Goal: Task Accomplishment & Management: Use online tool/utility

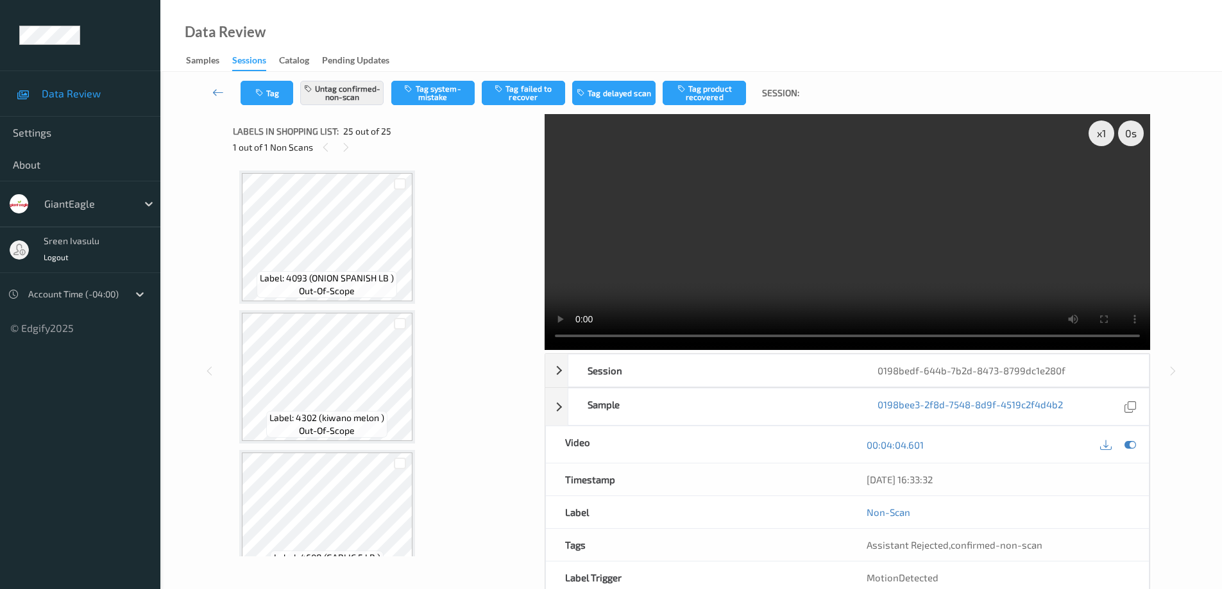
scroll to position [770, 0]
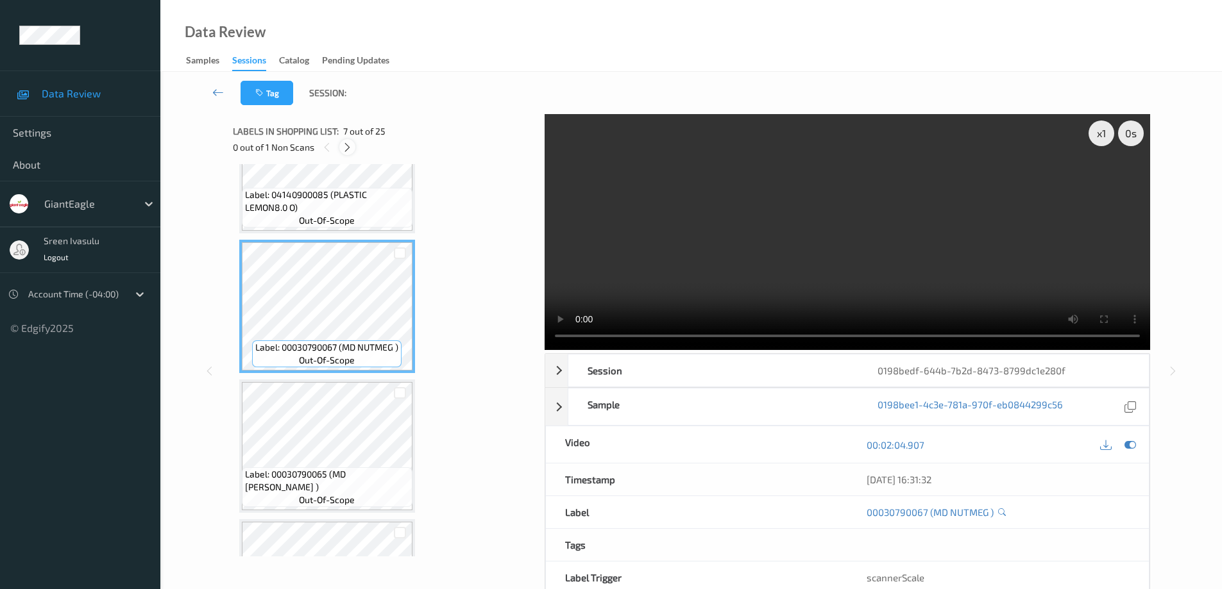
click at [348, 151] on icon at bounding box center [347, 148] width 11 height 12
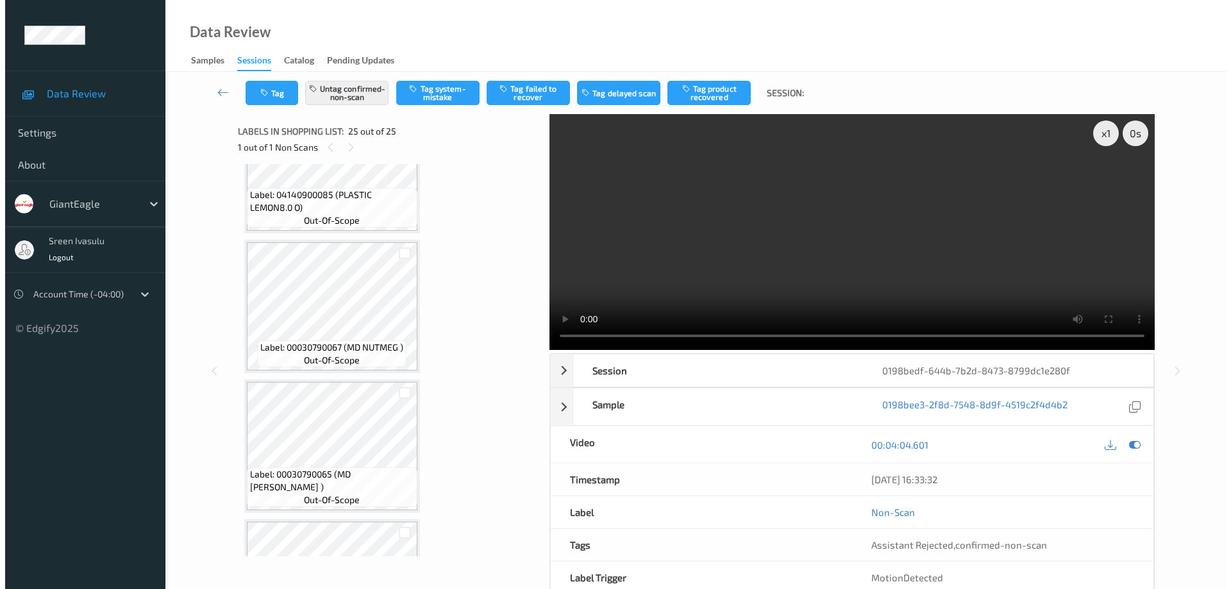
scroll to position [3109, 0]
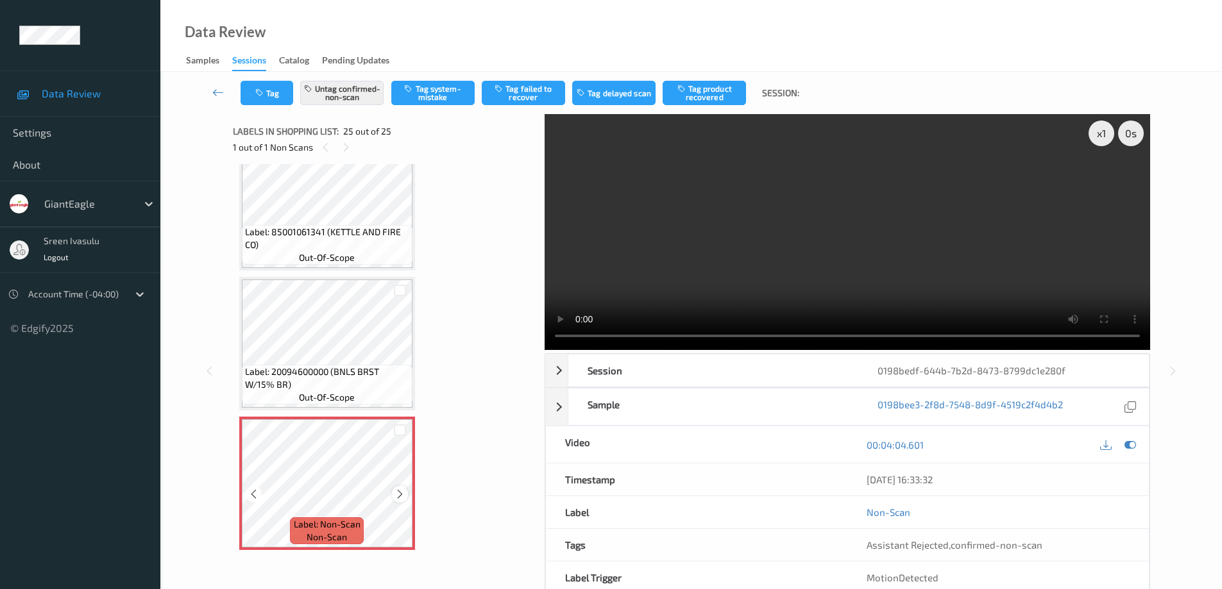
click at [399, 492] on icon at bounding box center [399, 495] width 11 height 12
click at [339, 92] on button "Untag confirmed-non-scan" at bounding box center [341, 93] width 83 height 24
click at [353, 94] on button "Untag confirmed-non-scan" at bounding box center [341, 93] width 83 height 24
click at [365, 91] on button "Untag confirmed-non-scan" at bounding box center [341, 93] width 83 height 24
click at [363, 90] on button "Untag confirmed-non-scan" at bounding box center [341, 93] width 83 height 24
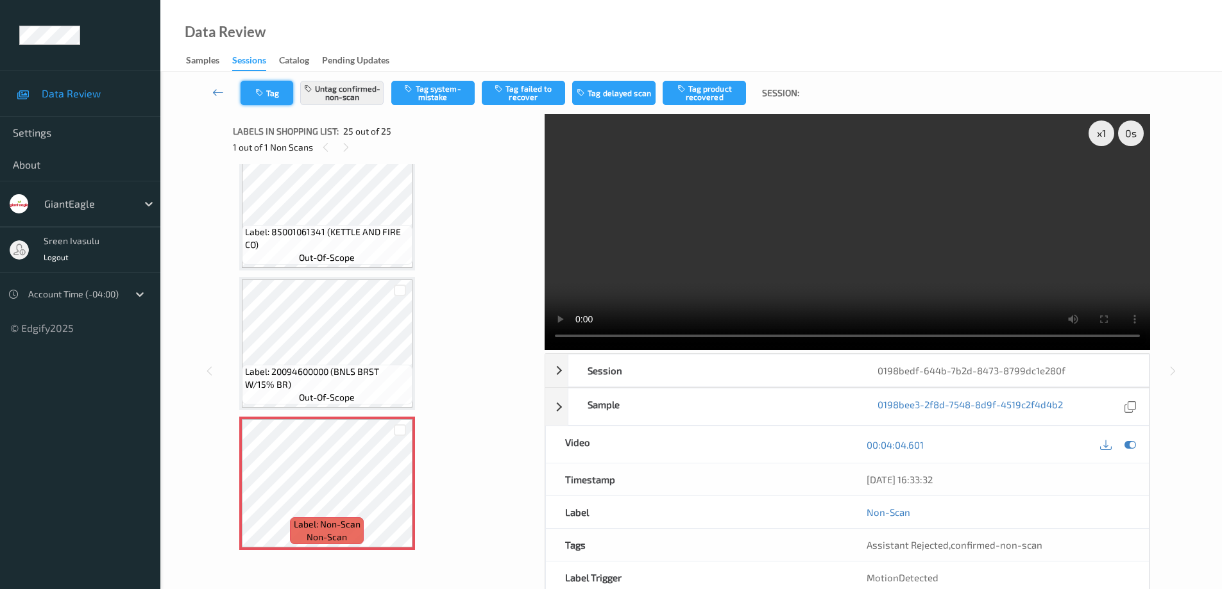
click at [278, 97] on button "Tag" at bounding box center [266, 93] width 53 height 24
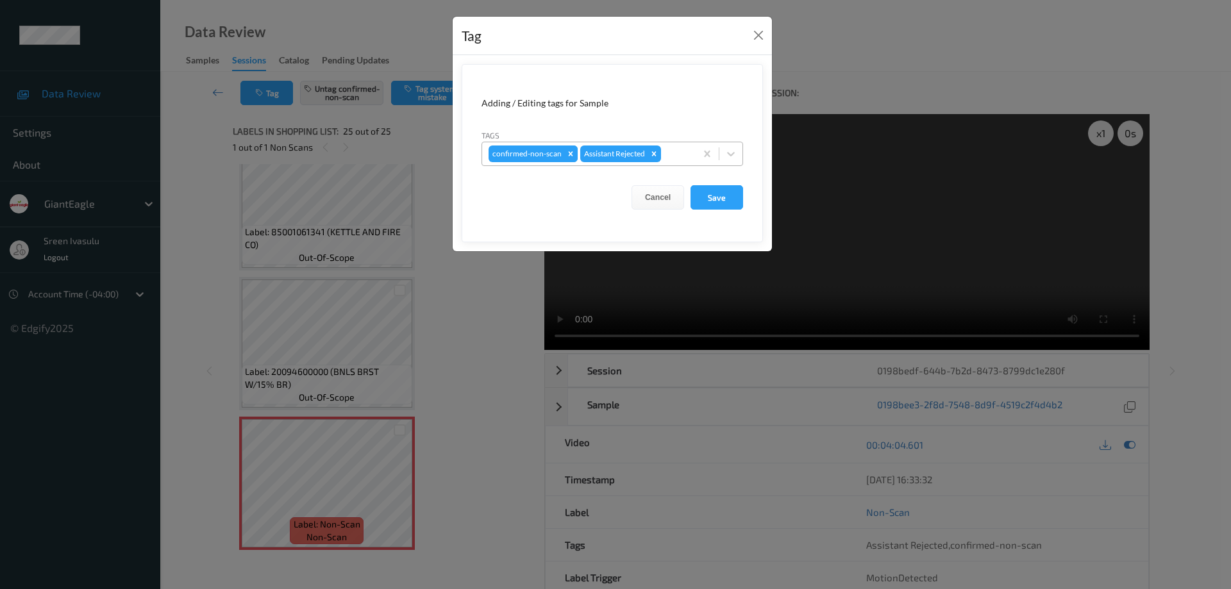
click at [569, 155] on icon "Remove confirmed-non-scan" at bounding box center [571, 153] width 4 height 4
click at [720, 195] on button "Save" at bounding box center [717, 197] width 53 height 24
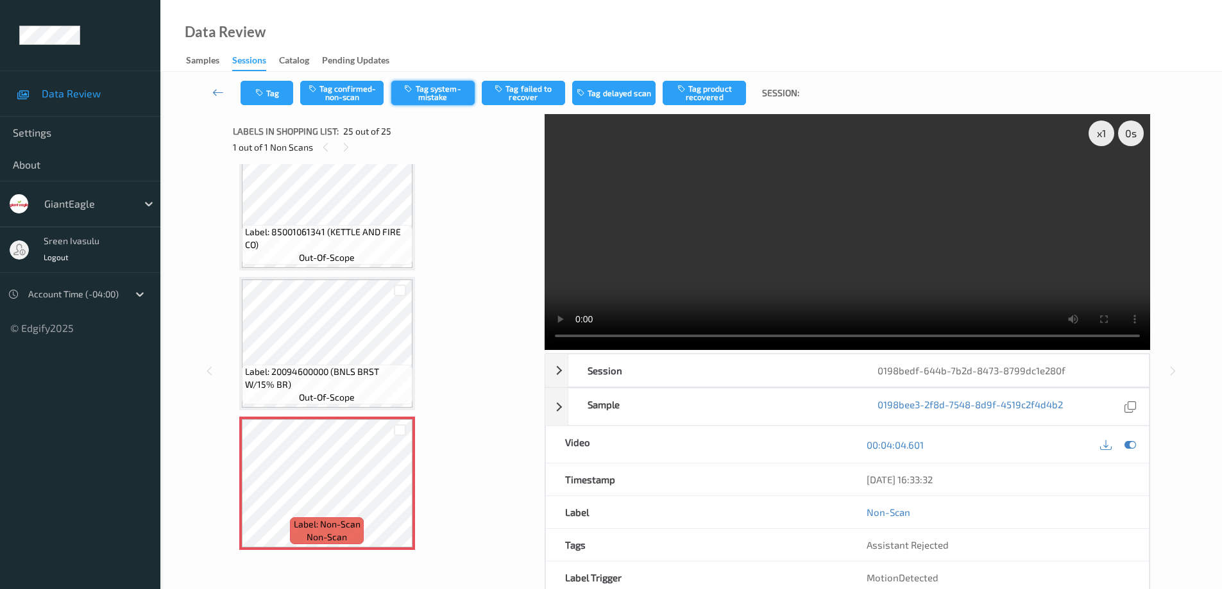
click at [429, 90] on button "Tag system-mistake" at bounding box center [432, 93] width 83 height 24
click at [274, 102] on button "Tag" at bounding box center [266, 93] width 53 height 24
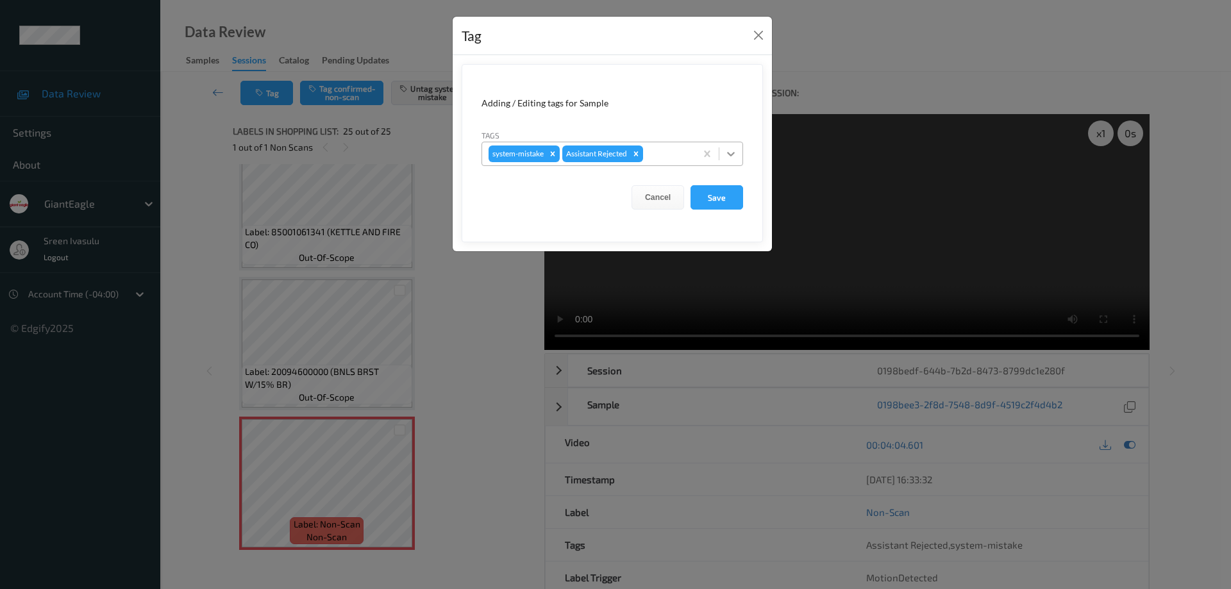
click at [729, 161] on div at bounding box center [731, 153] width 23 height 23
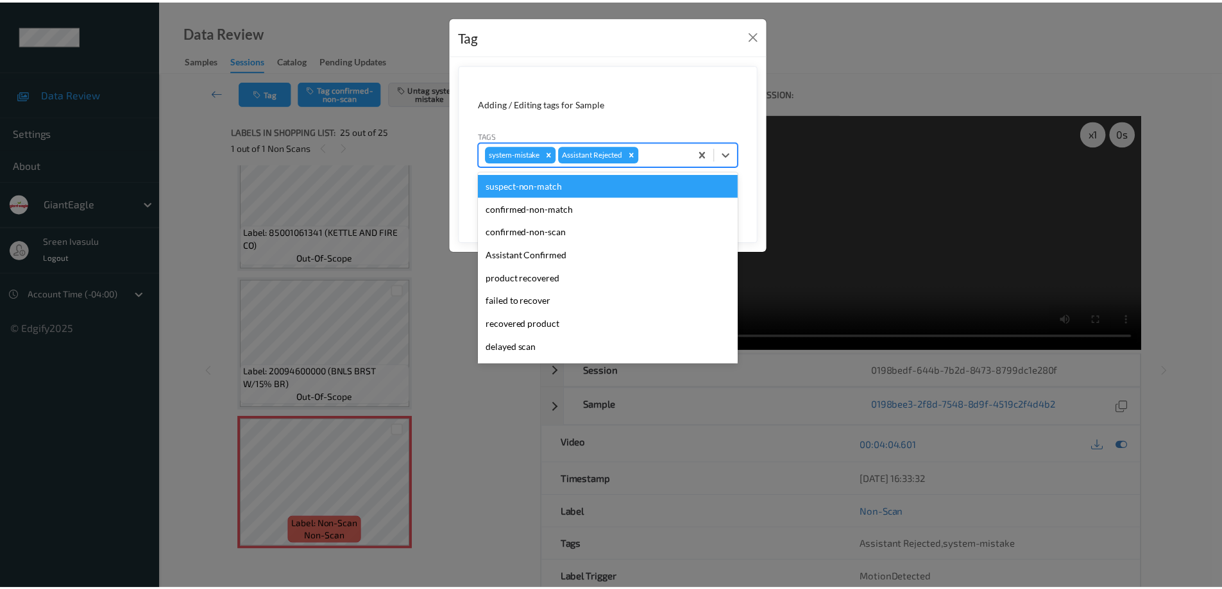
scroll to position [113, 0]
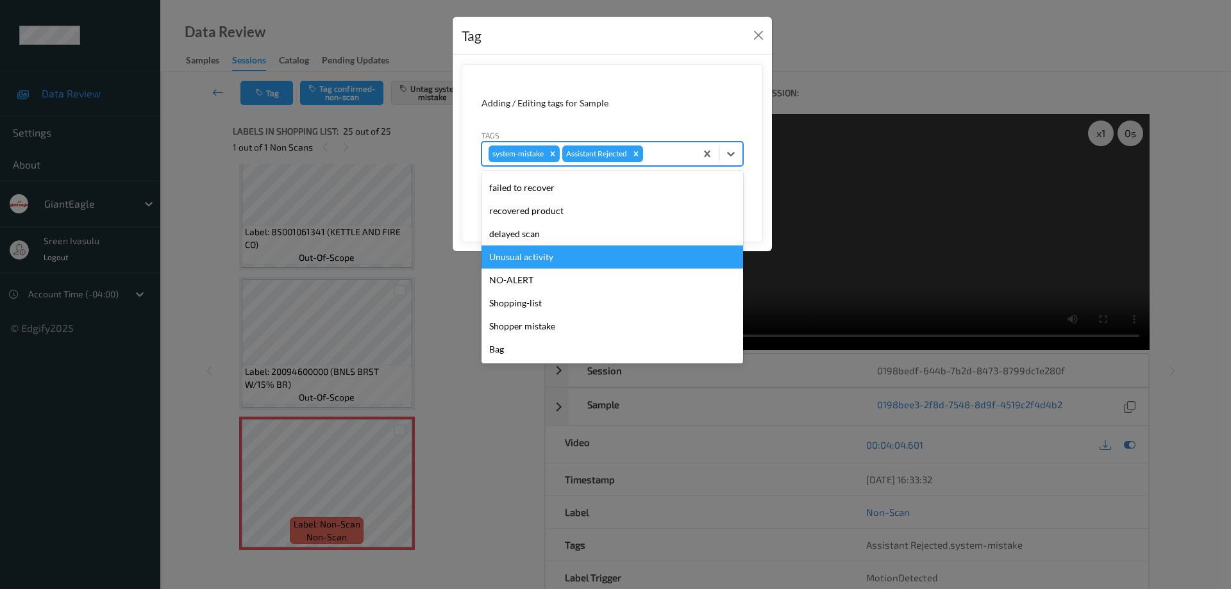
click at [530, 251] on div "Unusual activity" at bounding box center [613, 257] width 262 height 23
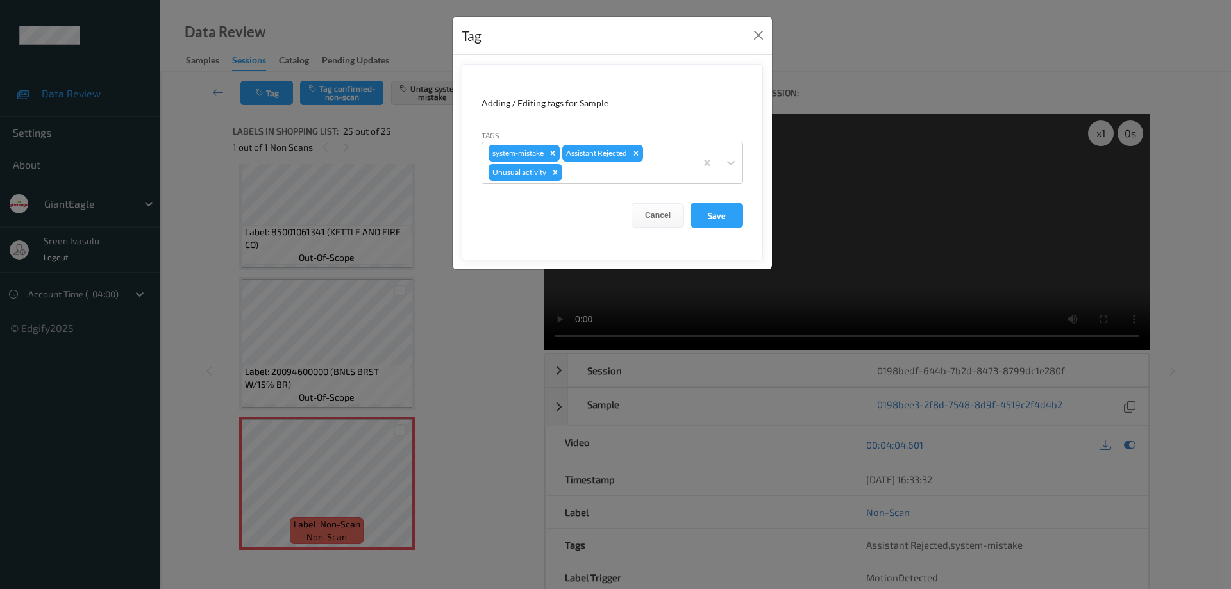
click at [717, 198] on form "Adding / Editing tags for Sample Tags system-mistake Assistant Rejected Unusual…" at bounding box center [612, 162] width 301 height 196
click at [716, 208] on button "Save" at bounding box center [717, 215] width 53 height 24
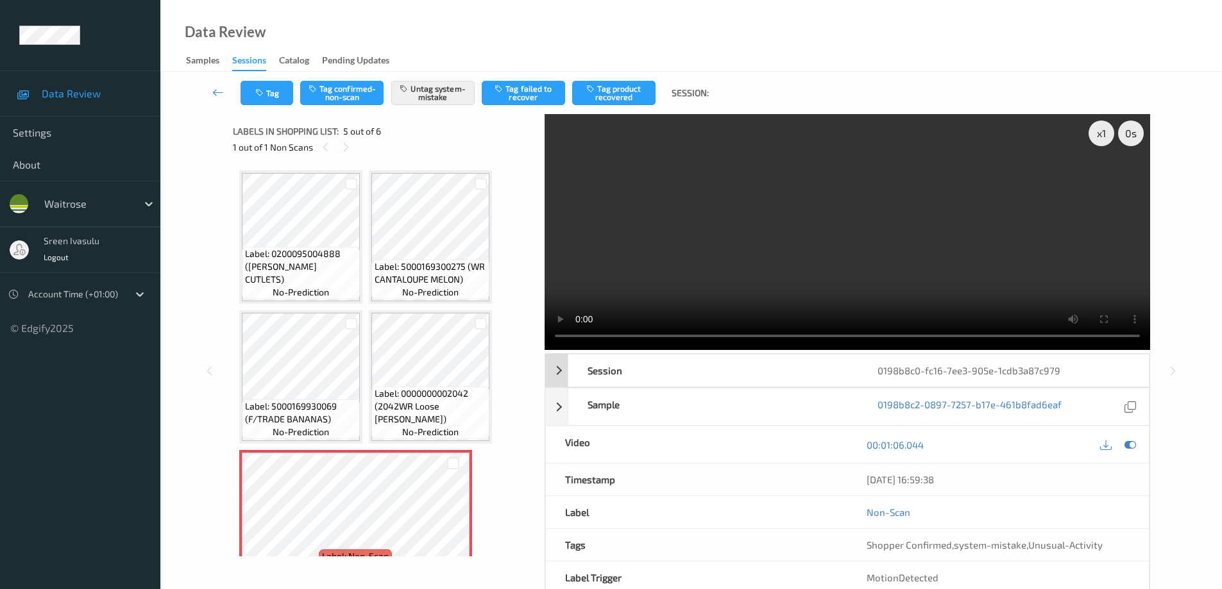
scroll to position [173, 0]
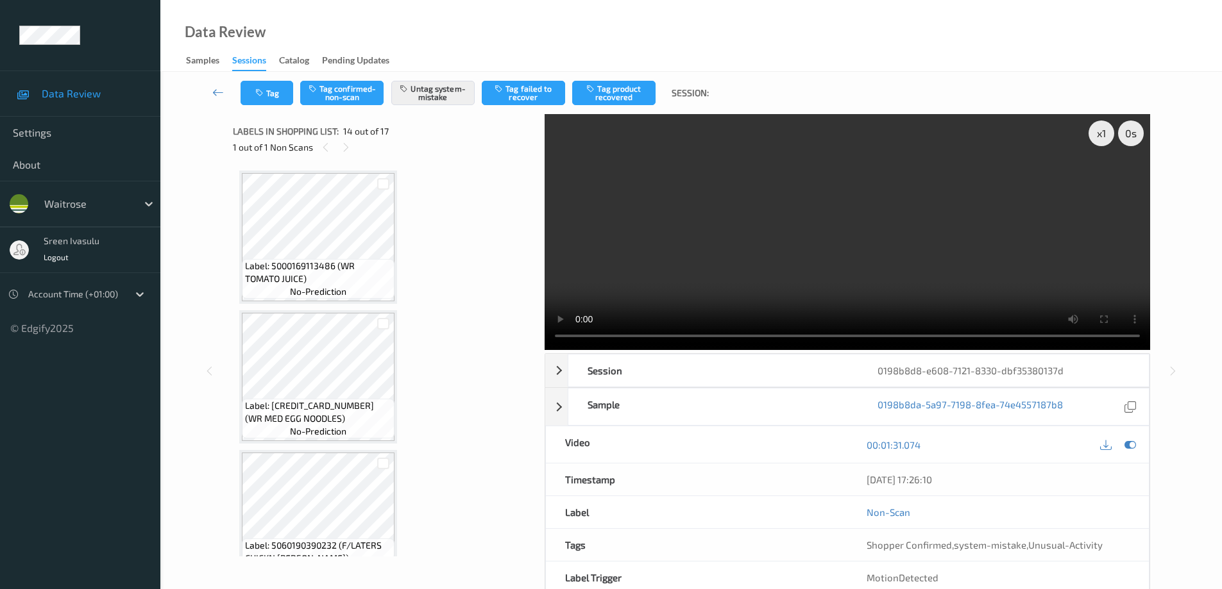
scroll to position [1734, 0]
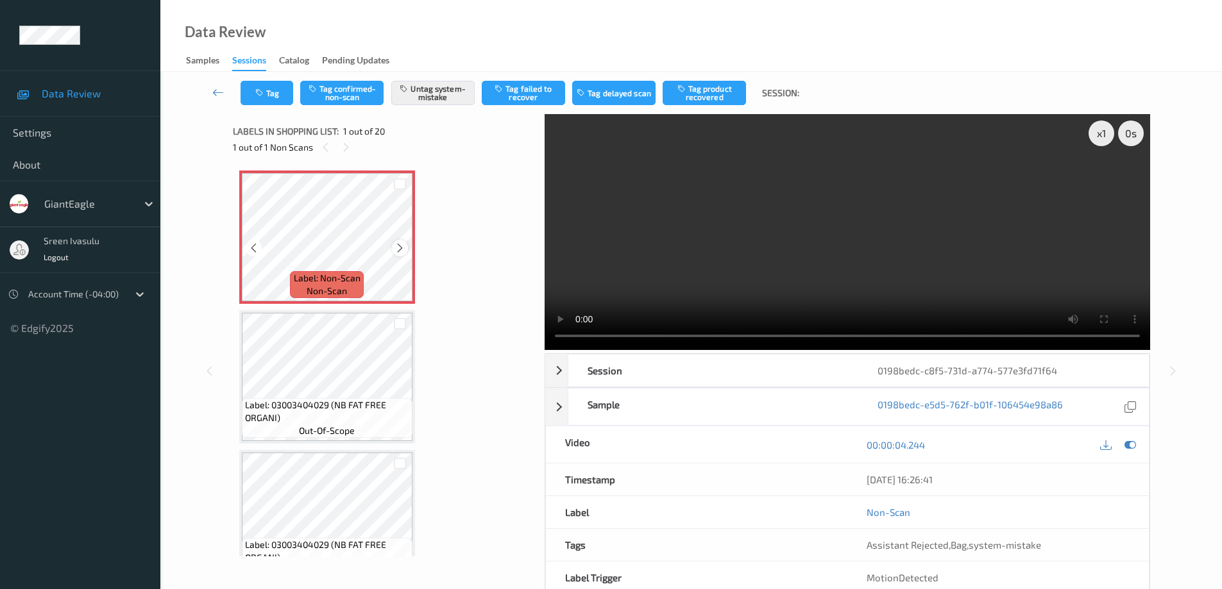
click at [396, 246] on icon at bounding box center [399, 248] width 11 height 12
click at [265, 86] on button "Tag" at bounding box center [266, 93] width 53 height 24
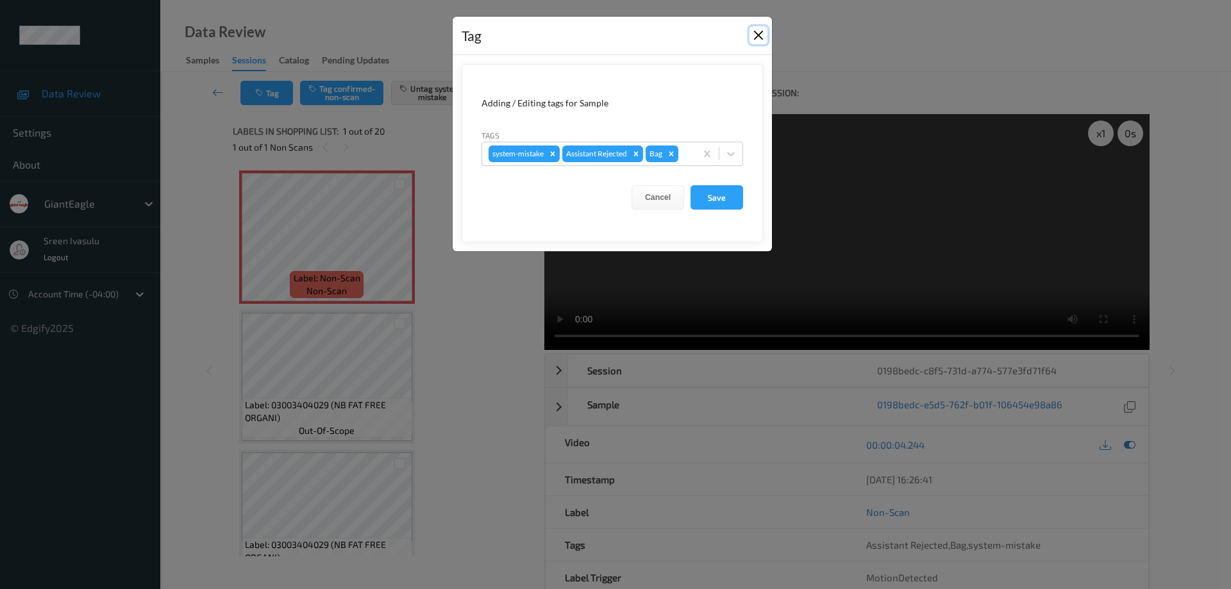
click at [756, 27] on button "Close" at bounding box center [759, 35] width 18 height 18
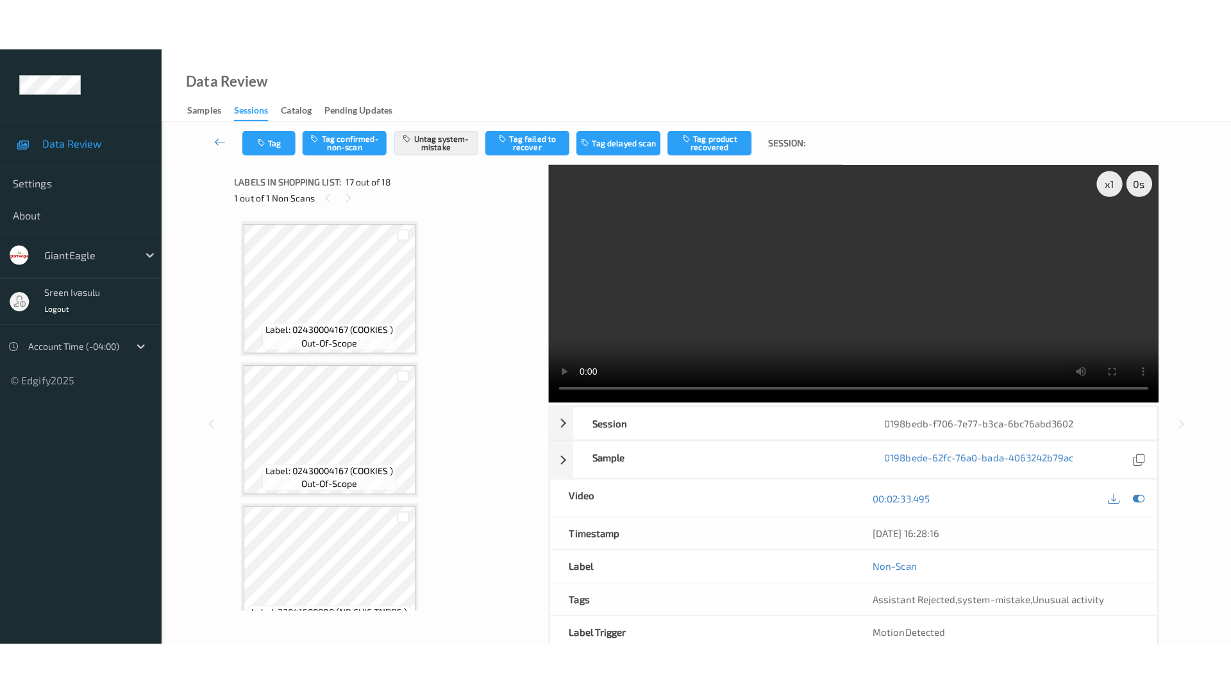
scroll to position [2104, 0]
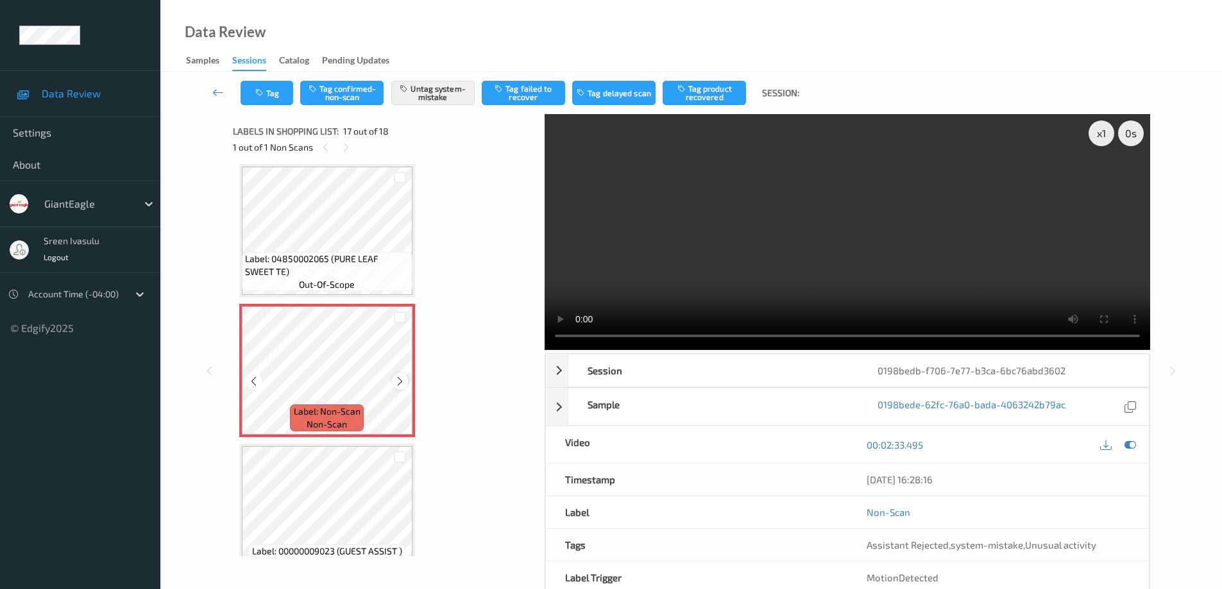
click at [400, 379] on icon at bounding box center [399, 382] width 11 height 12
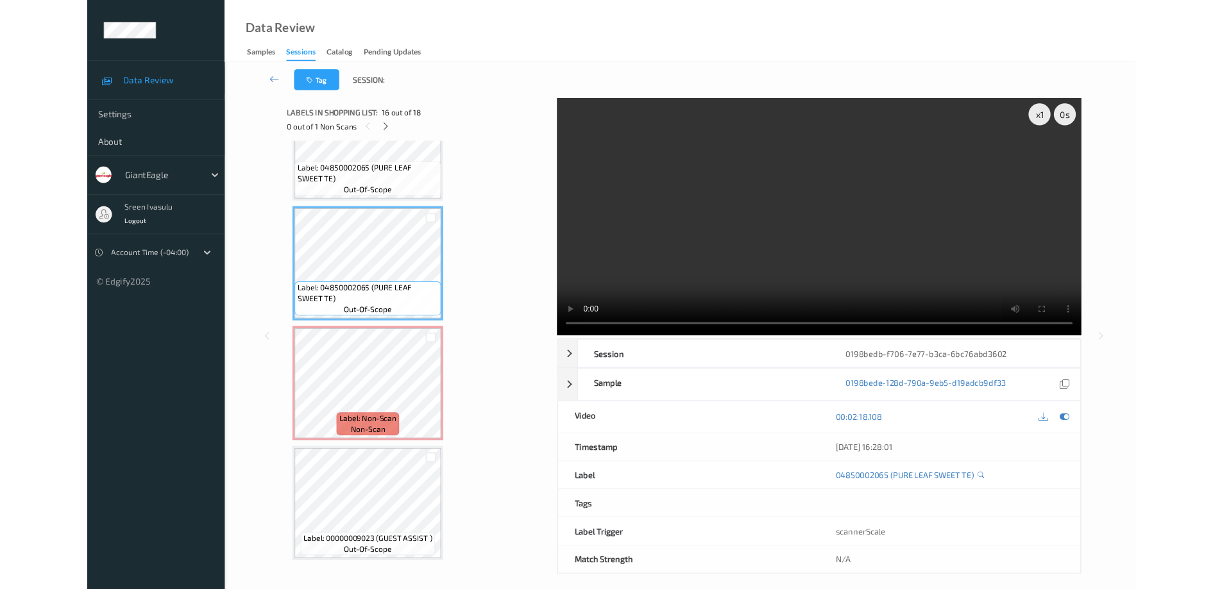
scroll to position [2027, 0]
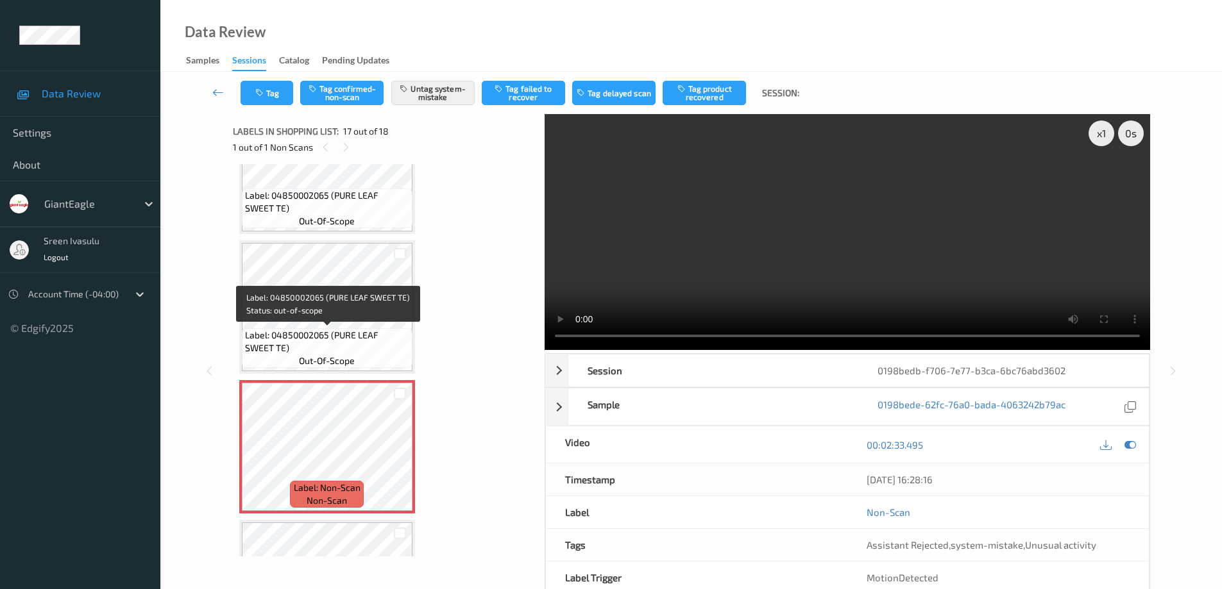
click at [337, 351] on span "Label: 04850002065 (PURE LEAF SWEET TE)" at bounding box center [327, 342] width 164 height 26
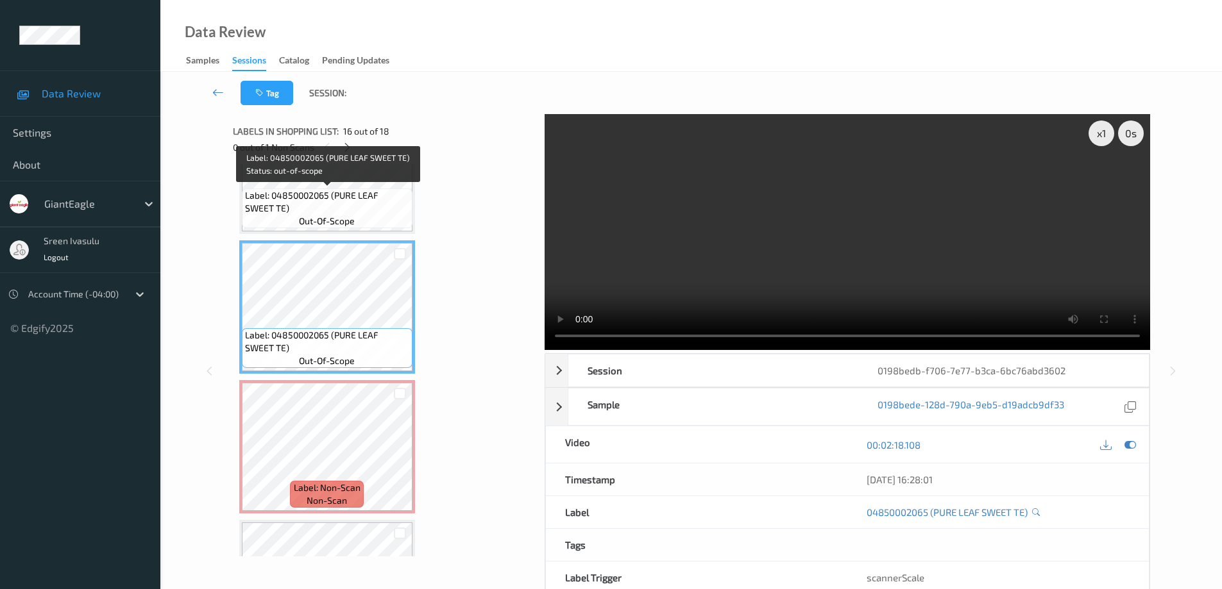
click at [367, 208] on span "Label: 04850002065 (PURE LEAF SWEET TE)" at bounding box center [327, 202] width 164 height 26
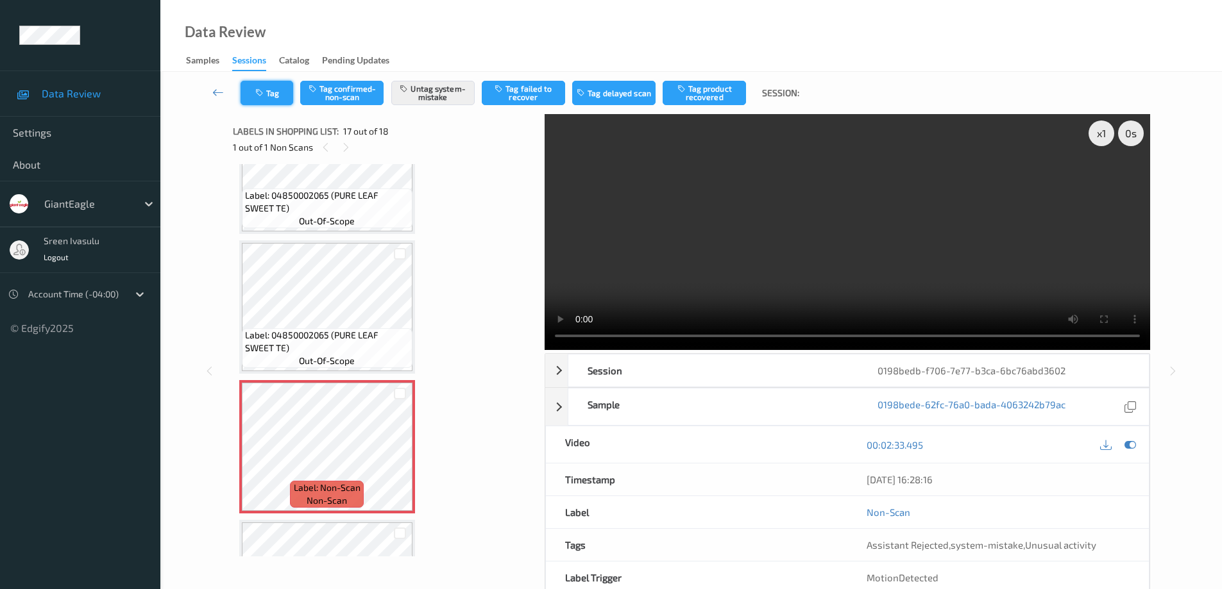
click at [269, 94] on button "Tag" at bounding box center [266, 93] width 53 height 24
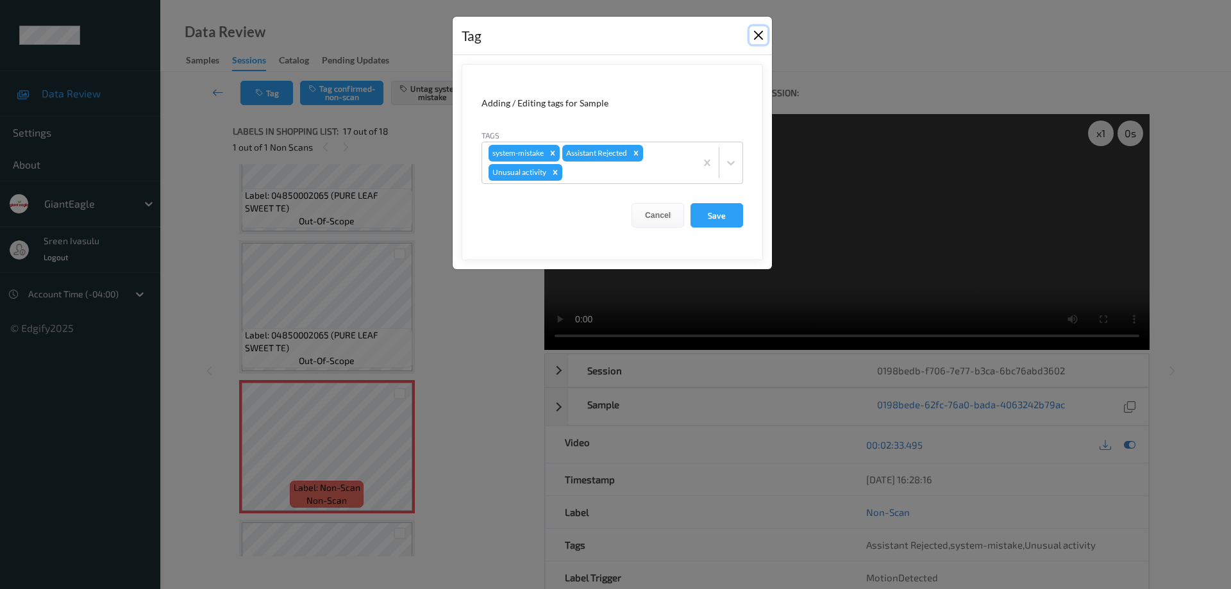
click at [760, 35] on button "Close" at bounding box center [759, 35] width 18 height 18
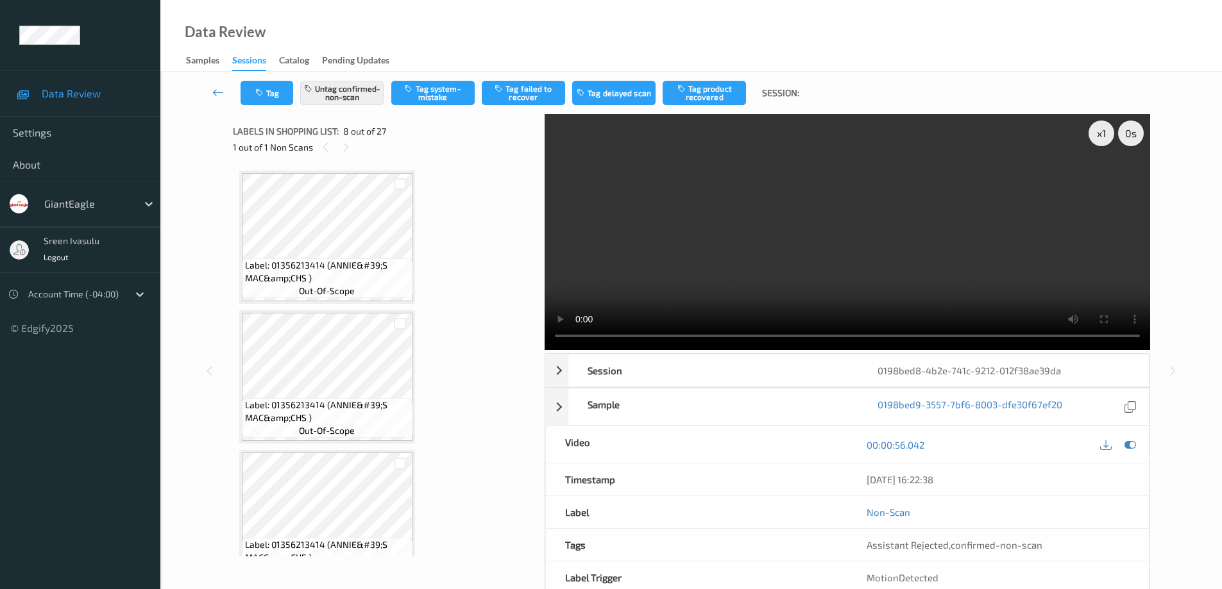
scroll to position [845, 0]
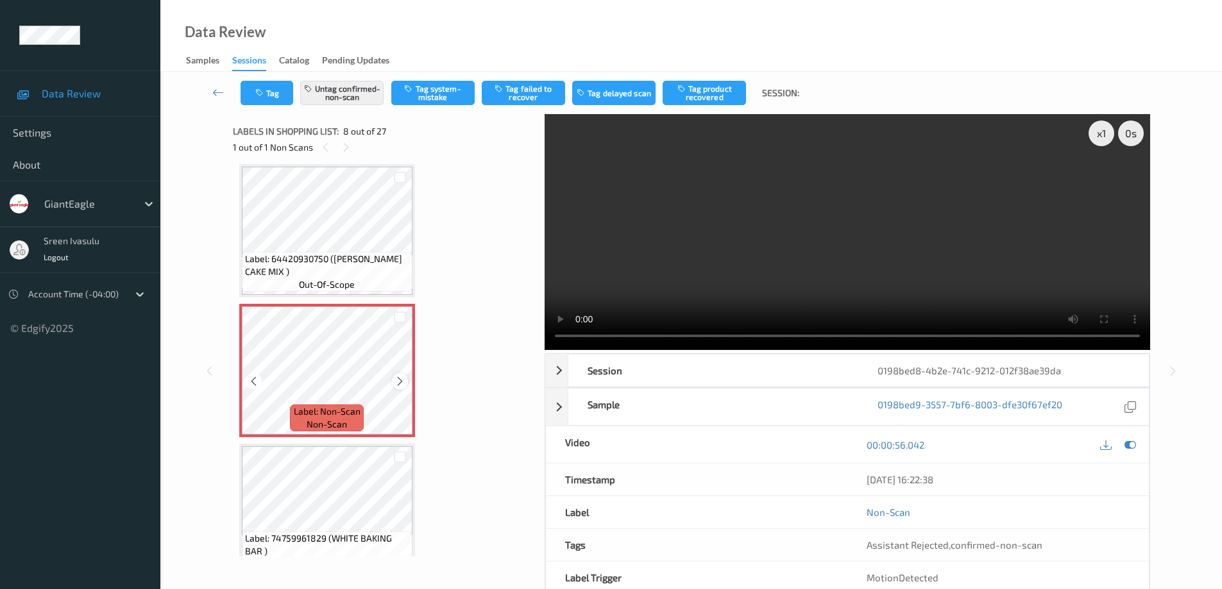
click at [398, 380] on icon at bounding box center [399, 382] width 11 height 12
click at [348, 94] on button "Untag confirmed-non-scan" at bounding box center [341, 93] width 83 height 24
click at [428, 92] on button "Tag system-mistake" at bounding box center [432, 93] width 83 height 24
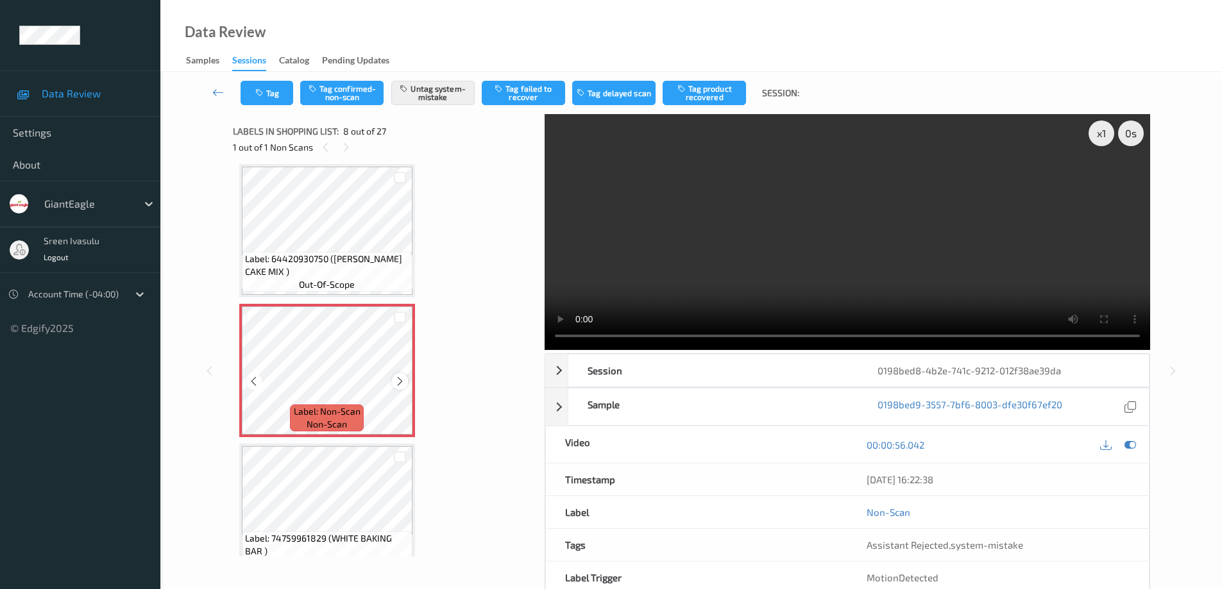
click at [402, 380] on icon at bounding box center [399, 382] width 11 height 12
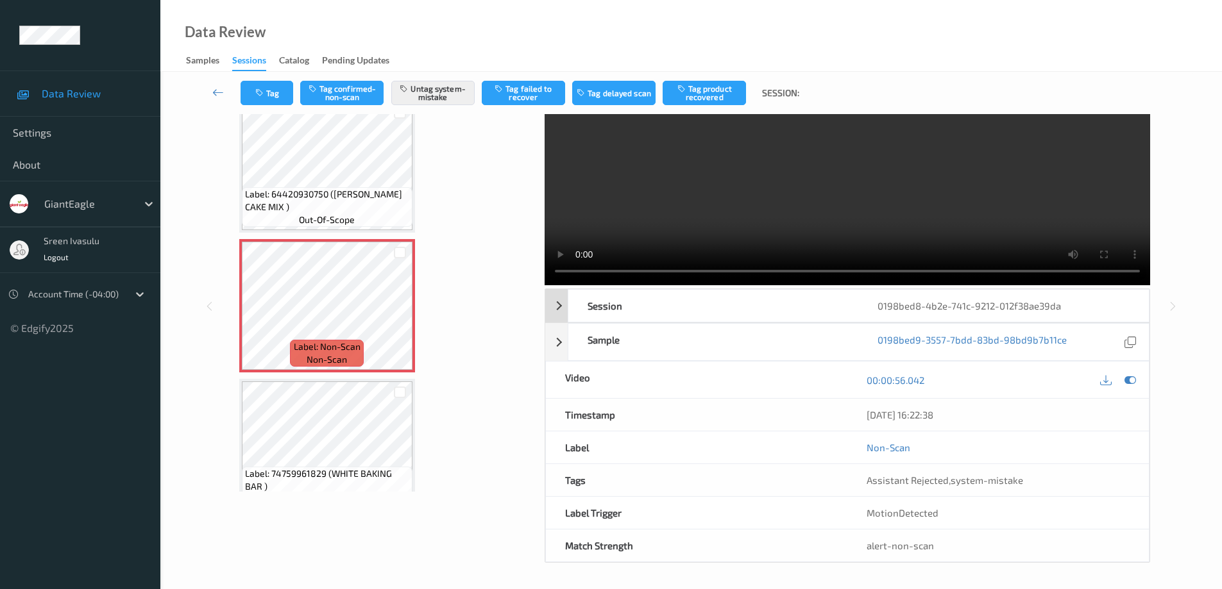
scroll to position [0, 0]
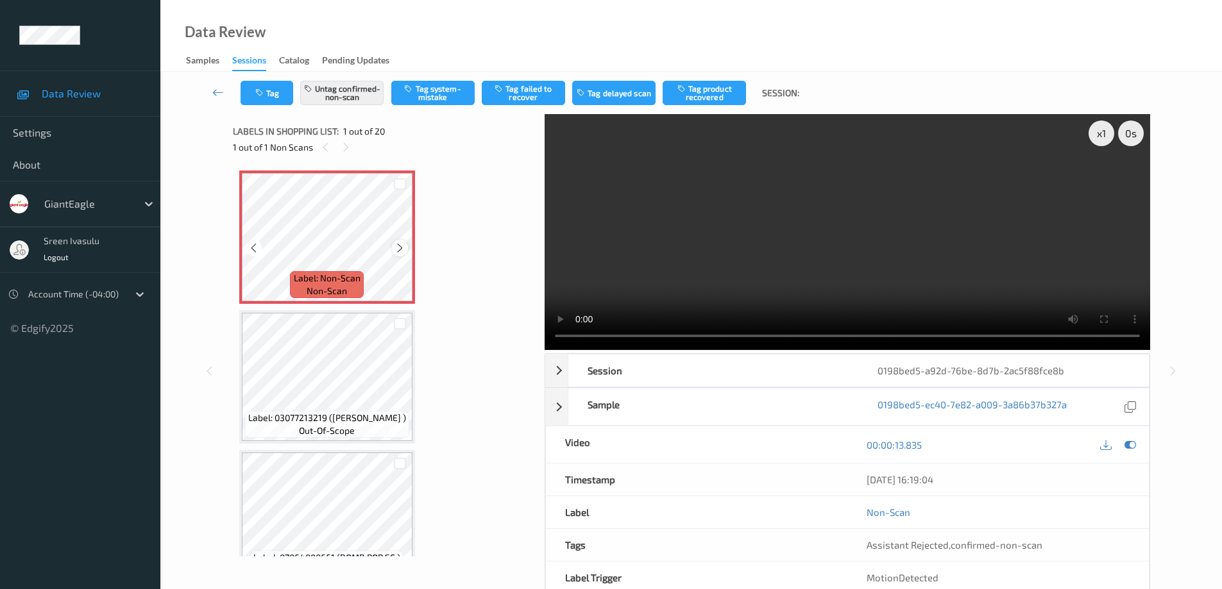
click at [392, 253] on div "Label: Non-Scan non-scan" at bounding box center [327, 237] width 176 height 133
click at [396, 251] on icon at bounding box center [399, 248] width 11 height 12
drag, startPoint x: 359, startPoint y: 90, endPoint x: 468, endPoint y: 149, distance: 123.7
click at [462, 149] on div "Tag Untag confirmed-non-scan Tag system-mistake Tag failed to recover Tag delay…" at bounding box center [691, 350] width 1009 height 556
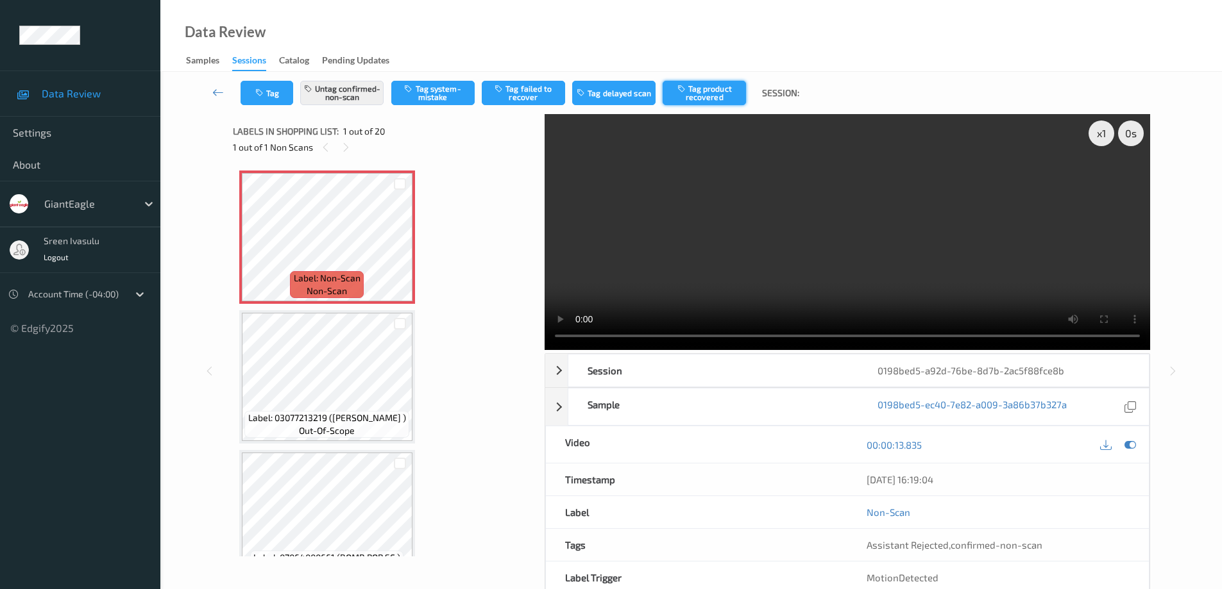
click at [712, 94] on button "Tag product recovered" at bounding box center [703, 93] width 83 height 24
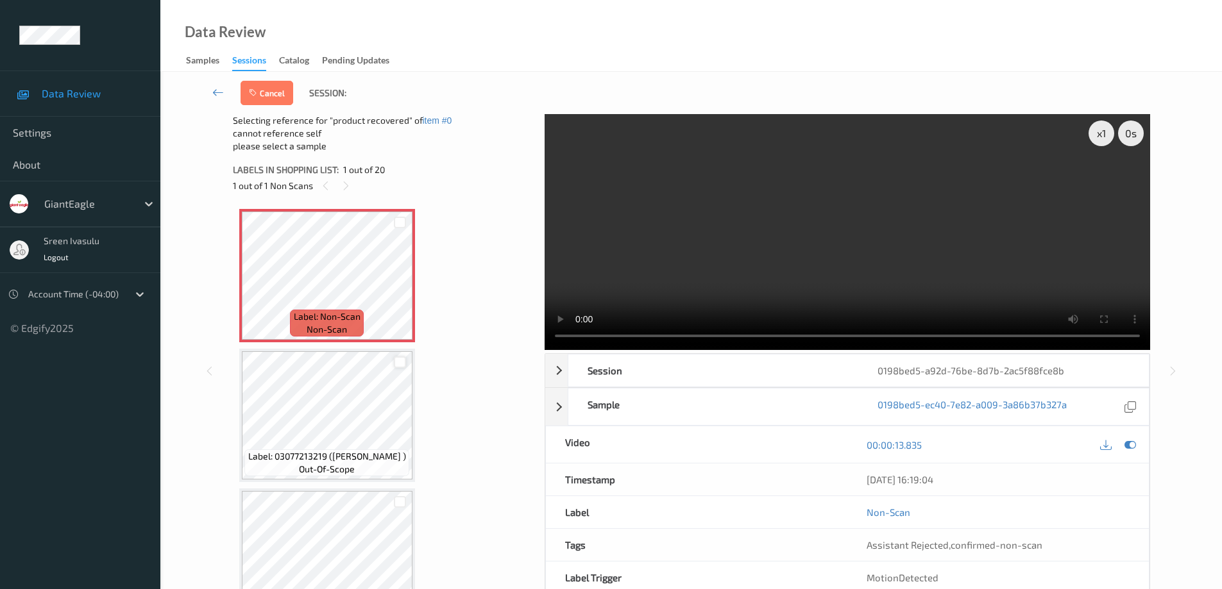
click at [398, 363] on div at bounding box center [400, 363] width 12 height 12
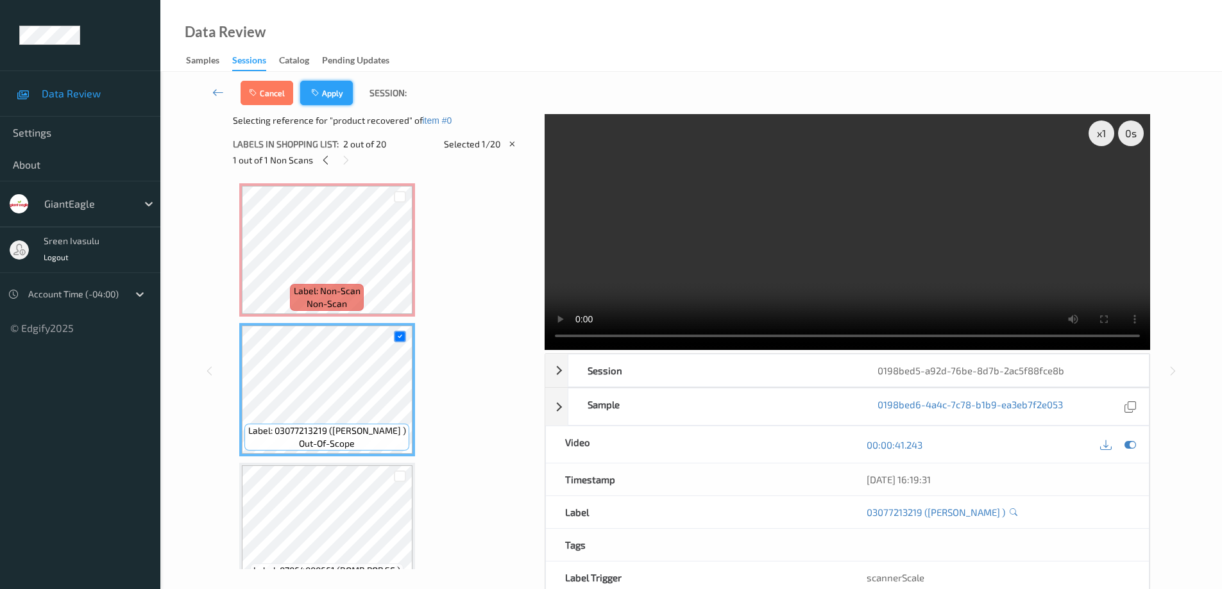
click at [334, 94] on button "Apply" at bounding box center [326, 93] width 53 height 24
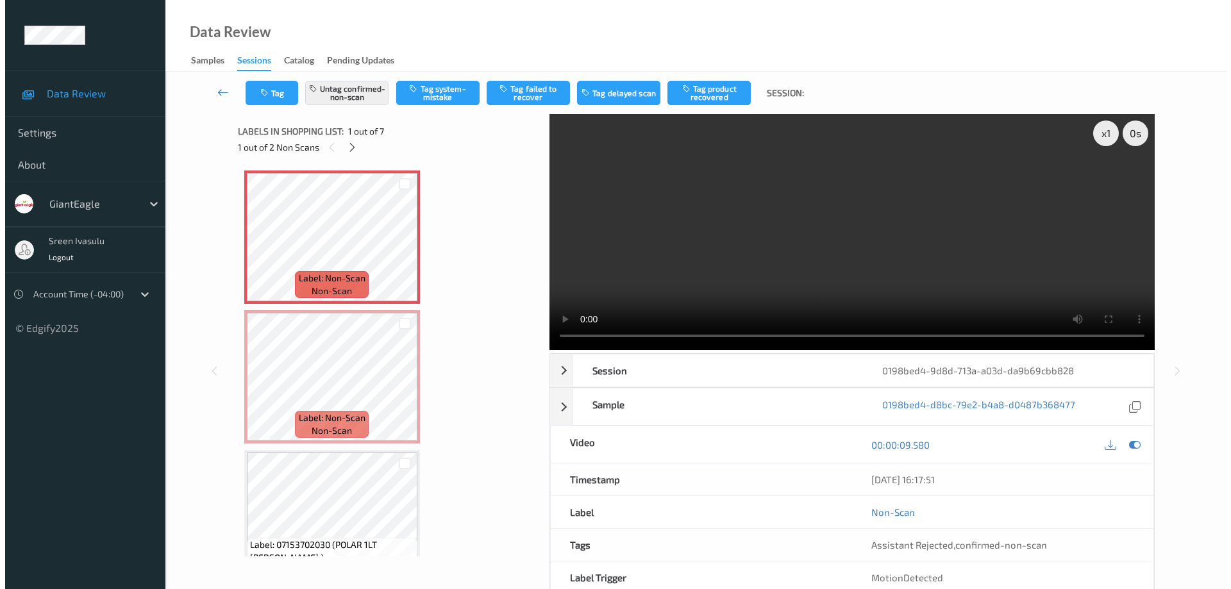
scroll to position [6, 0]
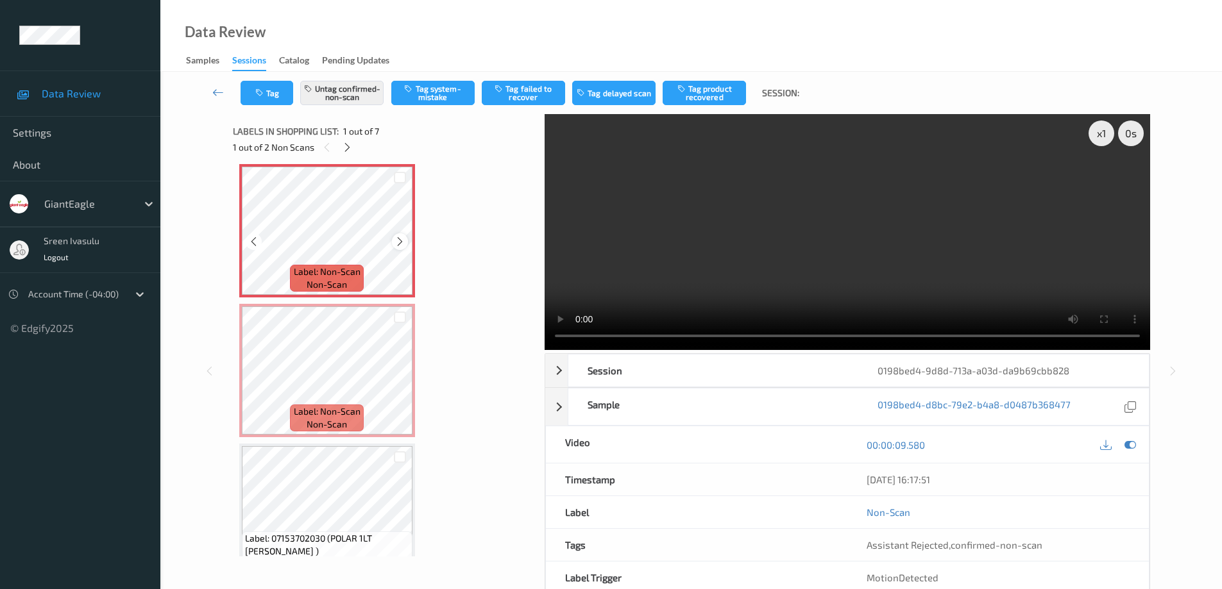
click at [401, 245] on icon at bounding box center [399, 242] width 11 height 12
click at [365, 93] on button "Untag confirmed-non-scan" at bounding box center [341, 93] width 83 height 24
click at [421, 96] on button "Tag system-mistake" at bounding box center [432, 93] width 83 height 24
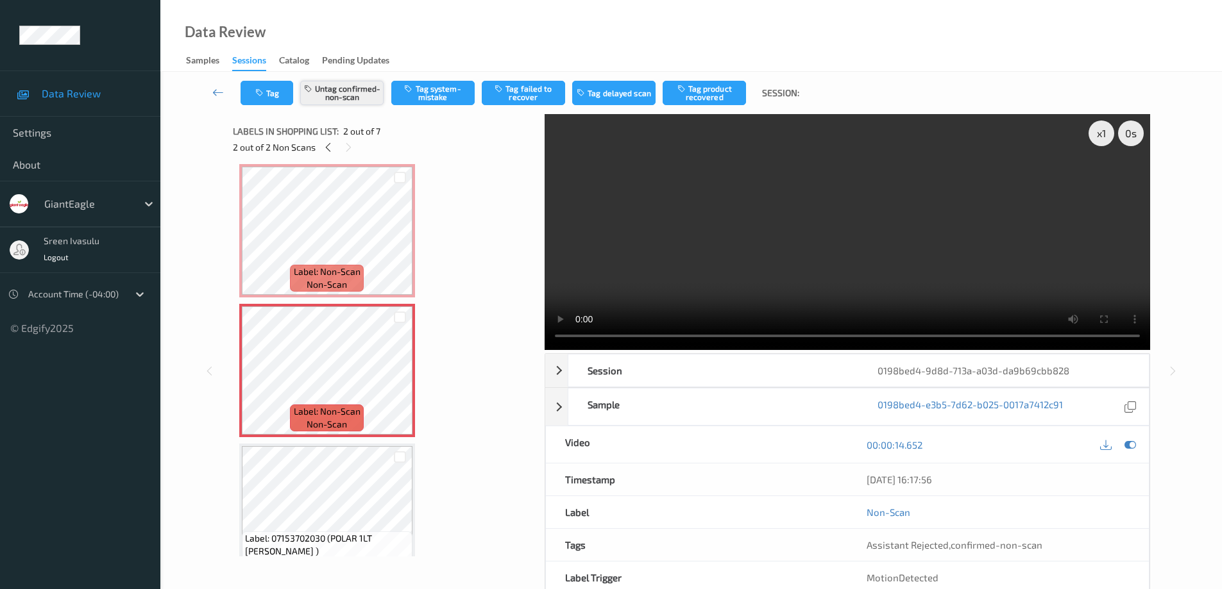
click at [359, 94] on button "Untag confirmed-non-scan" at bounding box center [341, 93] width 83 height 24
click at [439, 89] on button "Tag system-mistake" at bounding box center [432, 93] width 83 height 24
click at [328, 147] on icon at bounding box center [328, 148] width 11 height 12
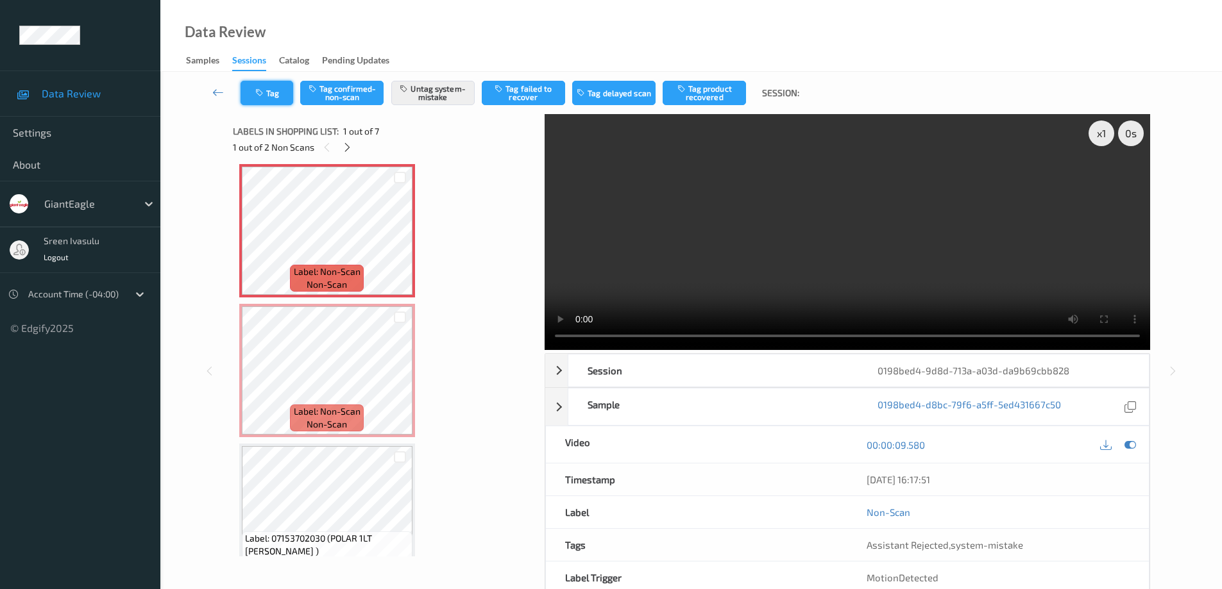
click at [265, 97] on button "Tag" at bounding box center [266, 93] width 53 height 24
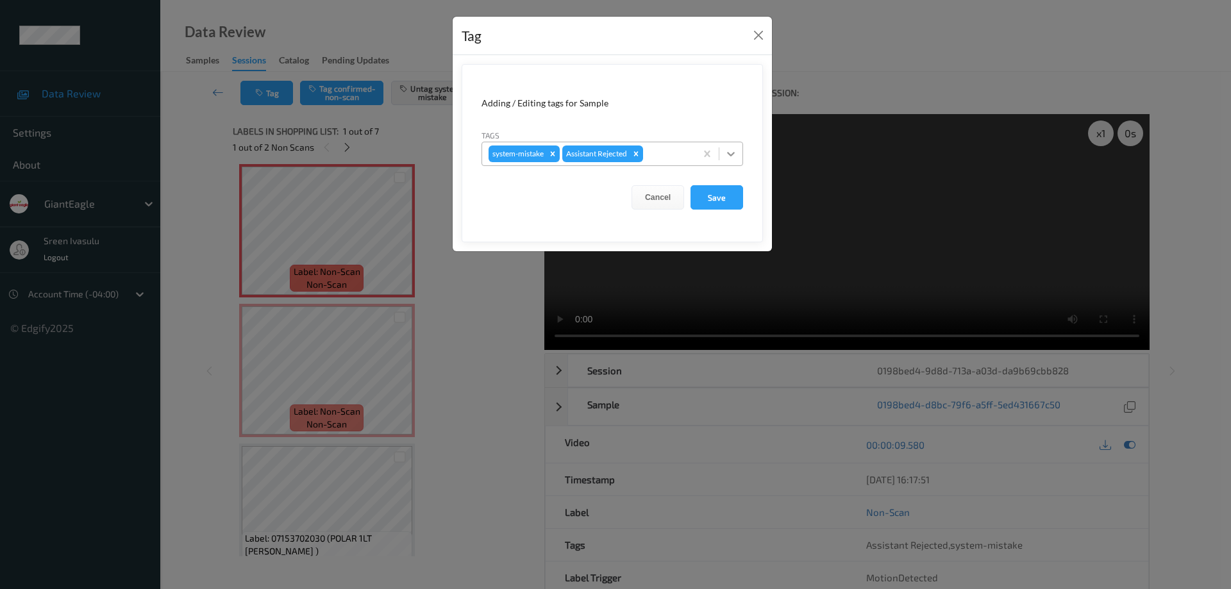
click at [728, 155] on icon at bounding box center [731, 154] width 13 height 13
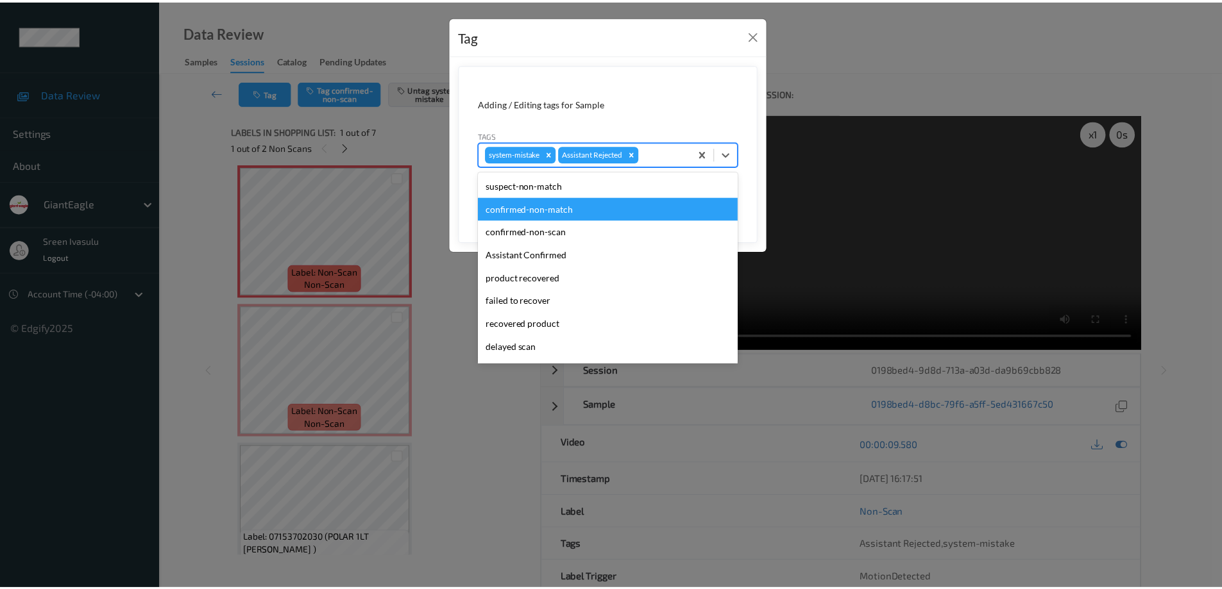
scroll to position [113, 0]
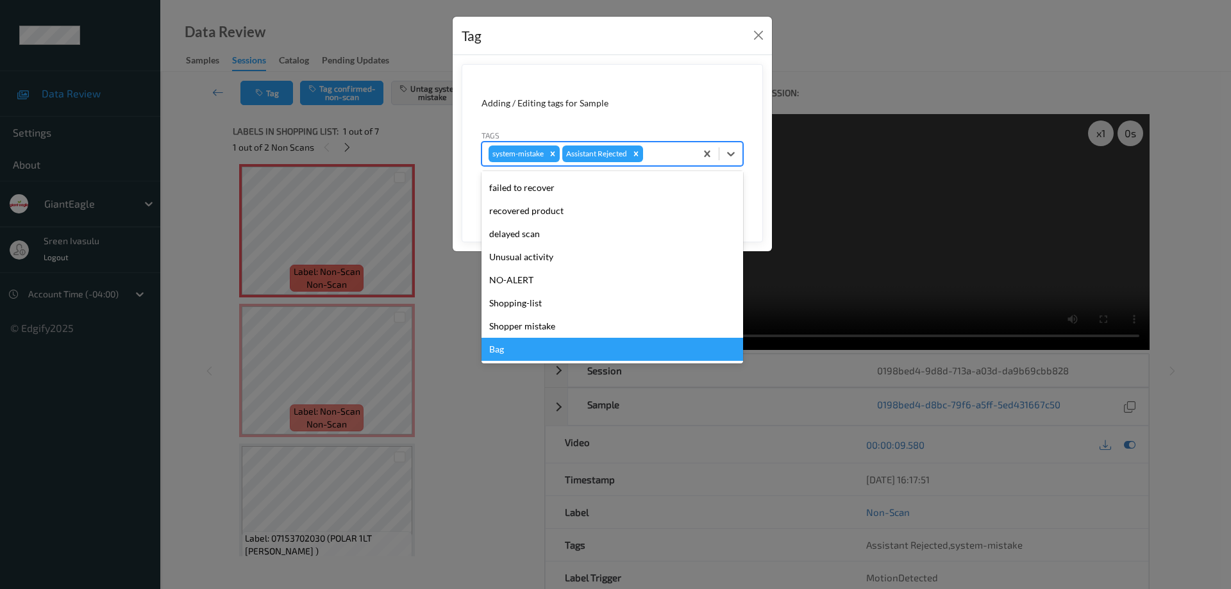
click at [506, 349] on div "Bag" at bounding box center [613, 349] width 262 height 23
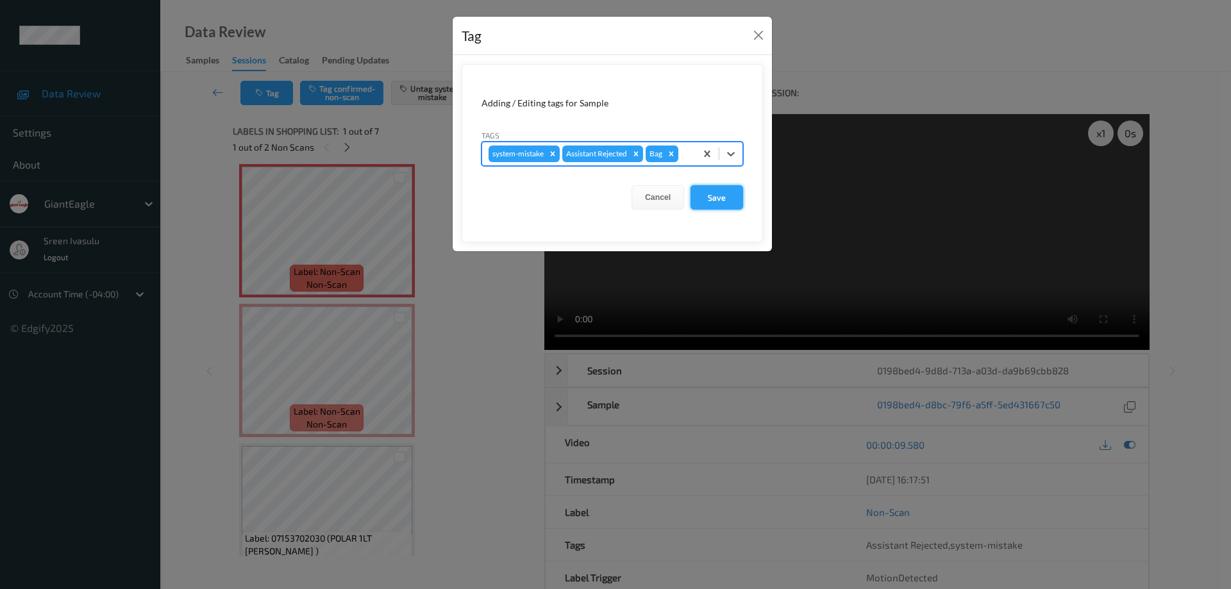
click at [722, 192] on button "Save" at bounding box center [717, 197] width 53 height 24
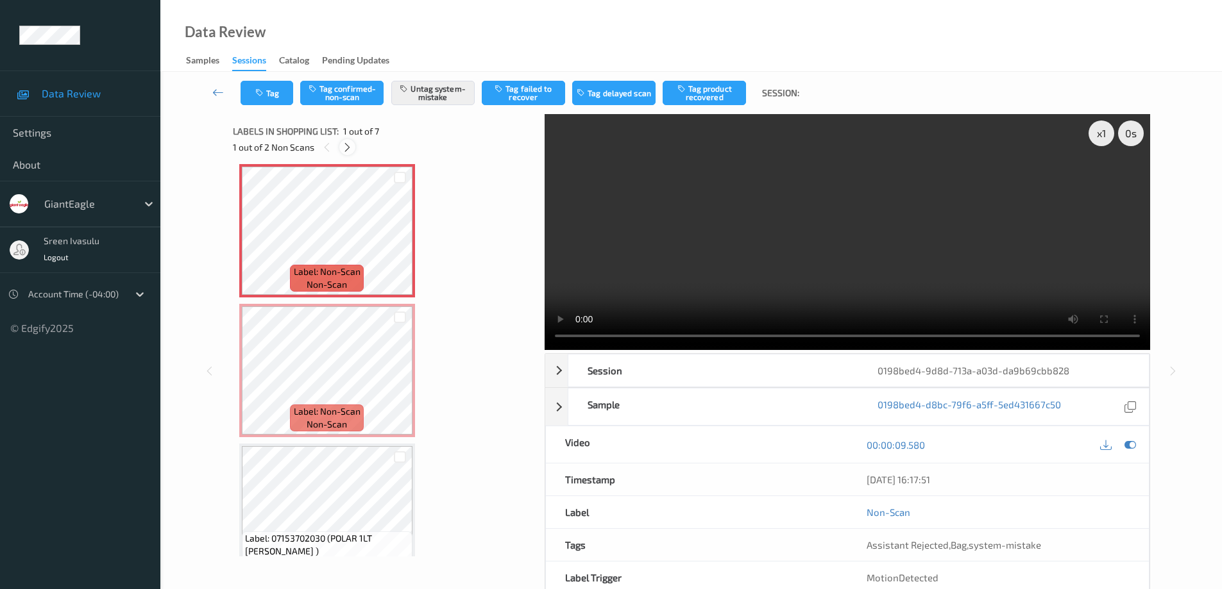
click at [351, 148] on icon at bounding box center [347, 148] width 11 height 12
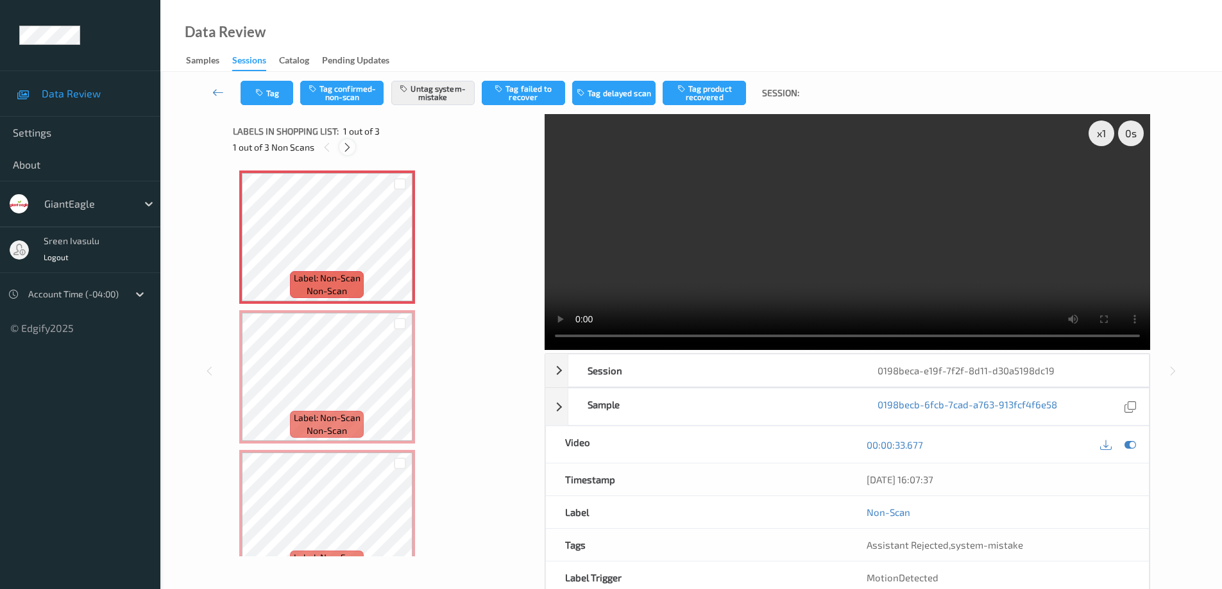
click at [347, 149] on icon at bounding box center [347, 148] width 11 height 12
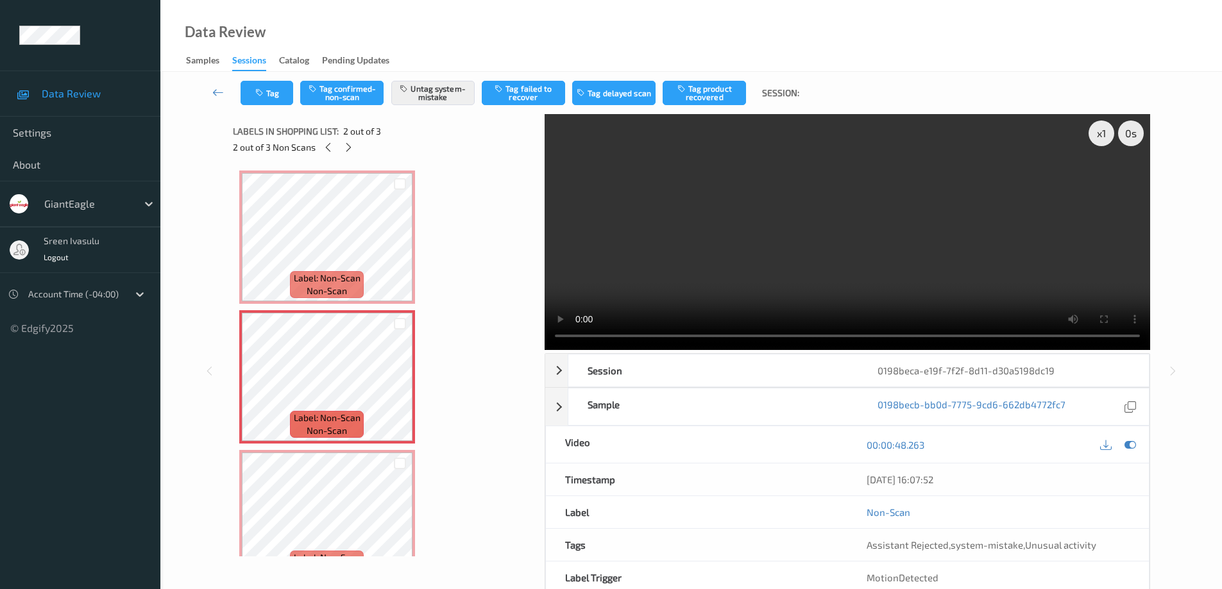
scroll to position [6, 0]
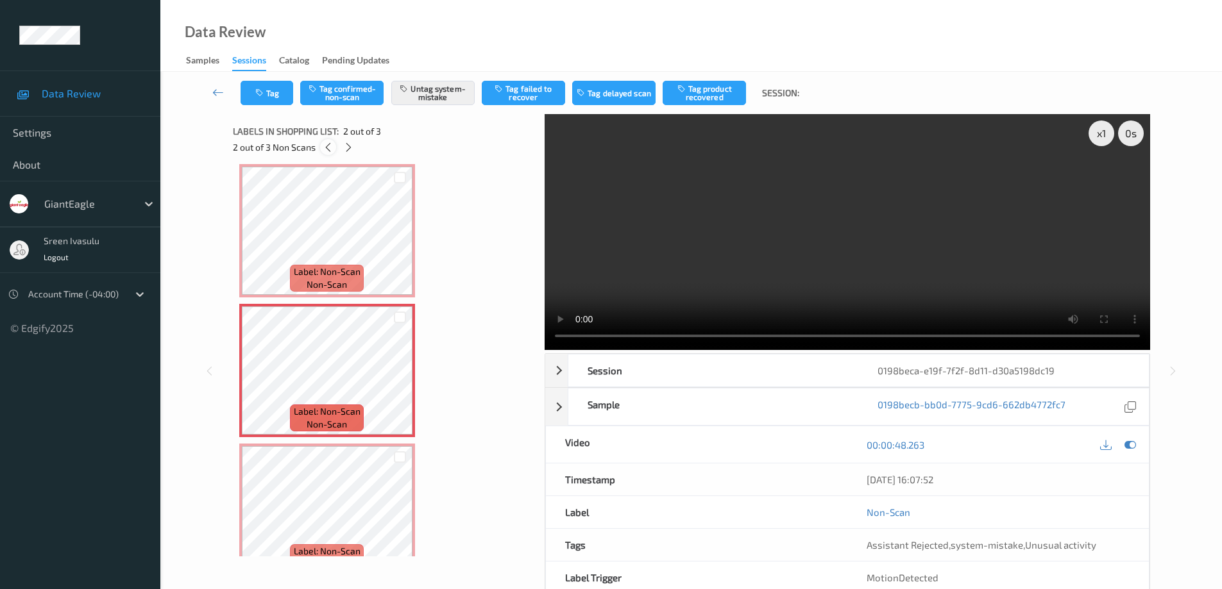
click at [329, 152] on icon at bounding box center [328, 148] width 11 height 12
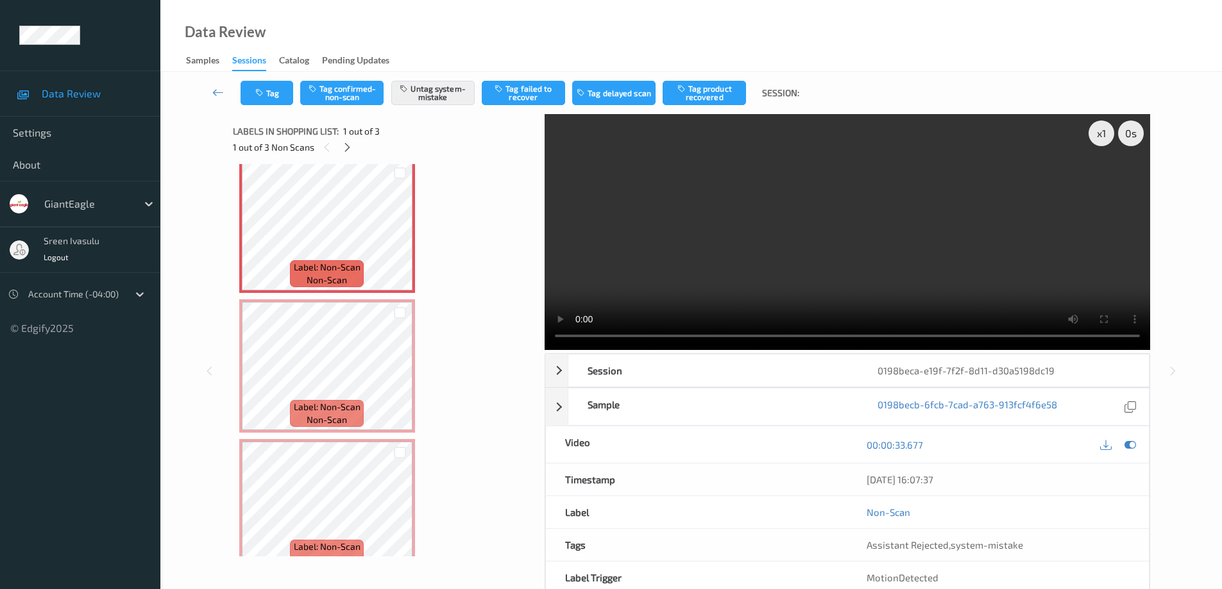
scroll to position [0, 0]
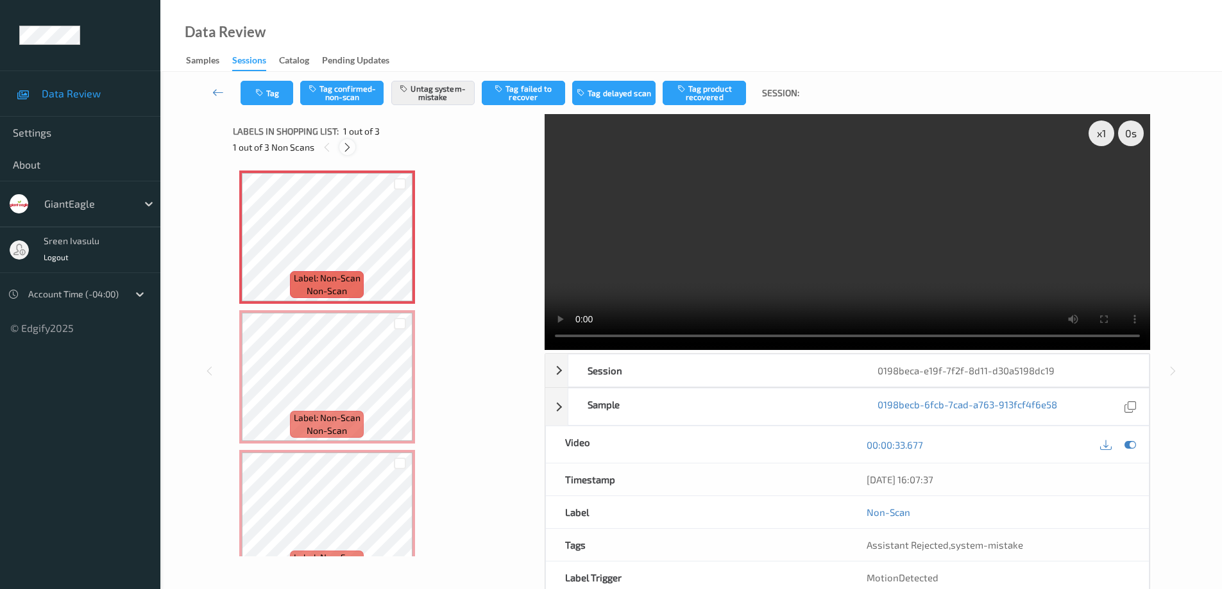
click at [346, 143] on icon at bounding box center [347, 148] width 11 height 12
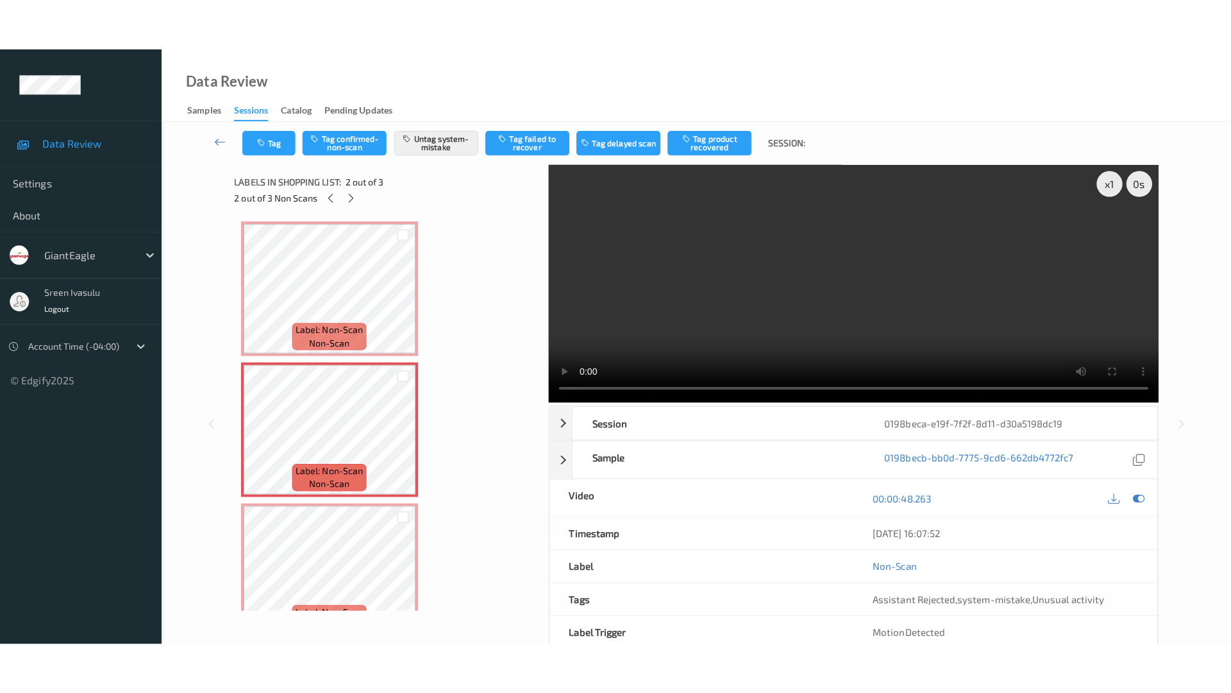
scroll to position [6, 0]
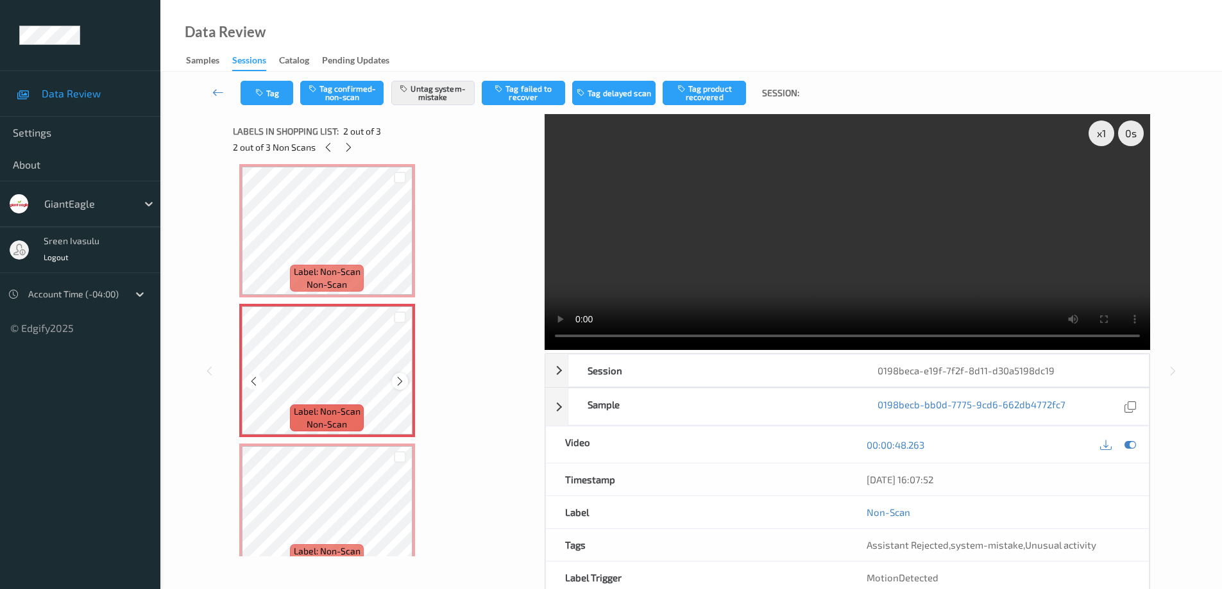
click at [400, 384] on icon at bounding box center [399, 382] width 11 height 12
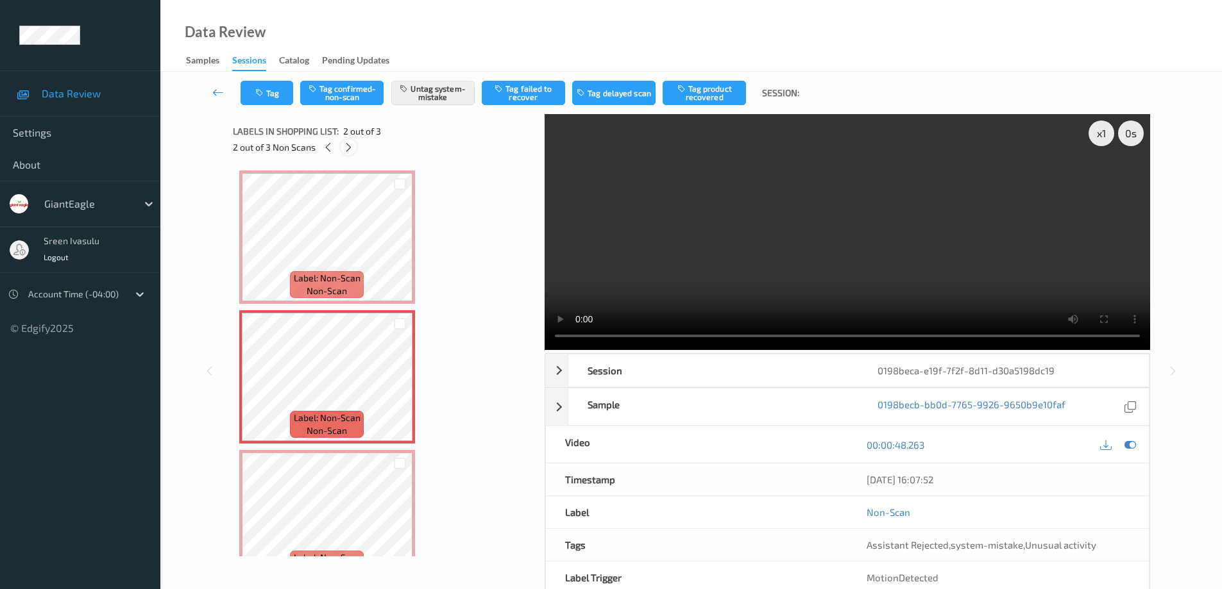
click at [346, 154] on div at bounding box center [349, 147] width 16 height 16
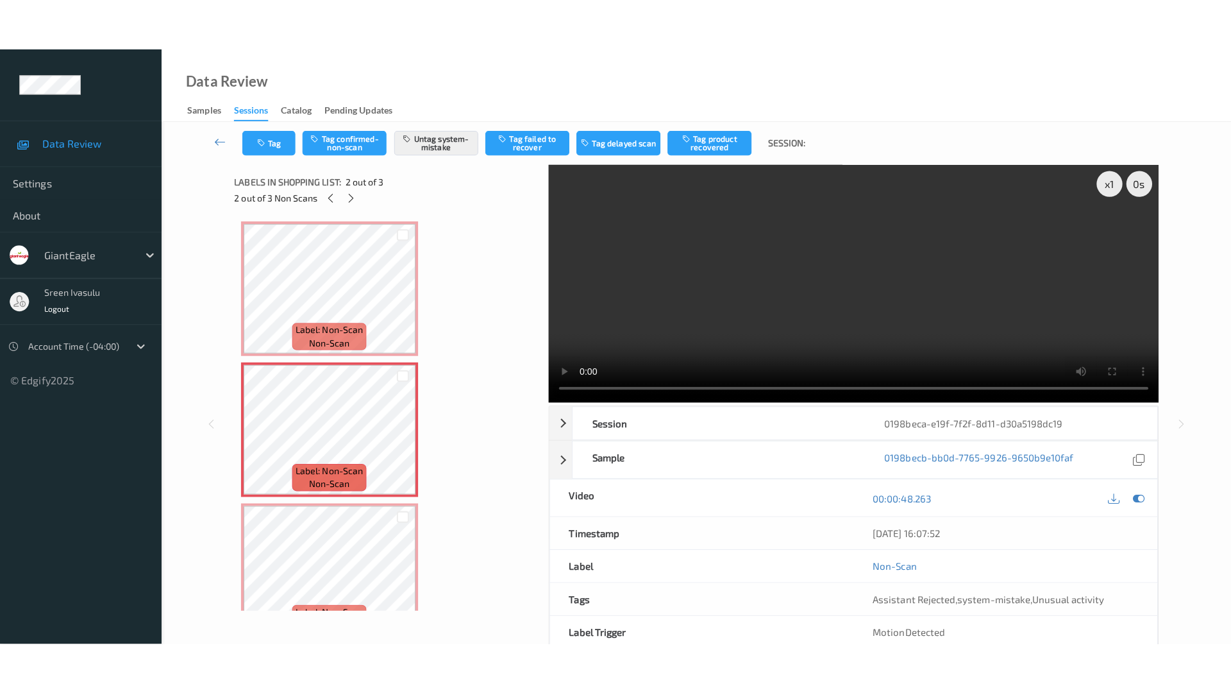
scroll to position [33, 0]
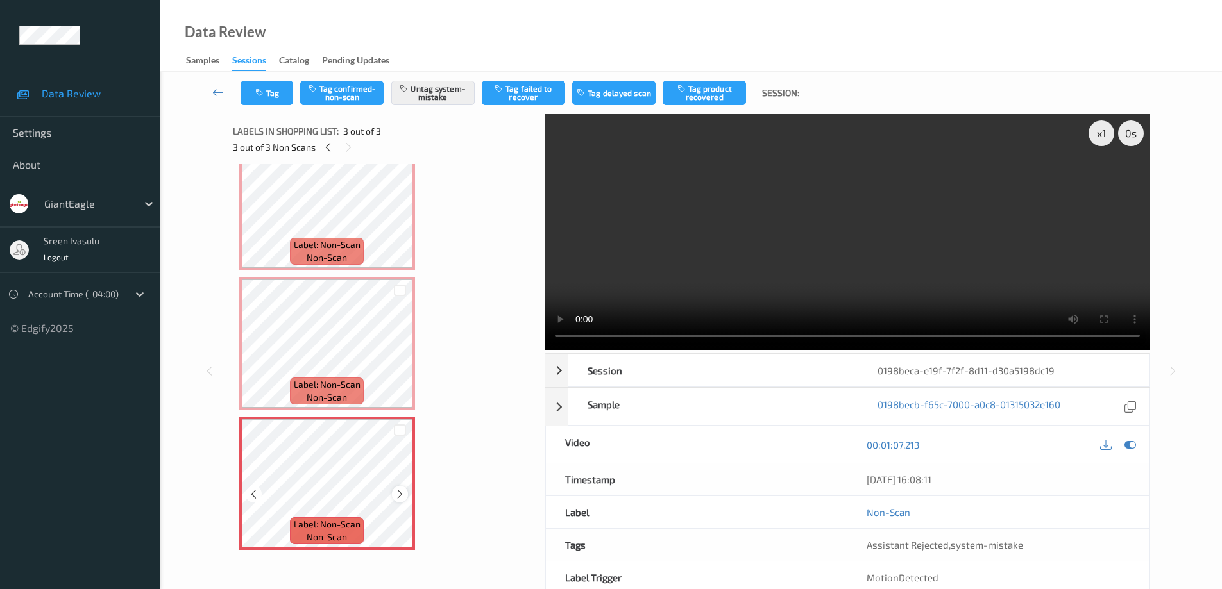
click at [403, 493] on icon at bounding box center [399, 495] width 11 height 12
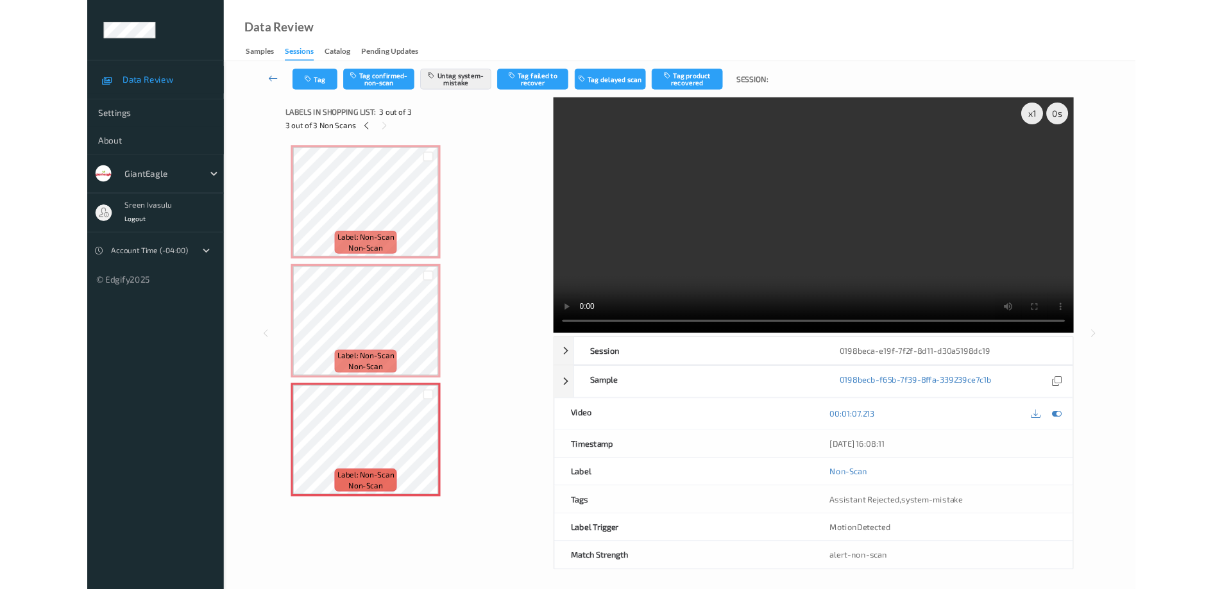
scroll to position [0, 0]
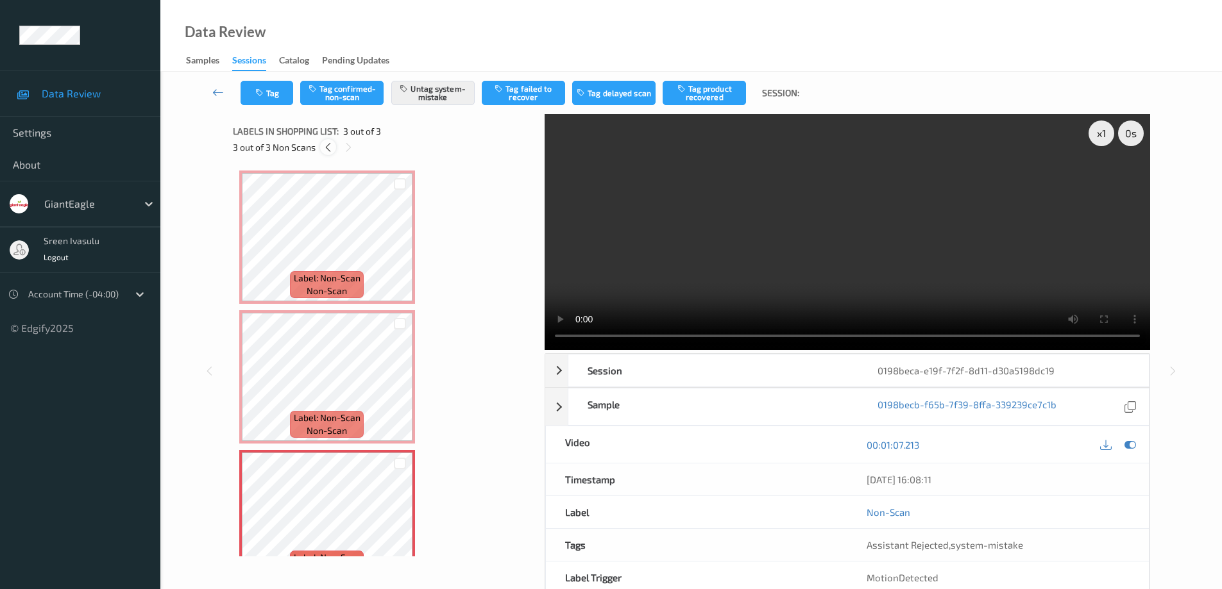
click at [328, 150] on icon at bounding box center [328, 148] width 11 height 12
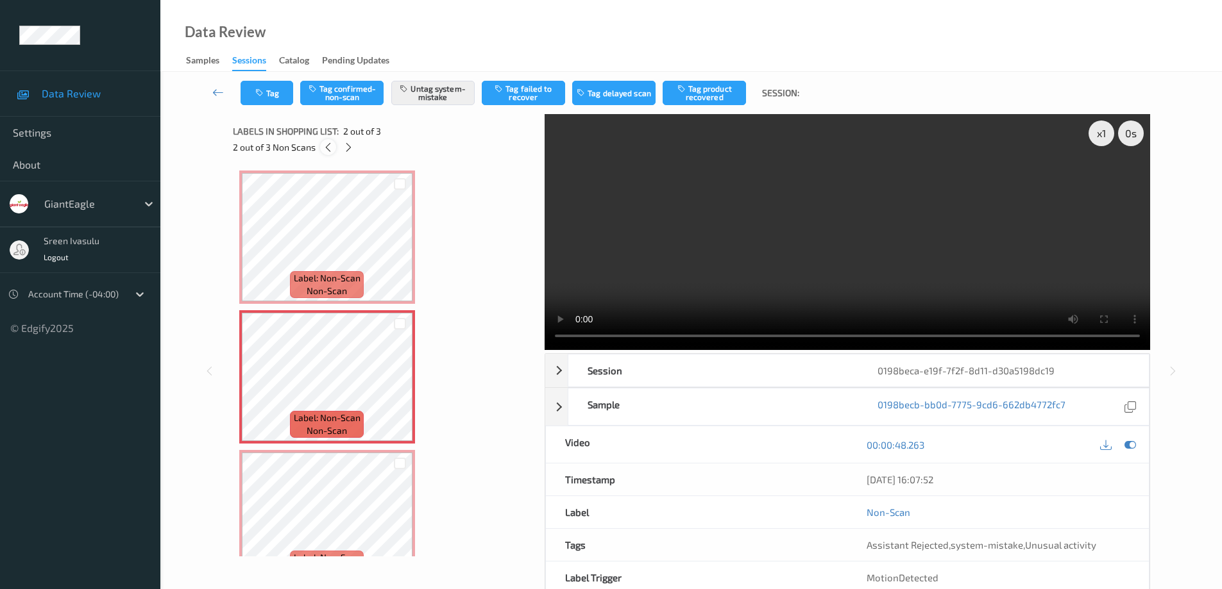
scroll to position [6, 0]
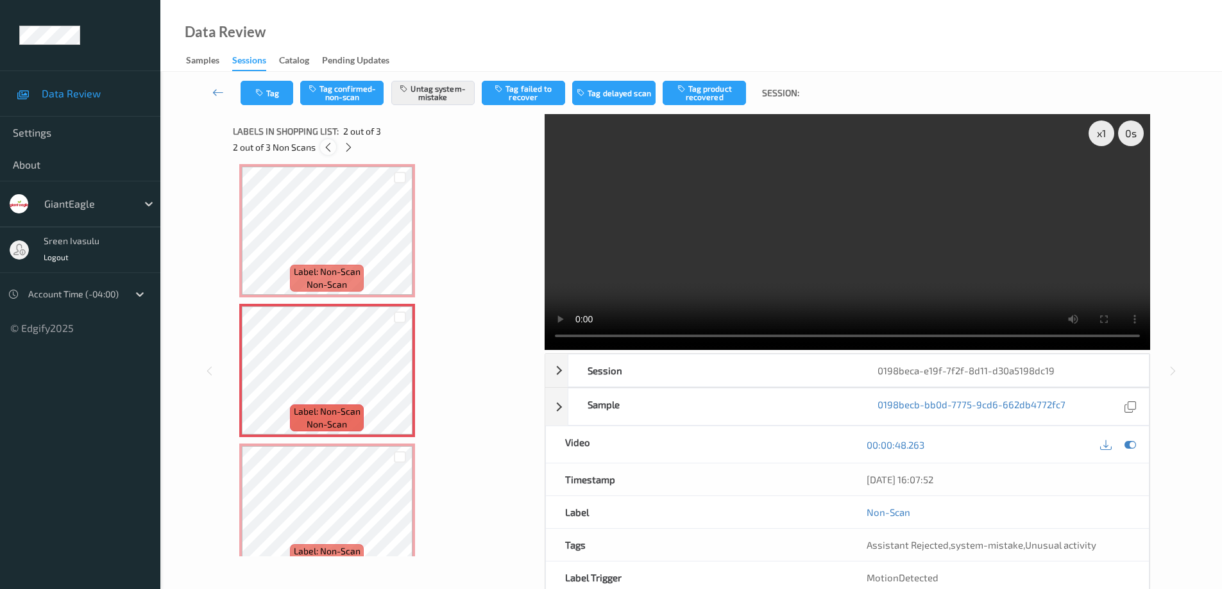
click at [328, 150] on icon at bounding box center [328, 148] width 11 height 12
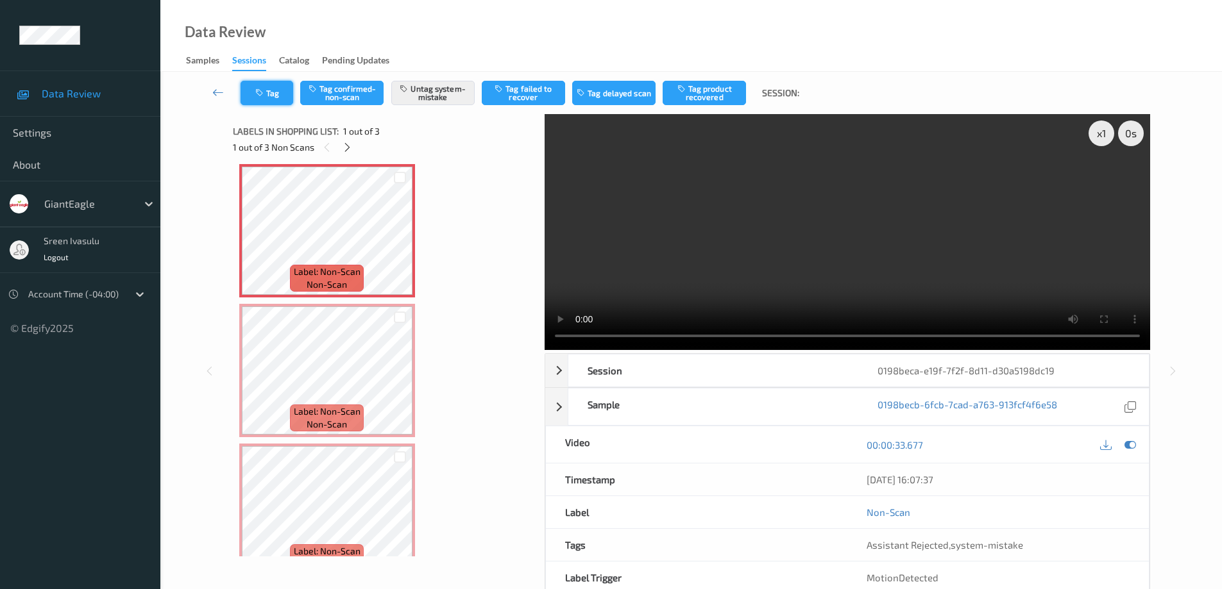
click at [271, 90] on button "Tag" at bounding box center [266, 93] width 53 height 24
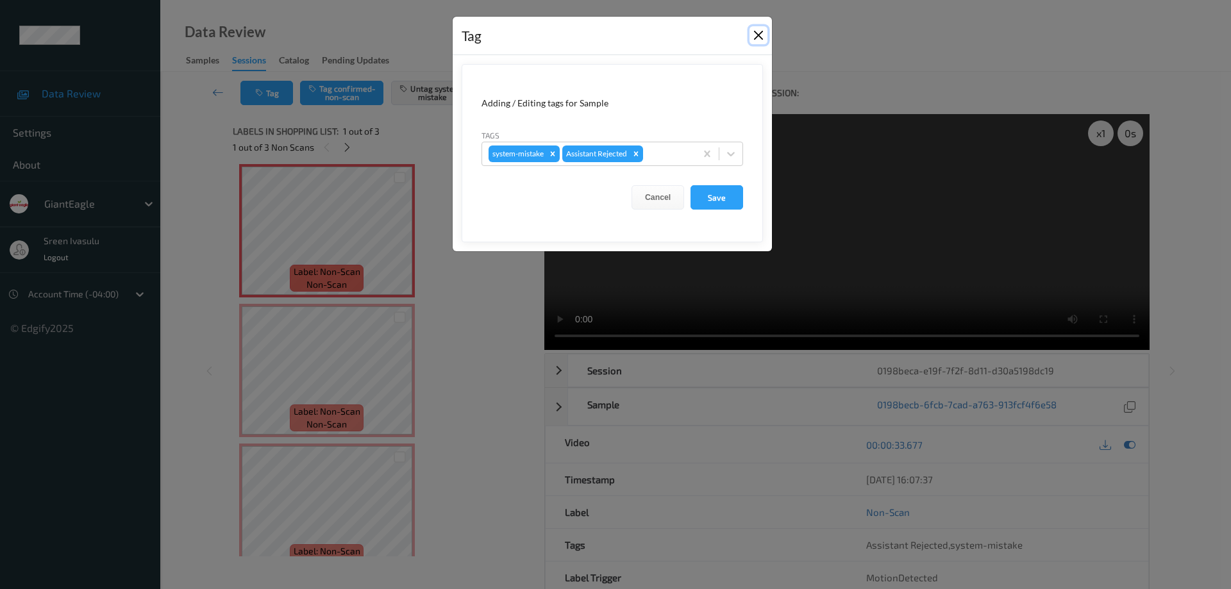
click at [755, 31] on button "Close" at bounding box center [759, 35] width 18 height 18
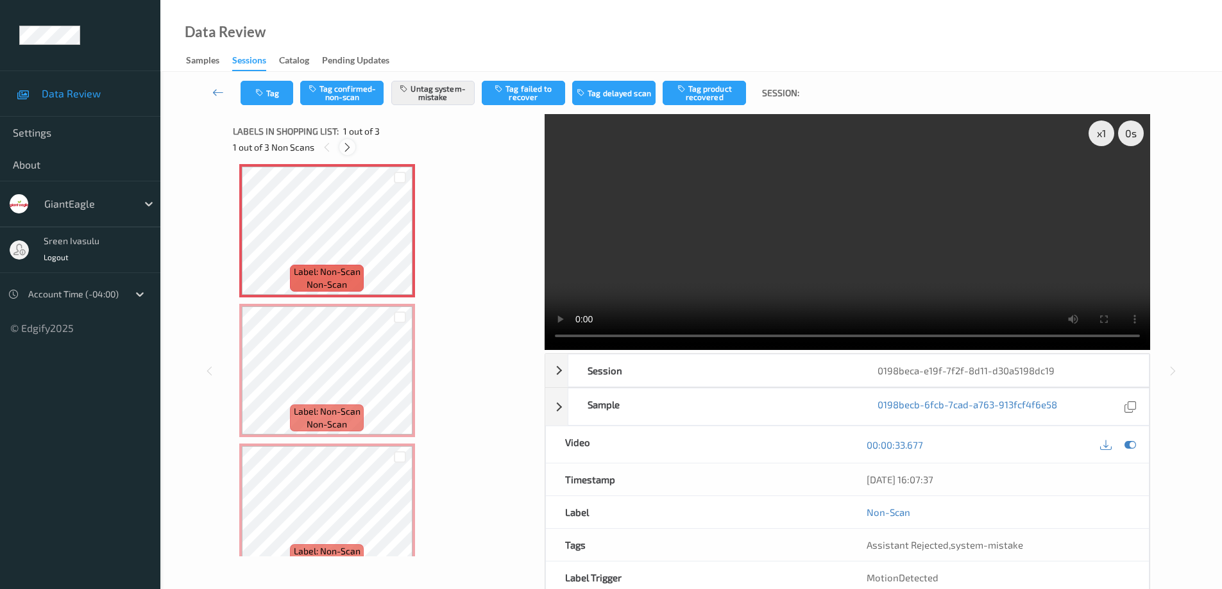
click at [348, 144] on icon at bounding box center [347, 148] width 11 height 12
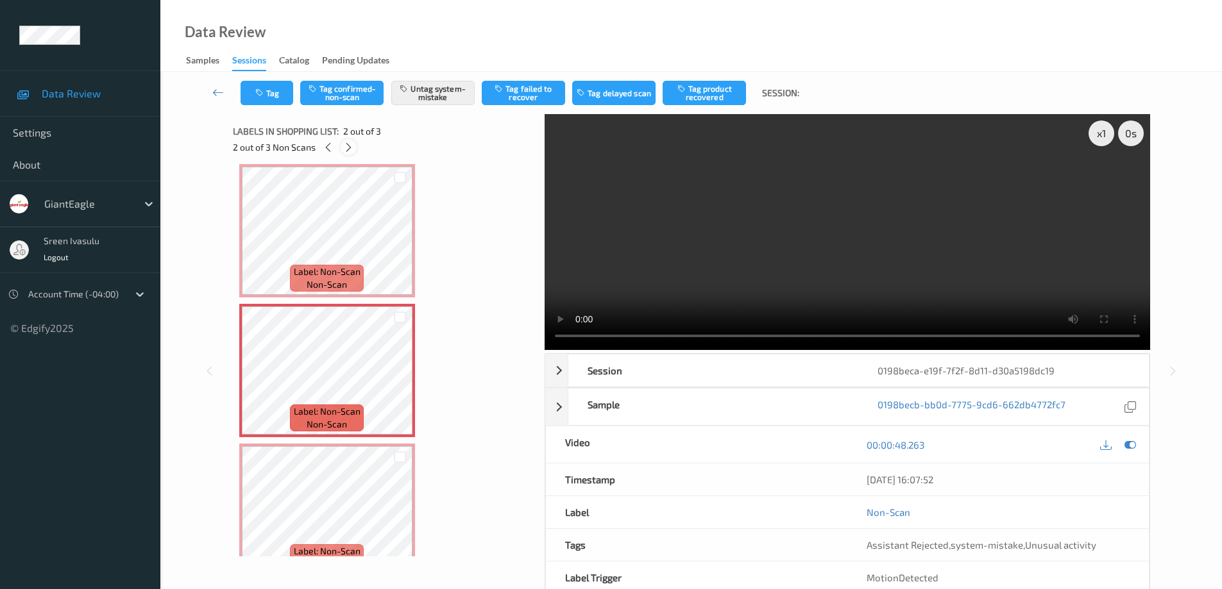
click at [348, 144] on icon at bounding box center [348, 148] width 11 height 12
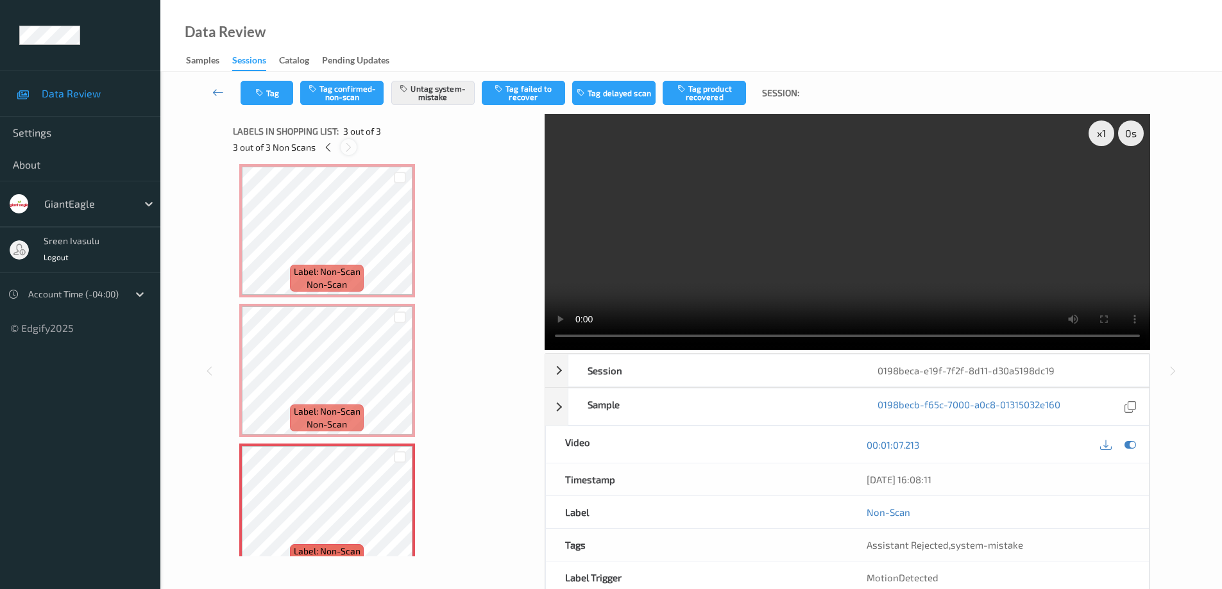
scroll to position [33, 0]
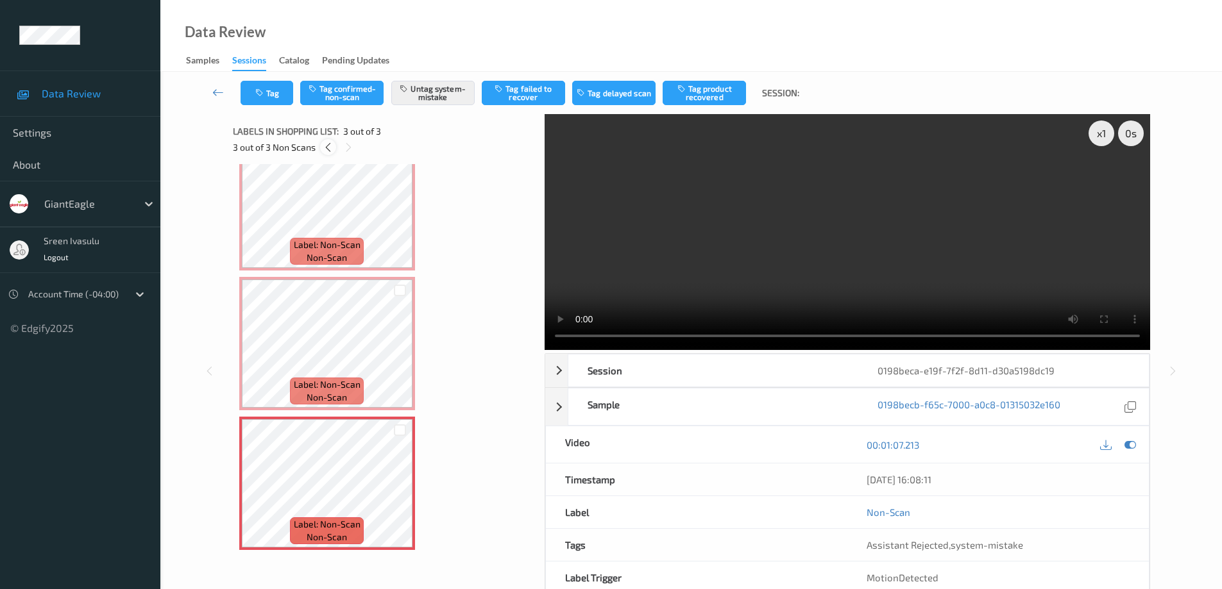
click at [326, 147] on icon at bounding box center [328, 148] width 11 height 12
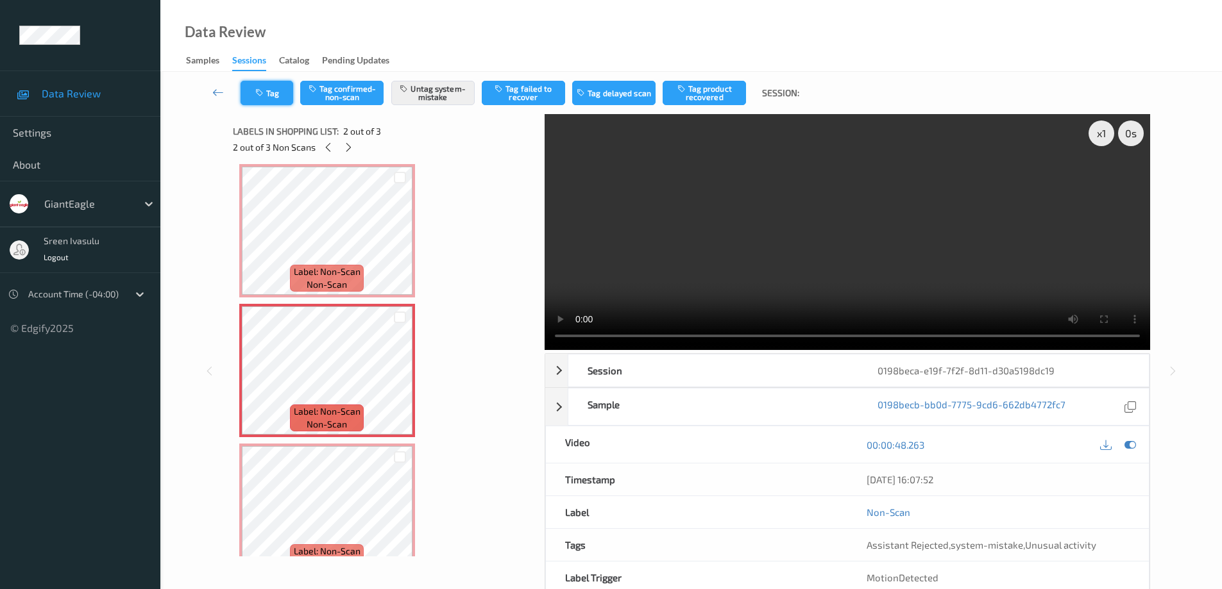
click at [266, 97] on icon "button" at bounding box center [260, 93] width 11 height 9
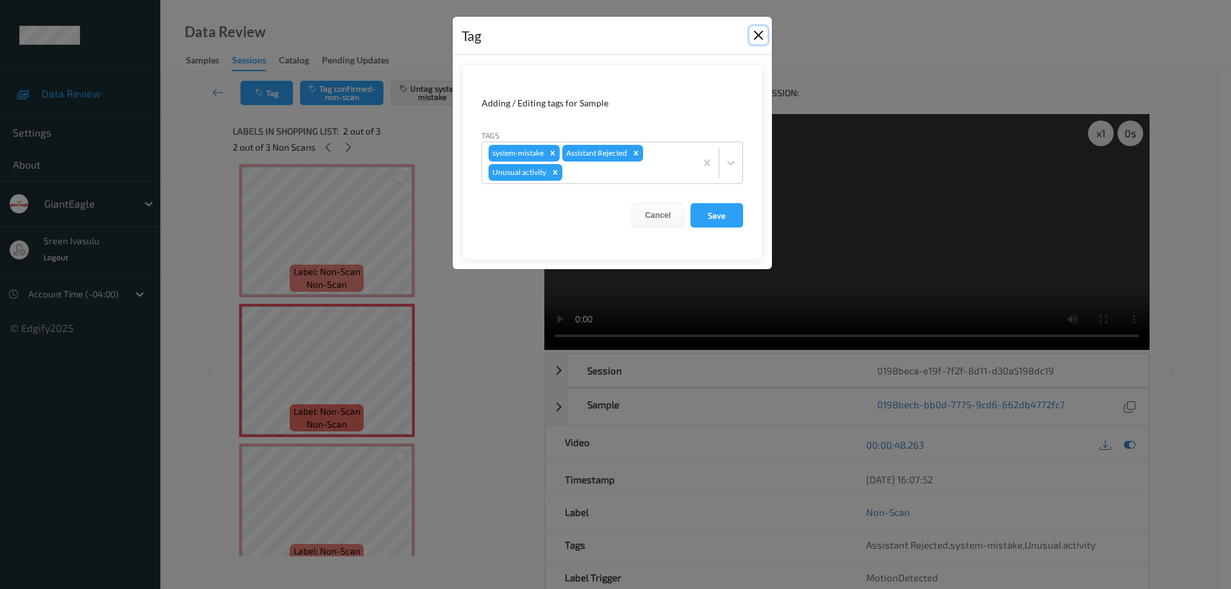
click at [764, 31] on button "Close" at bounding box center [759, 35] width 18 height 18
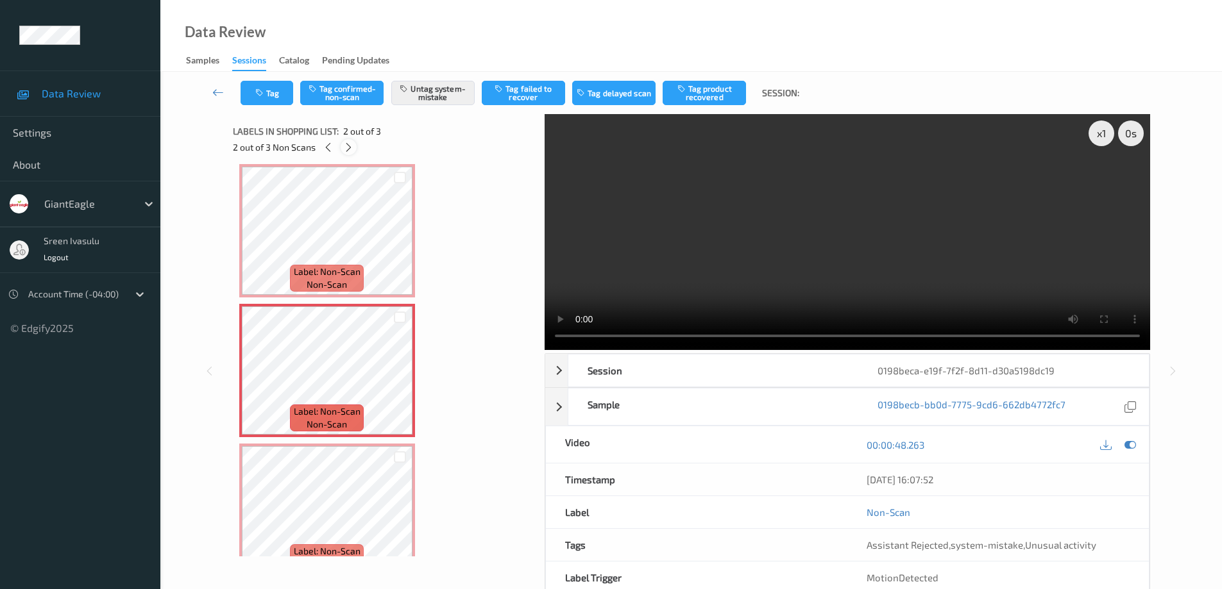
click at [351, 151] on icon at bounding box center [348, 148] width 11 height 12
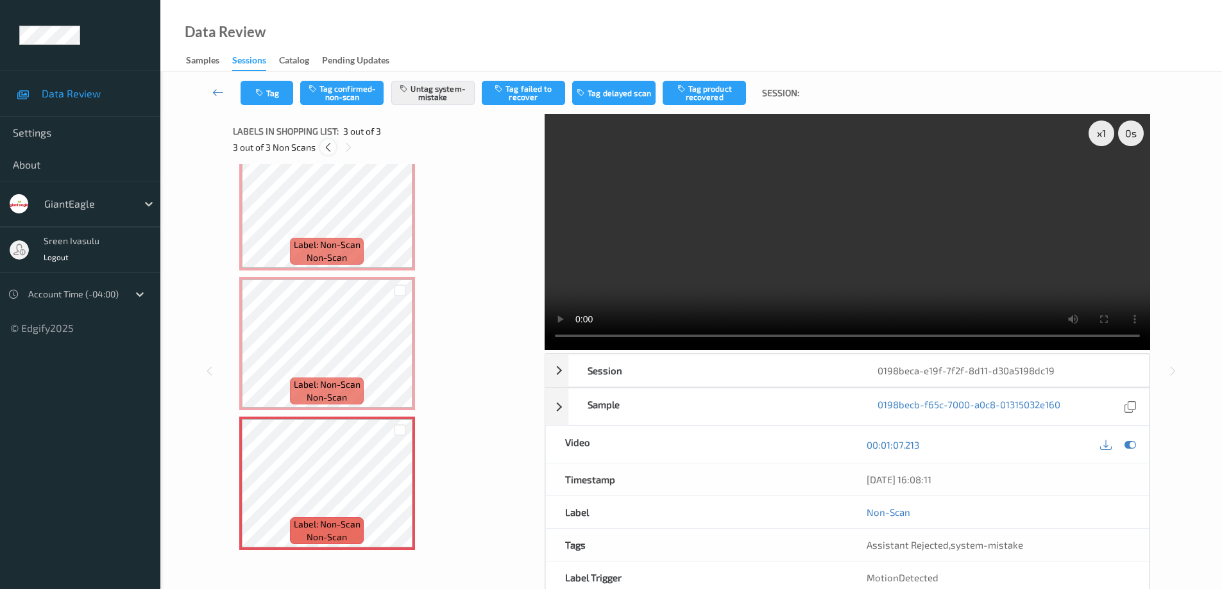
click at [330, 149] on icon at bounding box center [328, 148] width 11 height 12
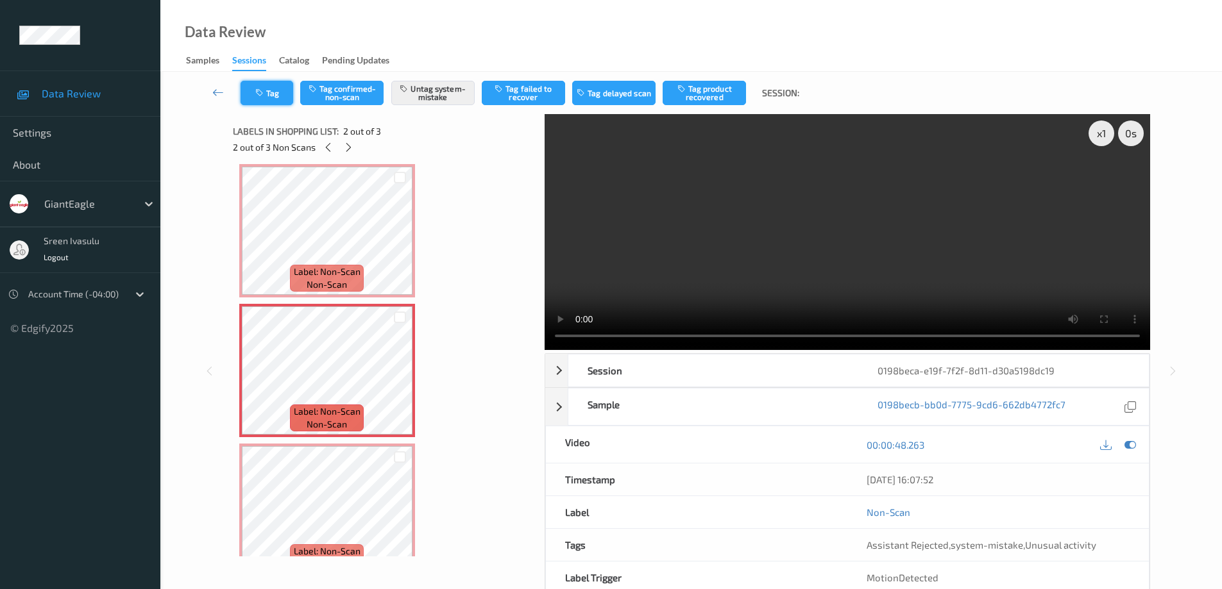
click at [278, 91] on button "Tag" at bounding box center [266, 93] width 53 height 24
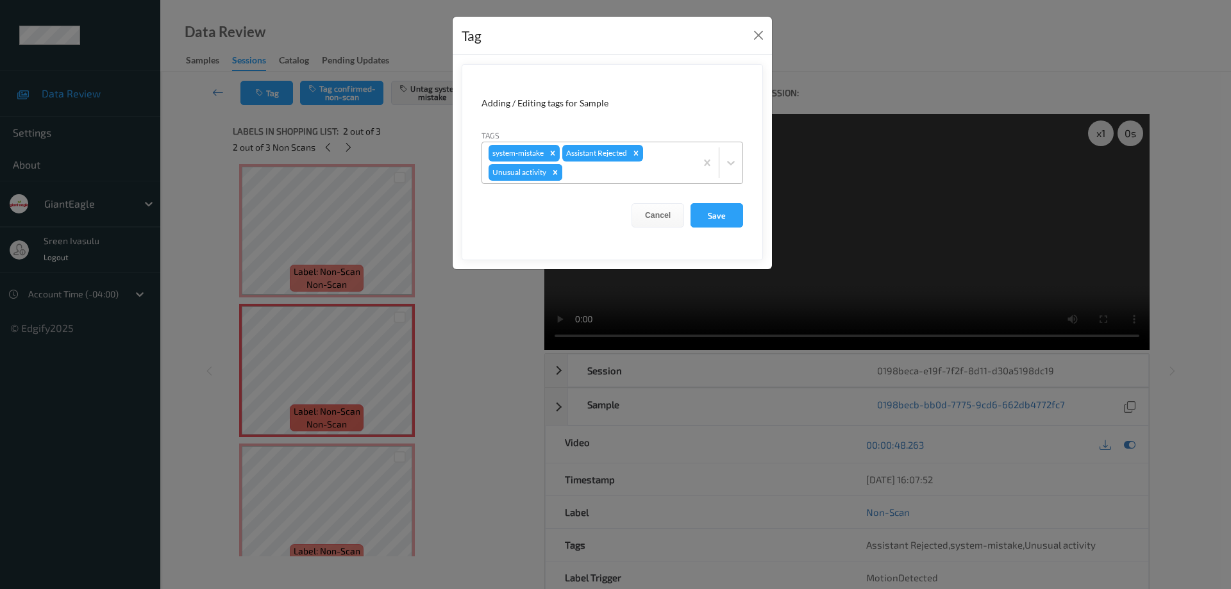
click at [552, 170] on icon "Remove Unusual activity" at bounding box center [555, 172] width 9 height 9
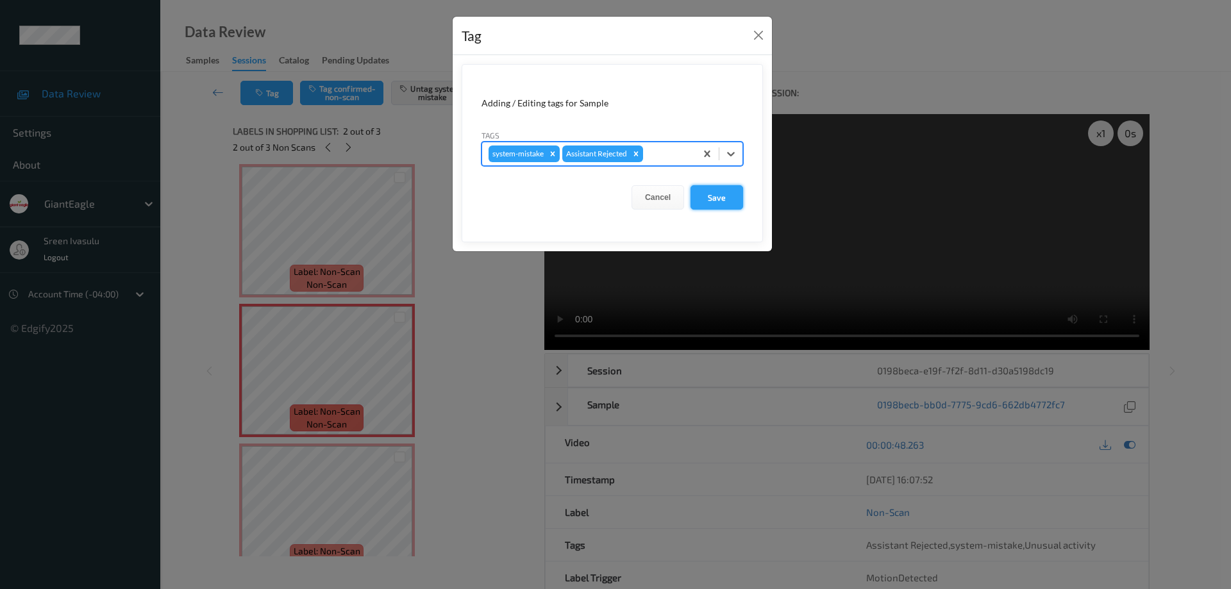
click at [717, 207] on button "Save" at bounding box center [717, 197] width 53 height 24
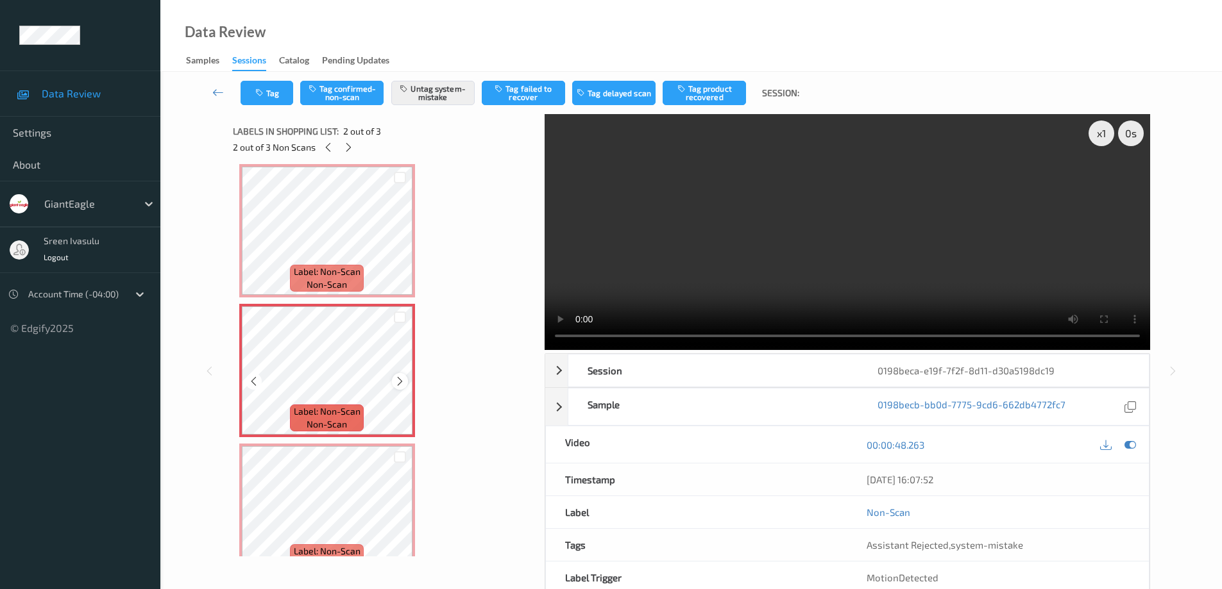
click at [397, 386] on icon at bounding box center [399, 382] width 11 height 12
click at [326, 144] on icon at bounding box center [328, 148] width 11 height 12
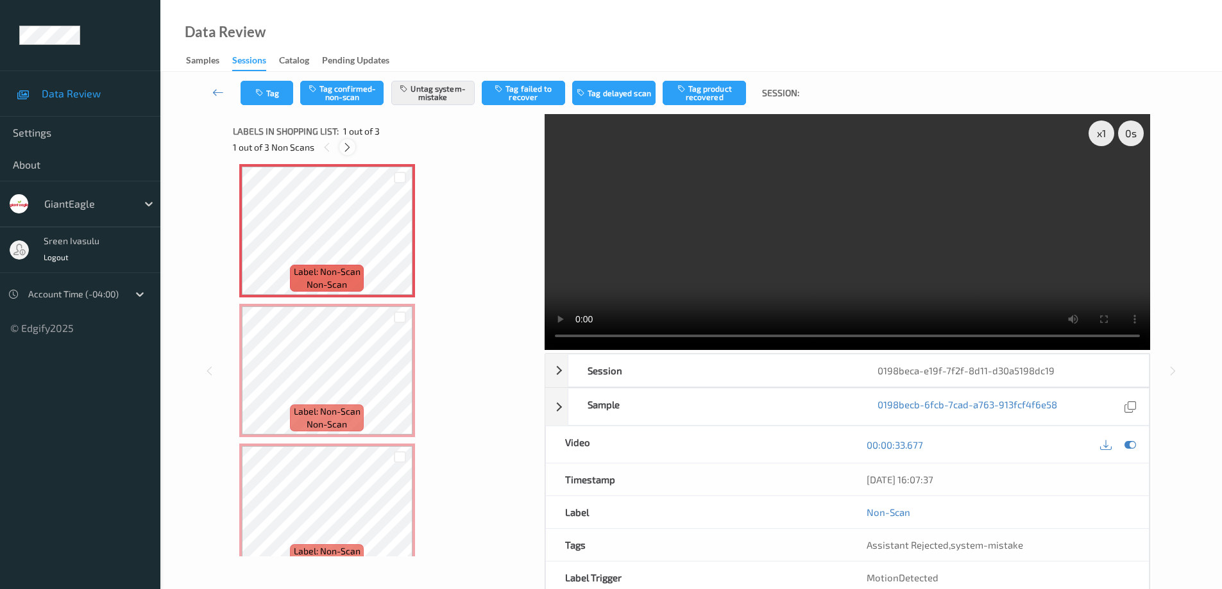
click at [348, 146] on icon at bounding box center [347, 148] width 11 height 12
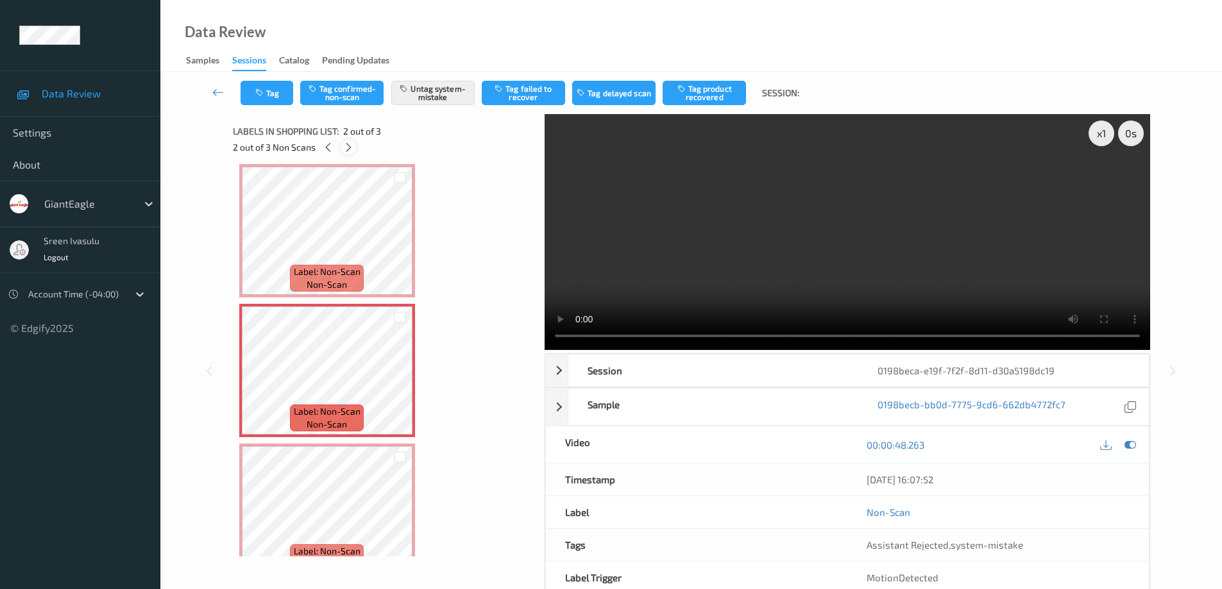
click at [348, 146] on icon at bounding box center [348, 148] width 11 height 12
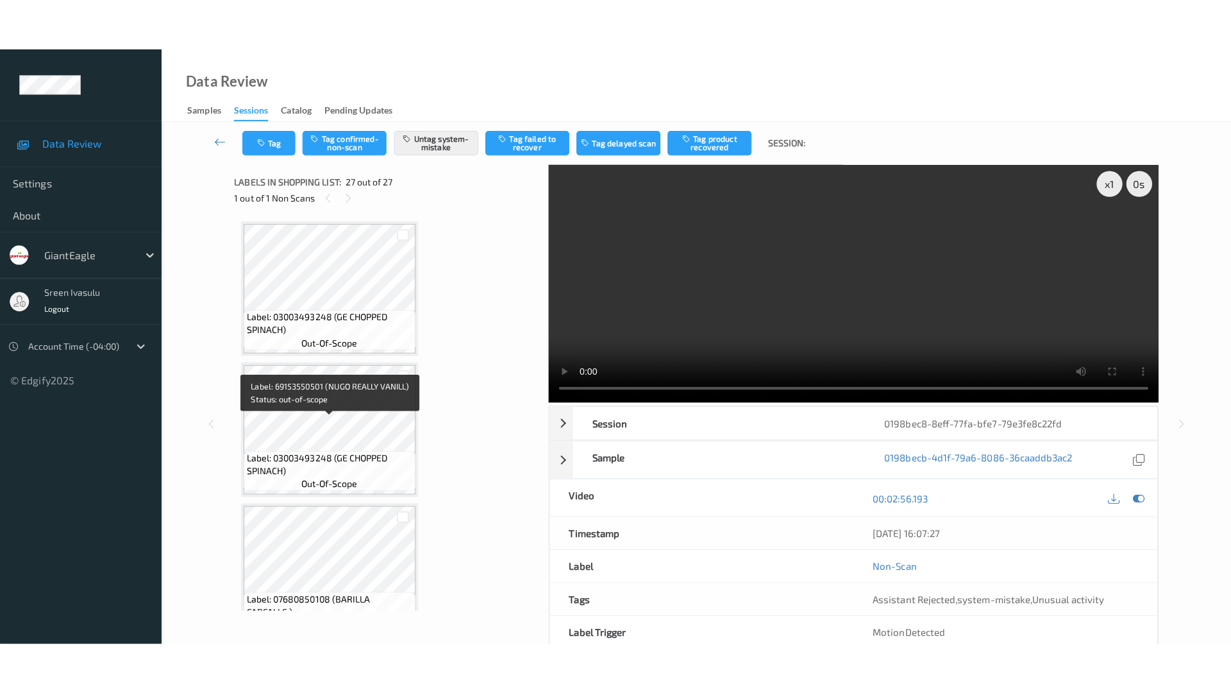
scroll to position [3389, 0]
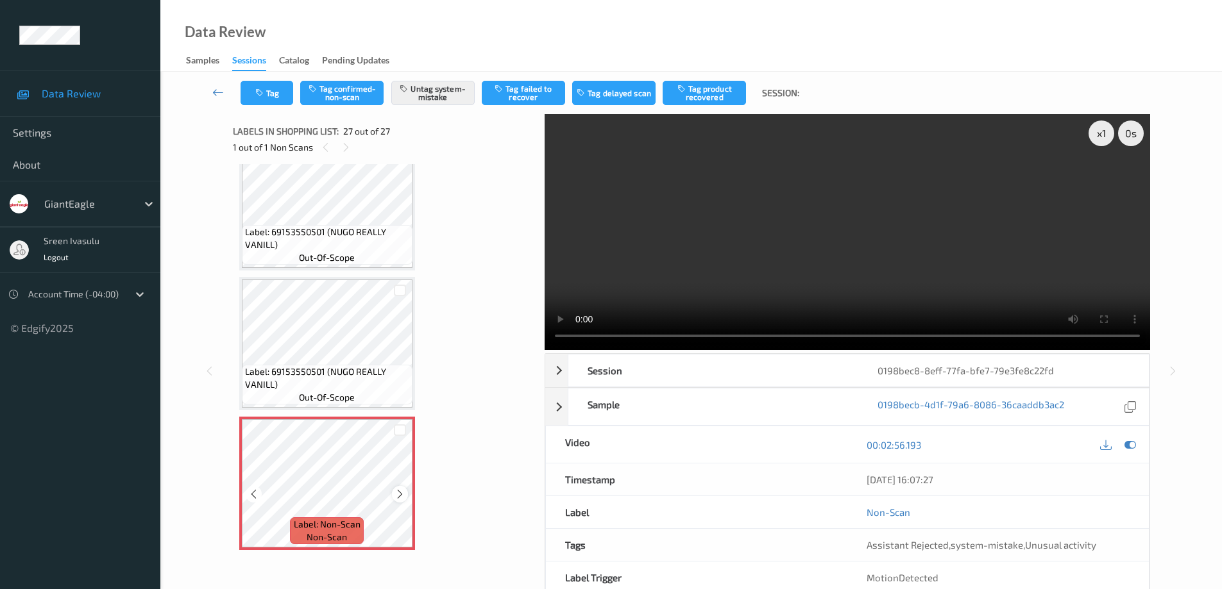
click at [399, 492] on icon at bounding box center [399, 495] width 11 height 12
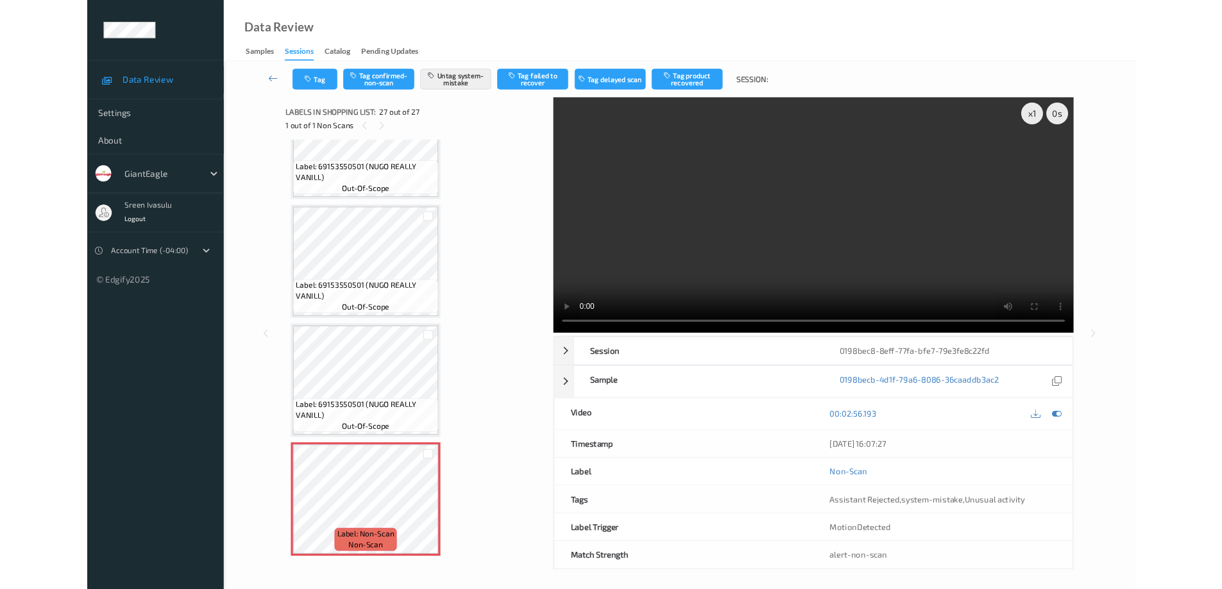
scroll to position [3286, 0]
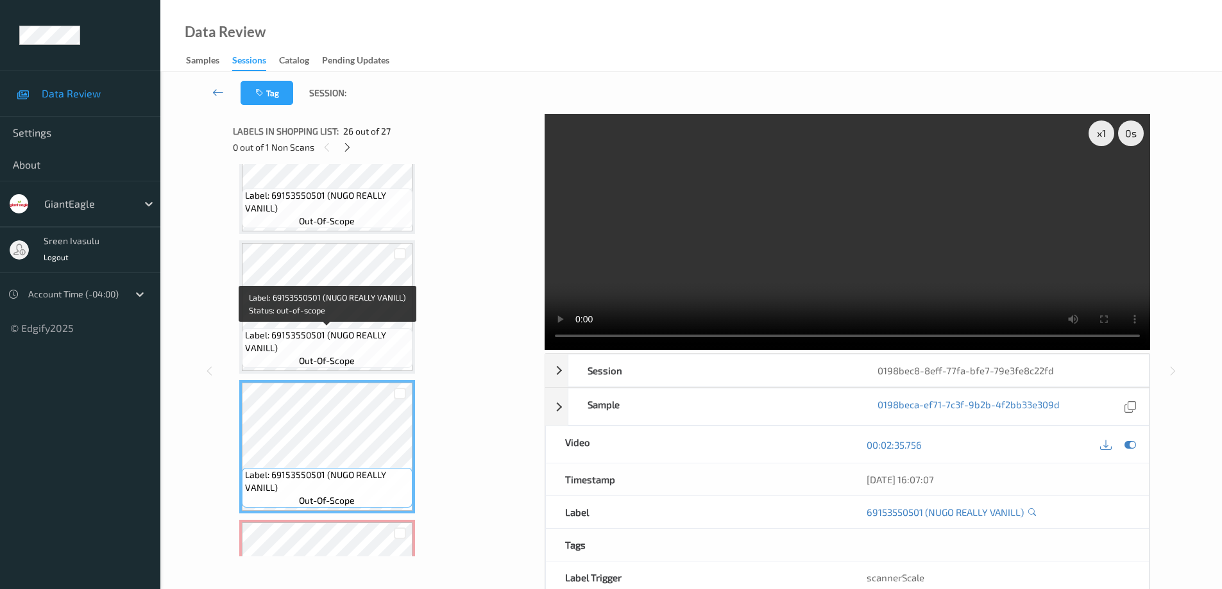
click at [357, 332] on span "Label: 69153550501 (NUGO REALLY VANILL)" at bounding box center [327, 342] width 164 height 26
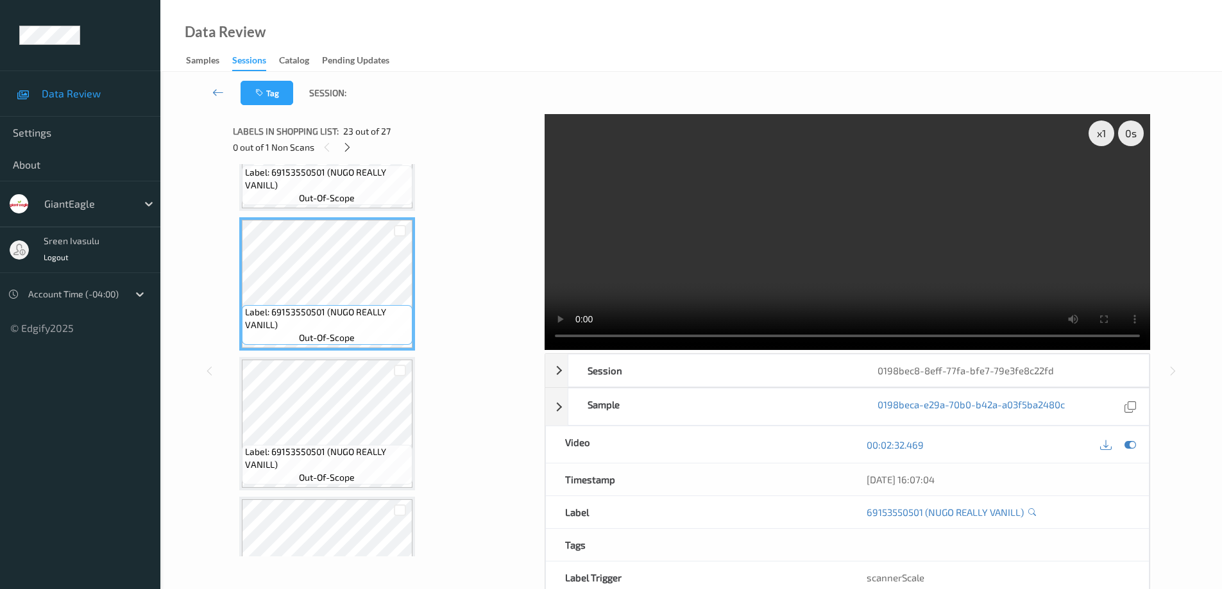
scroll to position [2772, 0]
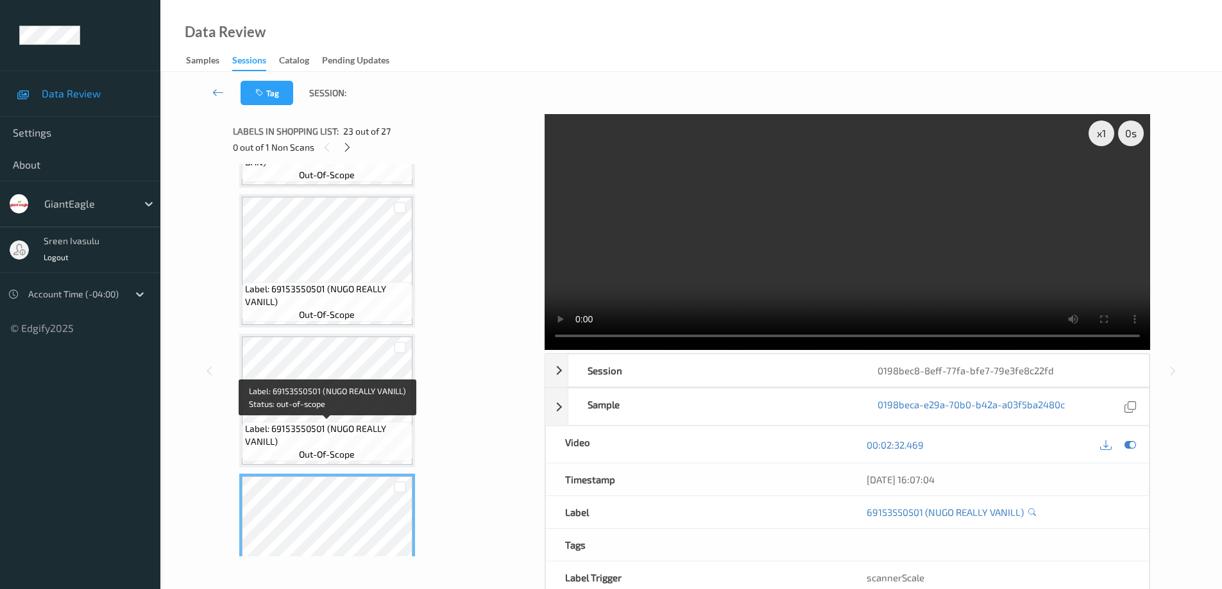
click at [360, 423] on span "Label: 69153550501 (NUGO REALLY VANILL)" at bounding box center [327, 436] width 164 height 26
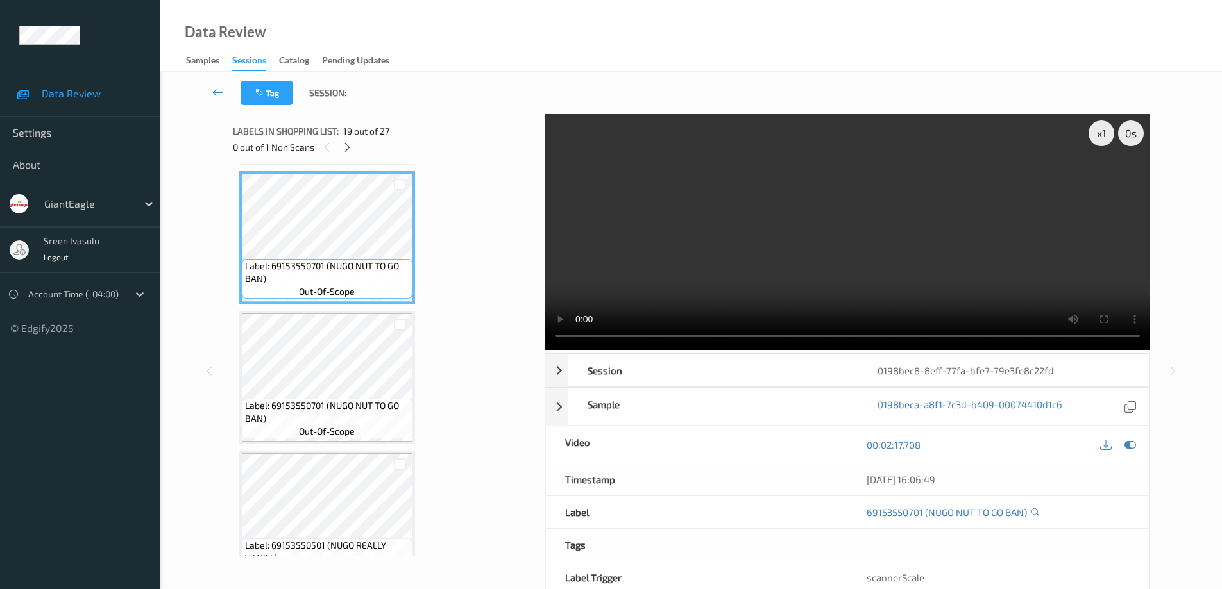
scroll to position [1746, 0]
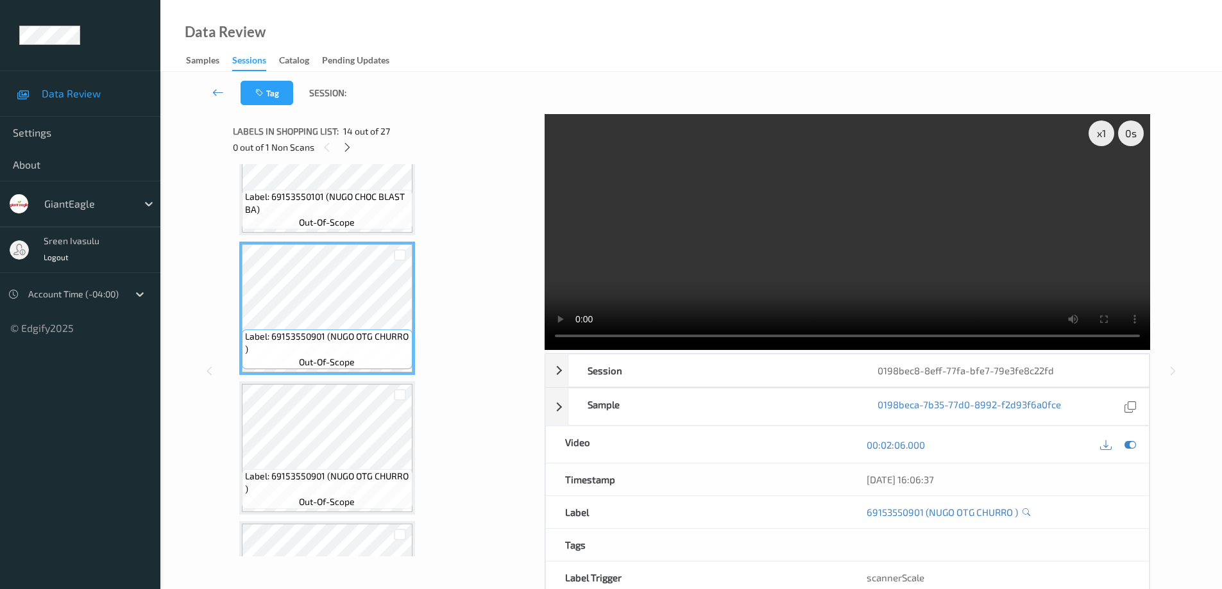
click at [359, 218] on div "Label: 69153550101 (NUGO CHOC BLAST BA) out-of-scope" at bounding box center [327, 210] width 171 height 40
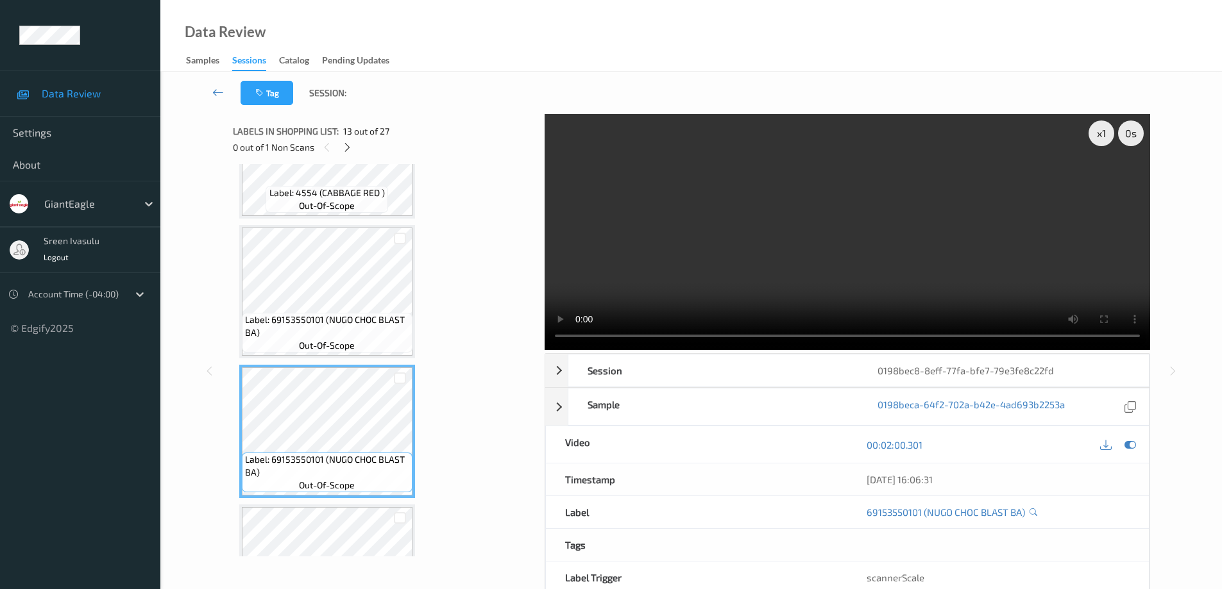
scroll to position [1490, 0]
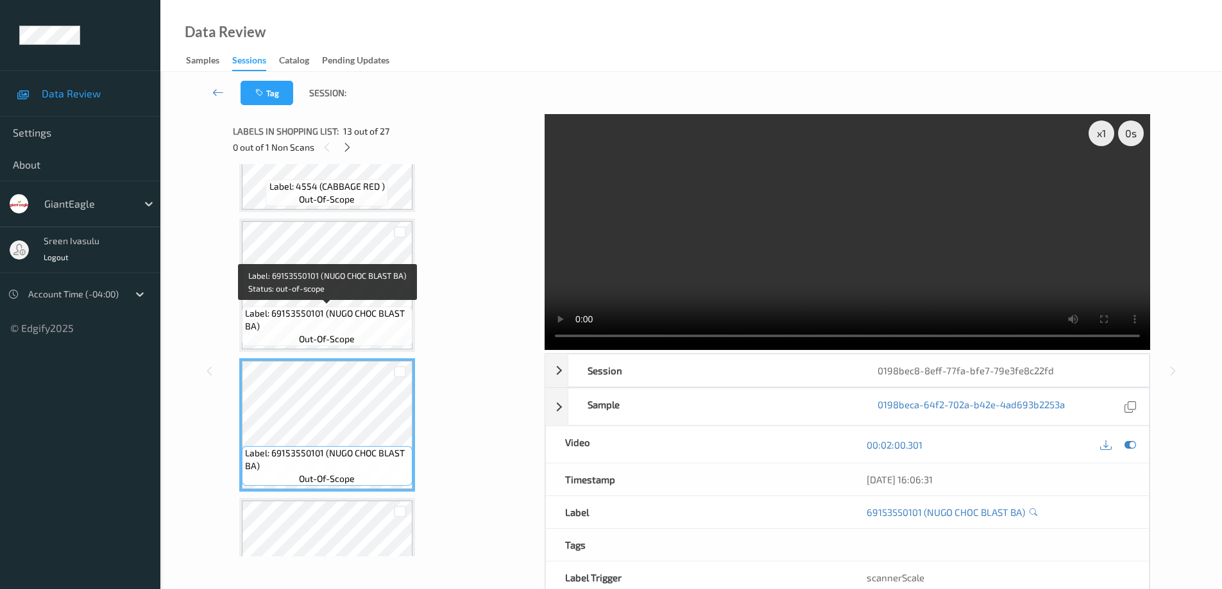
click at [371, 308] on span "Label: 69153550101 (NUGO CHOC BLAST BA)" at bounding box center [327, 320] width 164 height 26
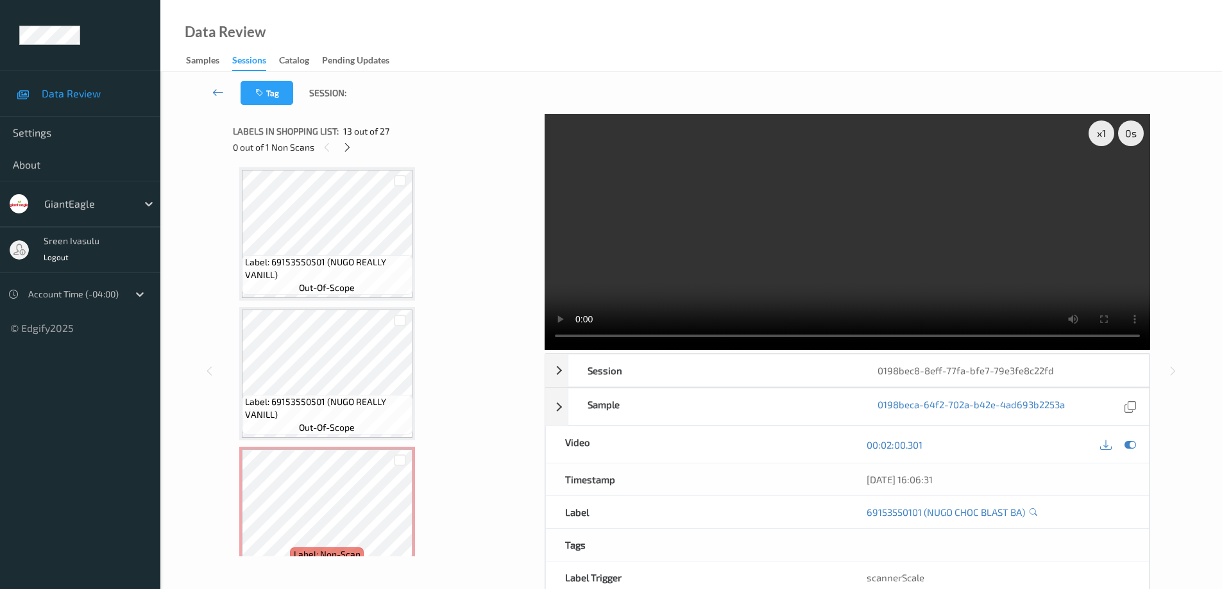
scroll to position [3389, 0]
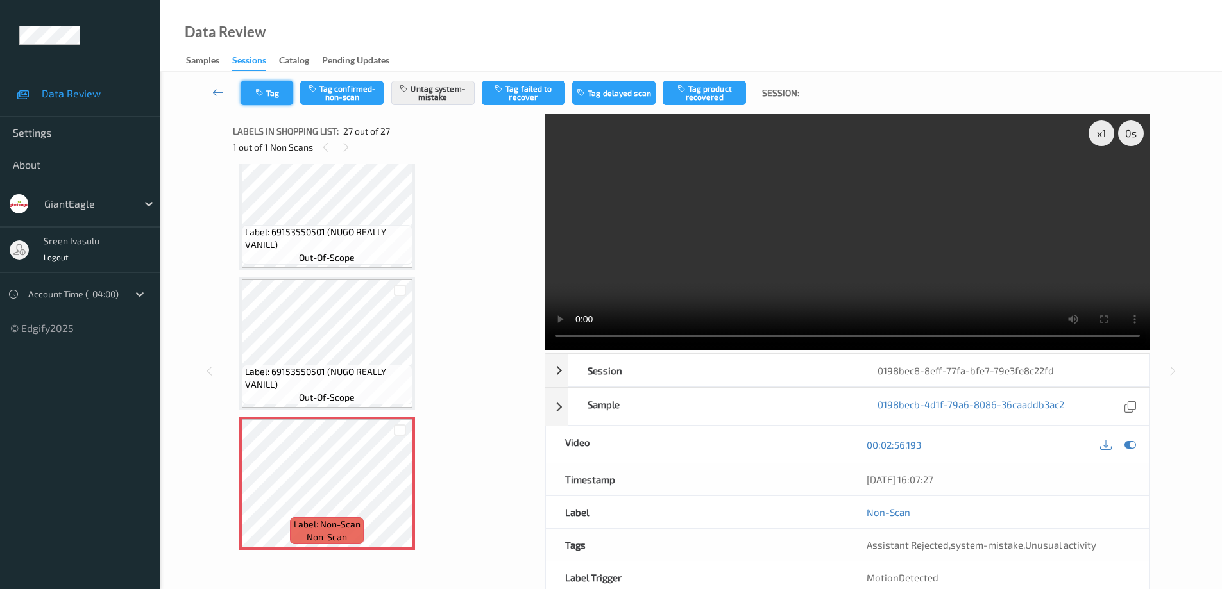
click at [280, 94] on button "Tag" at bounding box center [266, 93] width 53 height 24
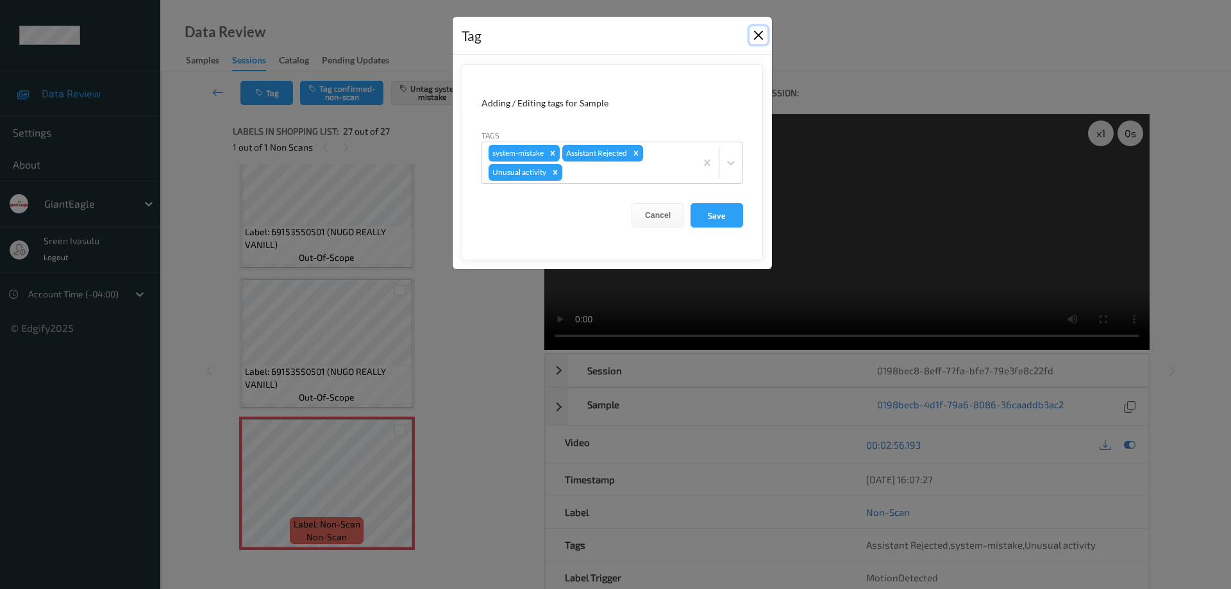
click at [762, 36] on button "Close" at bounding box center [759, 35] width 18 height 18
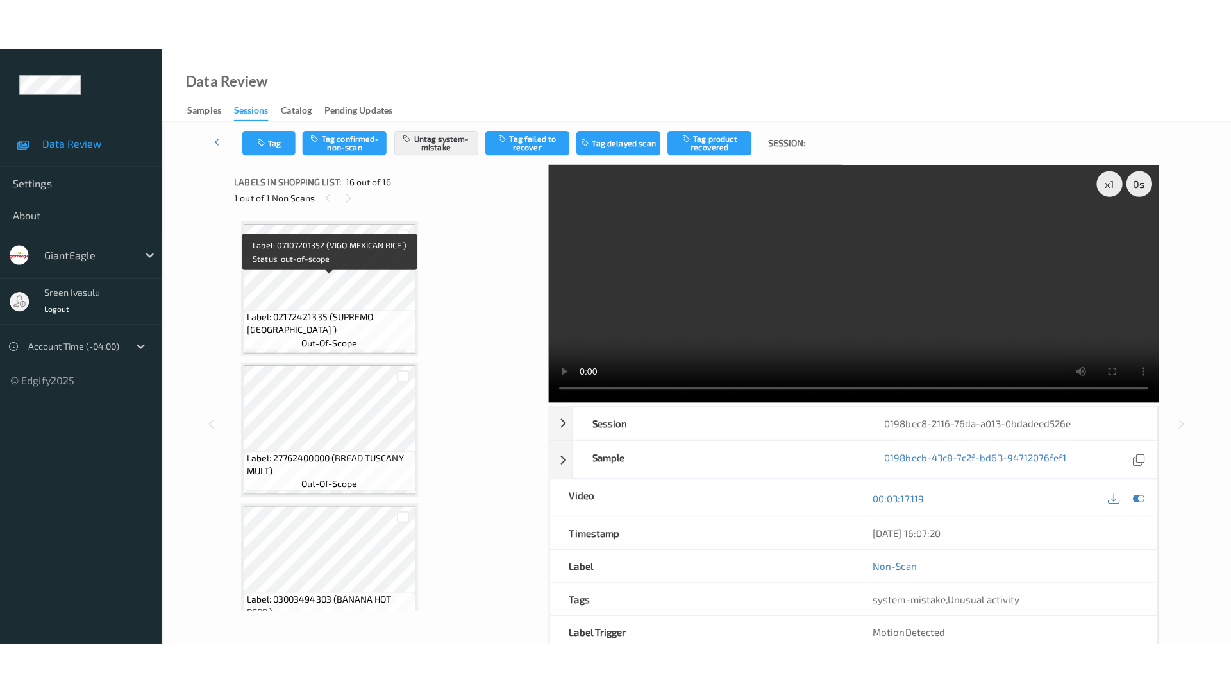
scroll to position [1851, 0]
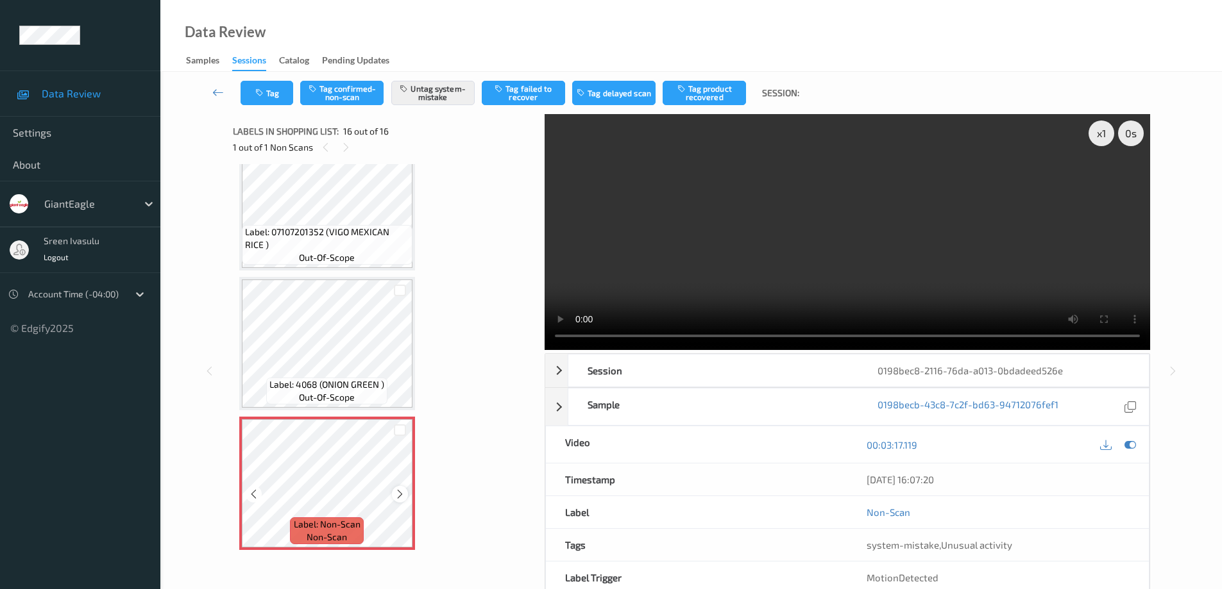
click at [400, 497] on icon at bounding box center [399, 495] width 11 height 12
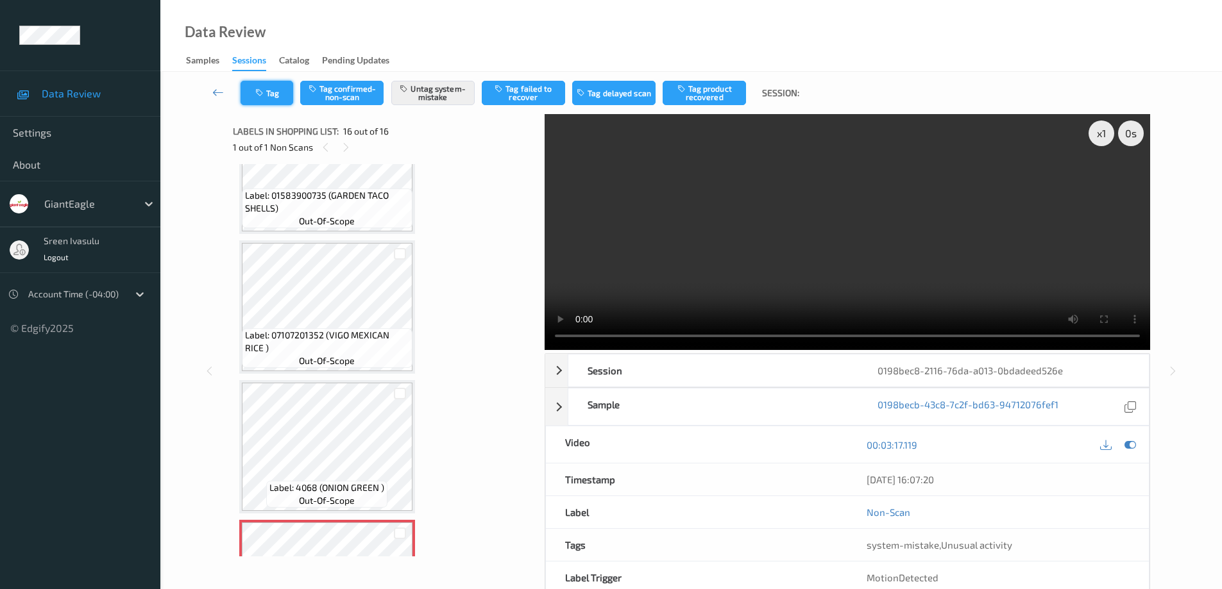
click at [273, 100] on button "Tag" at bounding box center [266, 93] width 53 height 24
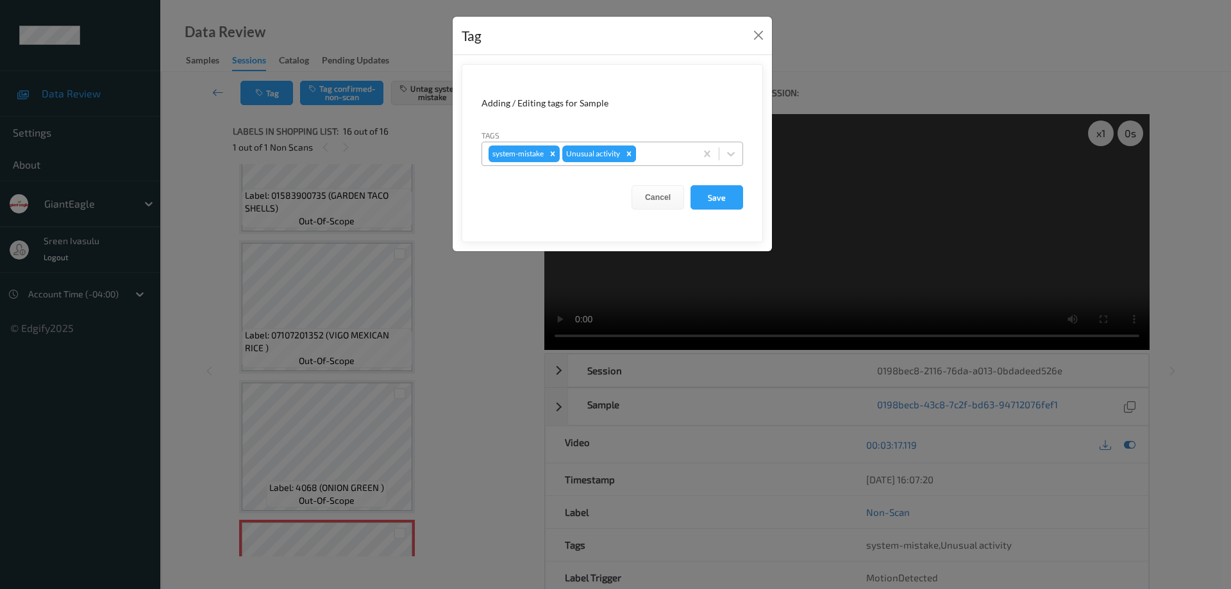
click at [629, 153] on icon "Remove Unusual activity" at bounding box center [629, 153] width 4 height 4
click at [732, 195] on button "Save" at bounding box center [717, 197] width 53 height 24
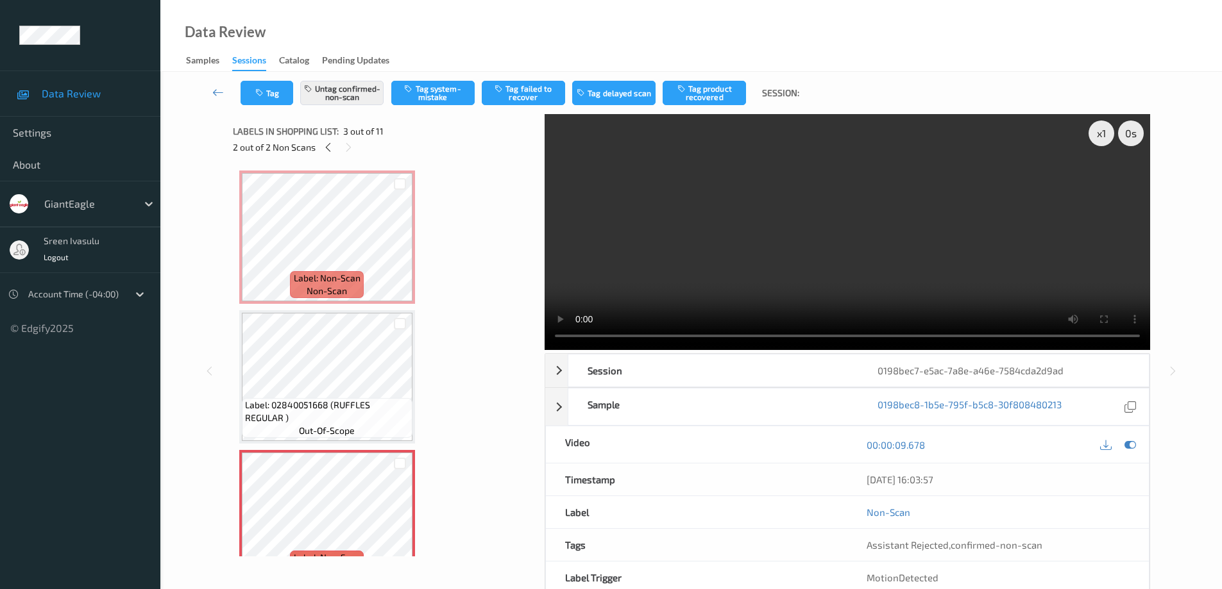
scroll to position [146, 0]
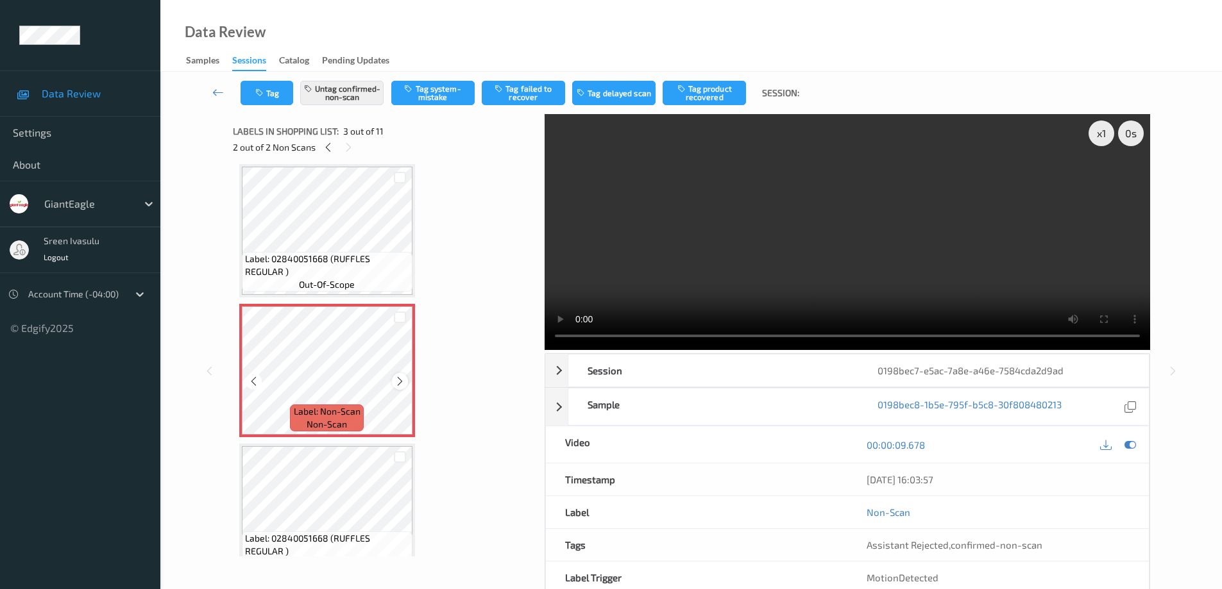
click at [393, 382] on div at bounding box center [400, 381] width 16 height 16
click at [394, 387] on div at bounding box center [400, 381] width 16 height 16
click at [332, 148] on icon at bounding box center [328, 148] width 11 height 12
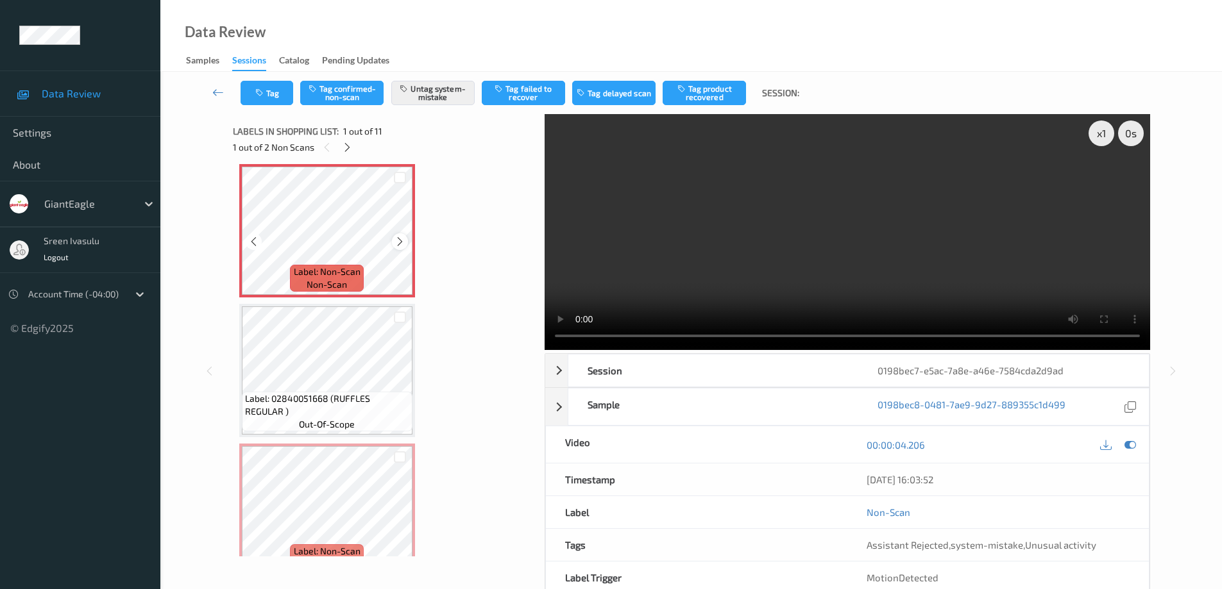
click at [394, 241] on div at bounding box center [400, 241] width 16 height 16
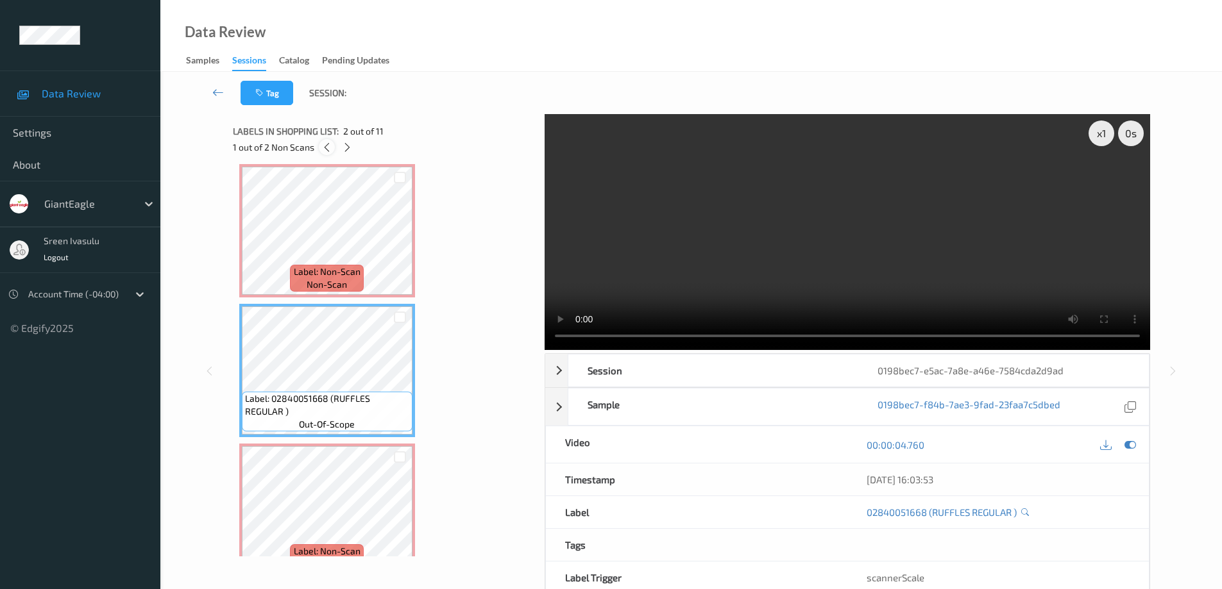
click at [328, 148] on icon at bounding box center [326, 148] width 11 height 12
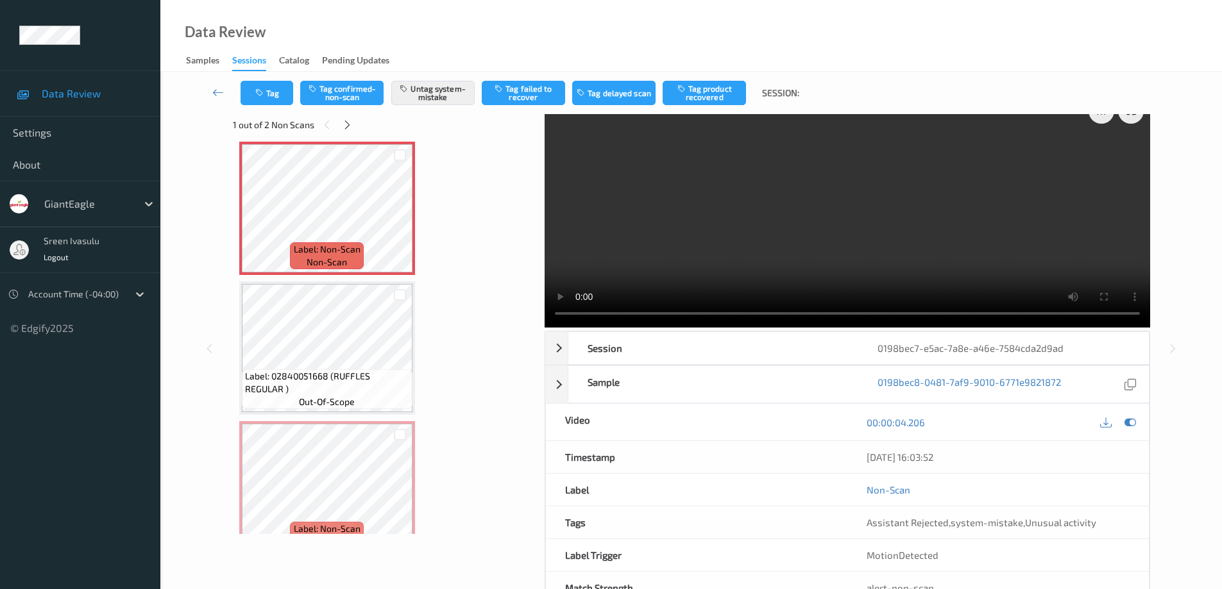
scroll to position [0, 0]
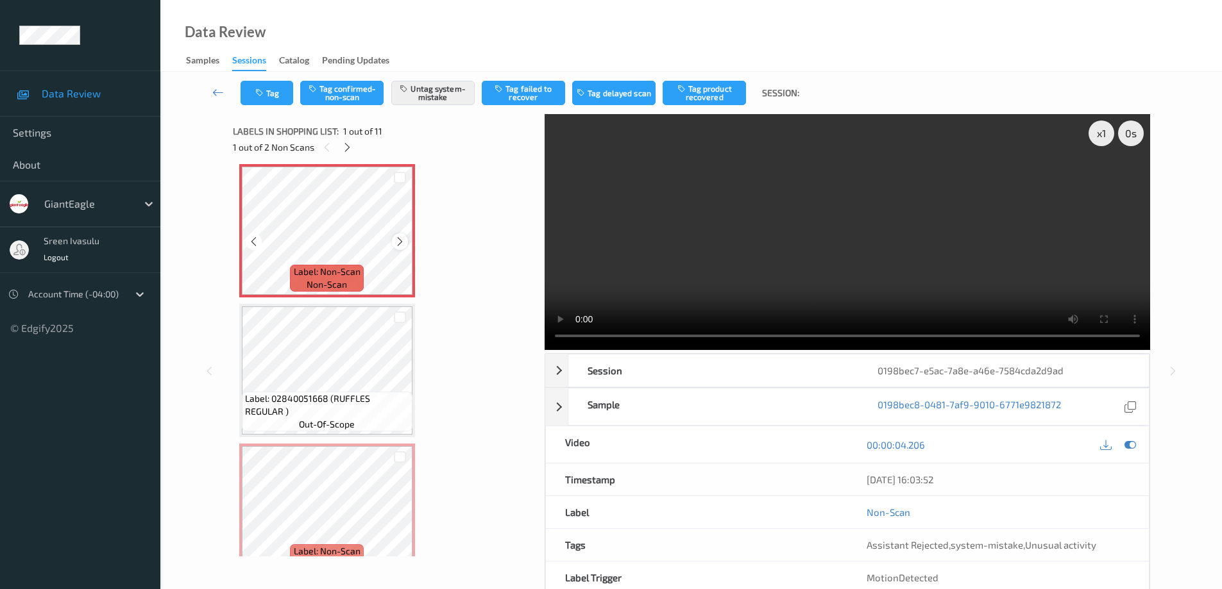
click at [401, 244] on icon at bounding box center [399, 242] width 11 height 12
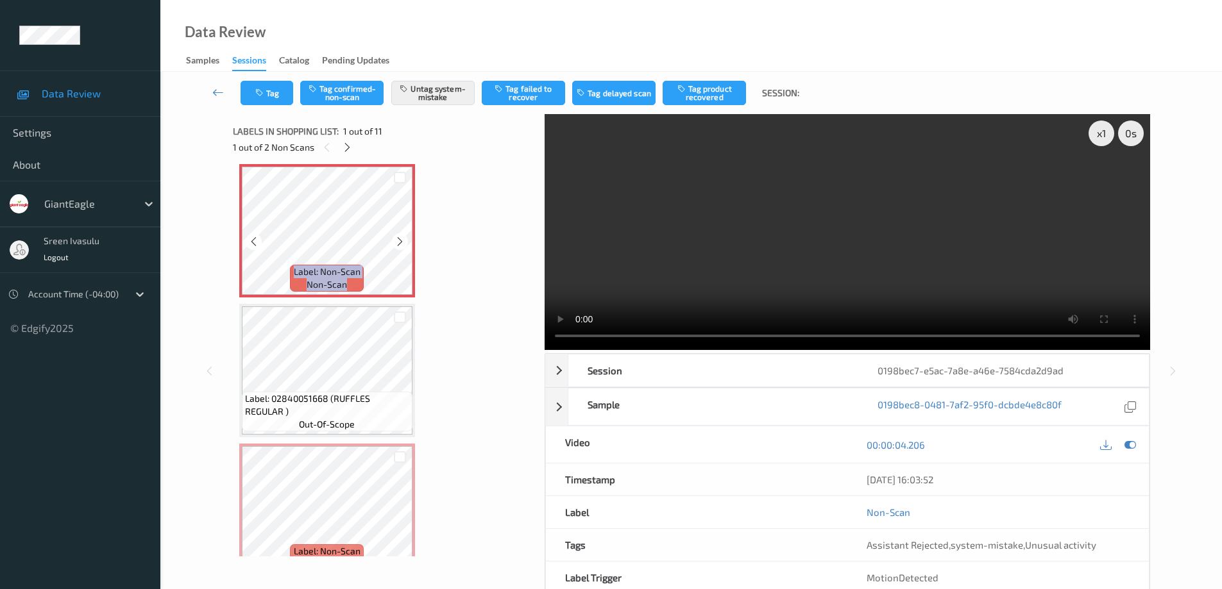
click at [401, 244] on icon at bounding box center [399, 242] width 11 height 12
click at [441, 96] on button "Untag system-mistake" at bounding box center [432, 93] width 83 height 24
click at [348, 90] on button "Tag confirmed-non-scan" at bounding box center [341, 93] width 83 height 24
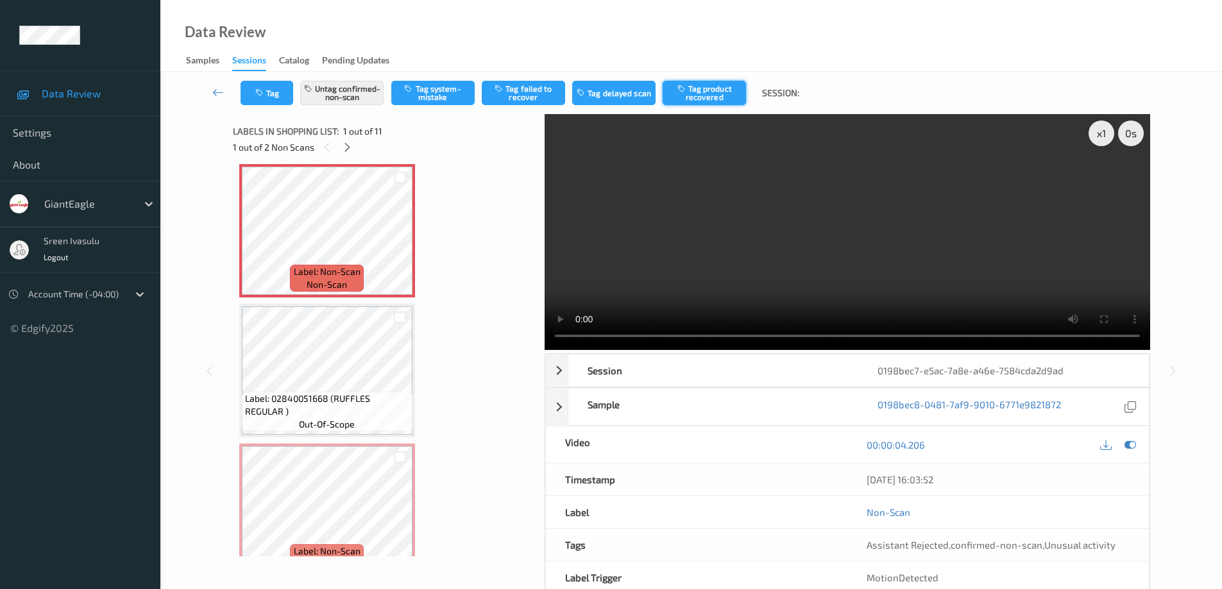
click at [723, 90] on button "Tag product recovered" at bounding box center [703, 93] width 83 height 24
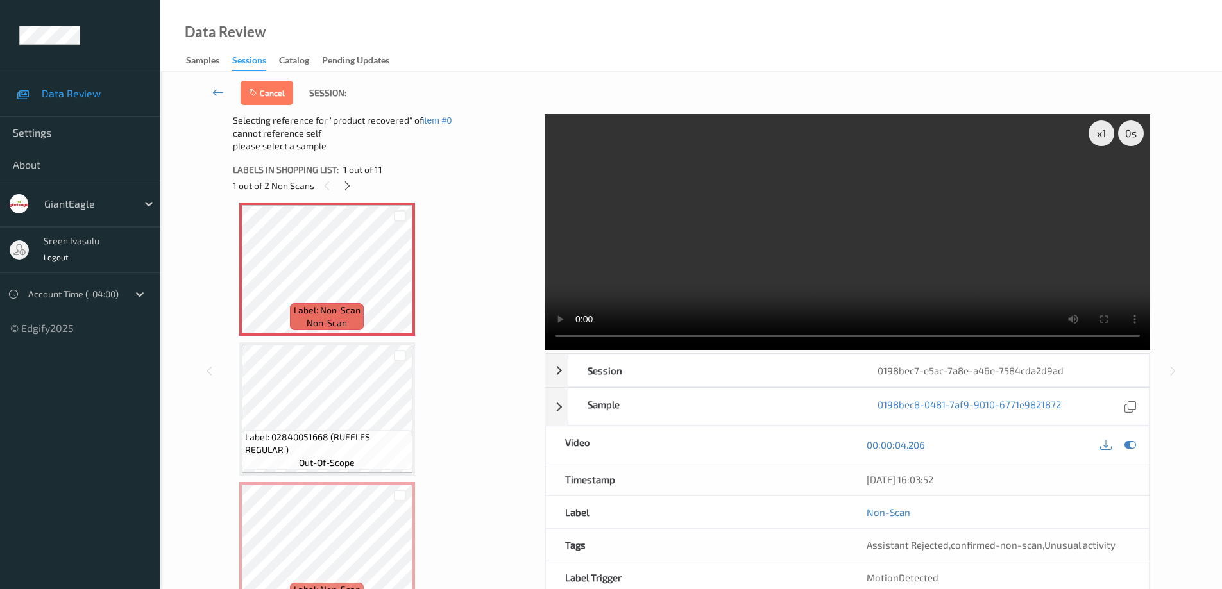
scroll to position [263, 0]
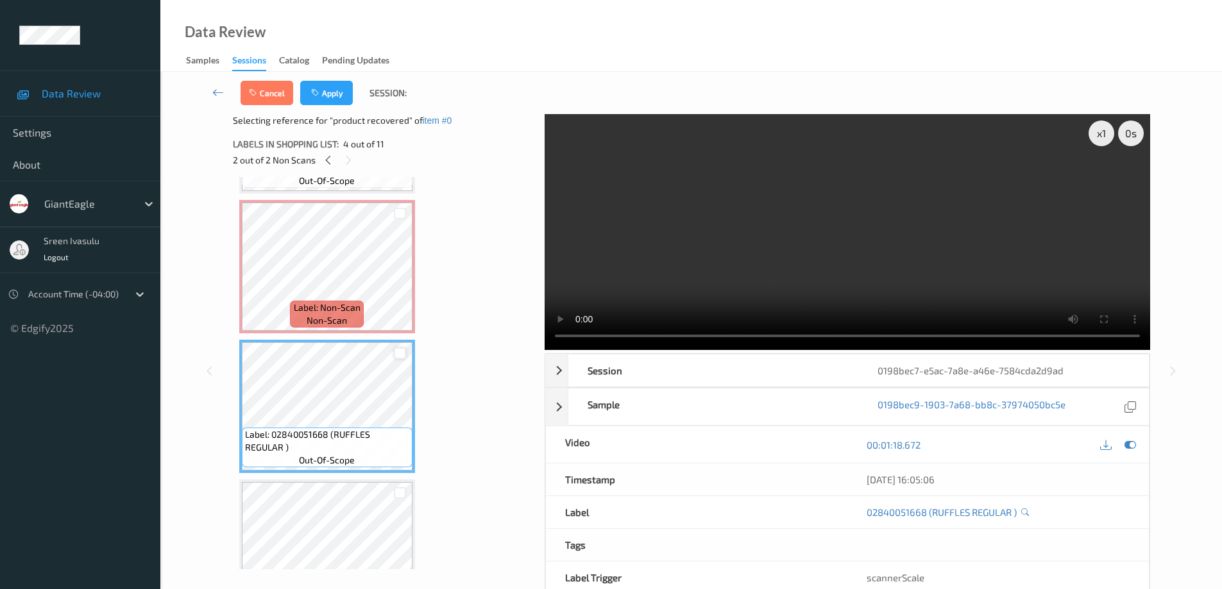
click at [404, 355] on div at bounding box center [400, 354] width 12 height 12
click at [315, 95] on icon "button" at bounding box center [316, 93] width 11 height 9
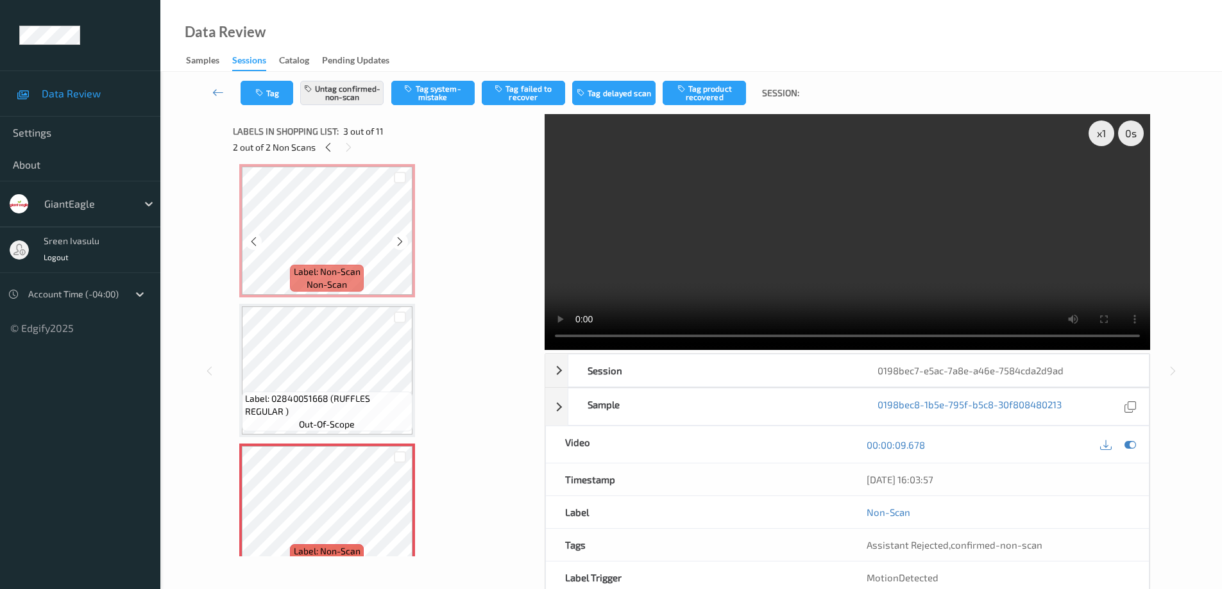
scroll to position [0, 0]
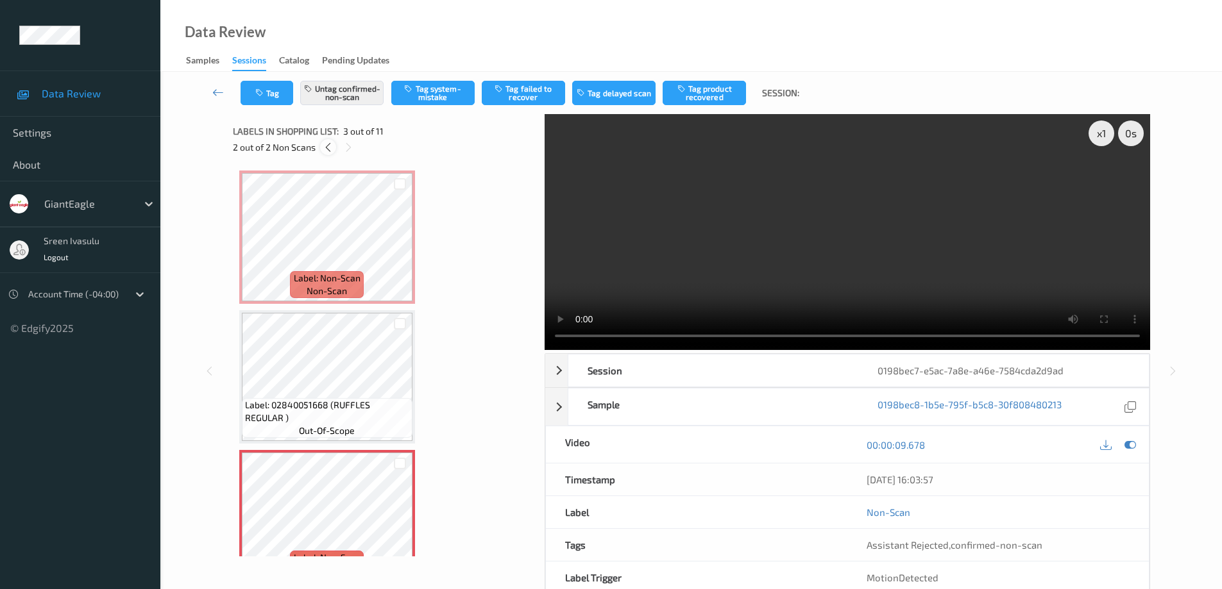
click at [324, 148] on icon at bounding box center [328, 148] width 11 height 12
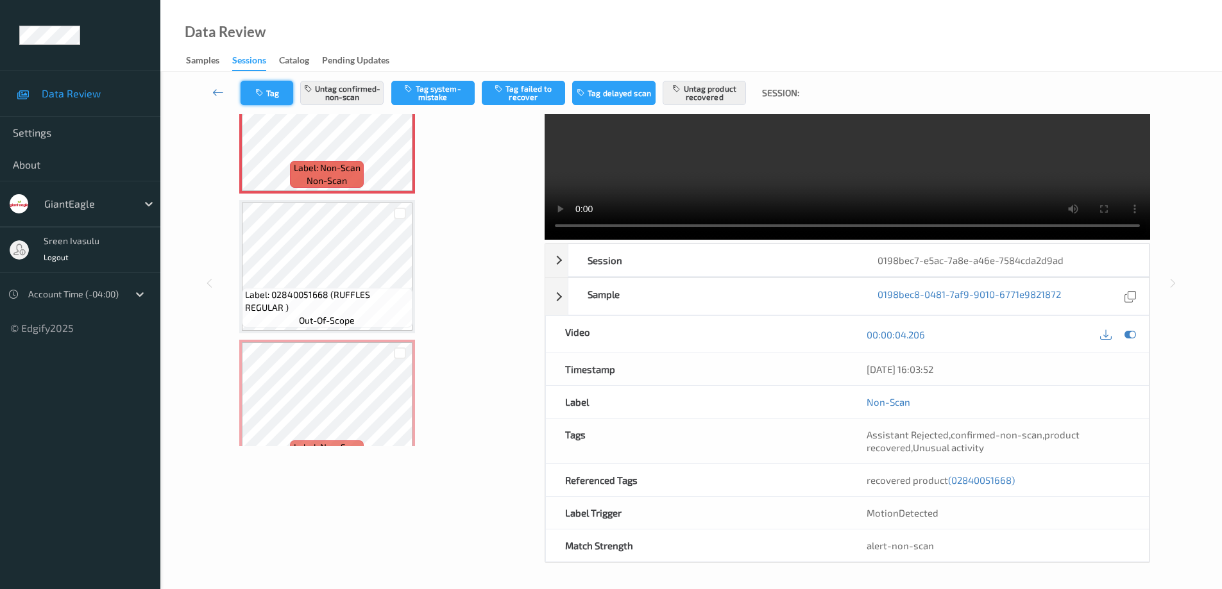
click at [272, 85] on button "Tag" at bounding box center [266, 93] width 53 height 24
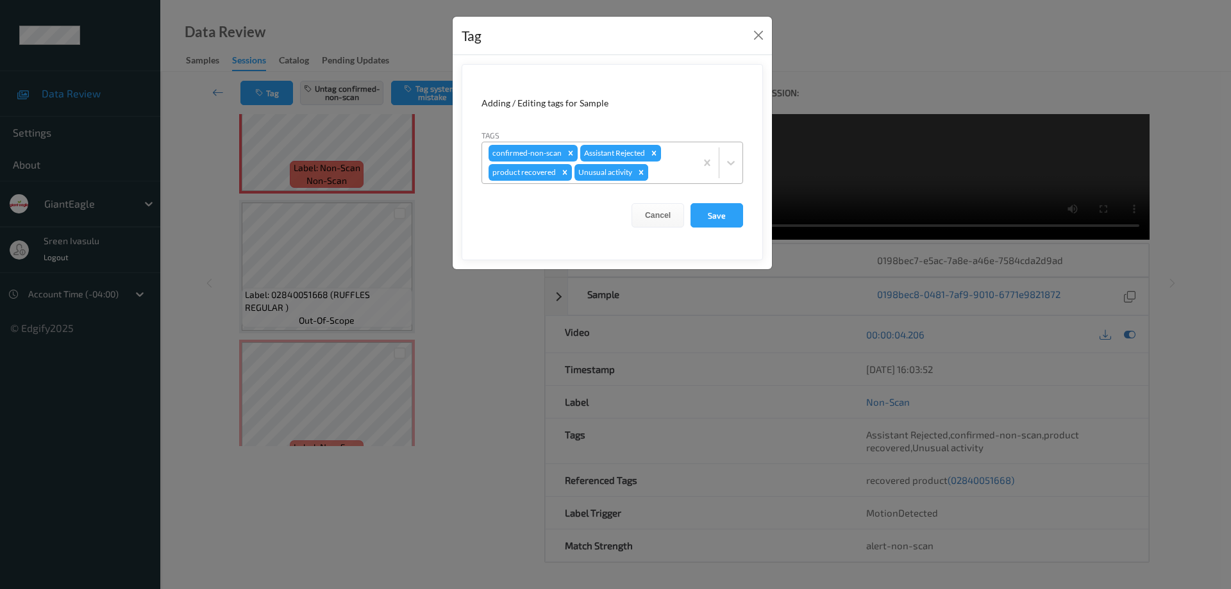
click at [641, 173] on icon "Remove Unusual activity" at bounding box center [641, 172] width 4 height 4
click at [720, 215] on button "Save" at bounding box center [717, 215] width 53 height 24
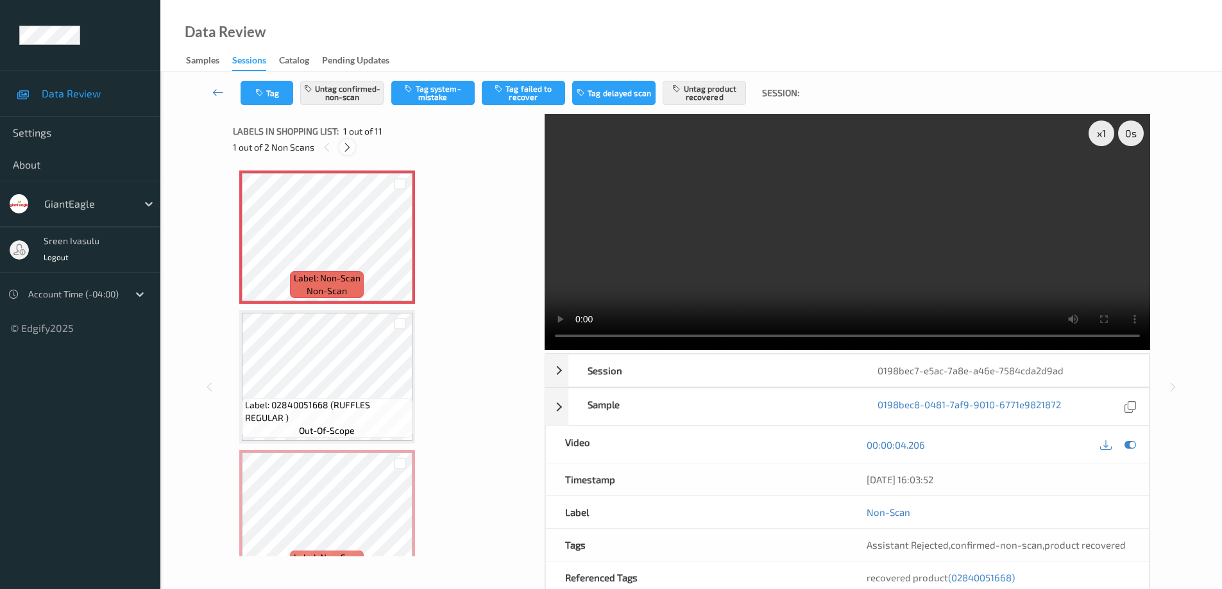
click at [353, 146] on div at bounding box center [347, 147] width 16 height 16
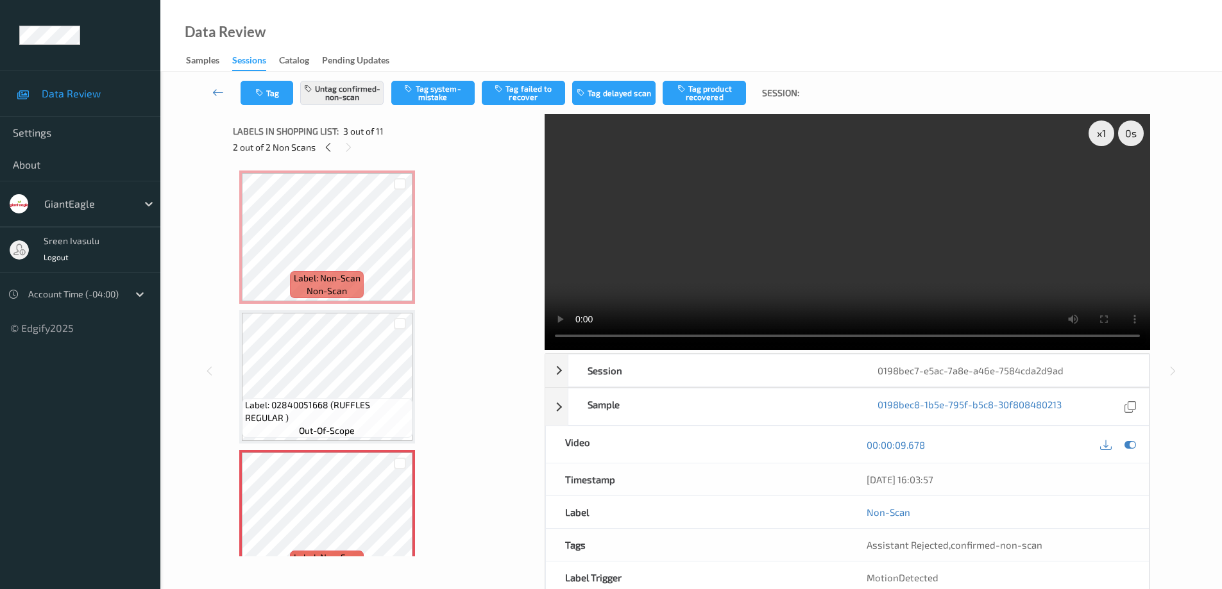
scroll to position [146, 0]
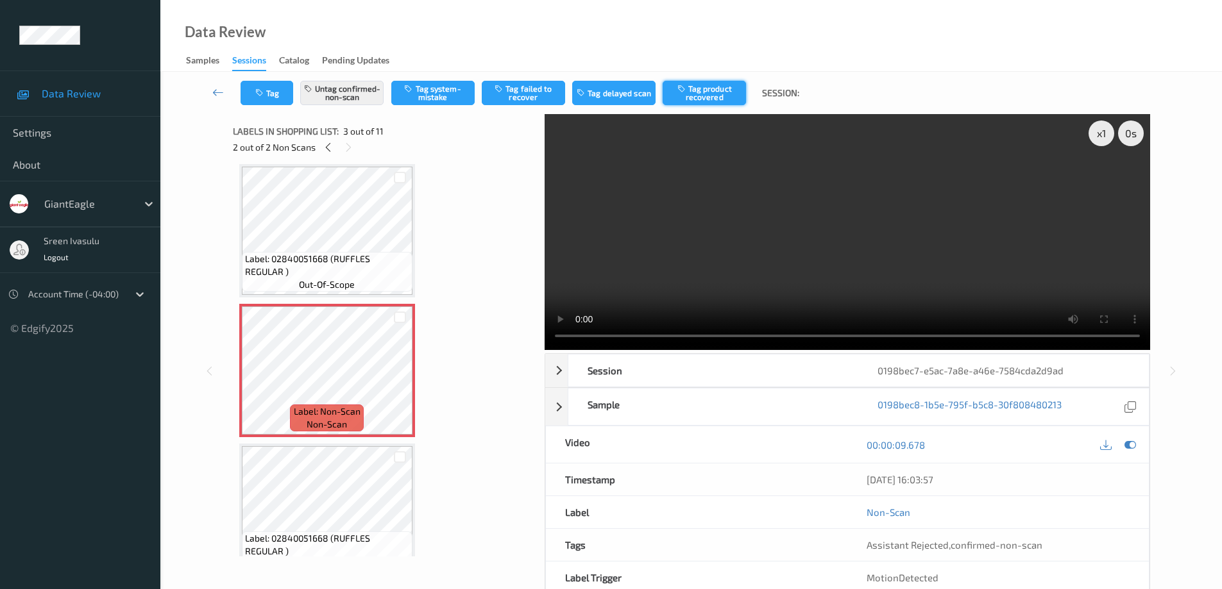
click at [730, 96] on button "Tag product recovered" at bounding box center [703, 93] width 83 height 24
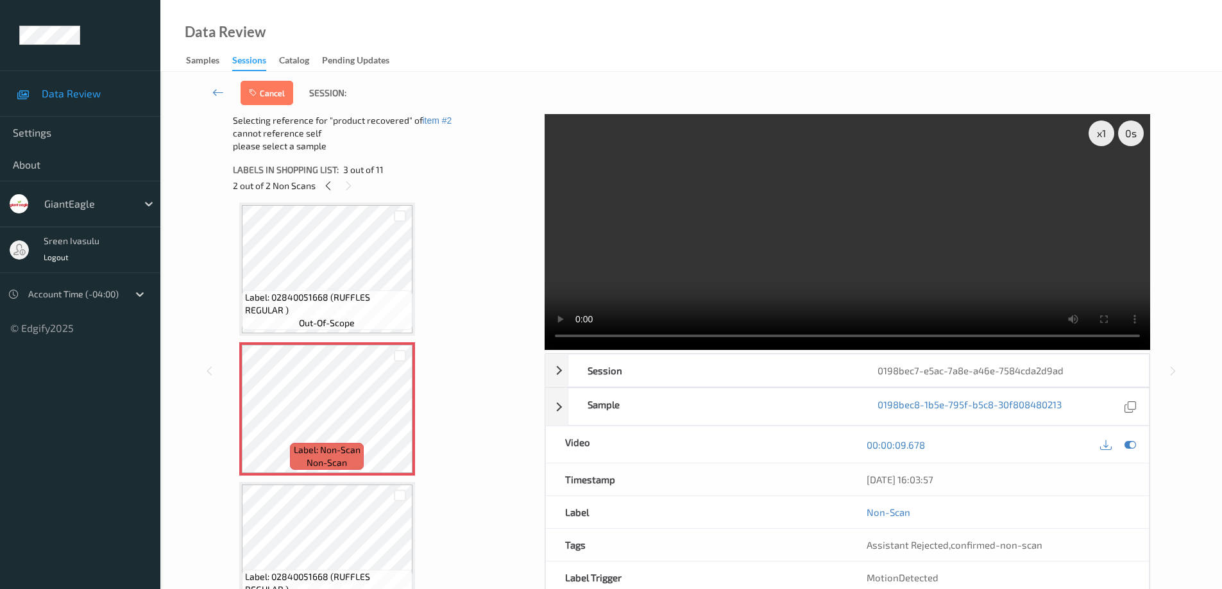
scroll to position [403, 0]
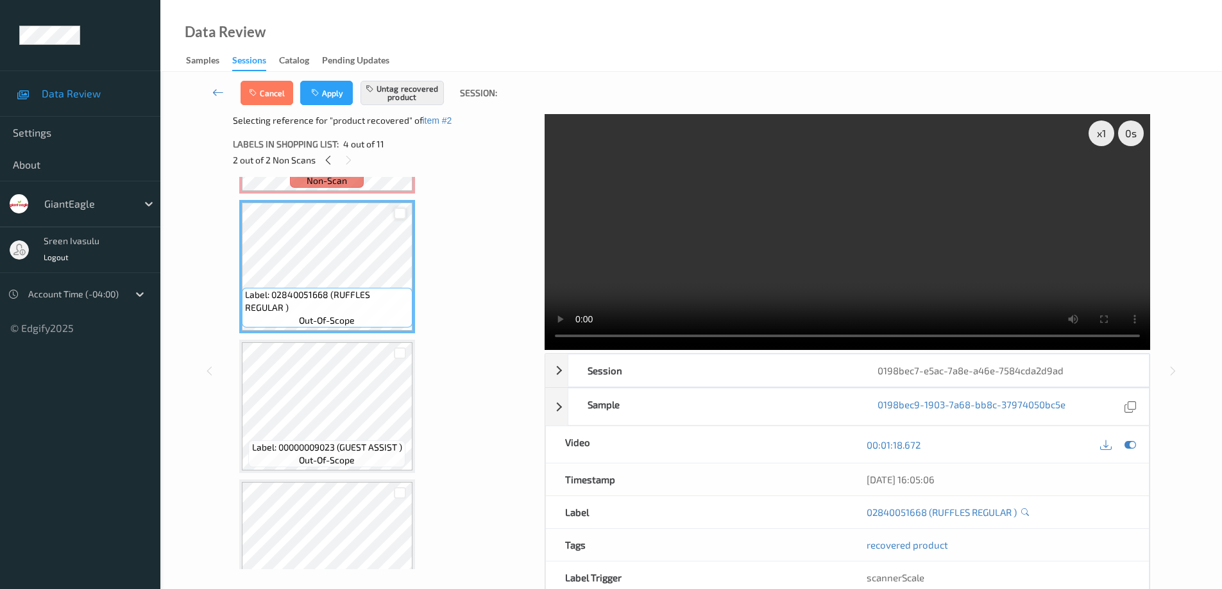
click at [400, 215] on div at bounding box center [400, 214] width 12 height 12
click at [322, 96] on button "Apply" at bounding box center [326, 93] width 53 height 24
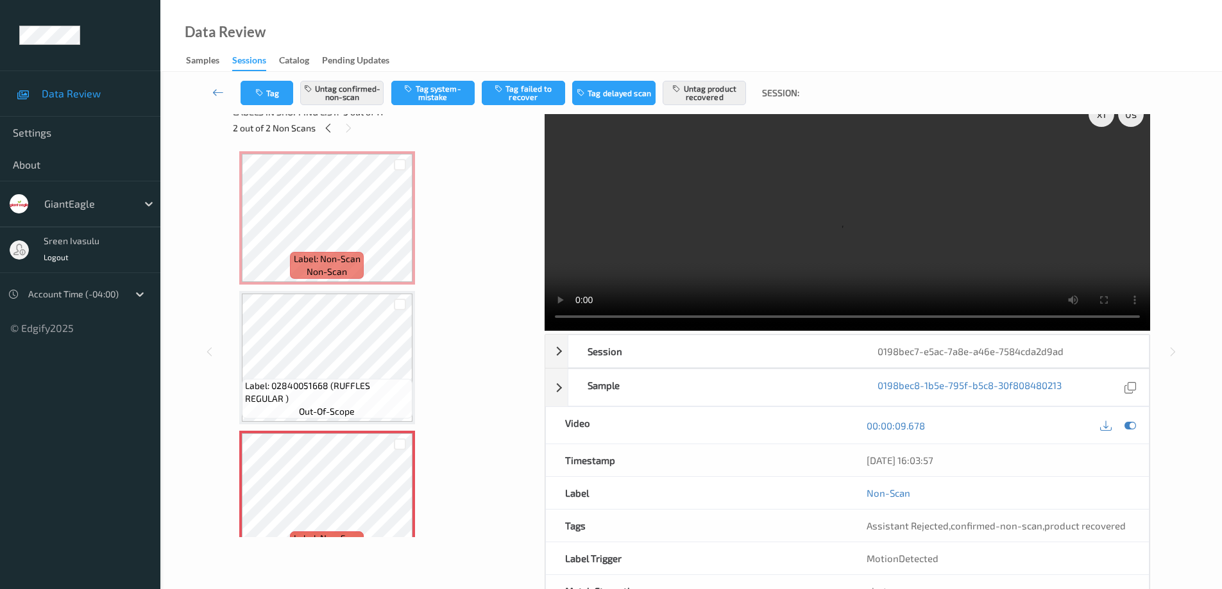
scroll to position [0, 0]
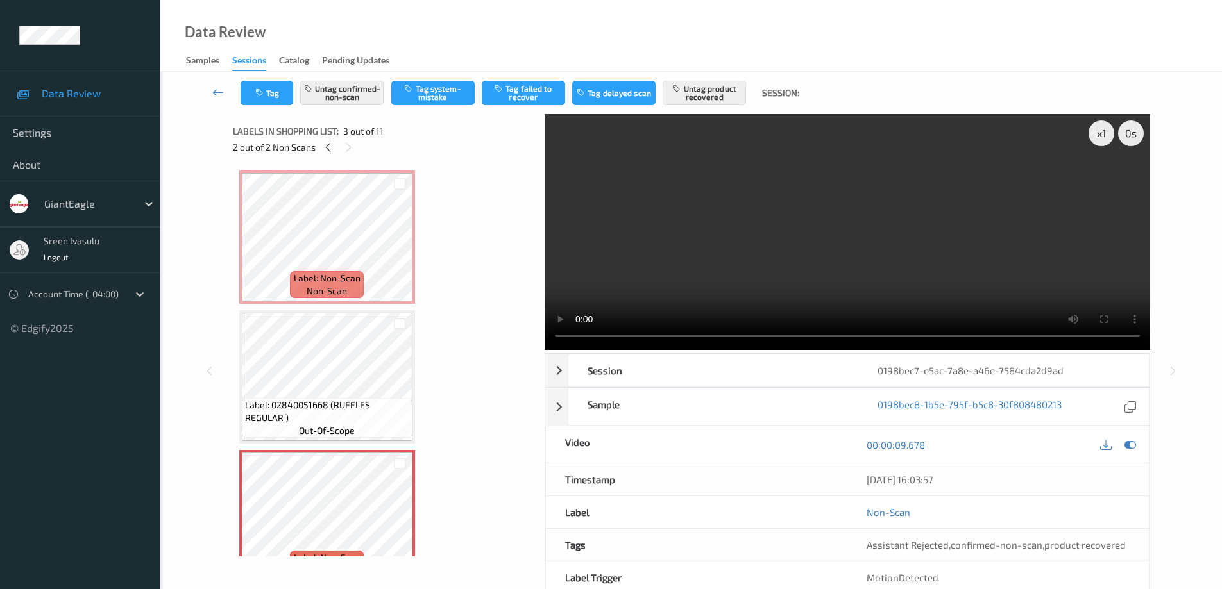
click at [337, 152] on div "2 out of 2 Non Scans" at bounding box center [384, 147] width 303 height 16
click at [328, 145] on icon at bounding box center [328, 148] width 11 height 12
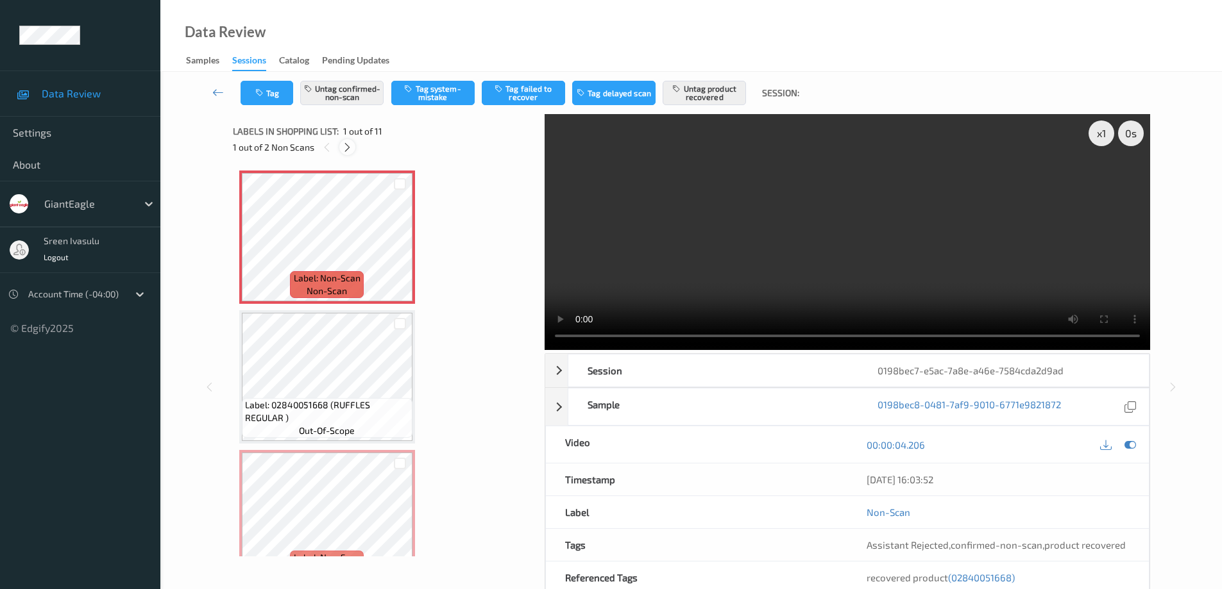
click at [349, 151] on icon at bounding box center [347, 148] width 11 height 12
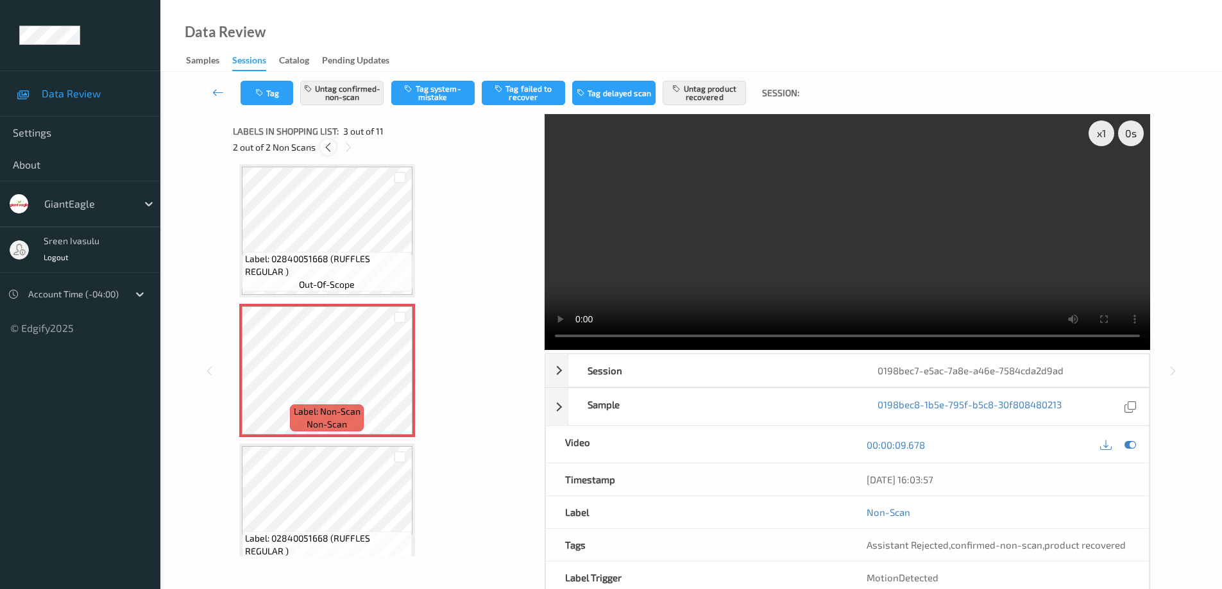
click at [326, 146] on icon at bounding box center [328, 148] width 11 height 12
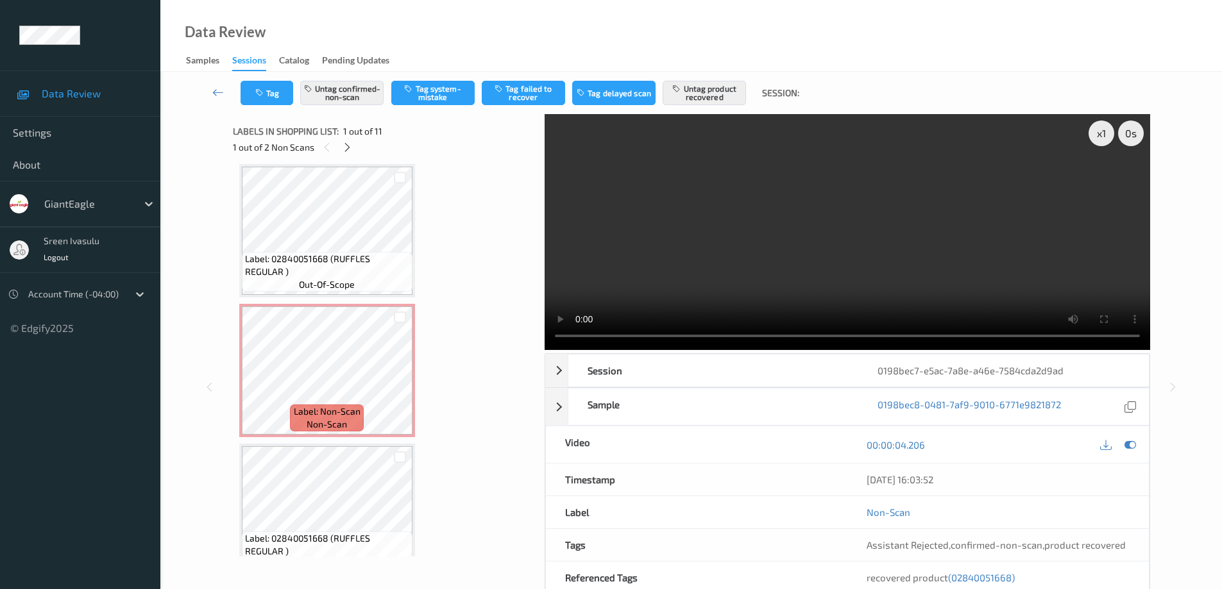
scroll to position [6, 0]
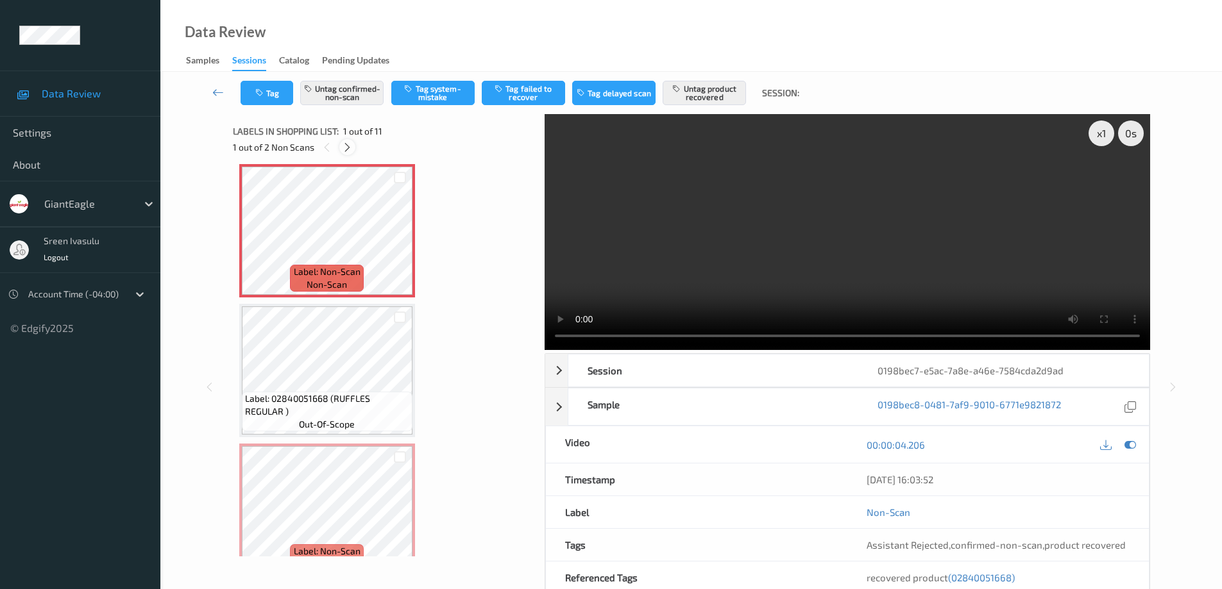
click at [344, 148] on icon at bounding box center [347, 148] width 11 height 12
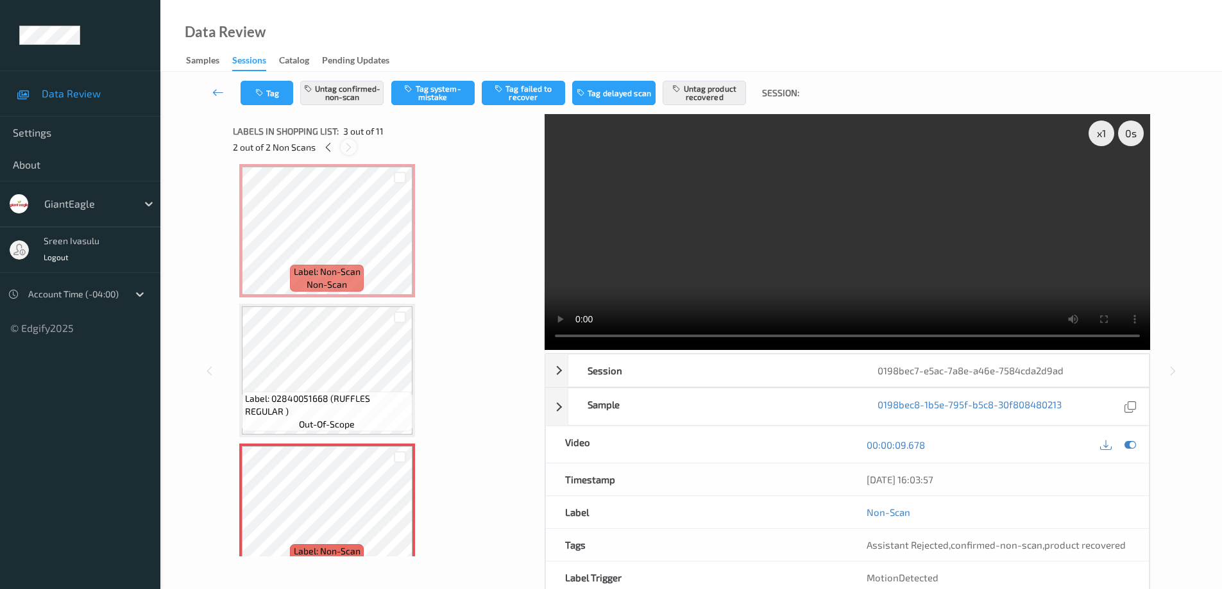
scroll to position [146, 0]
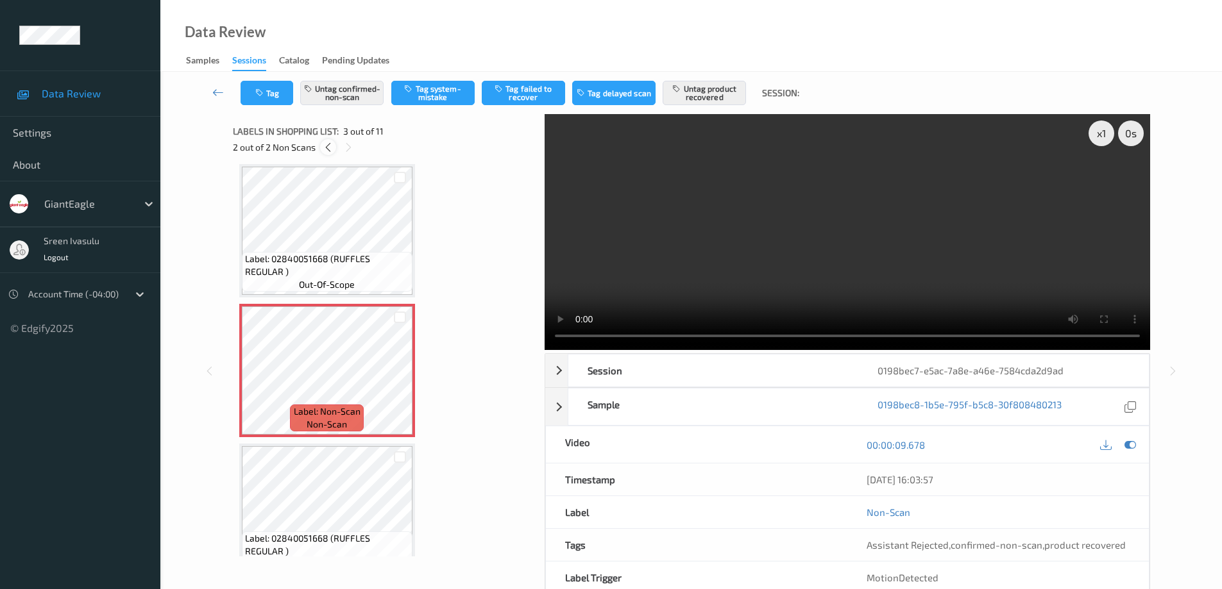
click at [328, 147] on icon at bounding box center [328, 148] width 11 height 12
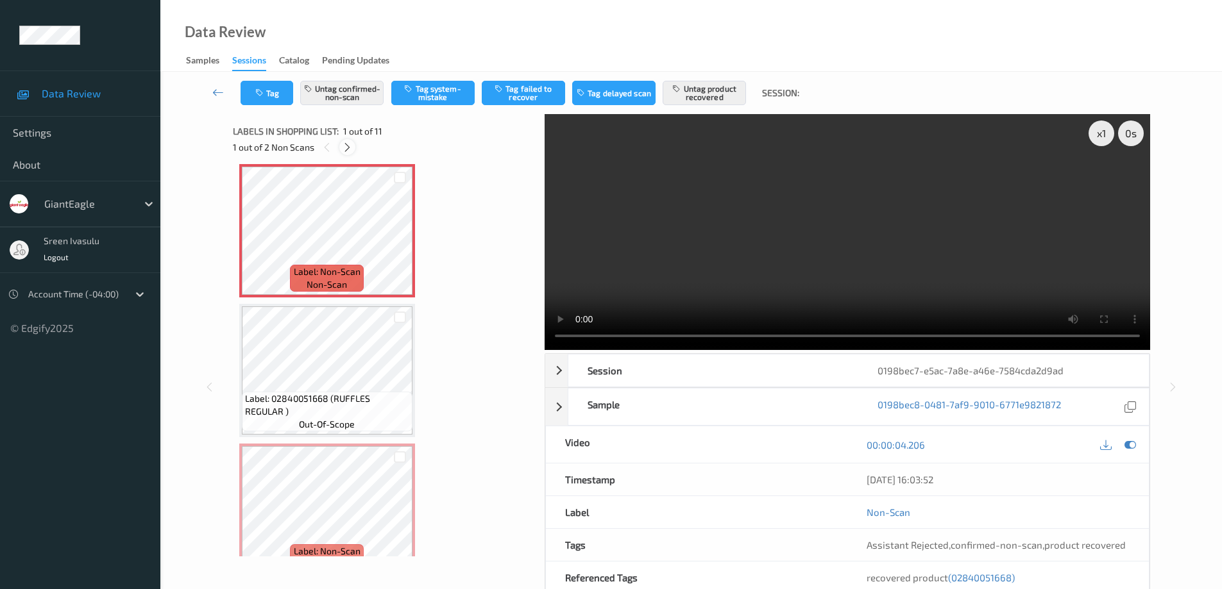
click at [343, 144] on icon at bounding box center [347, 148] width 11 height 12
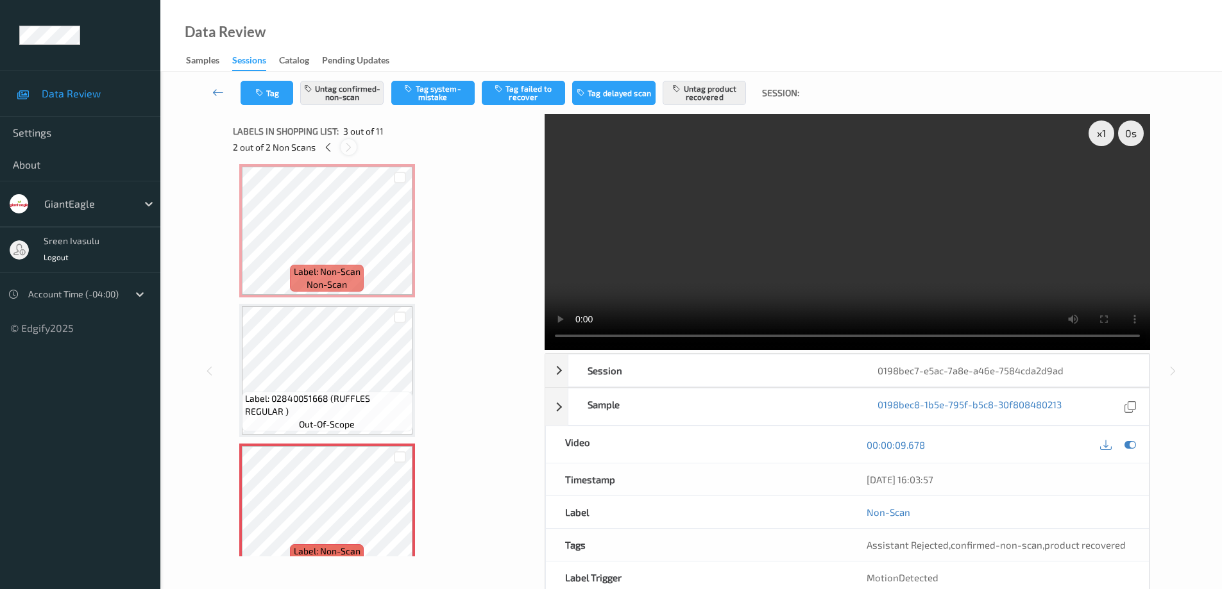
scroll to position [146, 0]
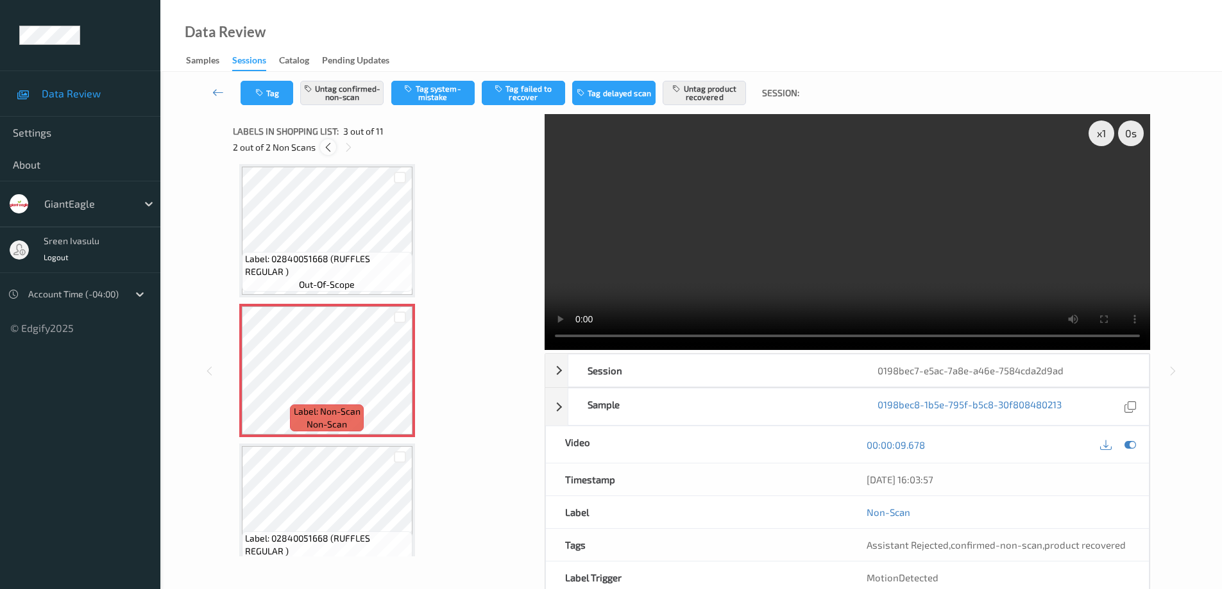
click at [326, 147] on icon at bounding box center [328, 148] width 11 height 12
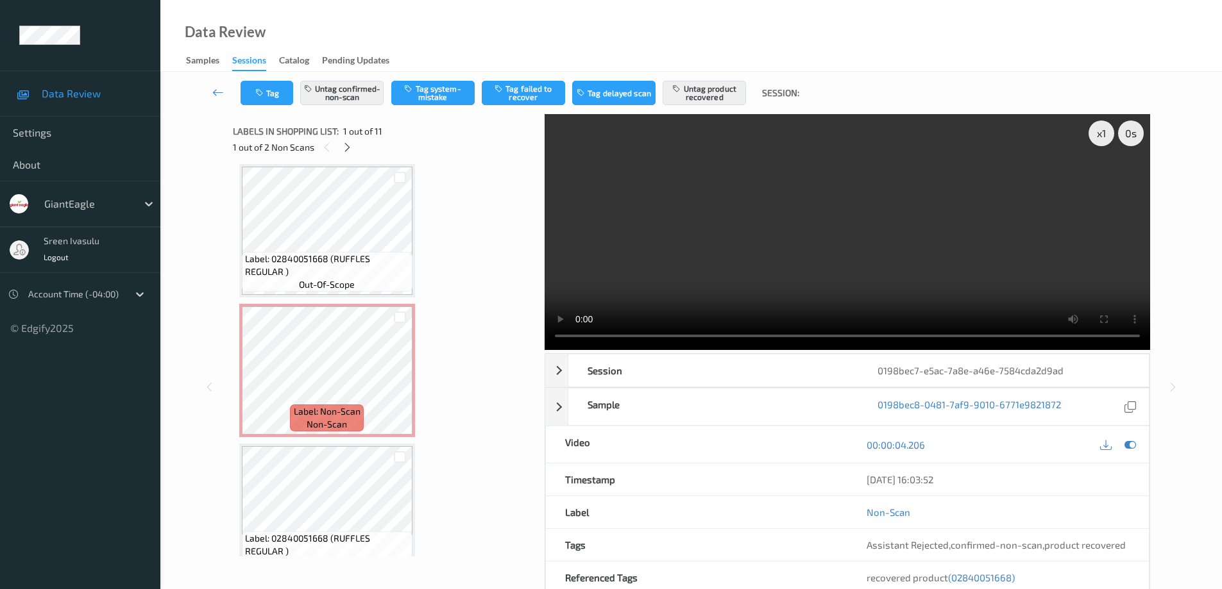
scroll to position [6, 0]
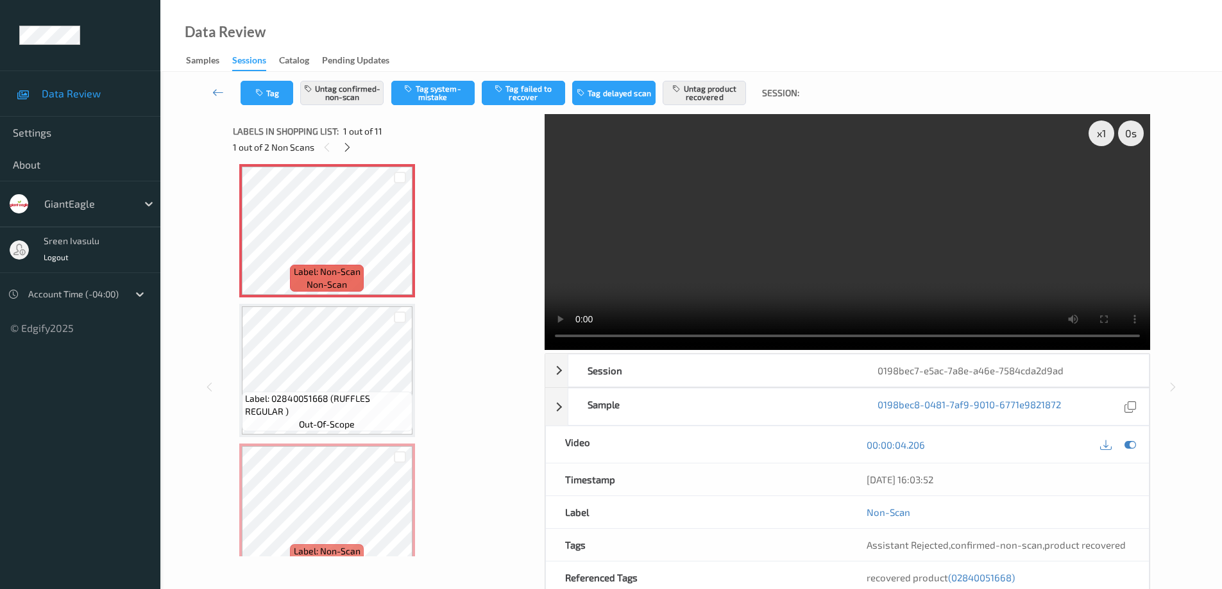
click at [338, 143] on div "1 out of 2 Non Scans" at bounding box center [384, 147] width 303 height 16
click at [348, 149] on icon at bounding box center [347, 148] width 11 height 12
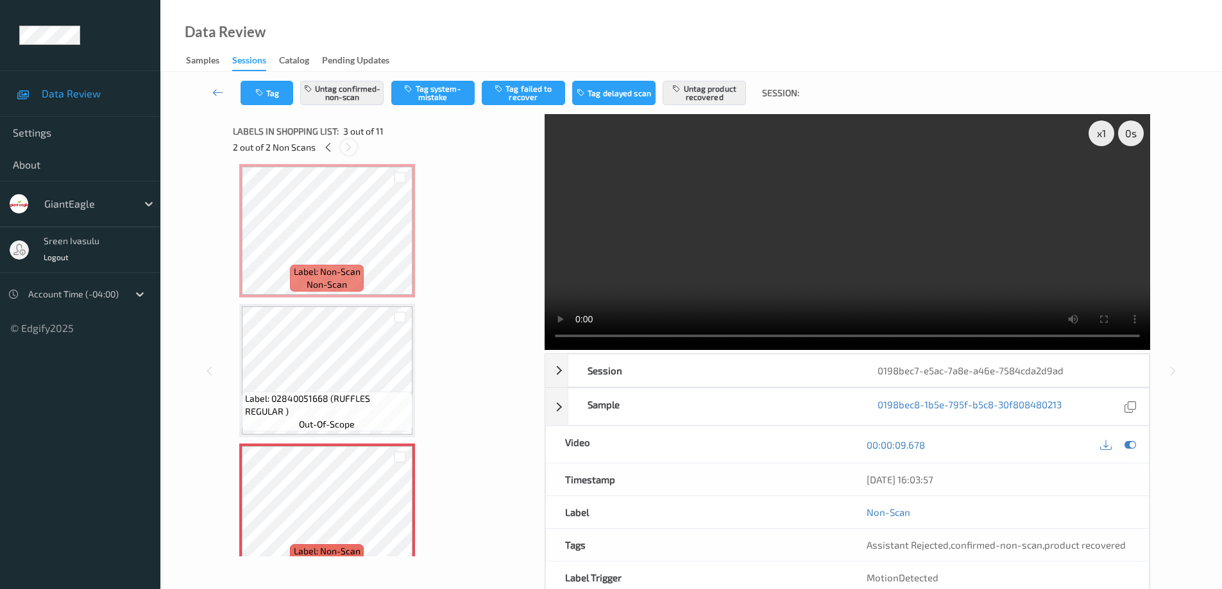
scroll to position [146, 0]
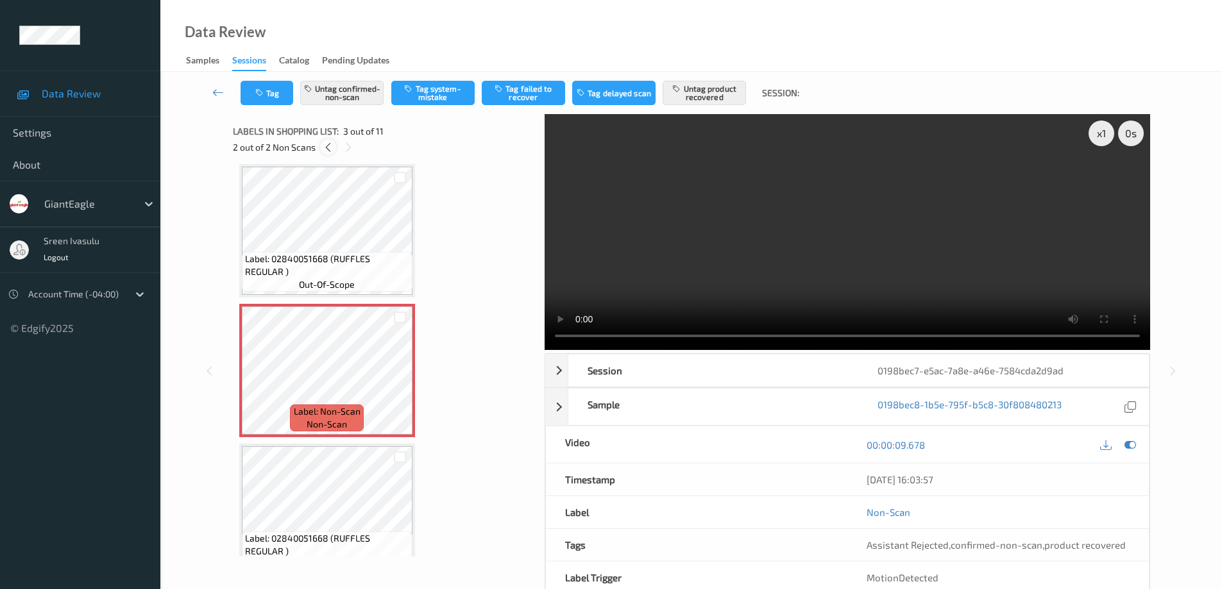
click at [328, 150] on icon at bounding box center [328, 148] width 11 height 12
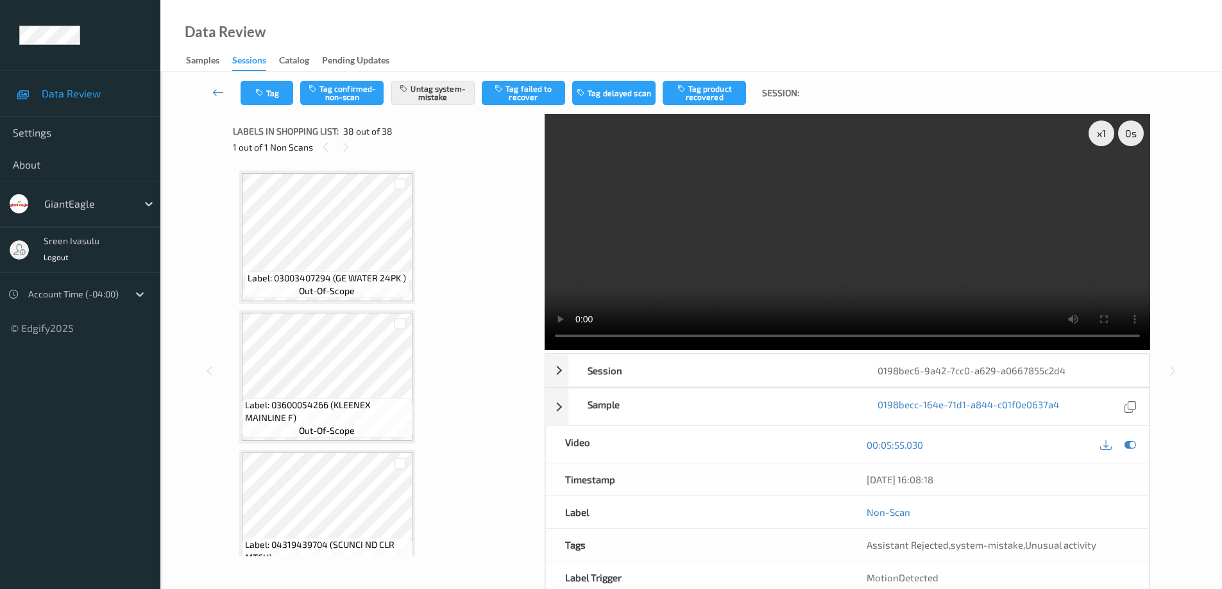
scroll to position [4927, 0]
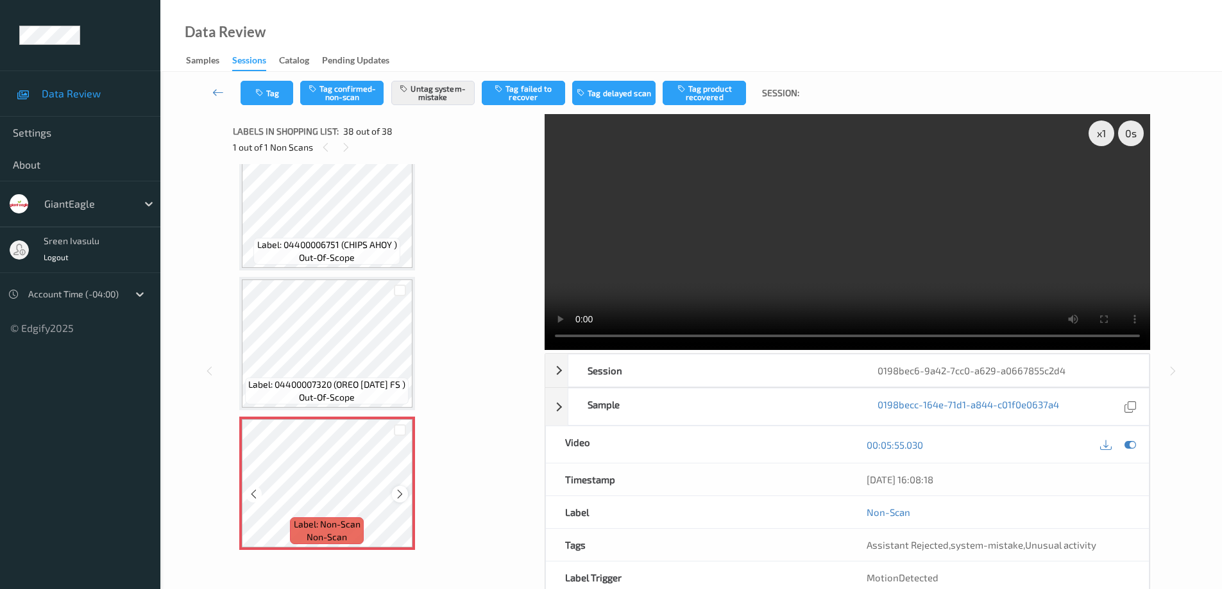
click at [400, 495] on icon at bounding box center [399, 495] width 11 height 12
click at [400, 498] on icon at bounding box center [399, 495] width 11 height 12
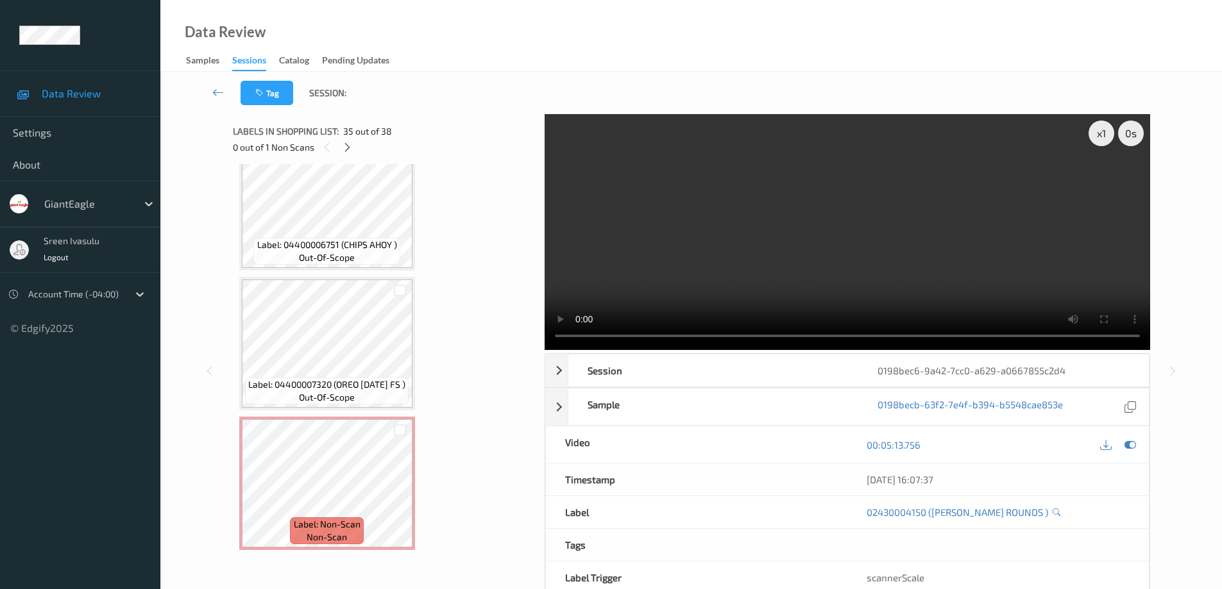
scroll to position [65, 0]
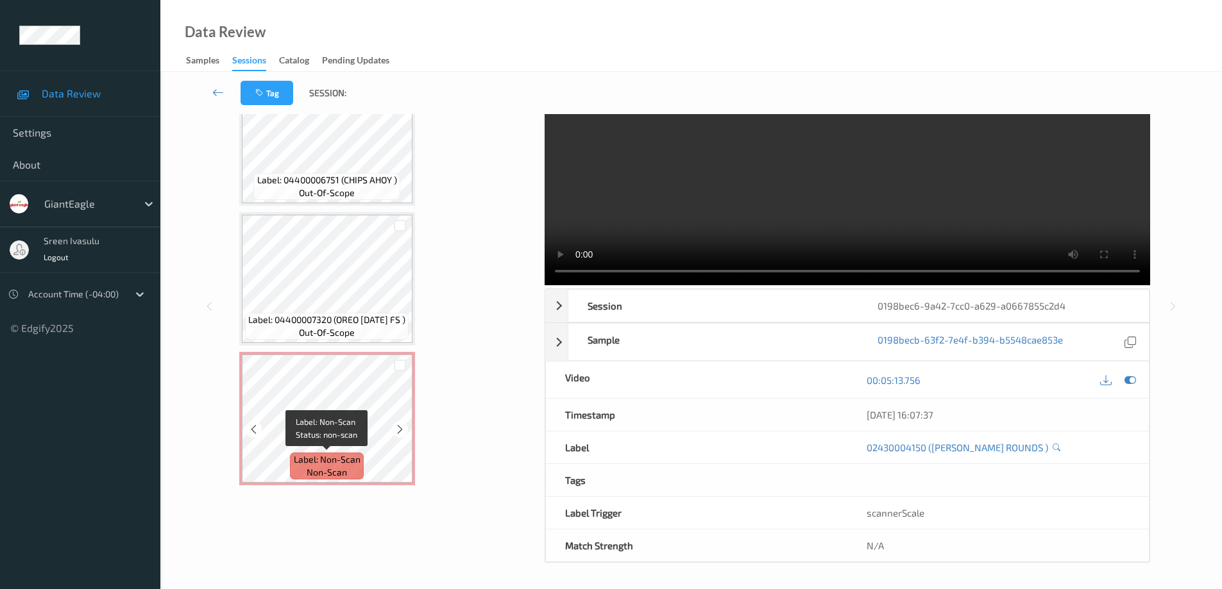
click at [354, 459] on span "Label: Non-Scan" at bounding box center [327, 459] width 67 height 13
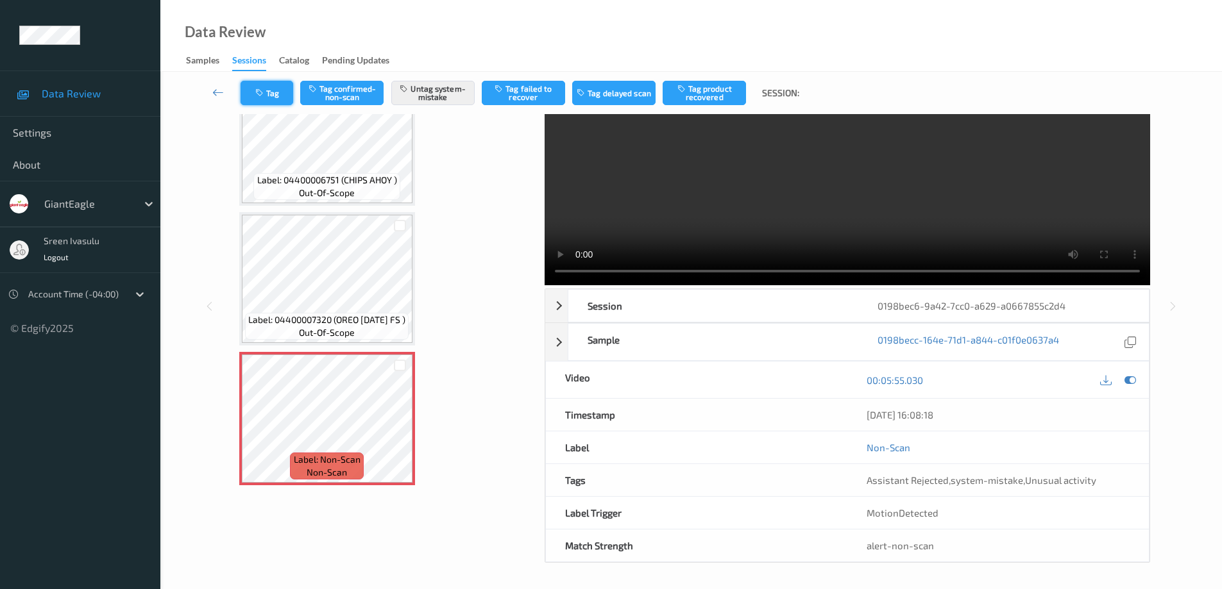
click at [256, 94] on icon "button" at bounding box center [260, 93] width 11 height 9
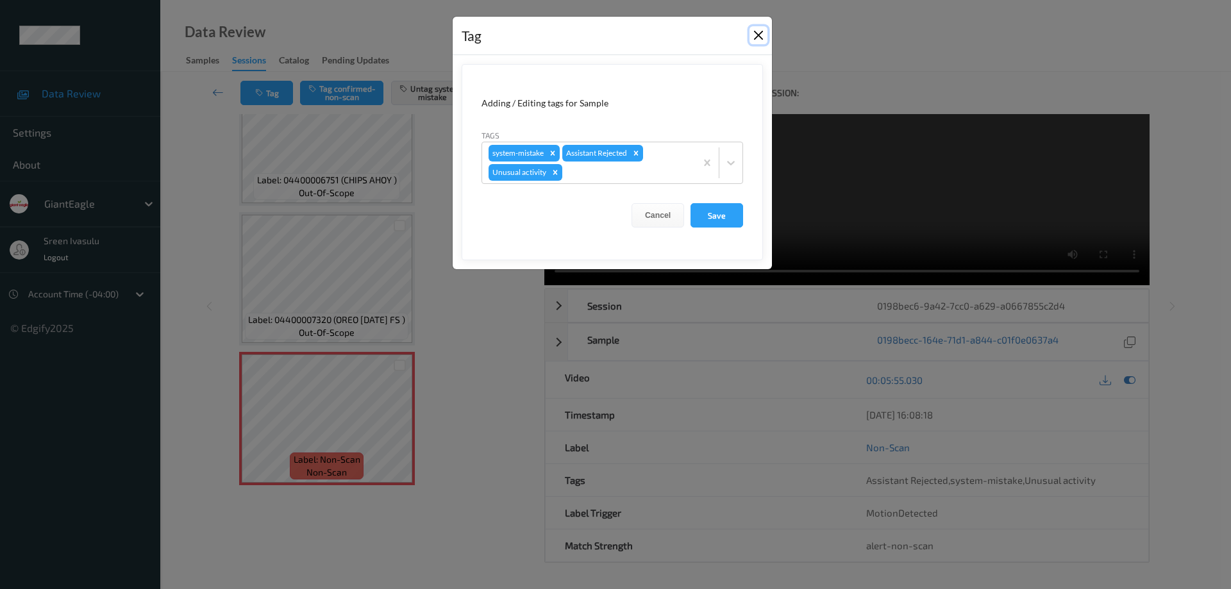
click at [755, 34] on button "Close" at bounding box center [759, 35] width 18 height 18
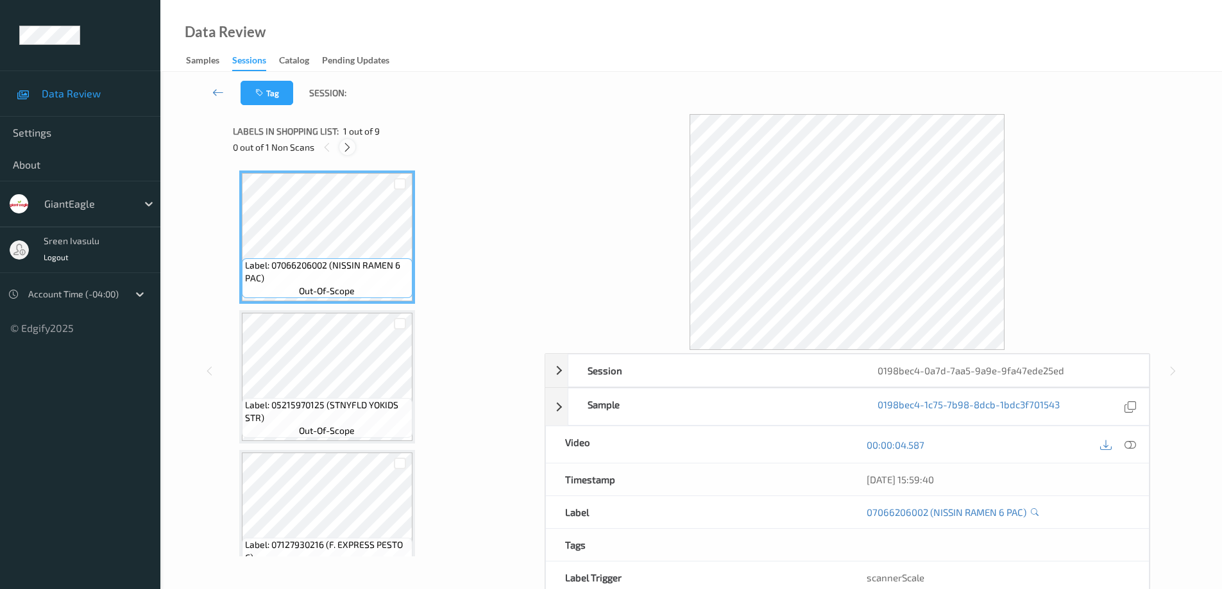
click at [348, 152] on icon at bounding box center [347, 148] width 11 height 12
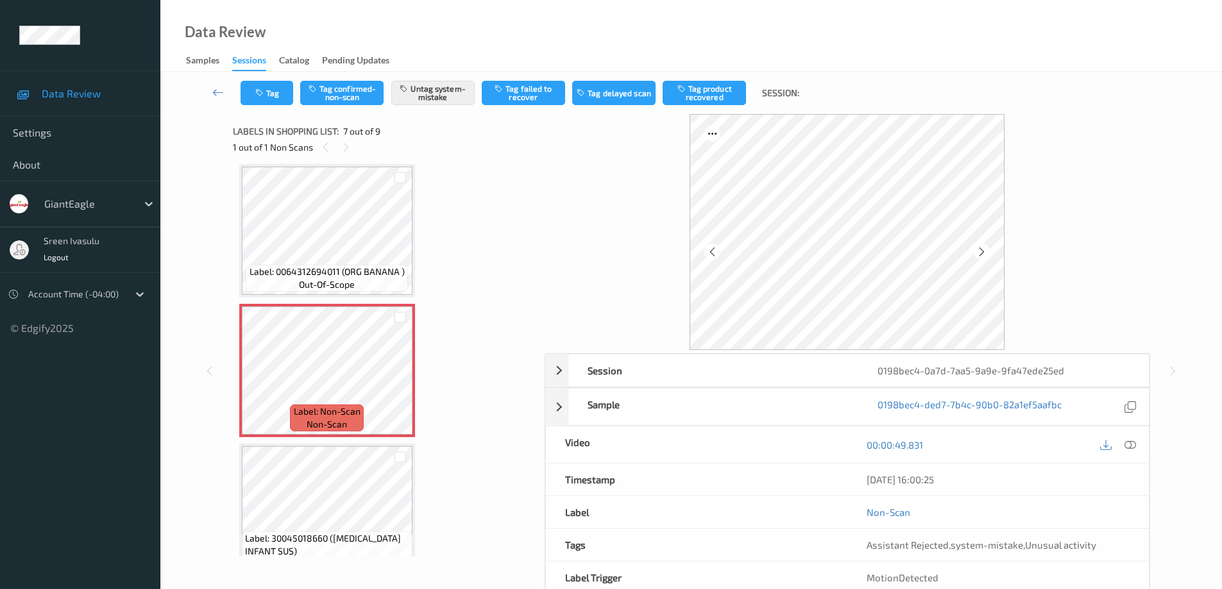
click at [1140, 445] on div "00:00:49.831" at bounding box center [997, 444] width 301 height 37
click at [1134, 445] on icon at bounding box center [1130, 445] width 12 height 12
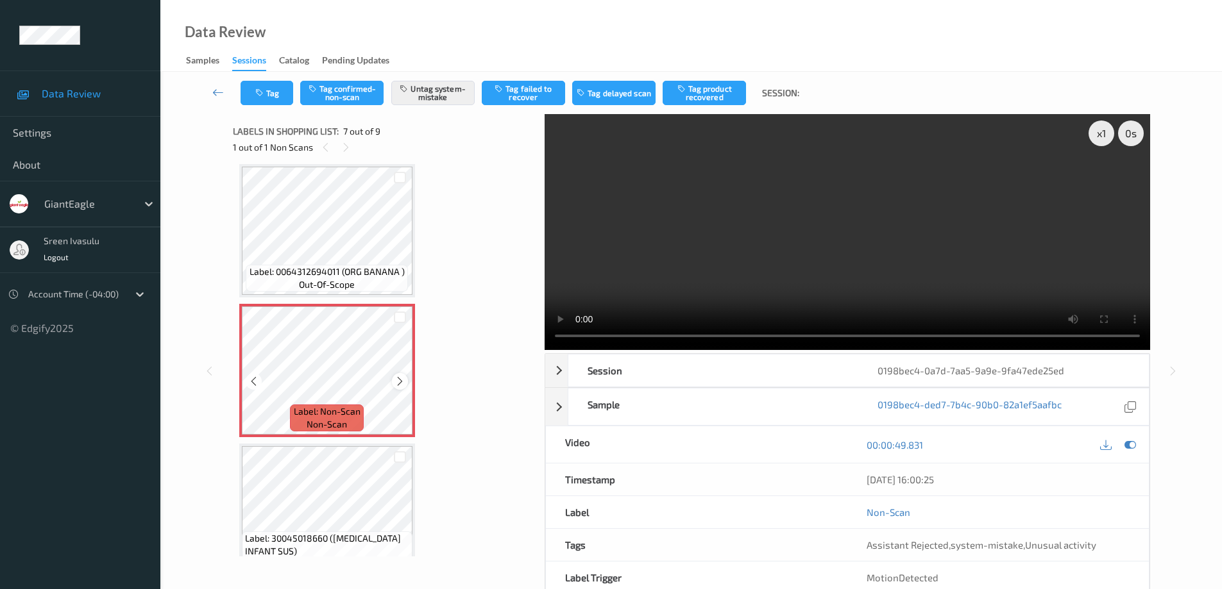
click at [401, 380] on icon at bounding box center [399, 382] width 11 height 12
click at [289, 93] on button "Tag" at bounding box center [266, 93] width 53 height 24
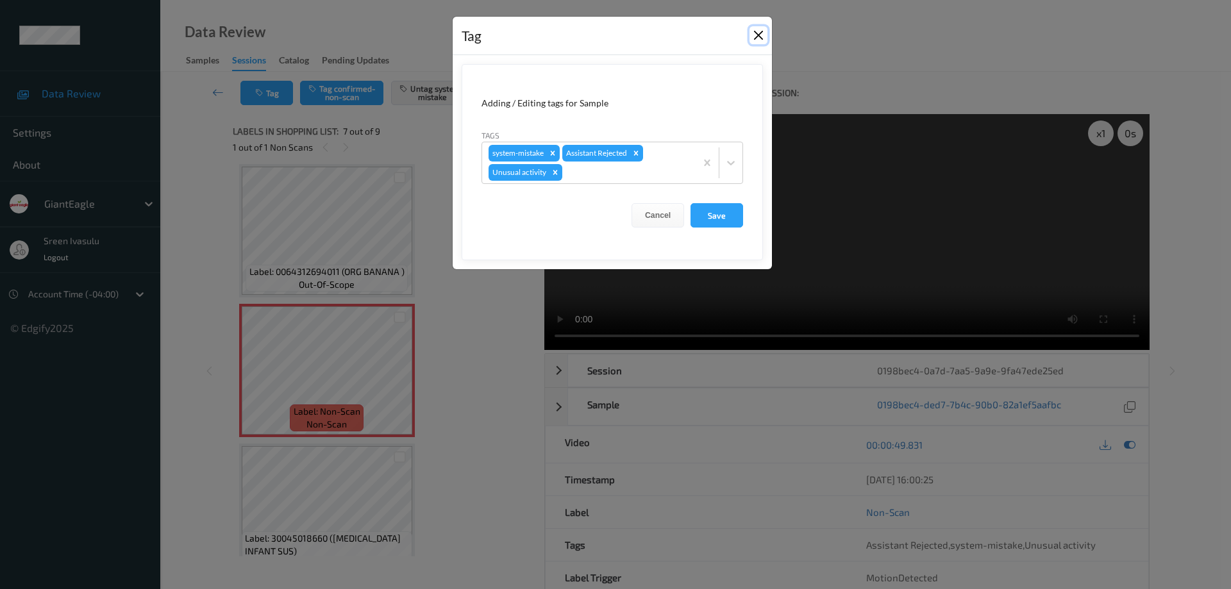
click at [756, 36] on button "Close" at bounding box center [759, 35] width 18 height 18
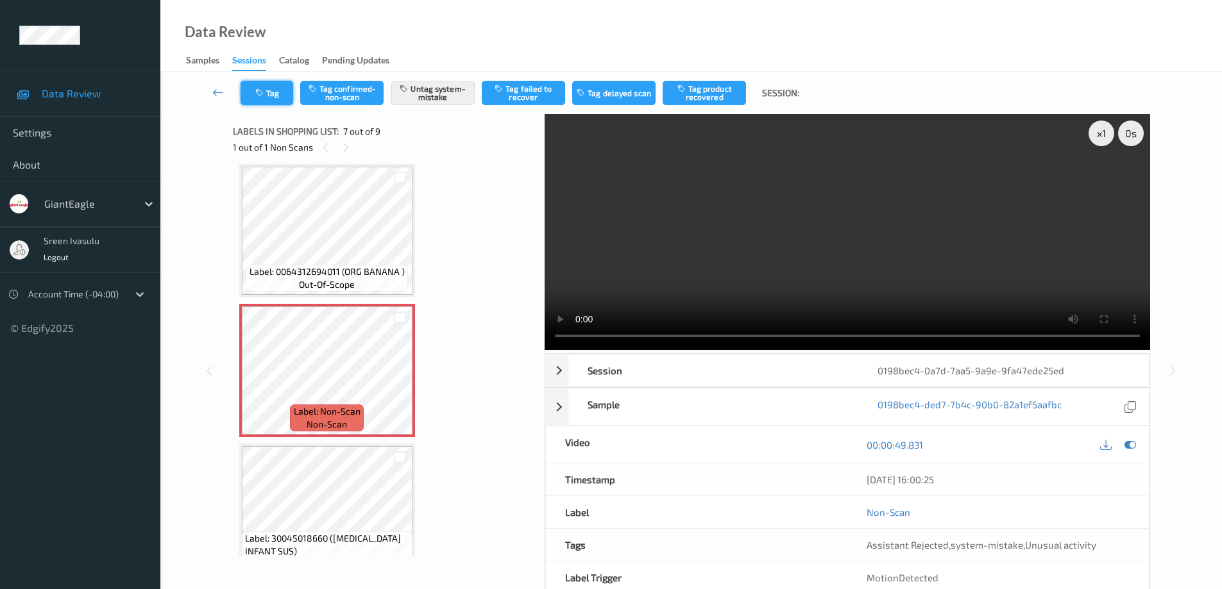
click at [265, 94] on icon "button" at bounding box center [260, 93] width 11 height 9
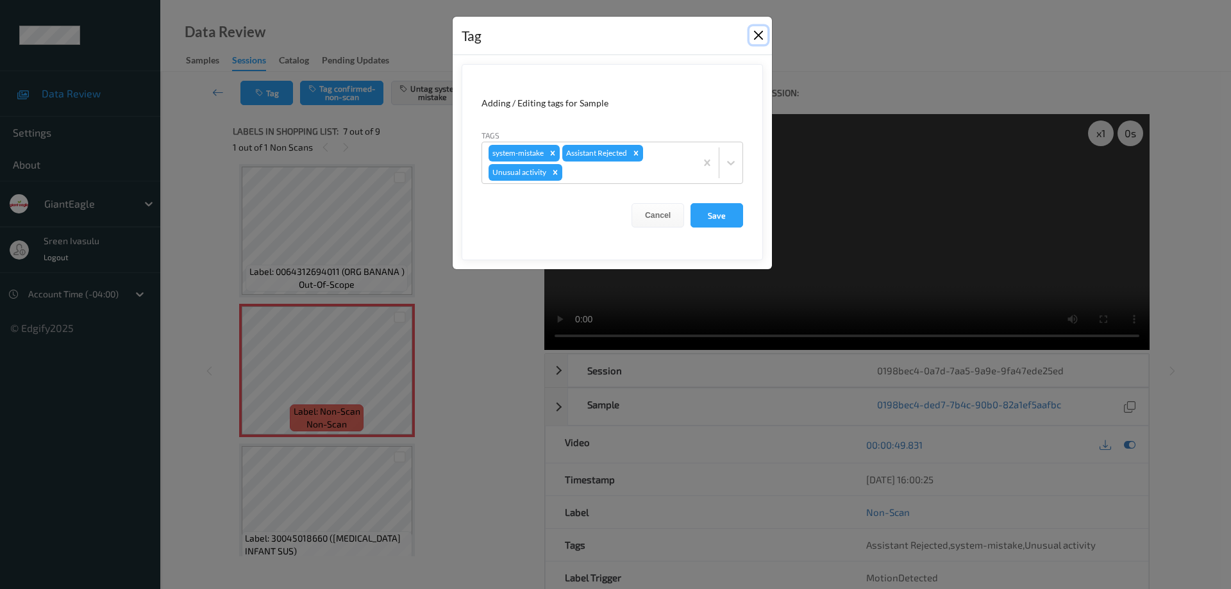
click at [751, 37] on button "Close" at bounding box center [759, 35] width 18 height 18
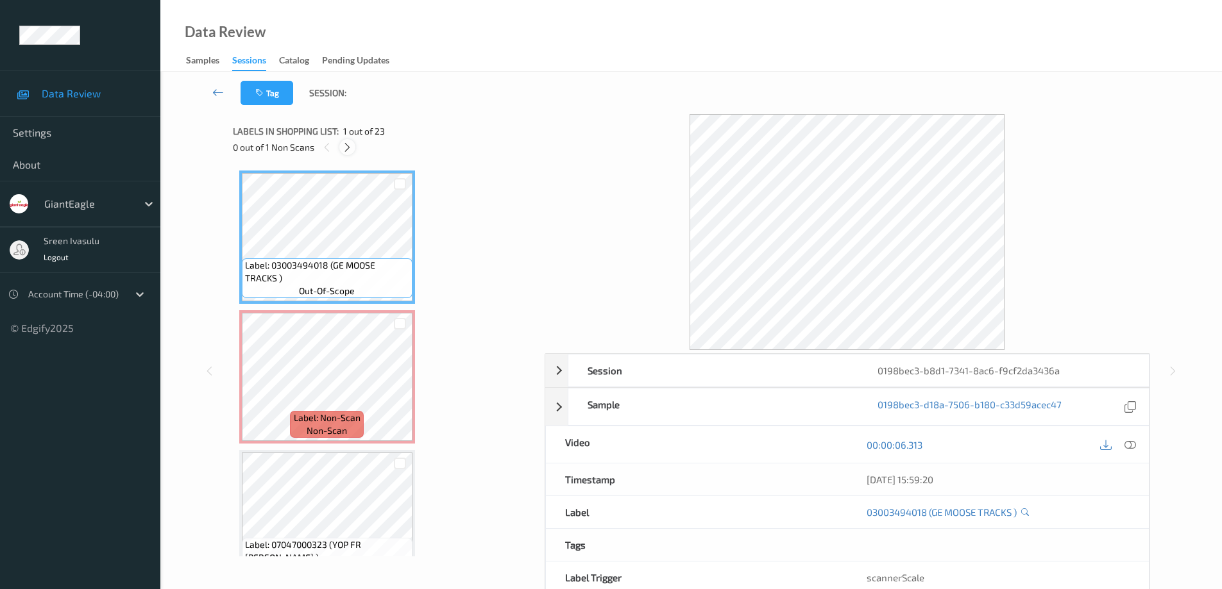
click at [352, 148] on icon at bounding box center [347, 148] width 11 height 12
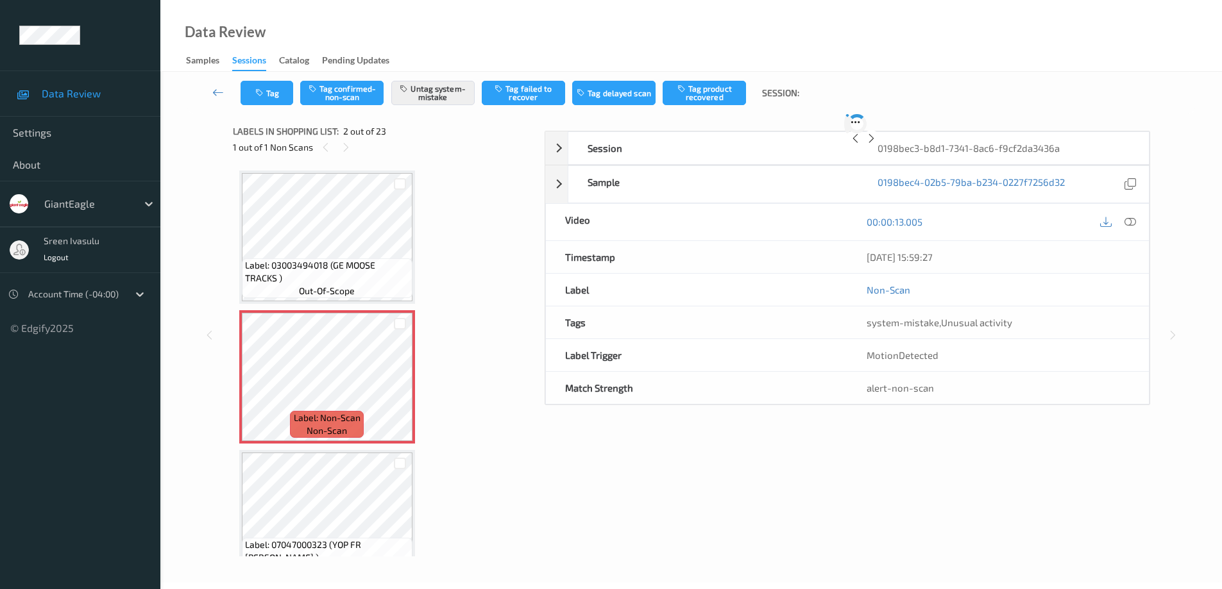
scroll to position [6, 0]
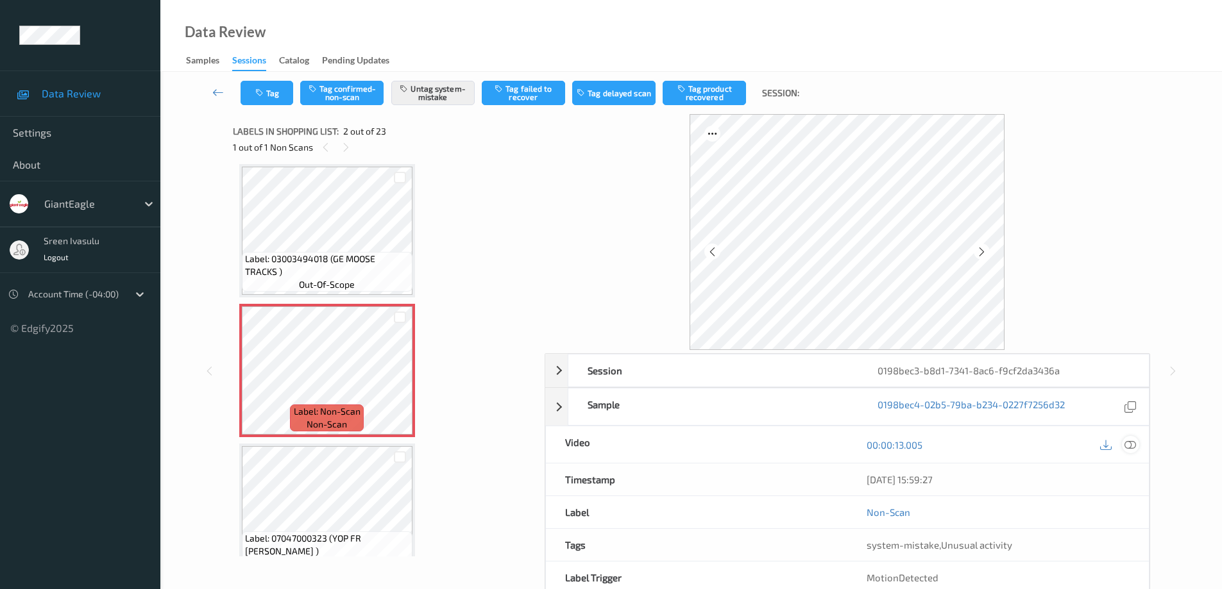
click at [1136, 441] on div at bounding box center [1130, 444] width 17 height 17
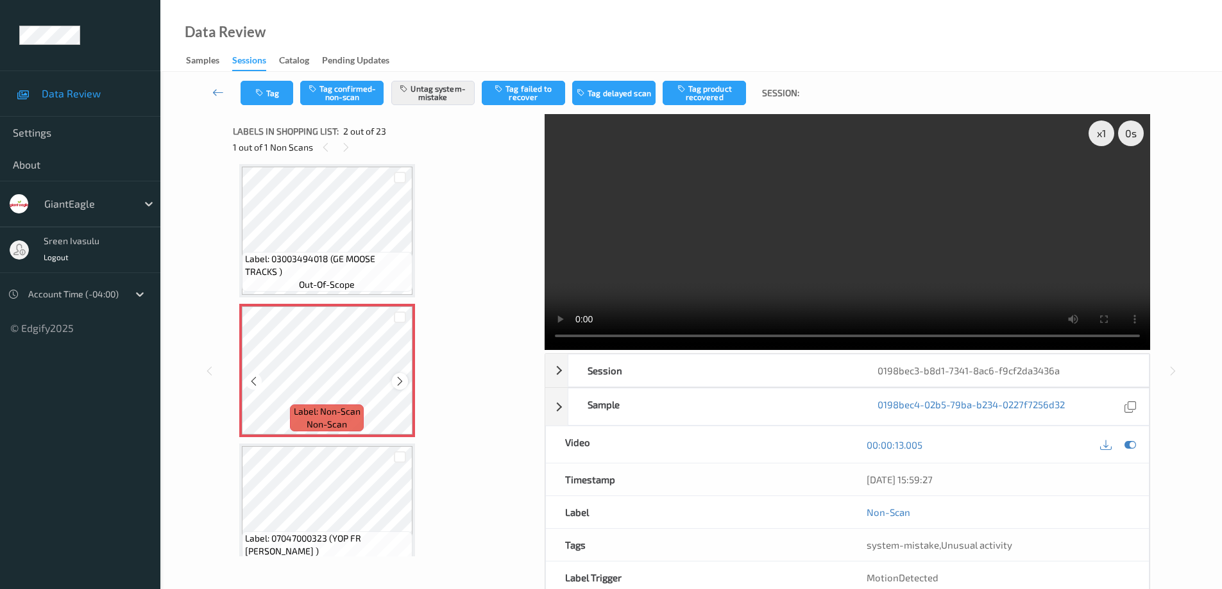
click at [398, 382] on icon at bounding box center [399, 382] width 11 height 12
click at [402, 382] on icon at bounding box center [399, 382] width 11 height 12
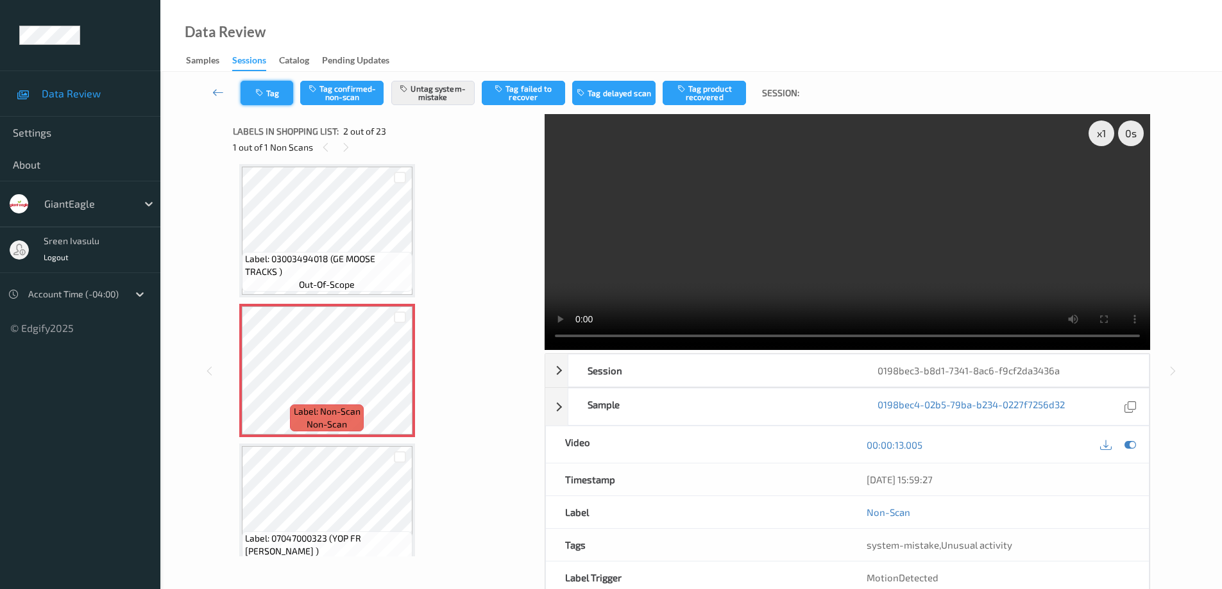
click at [280, 91] on button "Tag" at bounding box center [266, 93] width 53 height 24
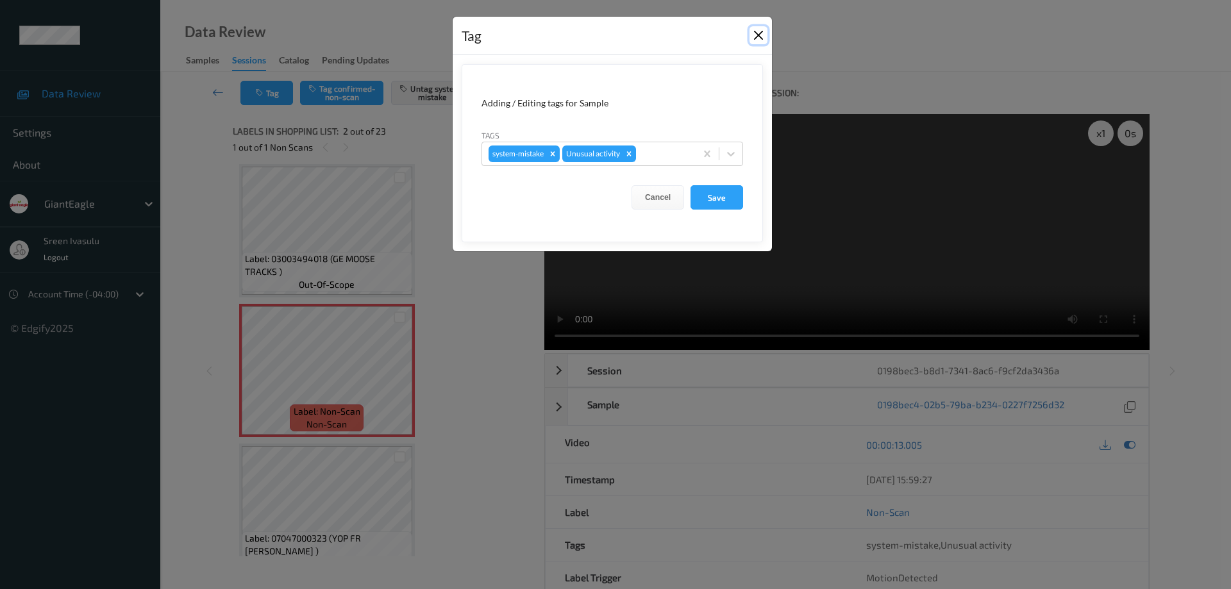
click at [754, 32] on button "Close" at bounding box center [759, 35] width 18 height 18
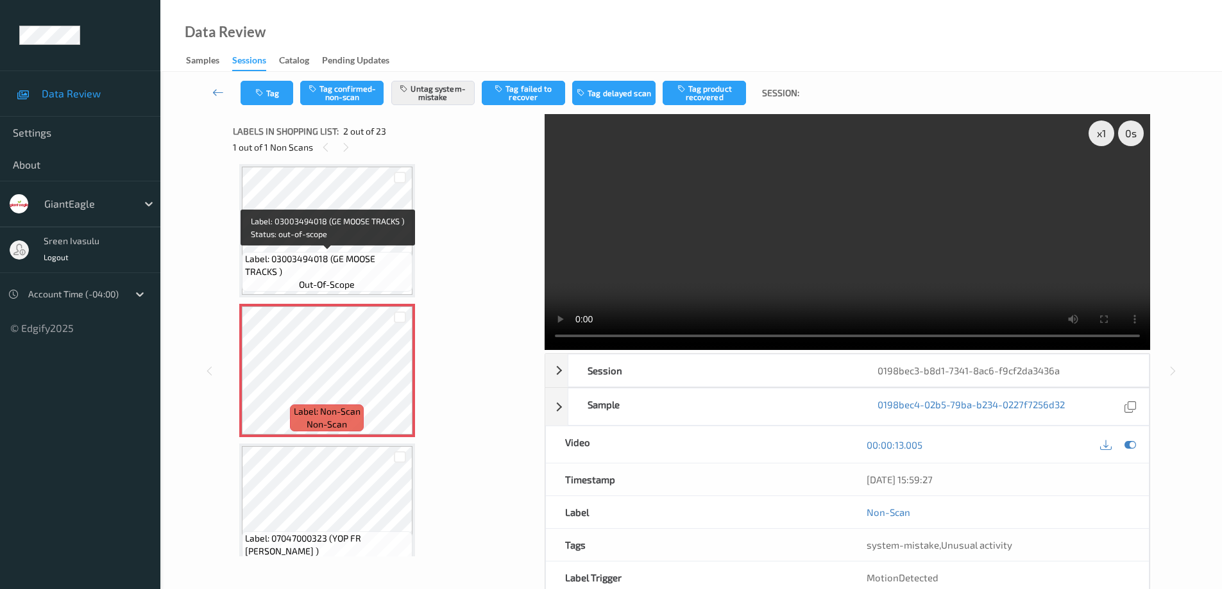
click at [360, 256] on span "Label: 03003494018 (GE MOOSE TRACKS )" at bounding box center [327, 266] width 164 height 26
click at [256, 104] on button "Tag" at bounding box center [266, 93] width 53 height 24
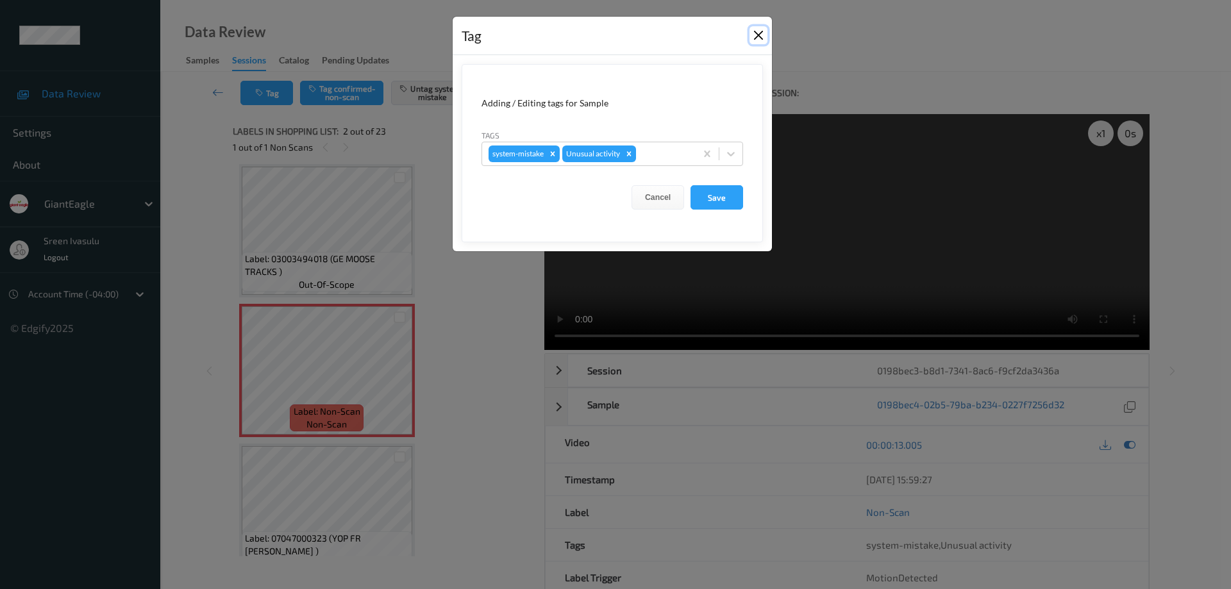
click at [757, 37] on button "Close" at bounding box center [759, 35] width 18 height 18
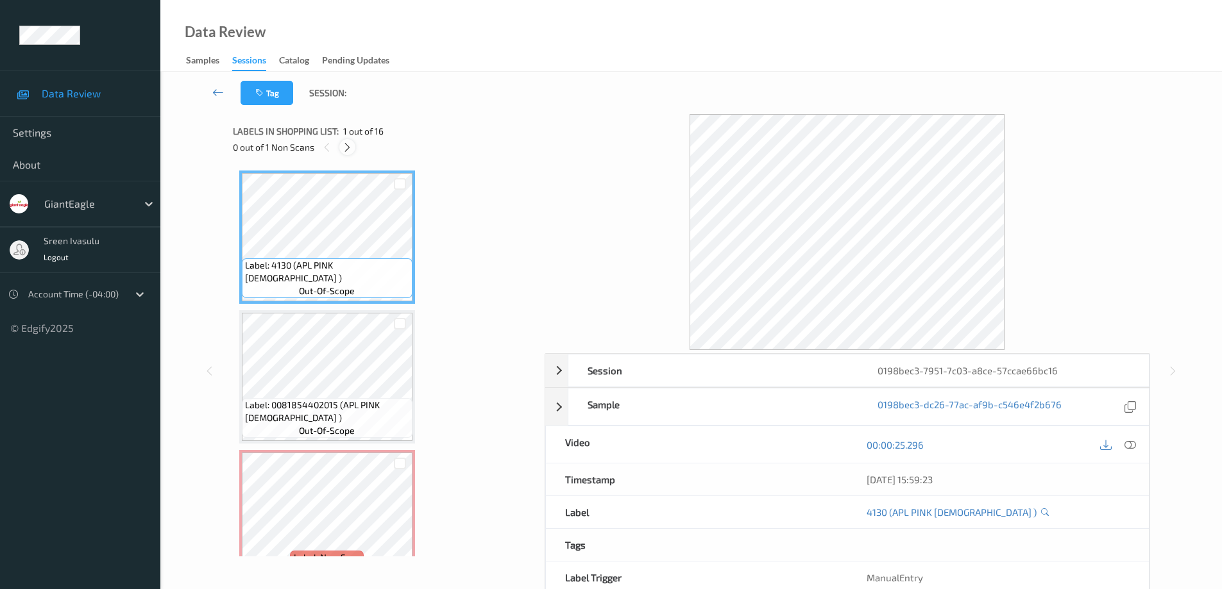
click at [351, 142] on icon at bounding box center [347, 148] width 11 height 12
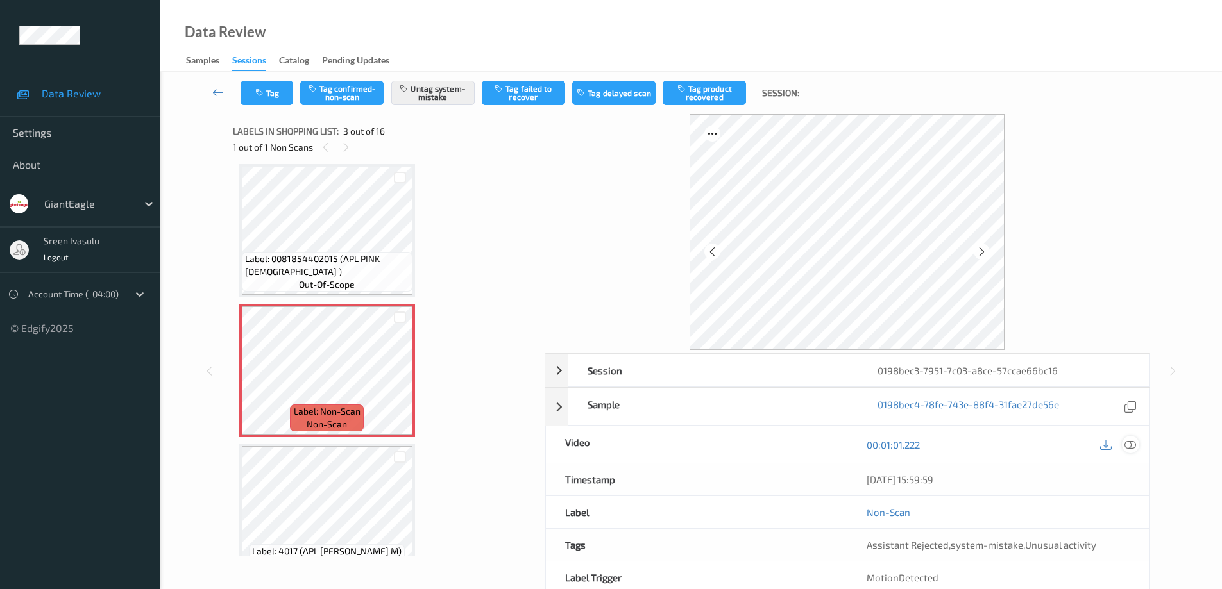
click at [1132, 443] on icon at bounding box center [1130, 445] width 12 height 12
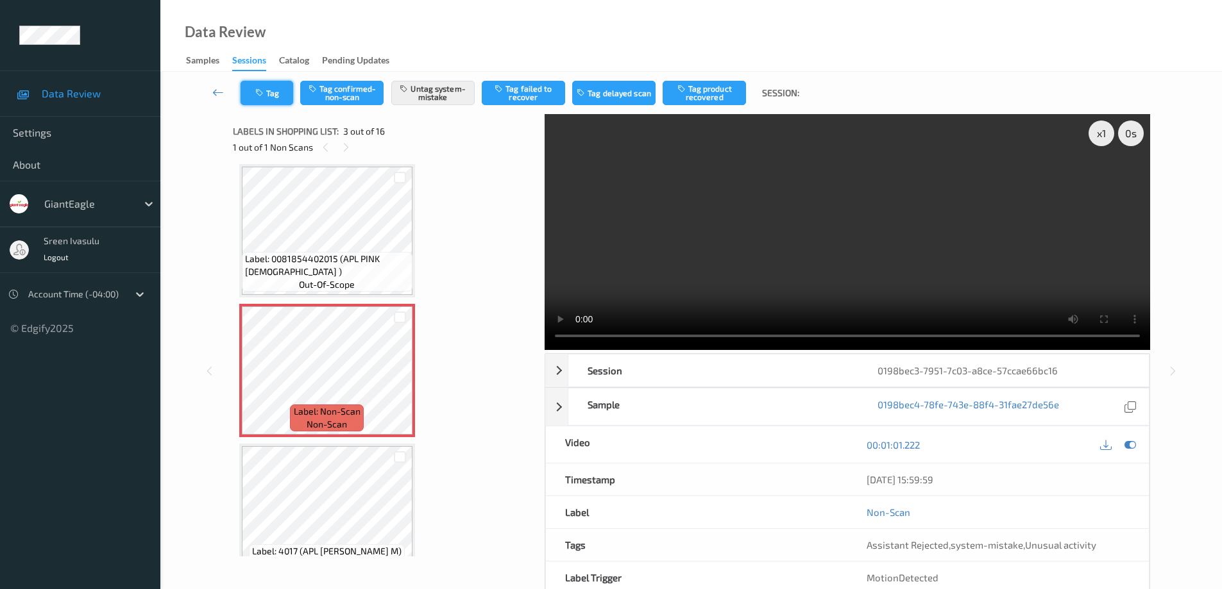
click at [271, 90] on button "Tag" at bounding box center [266, 93] width 53 height 24
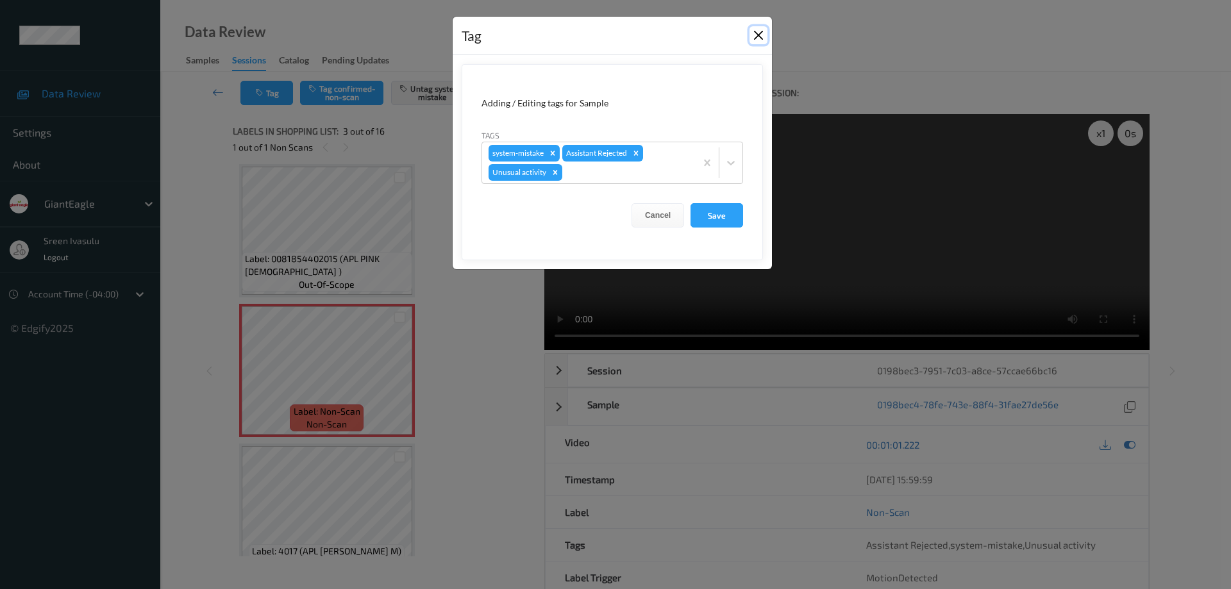
click at [754, 39] on button "Close" at bounding box center [759, 35] width 18 height 18
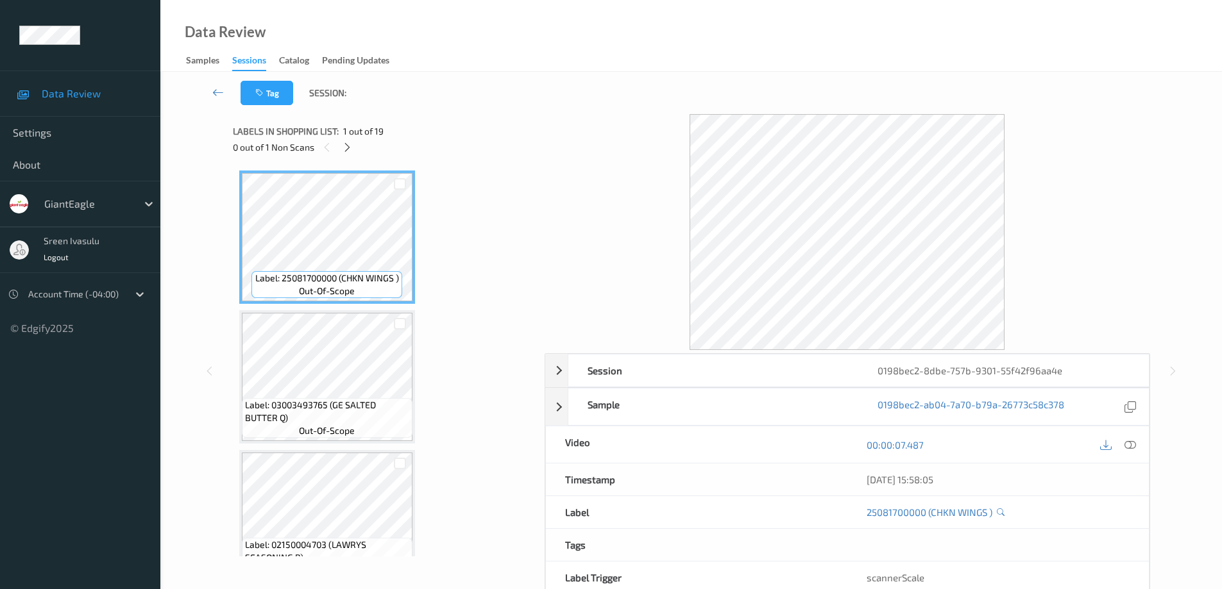
click at [353, 142] on icon at bounding box center [347, 148] width 11 height 12
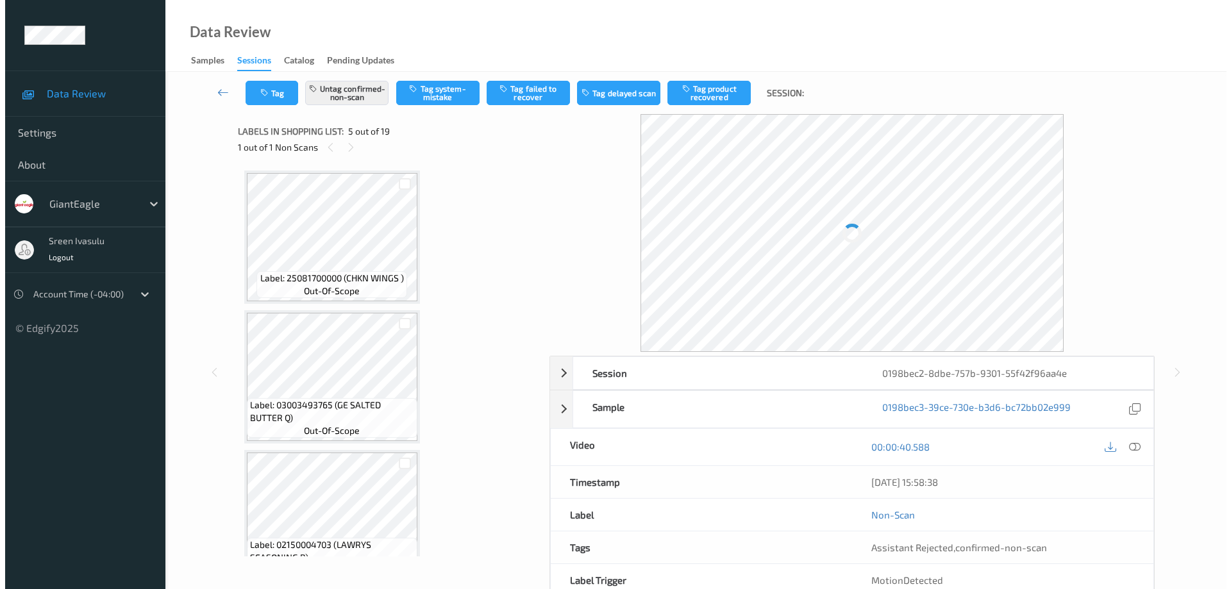
scroll to position [426, 0]
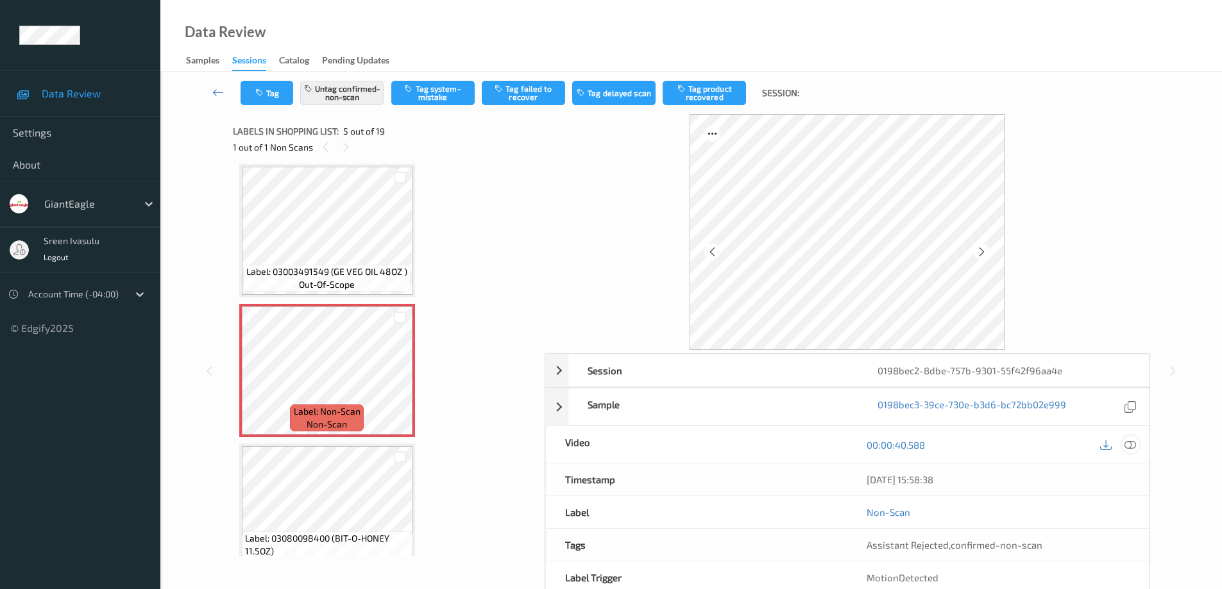
click at [1129, 448] on icon at bounding box center [1130, 445] width 12 height 12
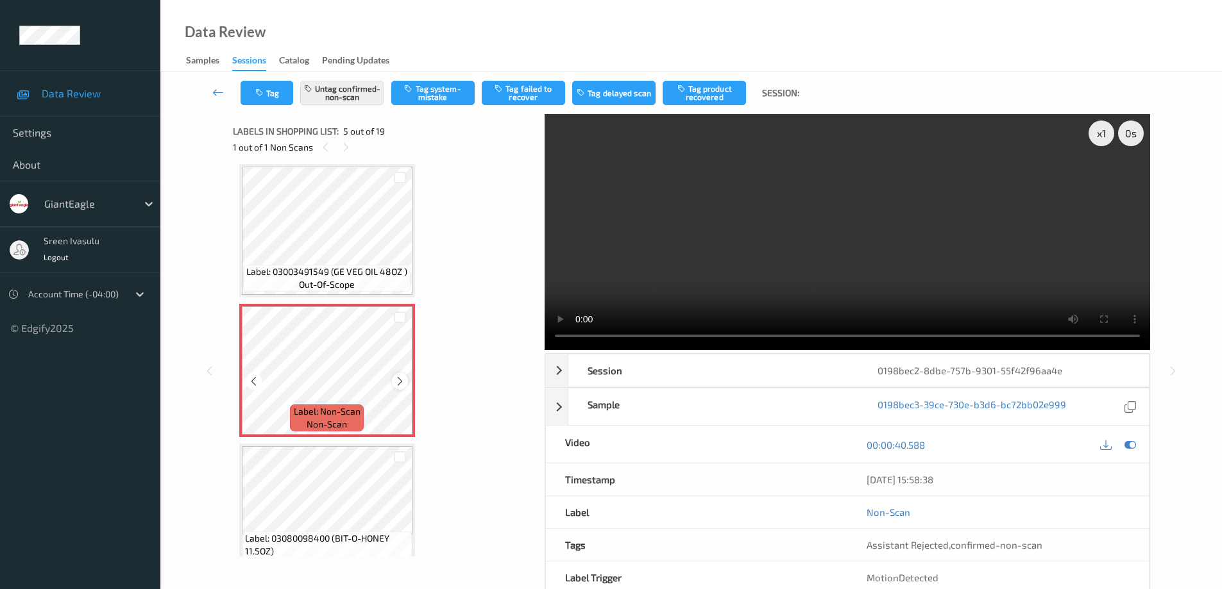
click at [399, 383] on icon at bounding box center [399, 382] width 11 height 12
click at [398, 383] on icon at bounding box center [399, 382] width 11 height 12
click at [353, 85] on button "Untag confirmed-non-scan" at bounding box center [341, 93] width 83 height 24
click at [445, 101] on button "Tag system-mistake" at bounding box center [432, 93] width 83 height 24
click at [288, 96] on button "Tag" at bounding box center [266, 93] width 53 height 24
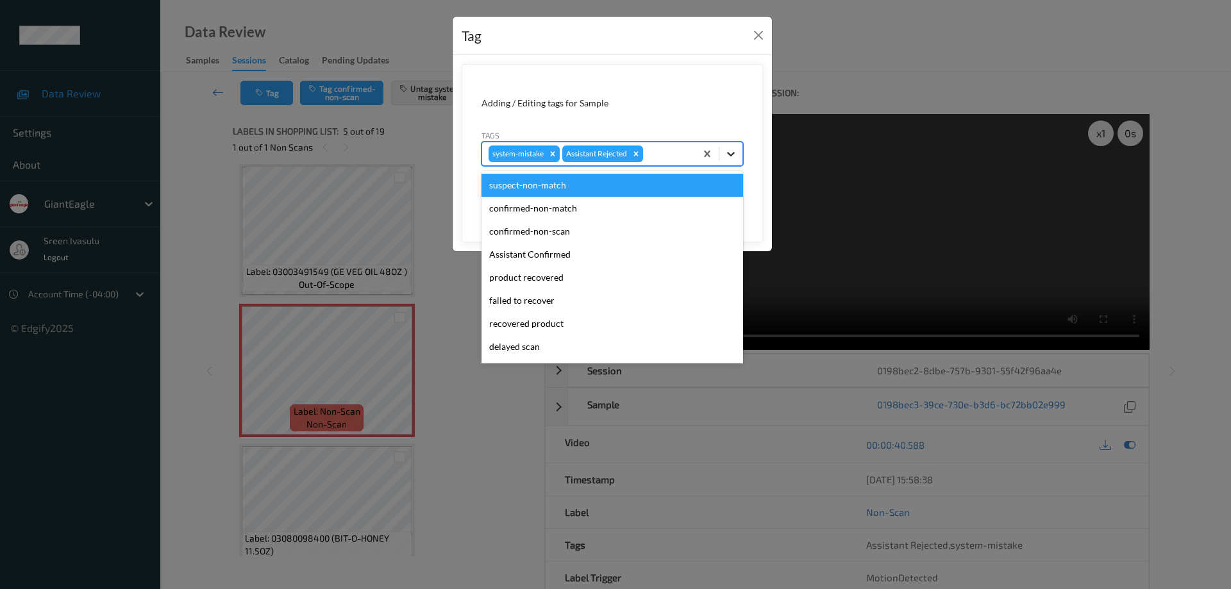
click at [729, 160] on div at bounding box center [731, 153] width 23 height 23
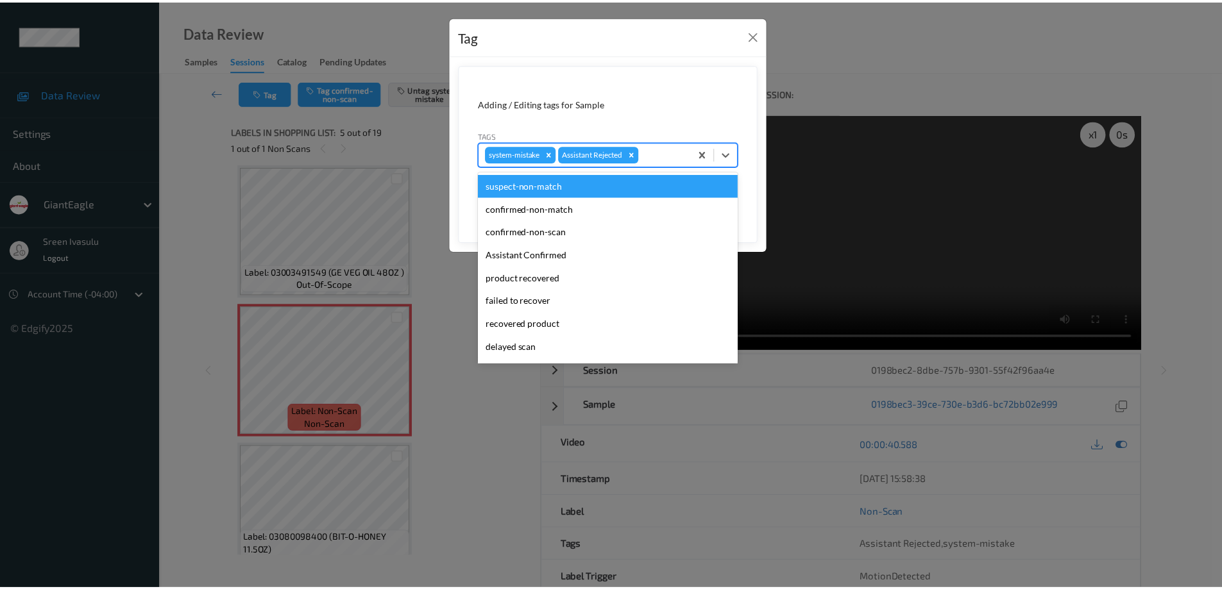
scroll to position [113, 0]
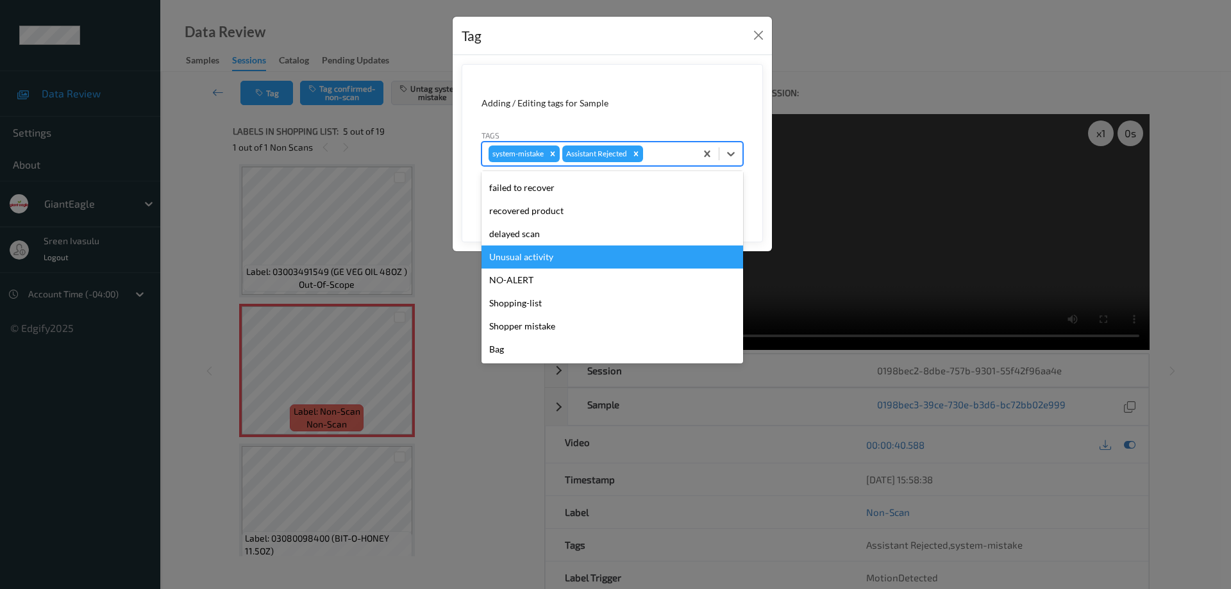
click at [552, 262] on div "Unusual activity" at bounding box center [613, 257] width 262 height 23
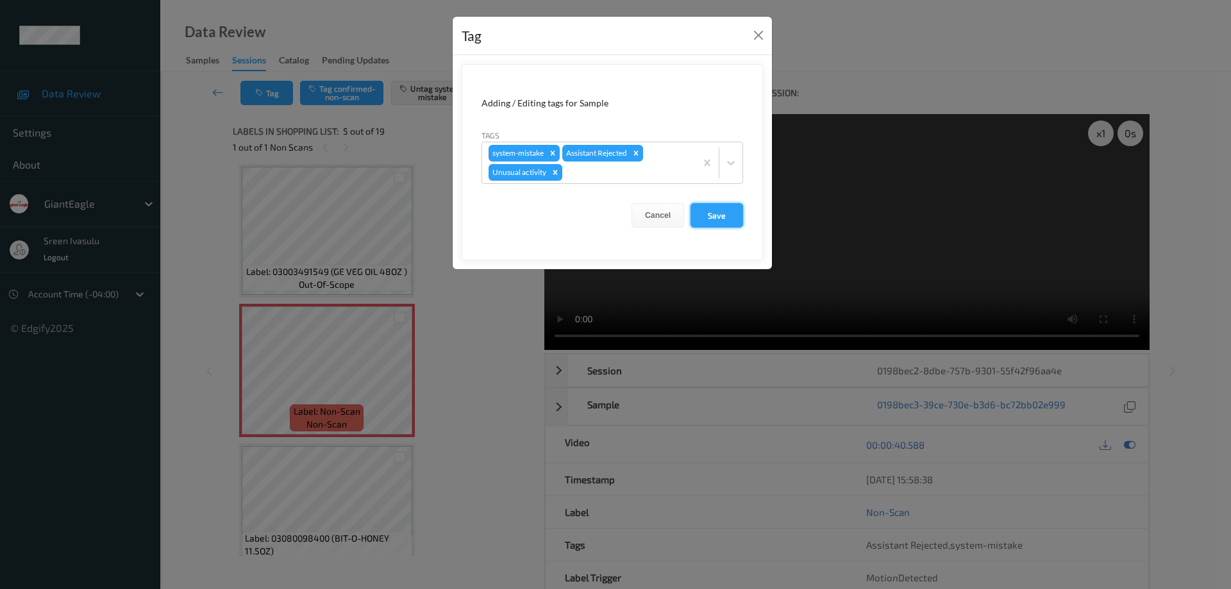
click at [723, 214] on button "Save" at bounding box center [717, 215] width 53 height 24
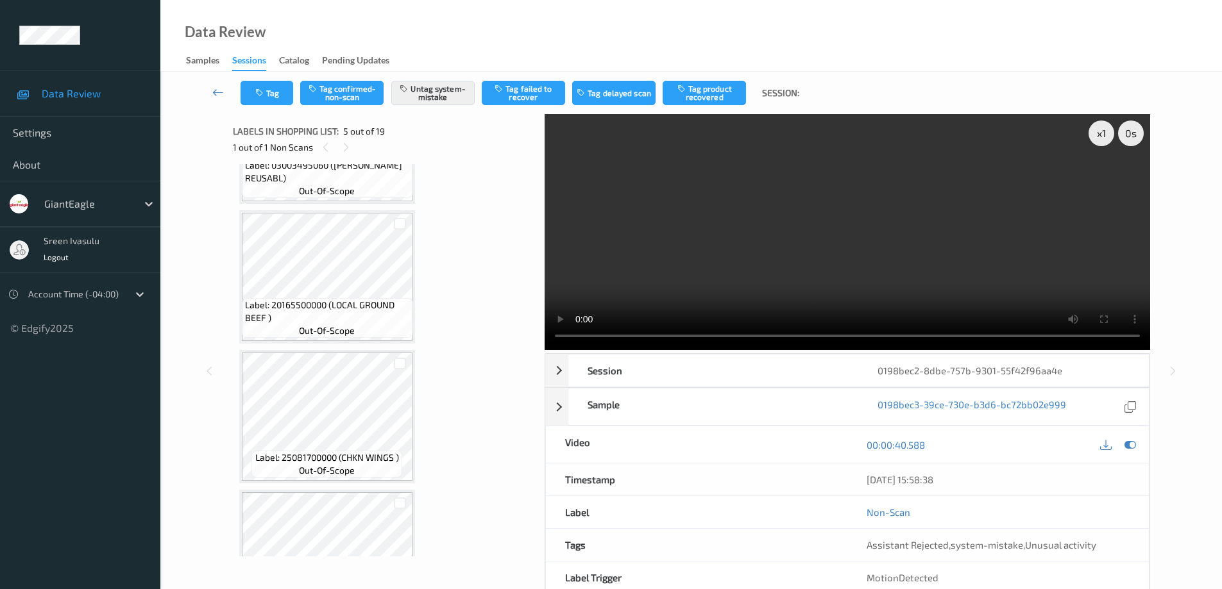
scroll to position [682, 0]
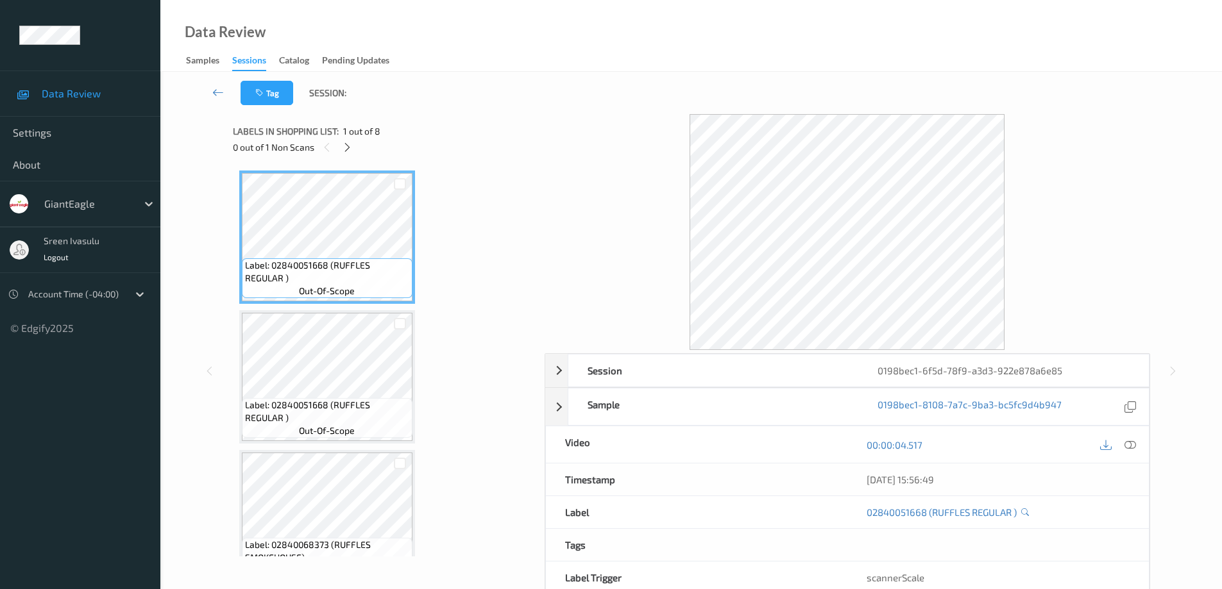
click at [339, 144] on div "0 out of 1 Non Scans" at bounding box center [384, 147] width 303 height 16
click at [343, 151] on icon at bounding box center [347, 148] width 11 height 12
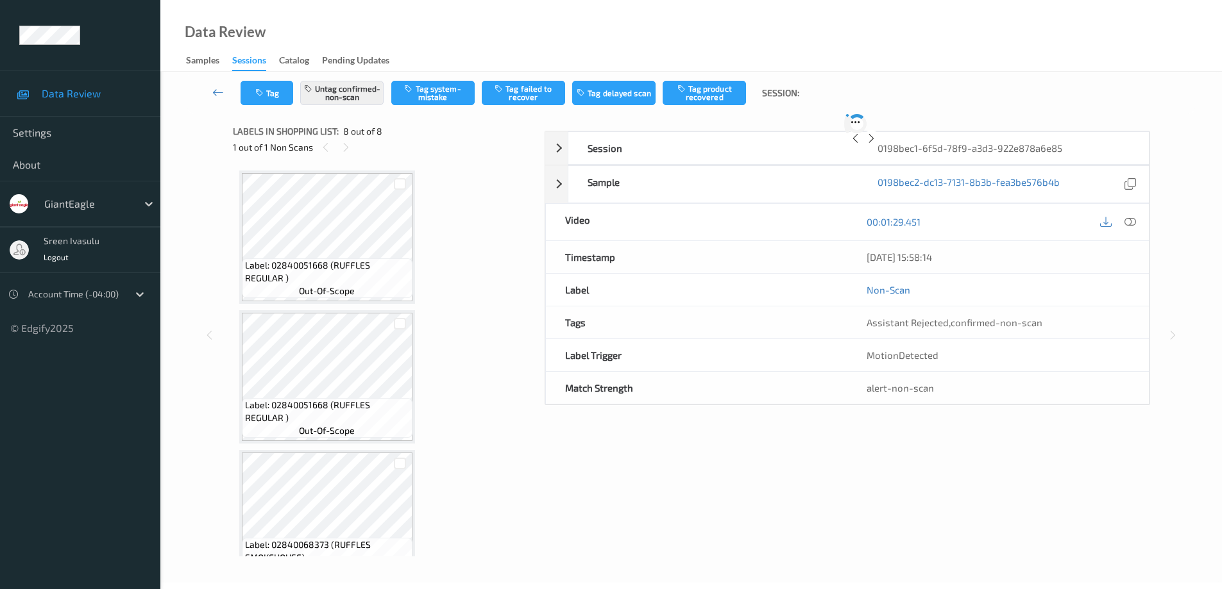
scroll to position [732, 0]
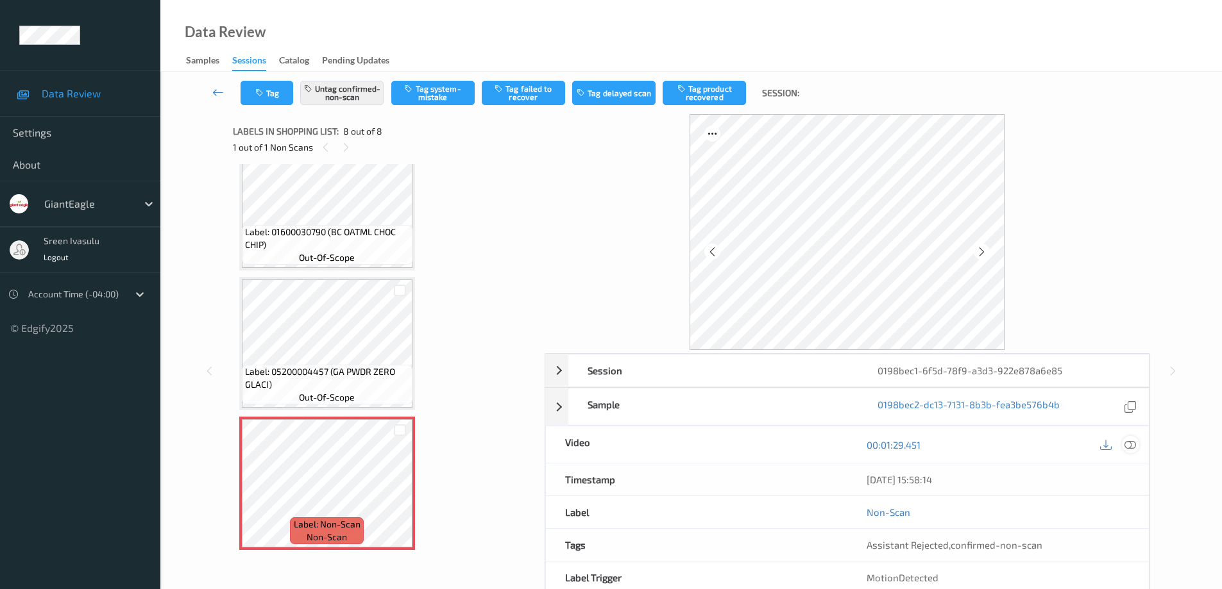
click at [1128, 444] on icon at bounding box center [1130, 445] width 12 height 12
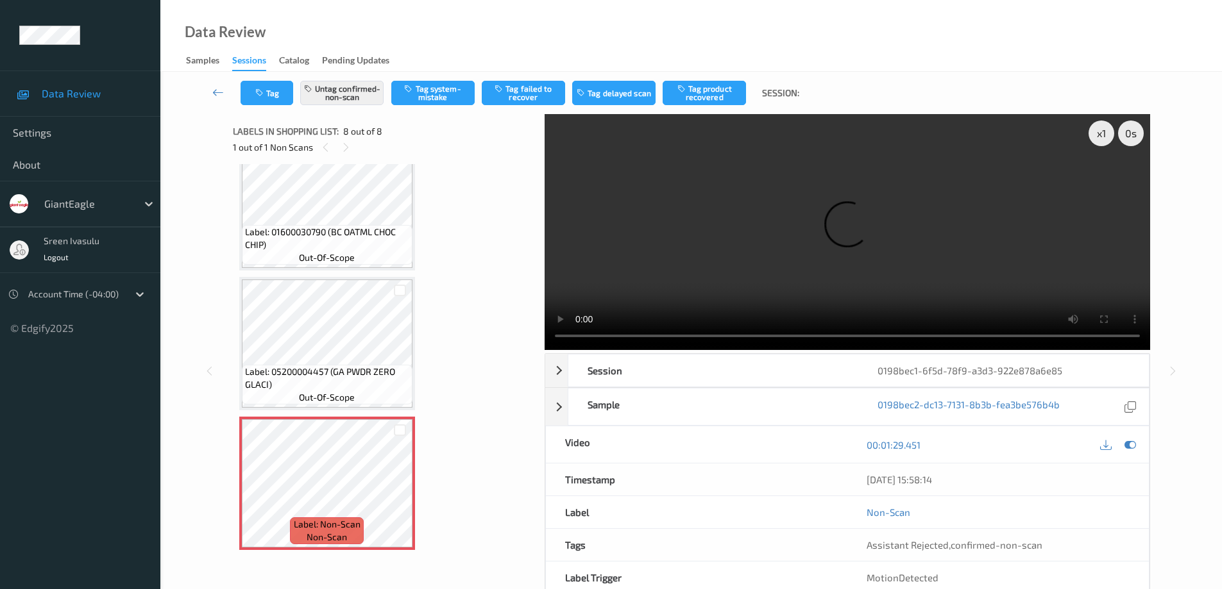
scroll to position [65, 0]
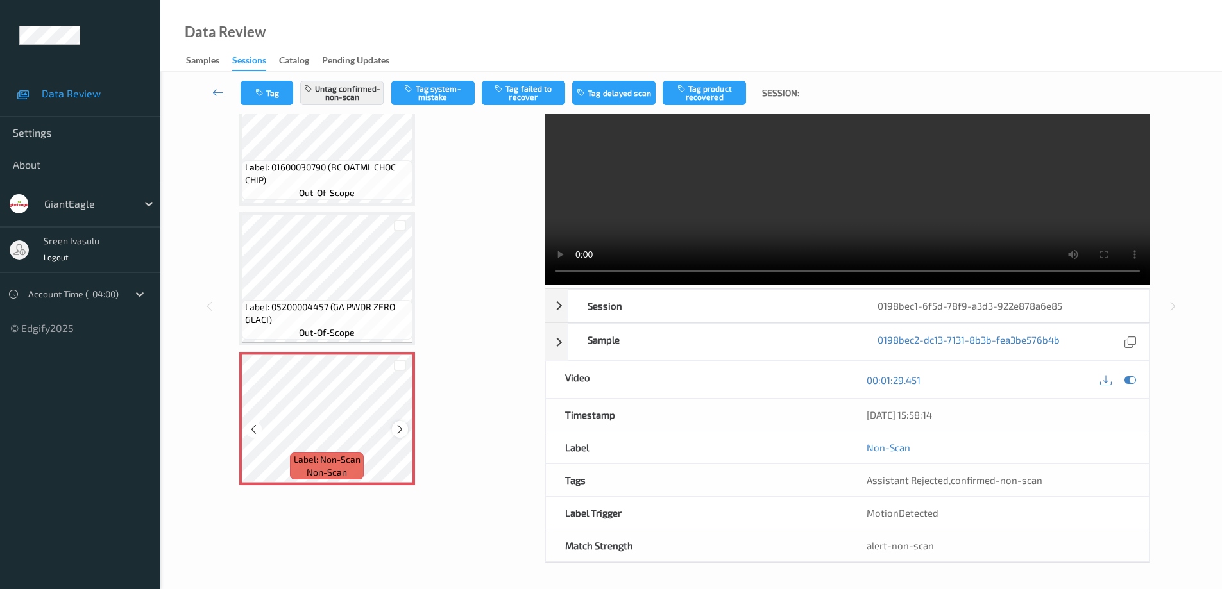
click at [394, 430] on icon at bounding box center [399, 430] width 11 height 12
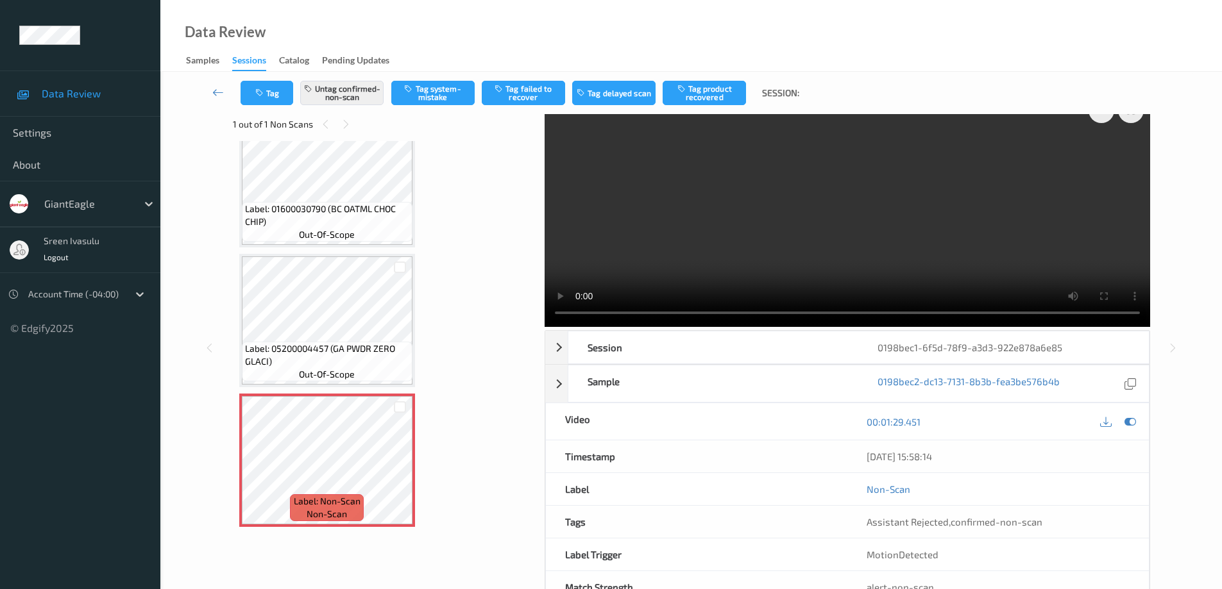
scroll to position [0, 0]
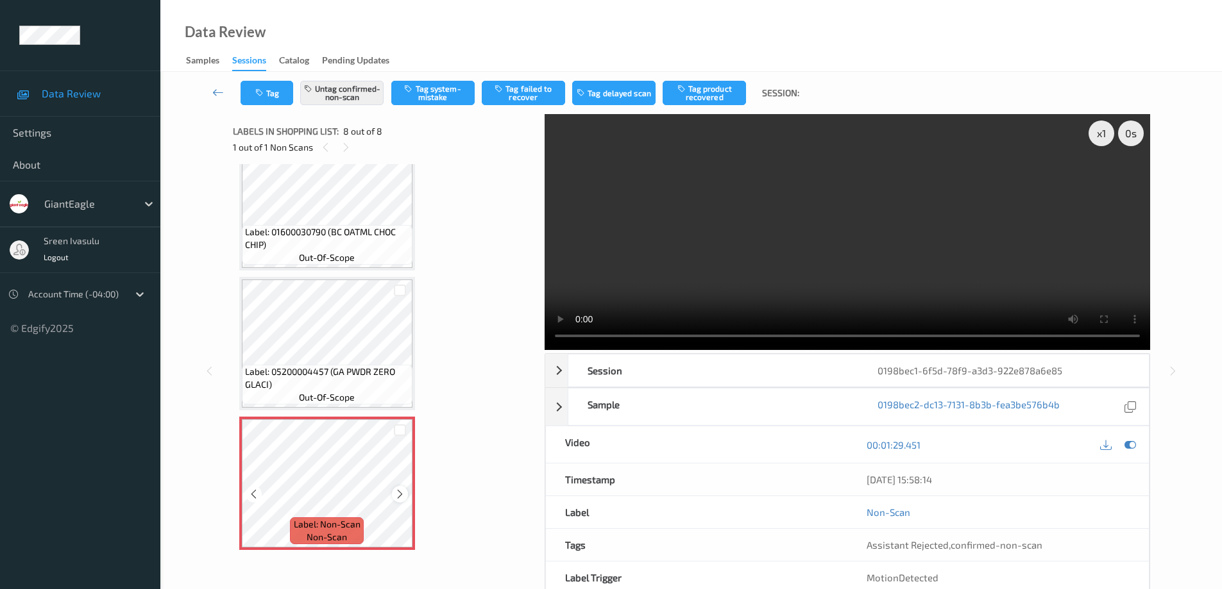
click at [400, 490] on icon at bounding box center [399, 495] width 11 height 12
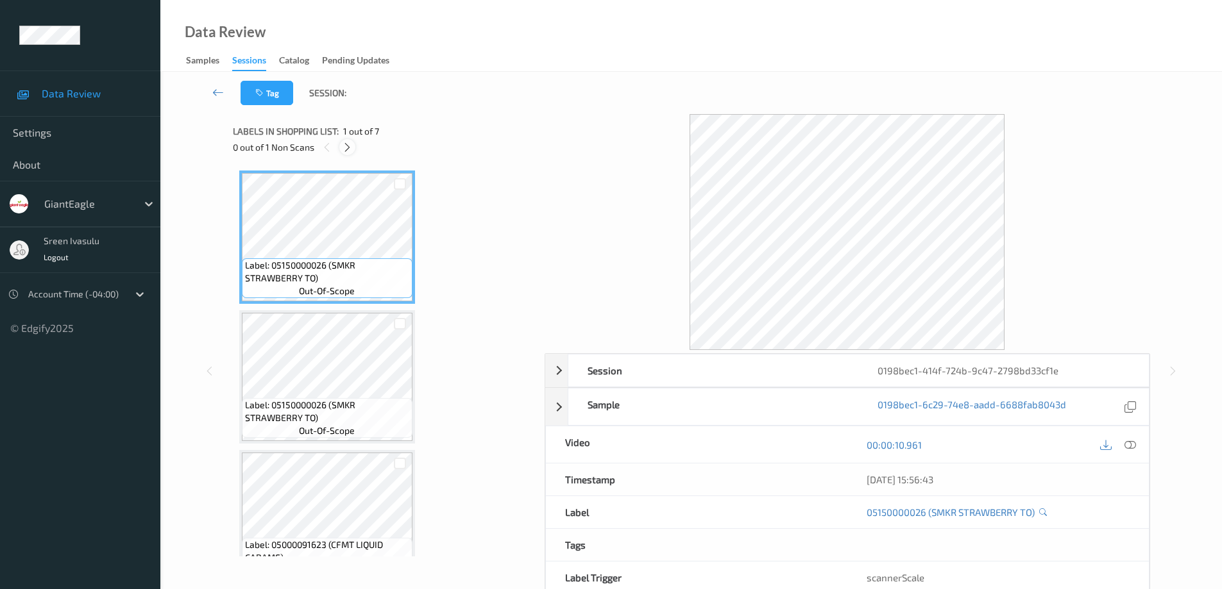
click at [344, 144] on icon at bounding box center [347, 148] width 11 height 12
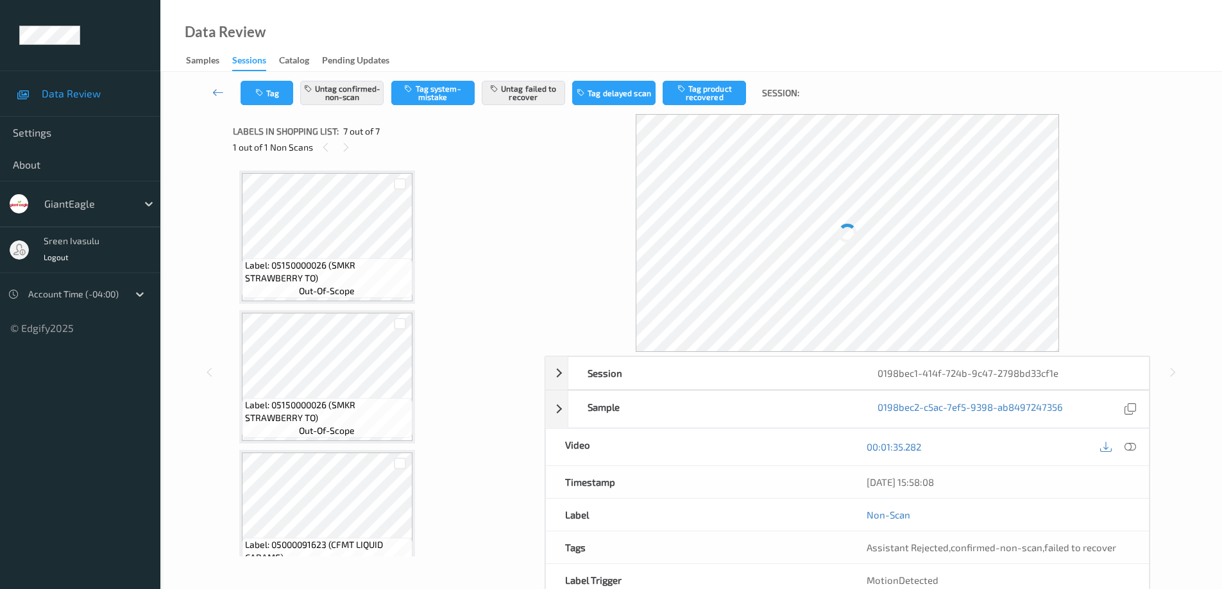
scroll to position [593, 0]
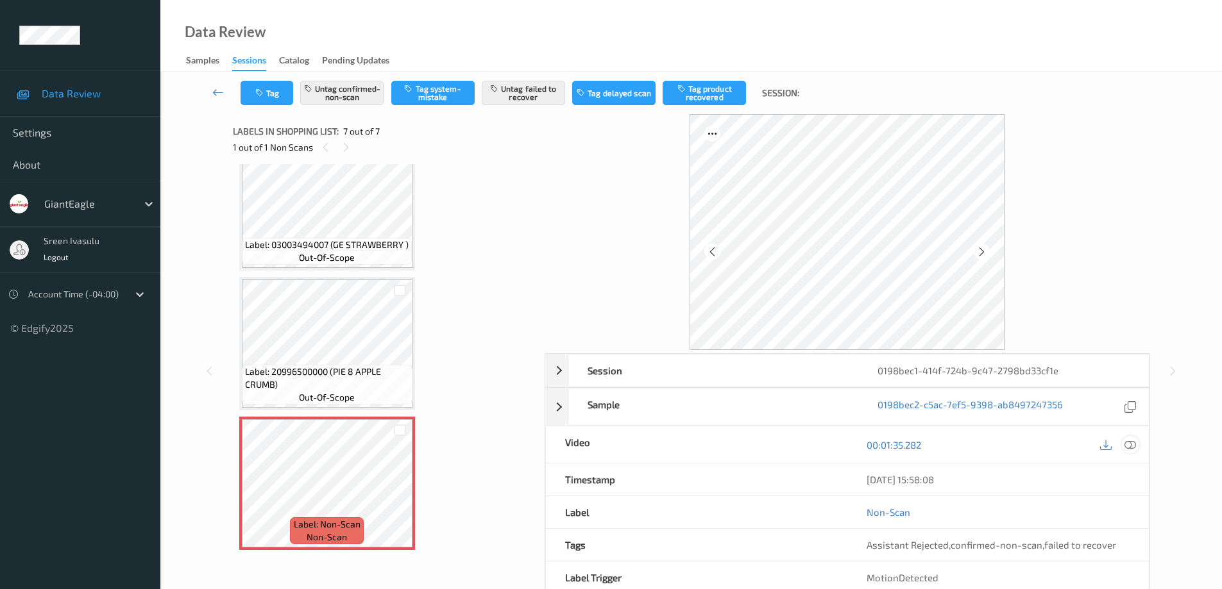
click at [1133, 448] on icon at bounding box center [1130, 445] width 12 height 12
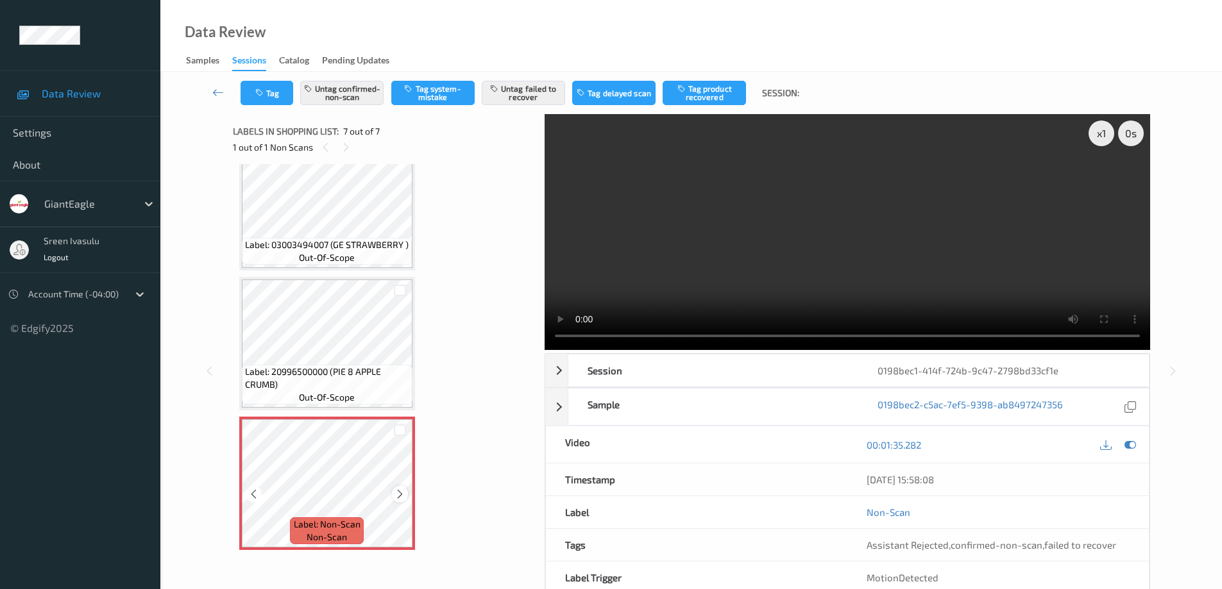
click at [398, 494] on icon at bounding box center [399, 495] width 11 height 12
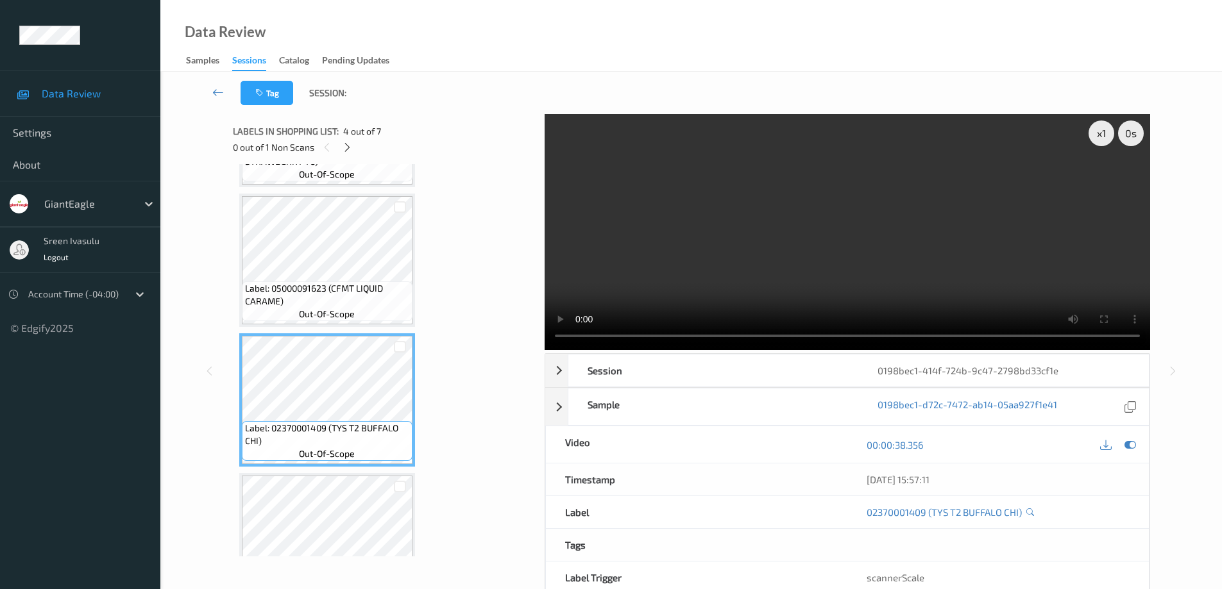
scroll to position [513, 0]
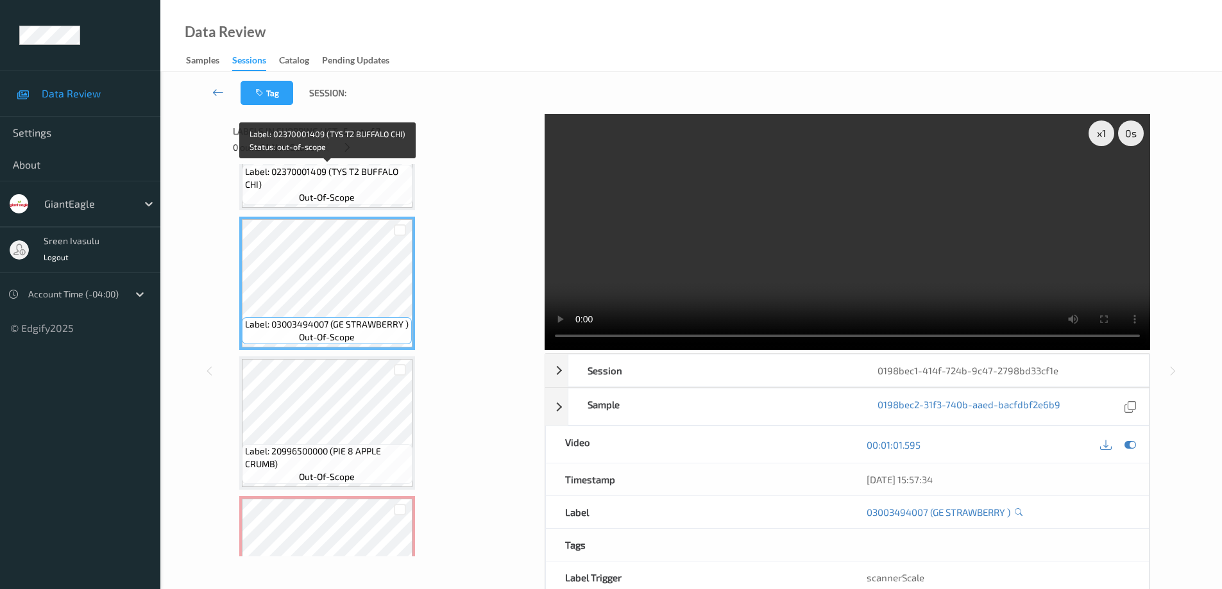
click at [379, 194] on div "Label: 02370001409 (TYS T2 BUFFALO CHI) out-of-scope" at bounding box center [327, 185] width 171 height 40
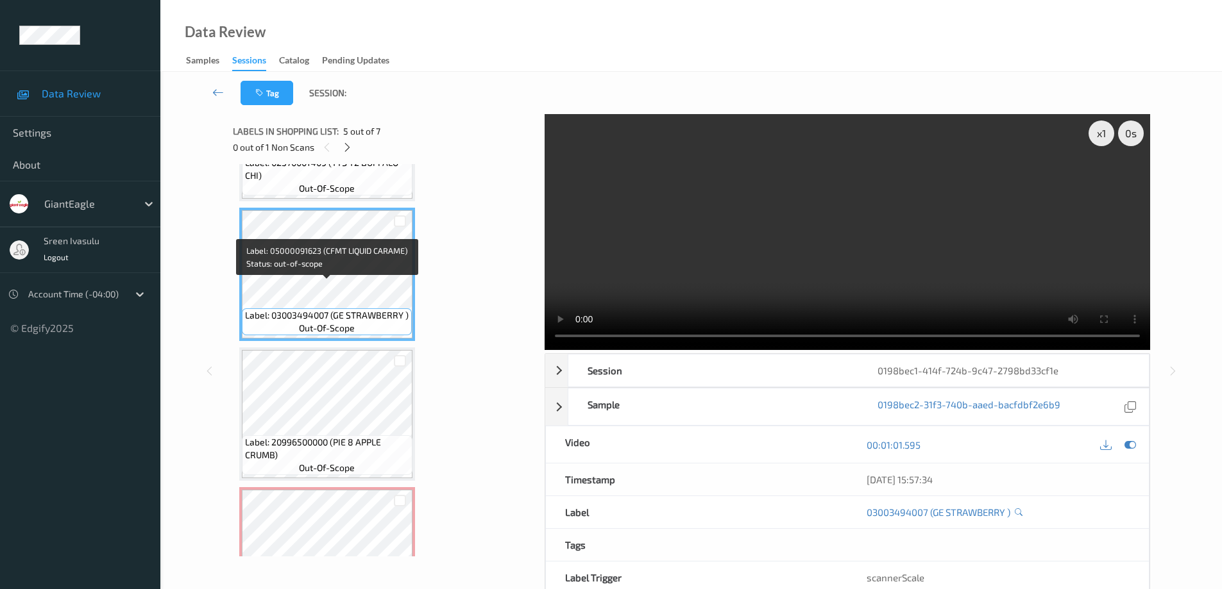
scroll to position [593, 0]
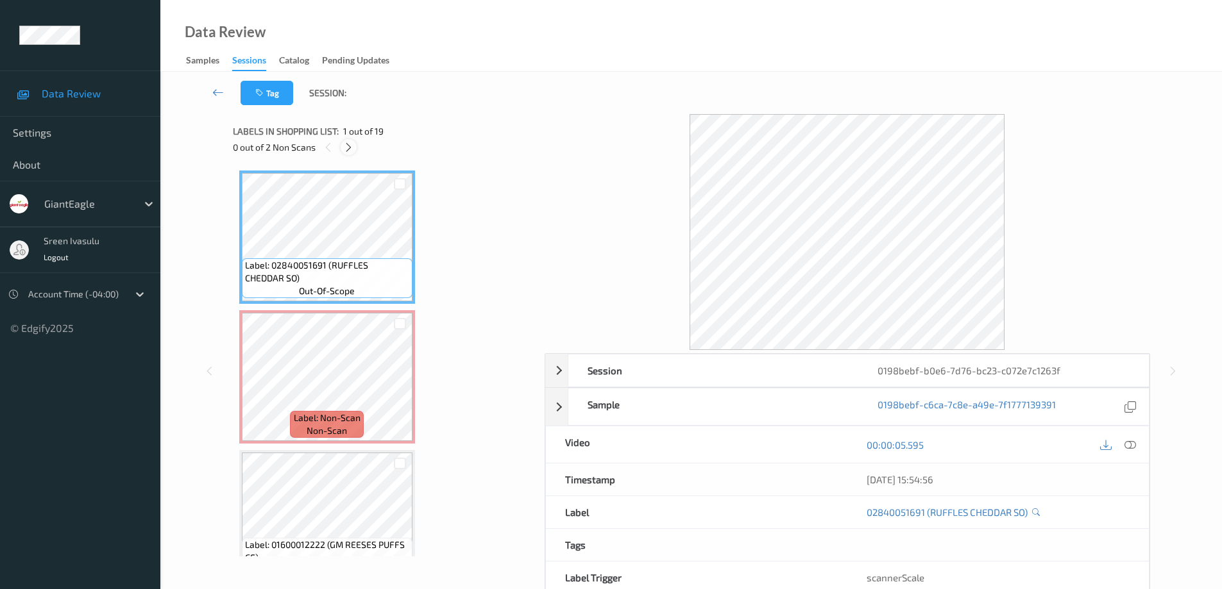
click at [346, 151] on icon at bounding box center [348, 148] width 11 height 12
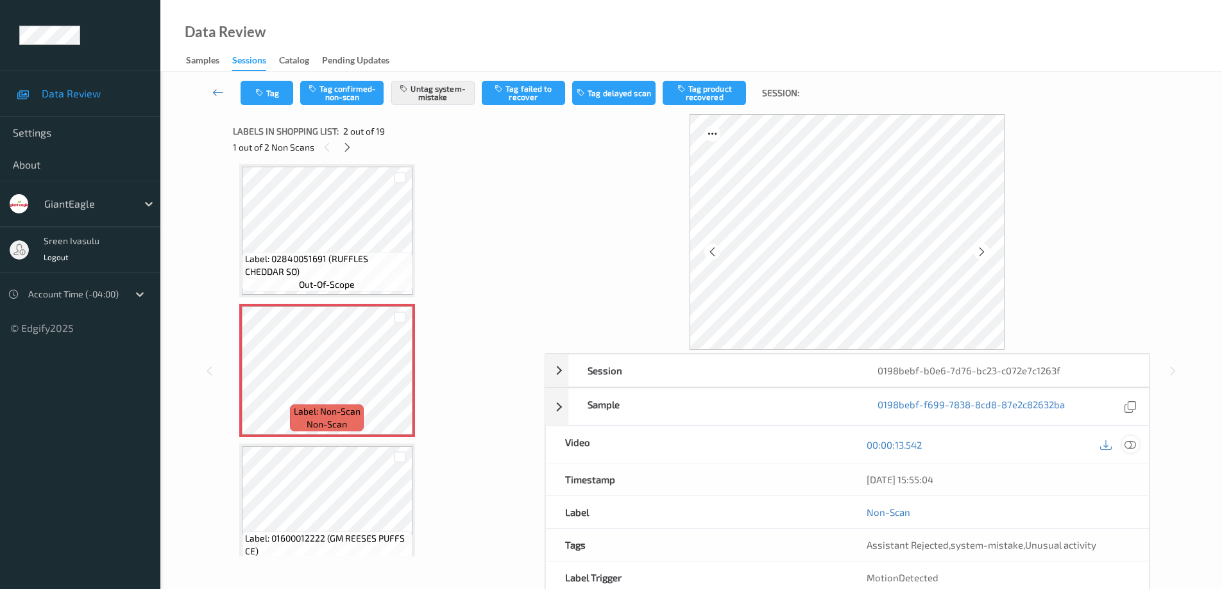
click at [1131, 441] on icon at bounding box center [1130, 445] width 12 height 12
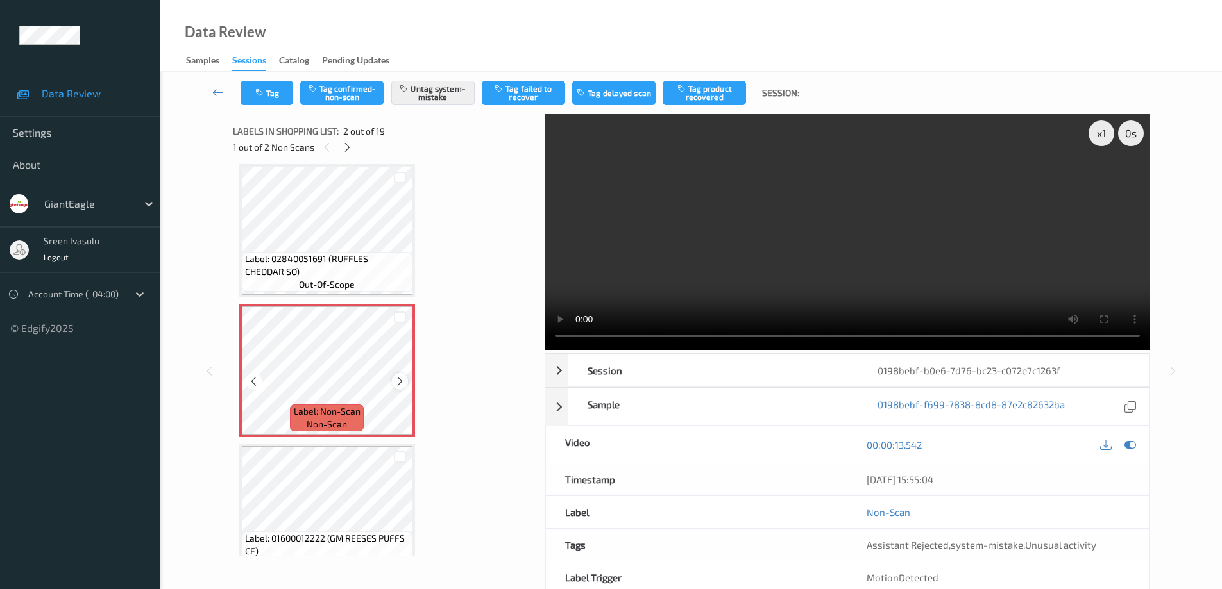
click at [399, 387] on icon at bounding box center [399, 382] width 11 height 12
click at [399, 385] on icon at bounding box center [399, 382] width 11 height 12
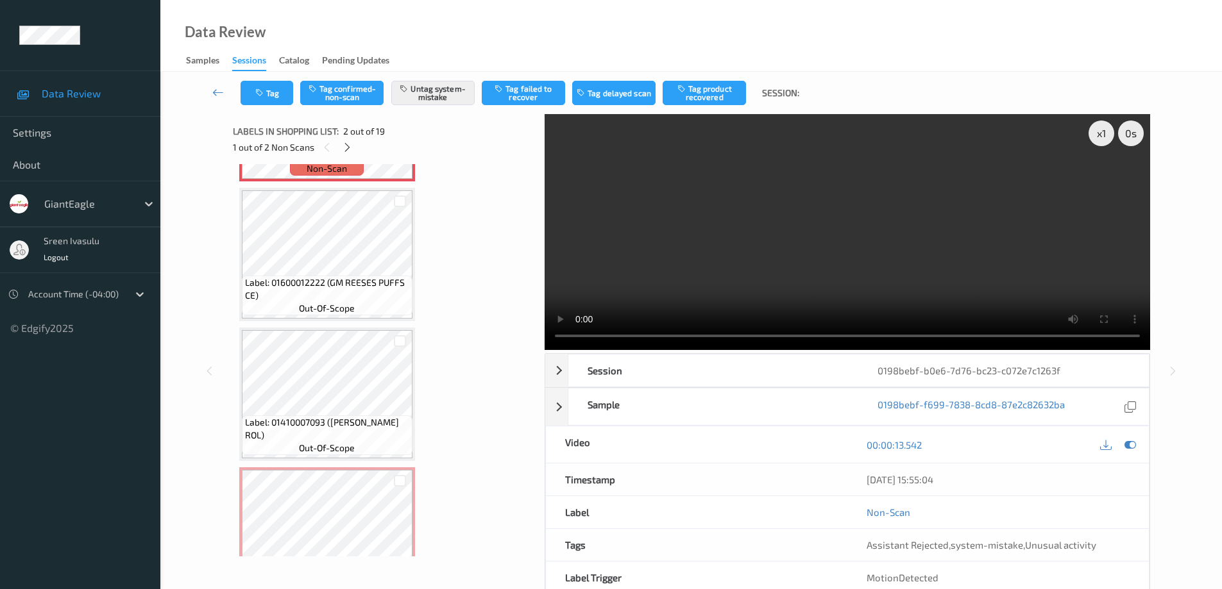
scroll to position [263, 0]
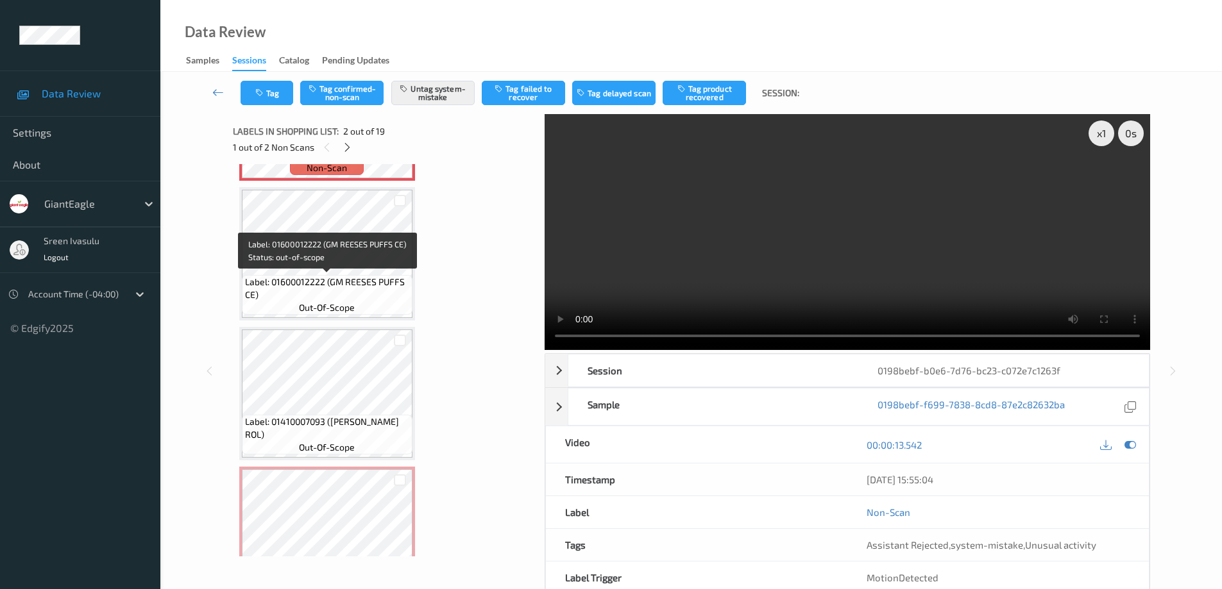
click at [346, 286] on span "Label: 01600012222 (GM REESES PUFFS CE)" at bounding box center [327, 289] width 164 height 26
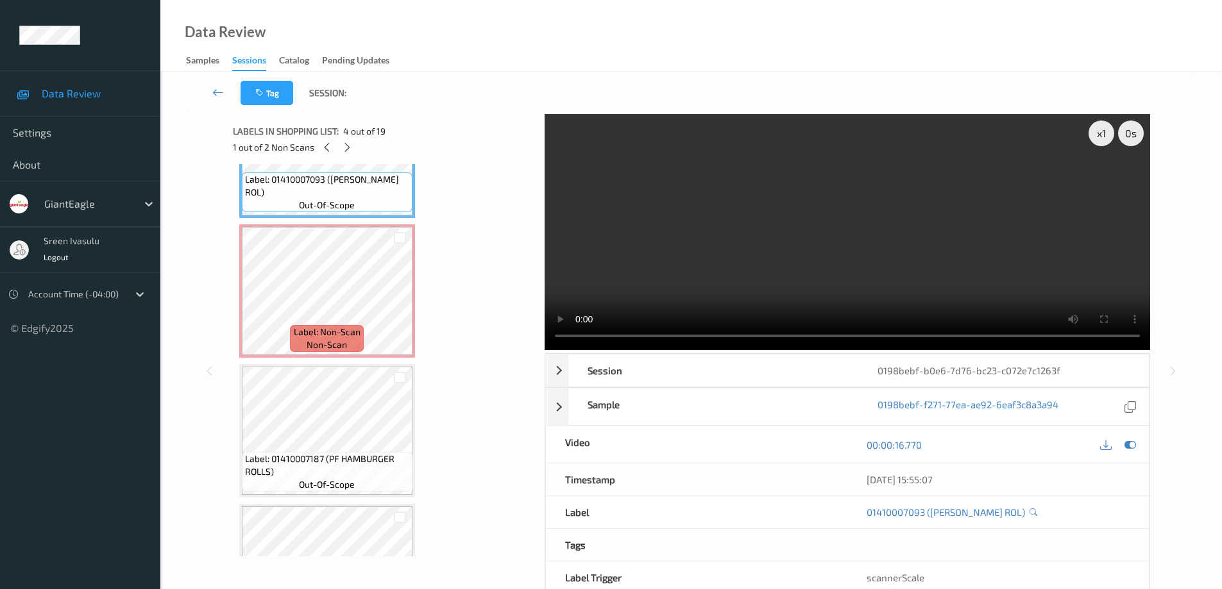
scroll to position [519, 0]
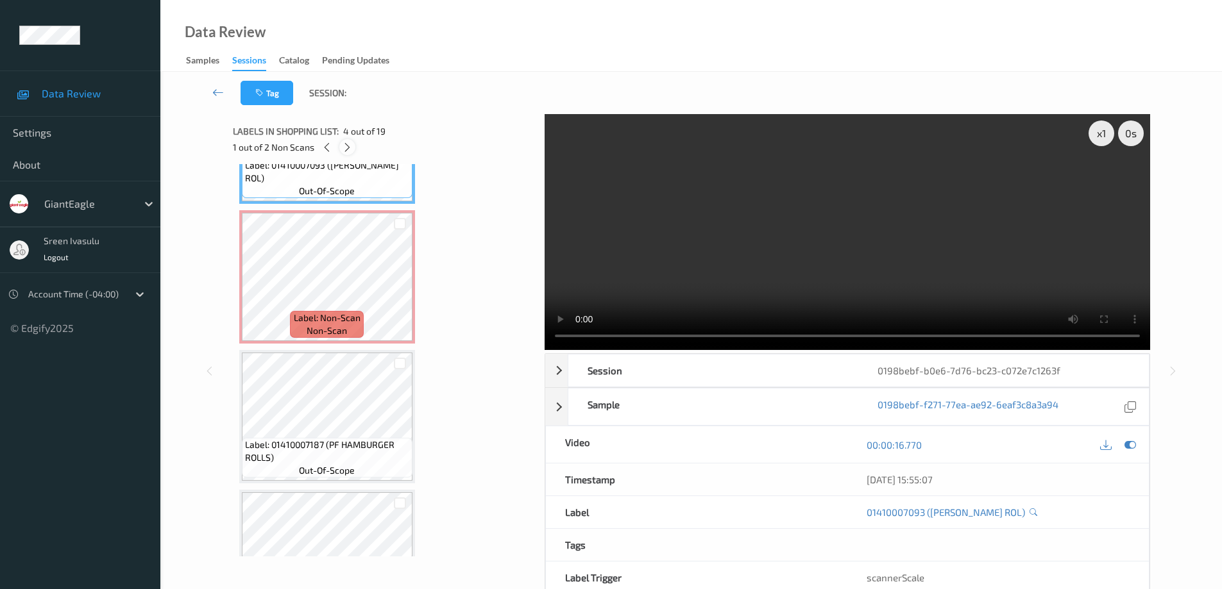
click at [348, 149] on icon at bounding box center [347, 148] width 11 height 12
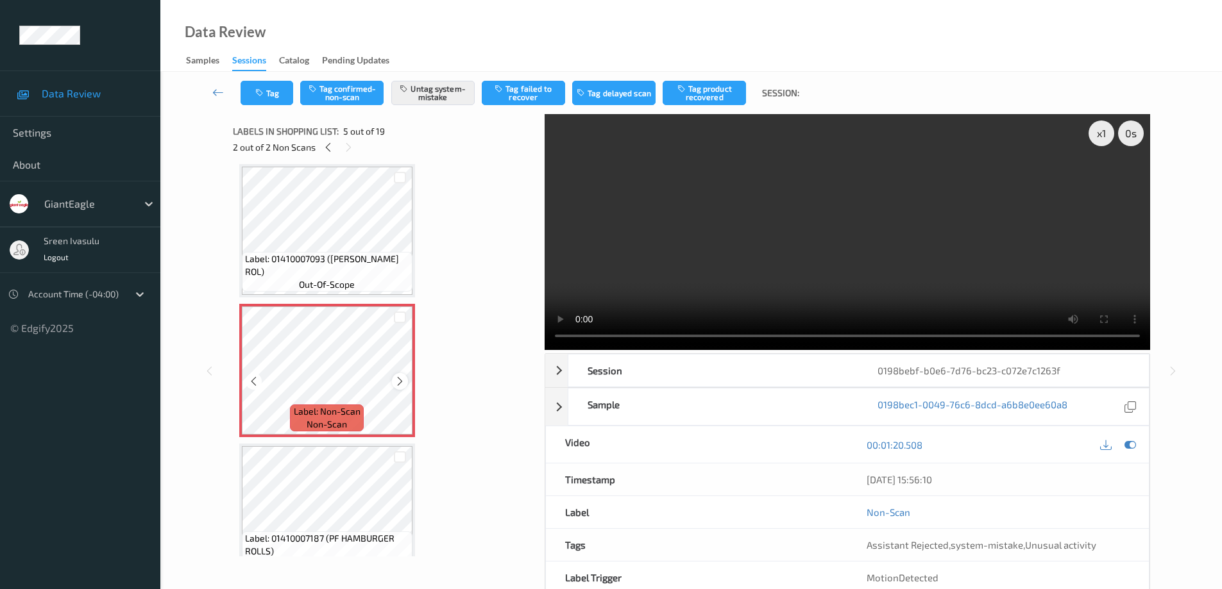
click at [399, 382] on icon at bounding box center [399, 382] width 11 height 12
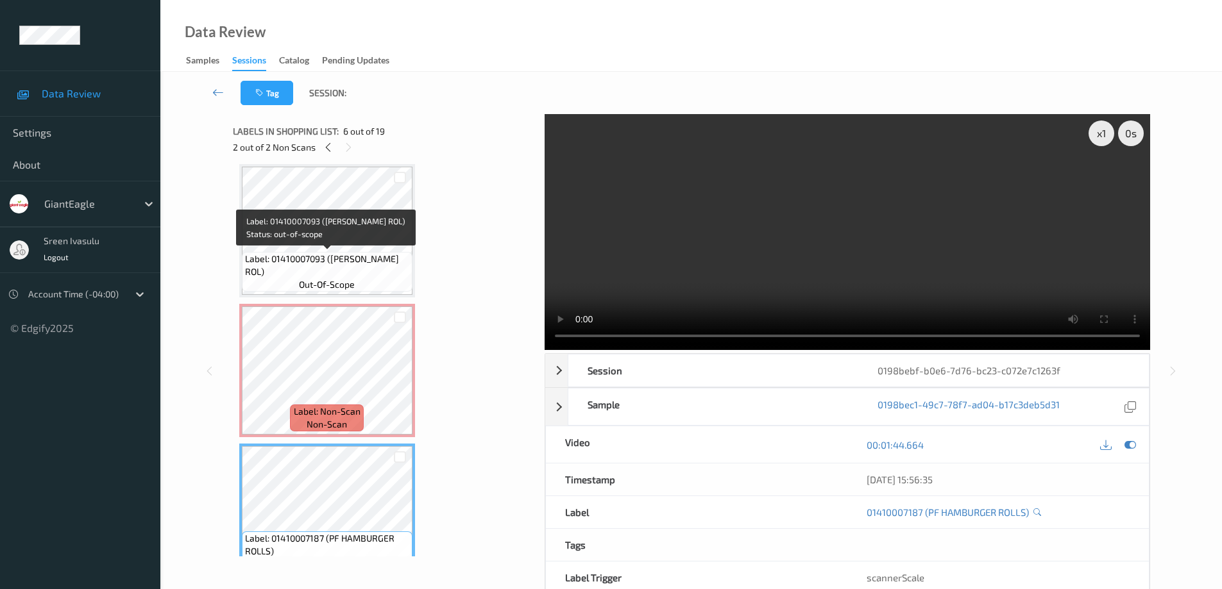
click at [385, 252] on div "Label: 01410007093 (PF FRANKFURTER ROL) out-of-scope" at bounding box center [327, 272] width 171 height 40
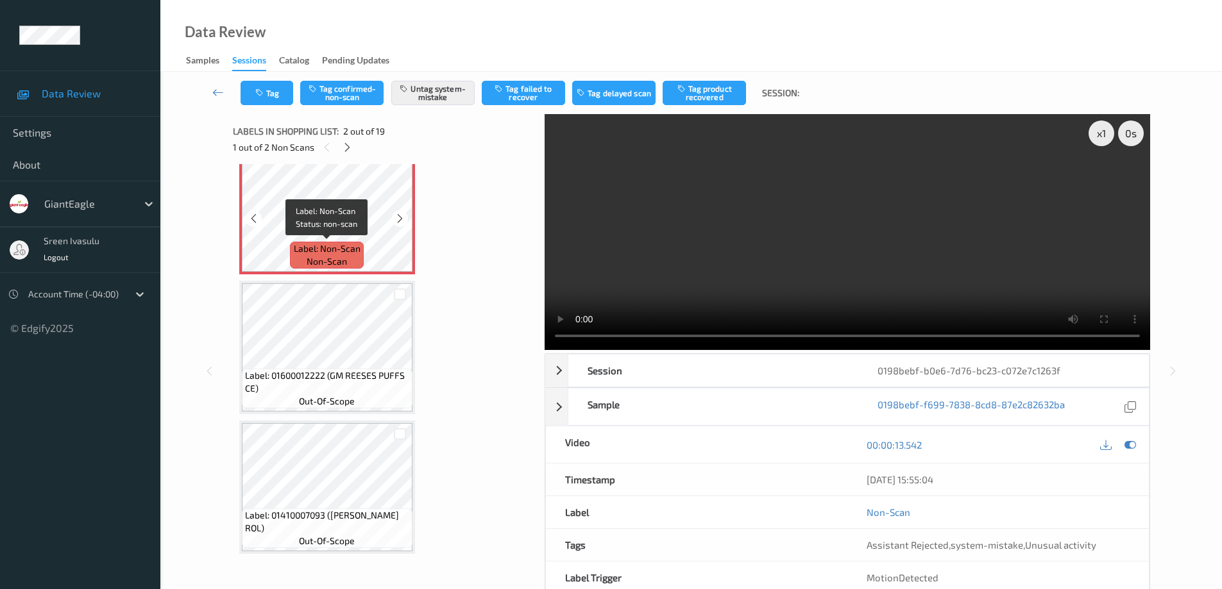
scroll to position [0, 0]
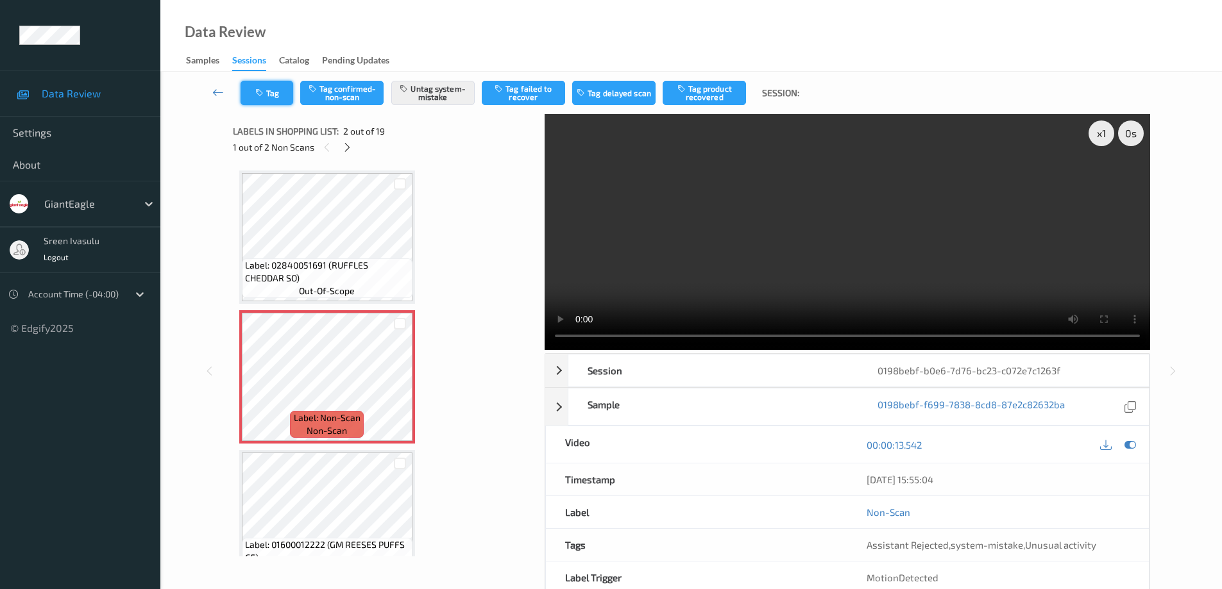
click at [267, 99] on button "Tag" at bounding box center [266, 93] width 53 height 24
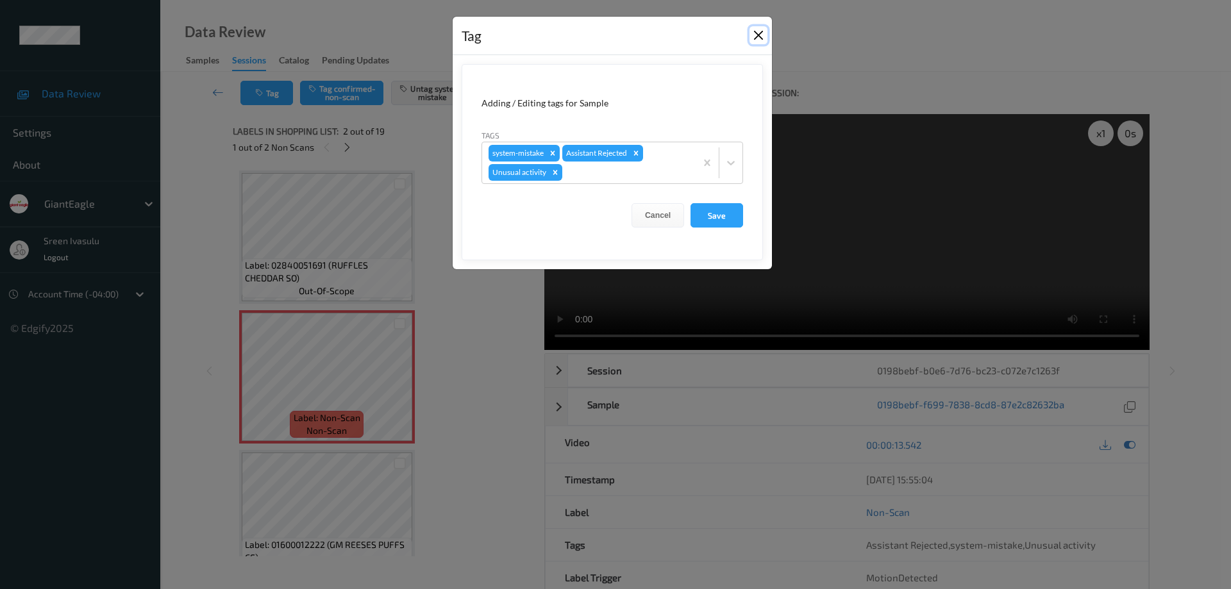
click at [763, 33] on button "Close" at bounding box center [759, 35] width 18 height 18
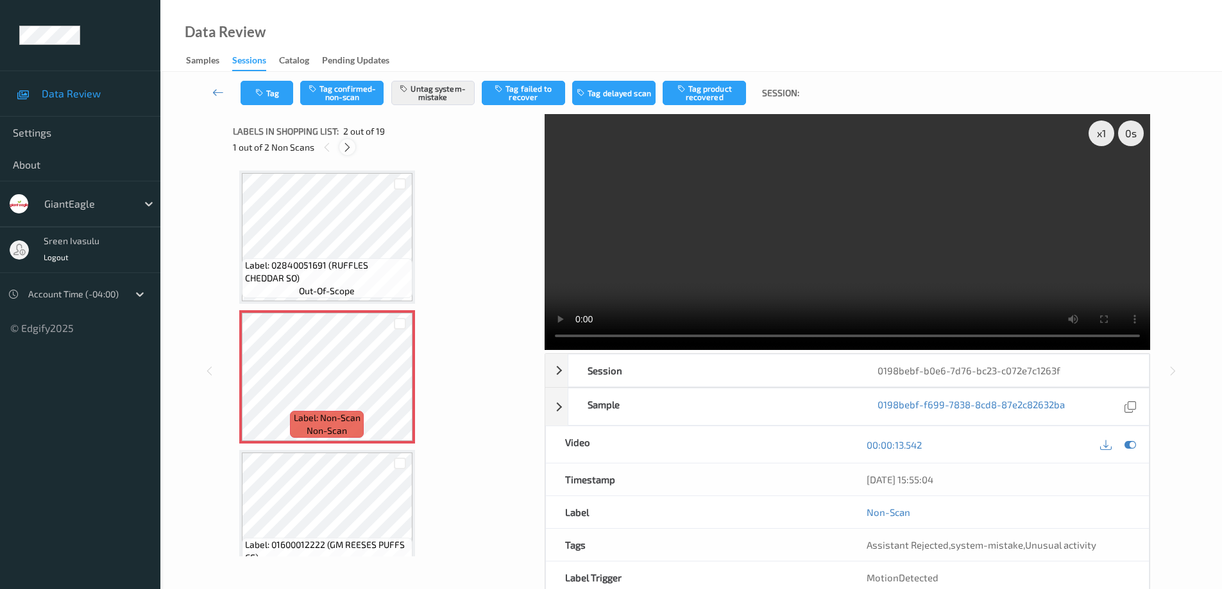
click at [344, 147] on icon at bounding box center [347, 148] width 11 height 12
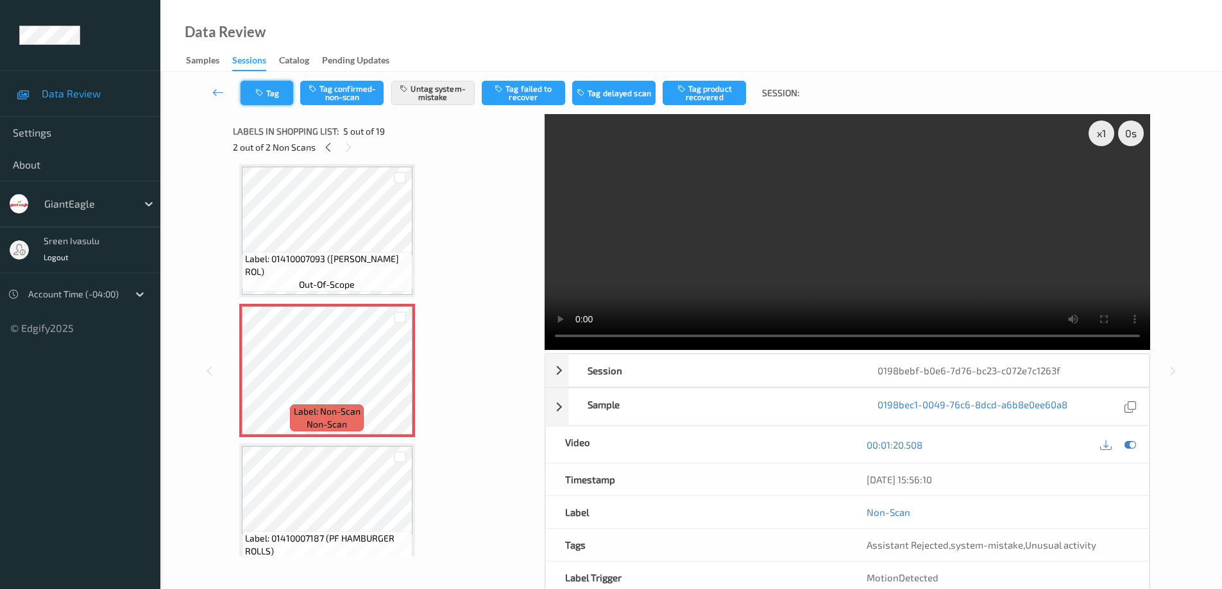
click at [291, 104] on button "Tag" at bounding box center [266, 93] width 53 height 24
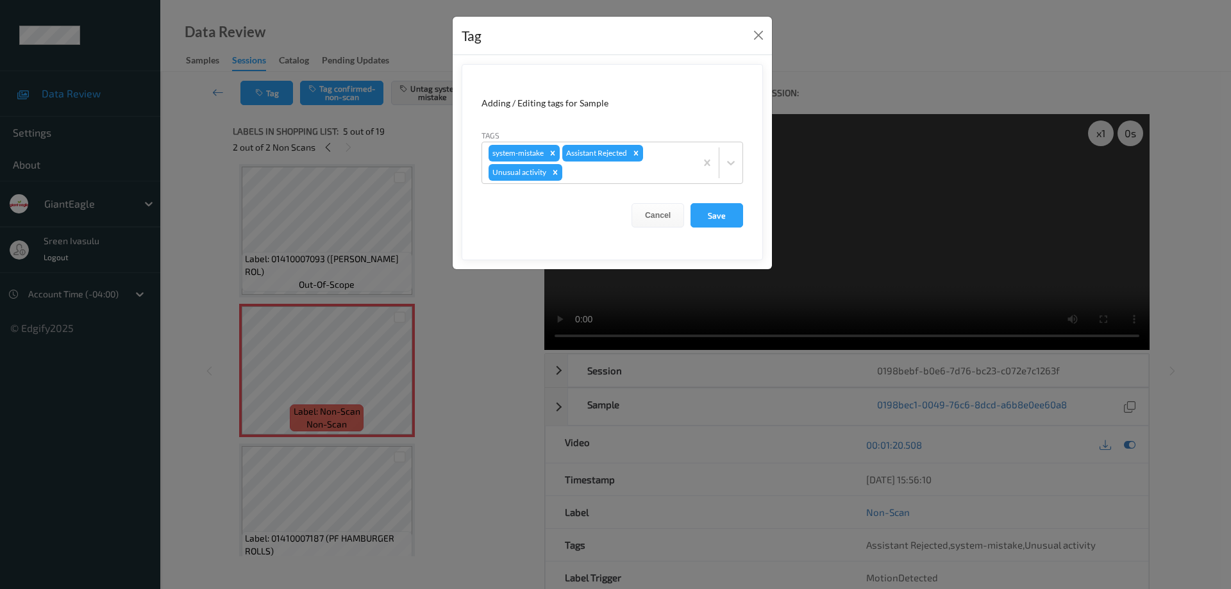
click at [773, 33] on div "Tag Adding / Editing tags for Sample Tags system-mistake Assistant Rejected Unu…" at bounding box center [615, 294] width 1231 height 589
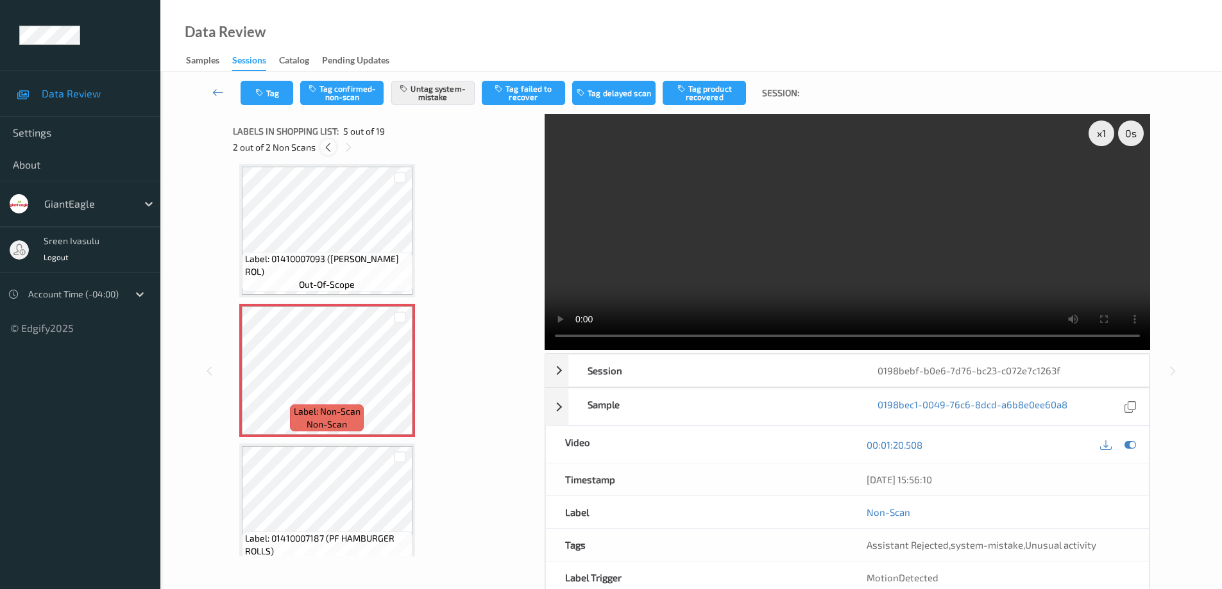
click at [326, 146] on icon at bounding box center [328, 148] width 11 height 12
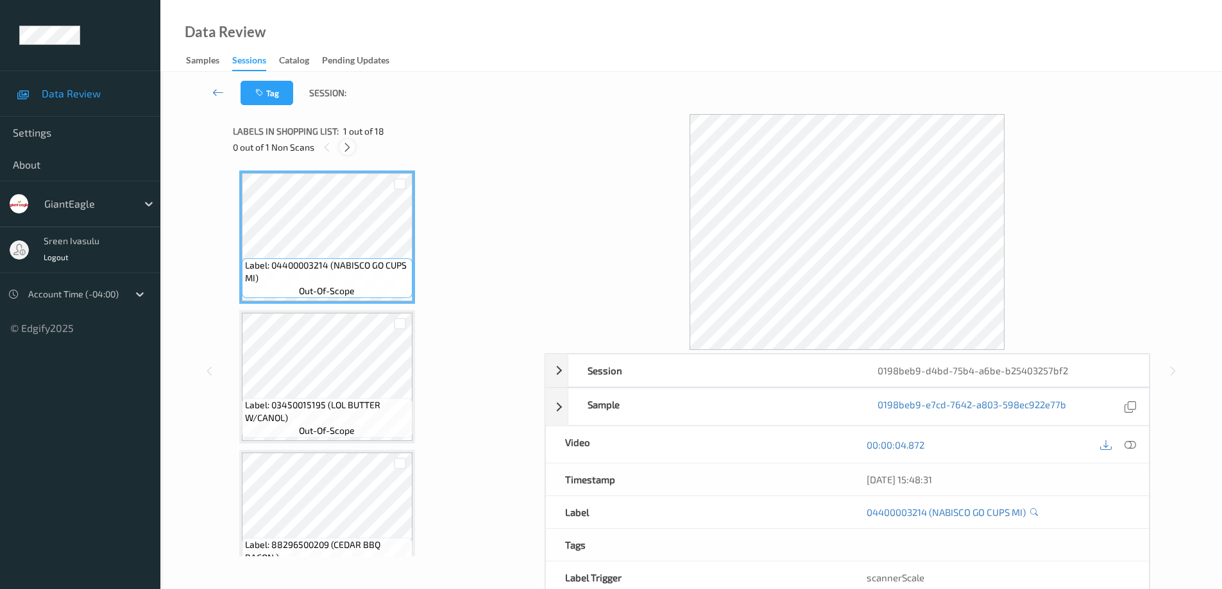
click at [352, 148] on icon at bounding box center [347, 148] width 11 height 12
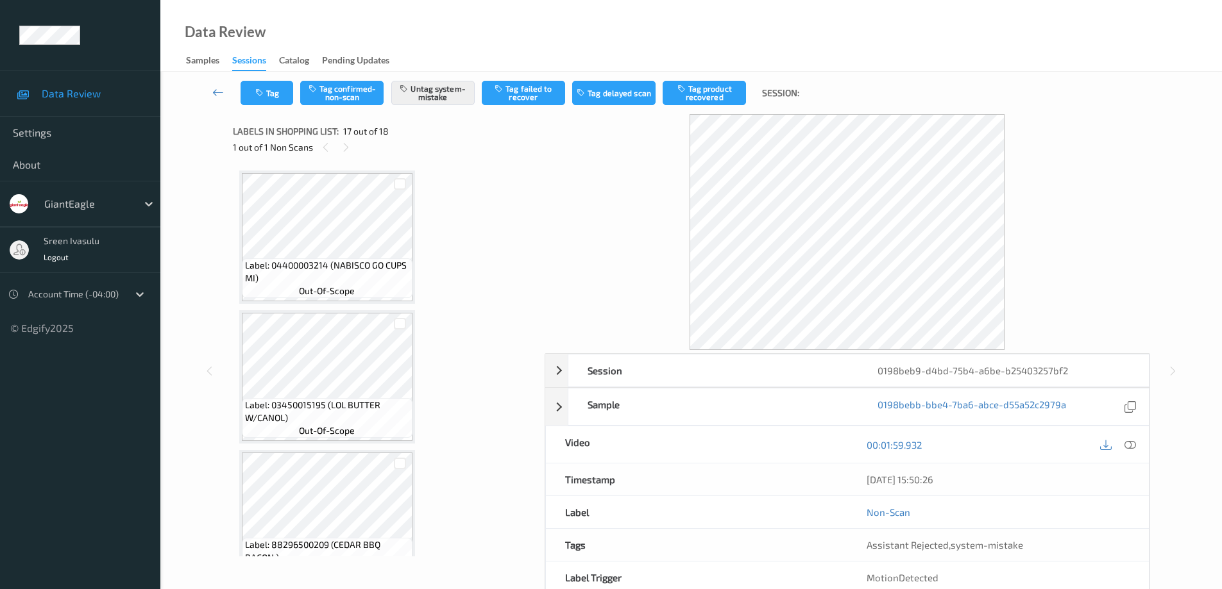
scroll to position [2104, 0]
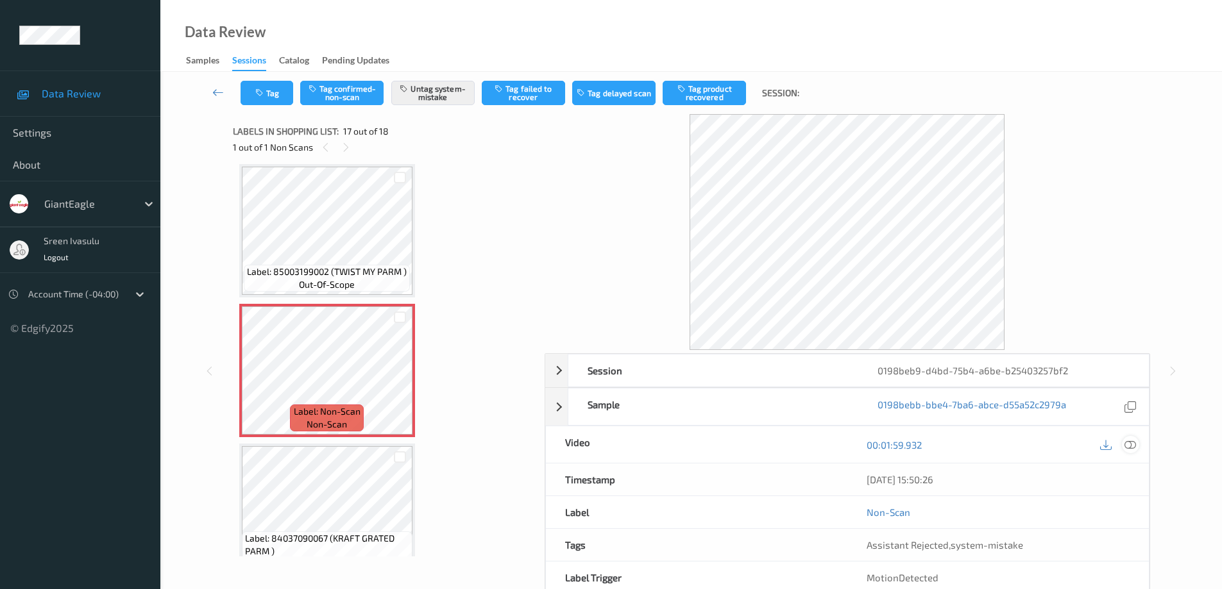
click at [1130, 447] on icon at bounding box center [1130, 445] width 12 height 12
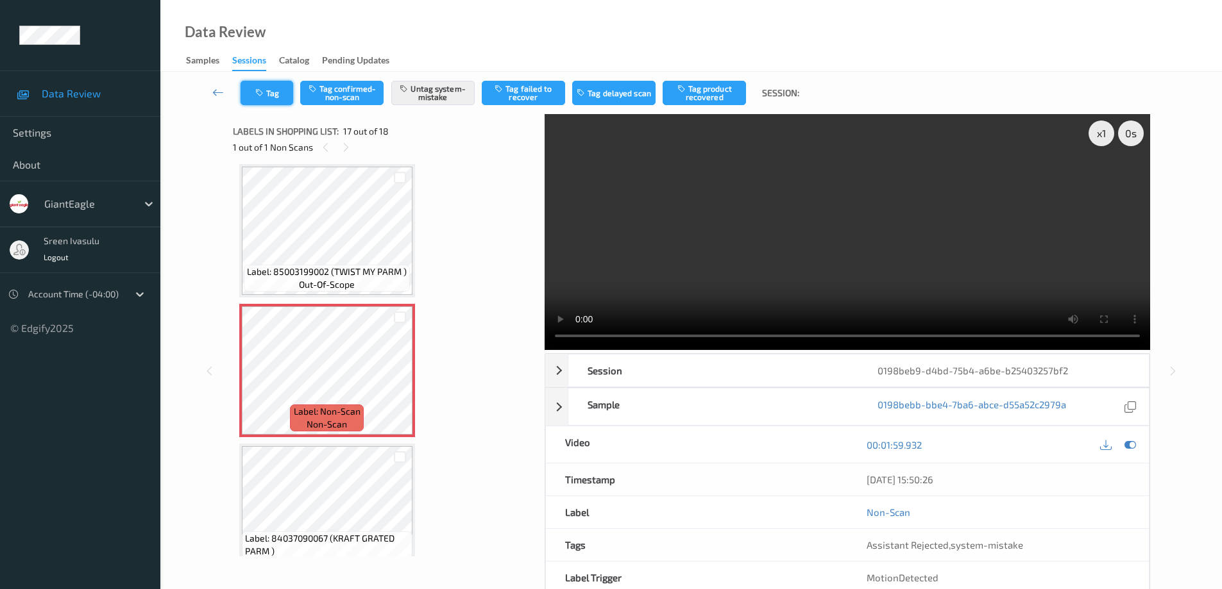
click at [272, 99] on button "Tag" at bounding box center [266, 93] width 53 height 24
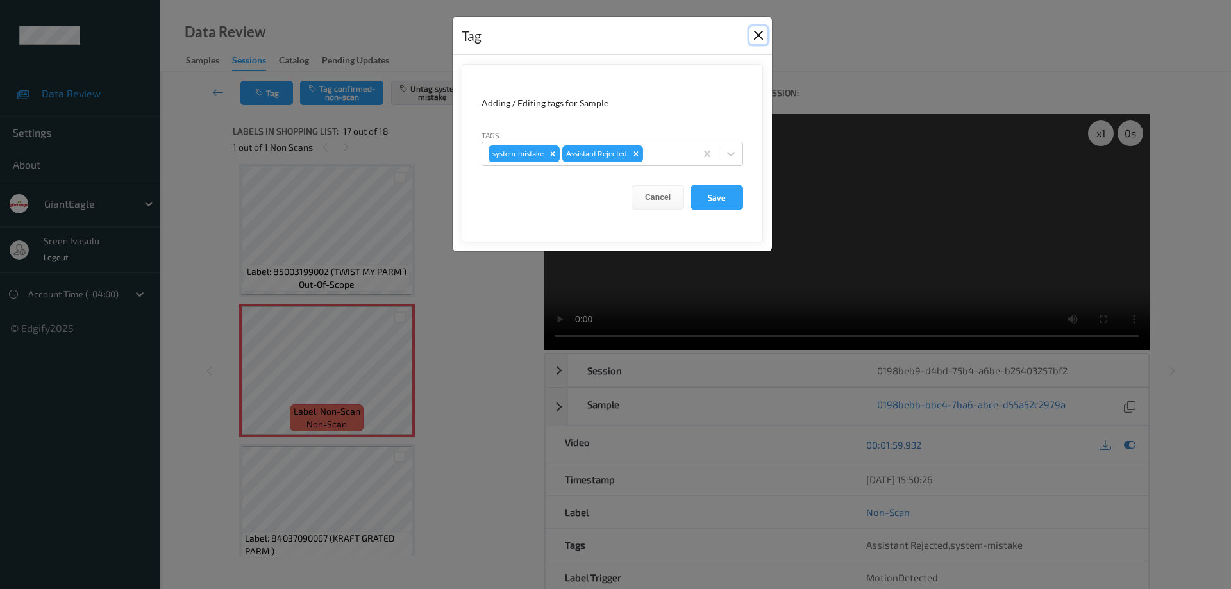
click at [759, 35] on button "Close" at bounding box center [759, 35] width 18 height 18
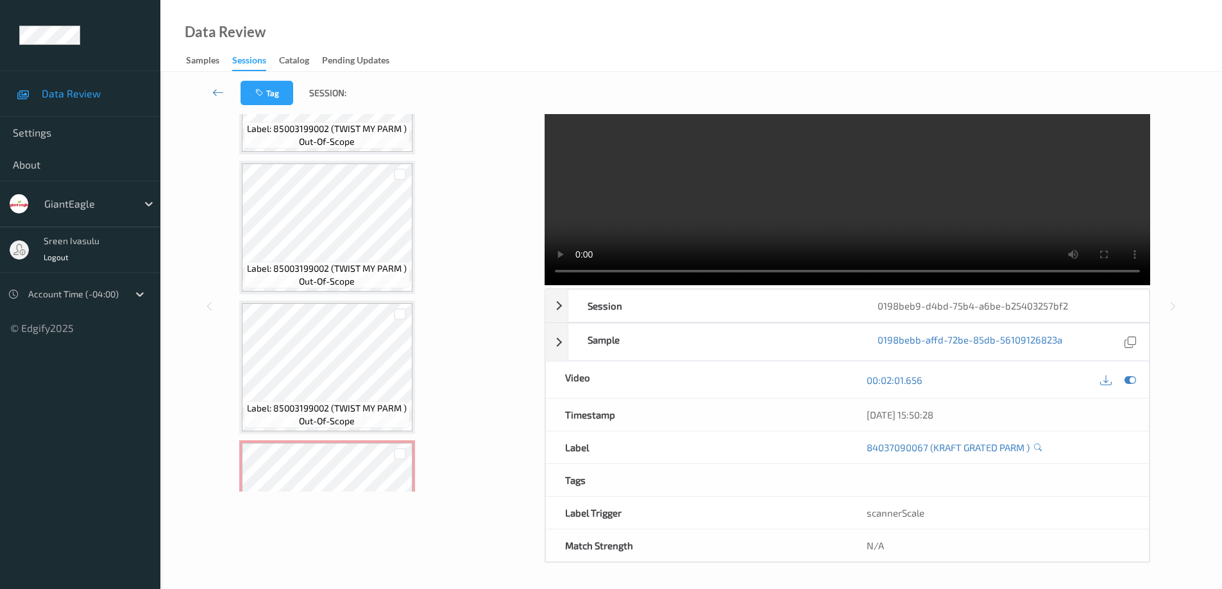
scroll to position [2130, 0]
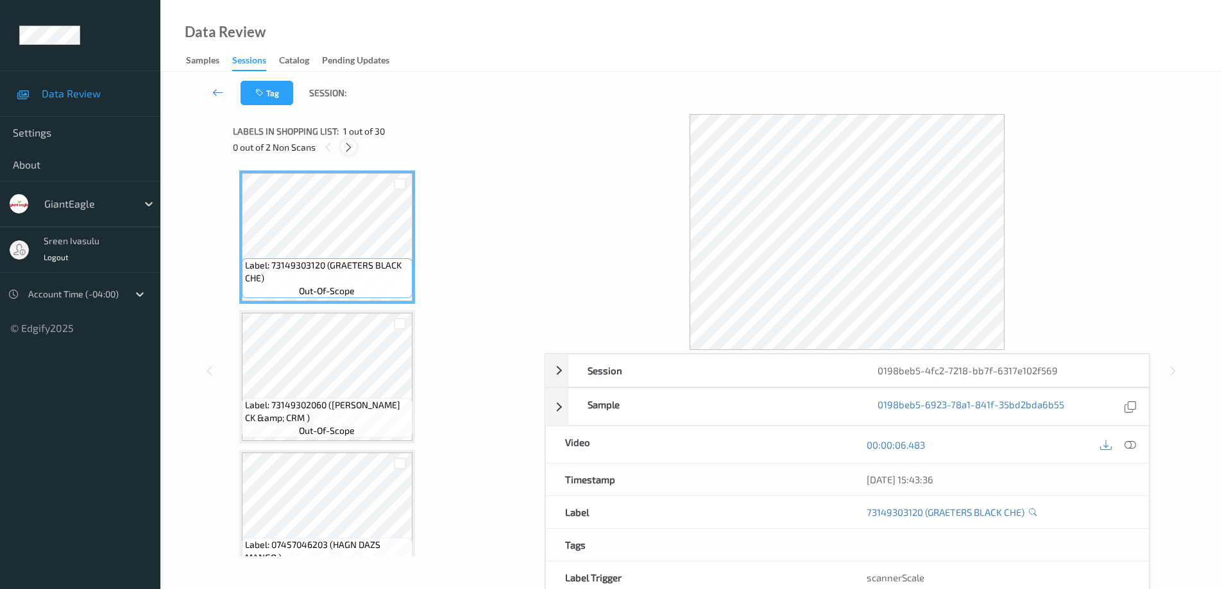
click at [345, 144] on icon at bounding box center [348, 148] width 11 height 12
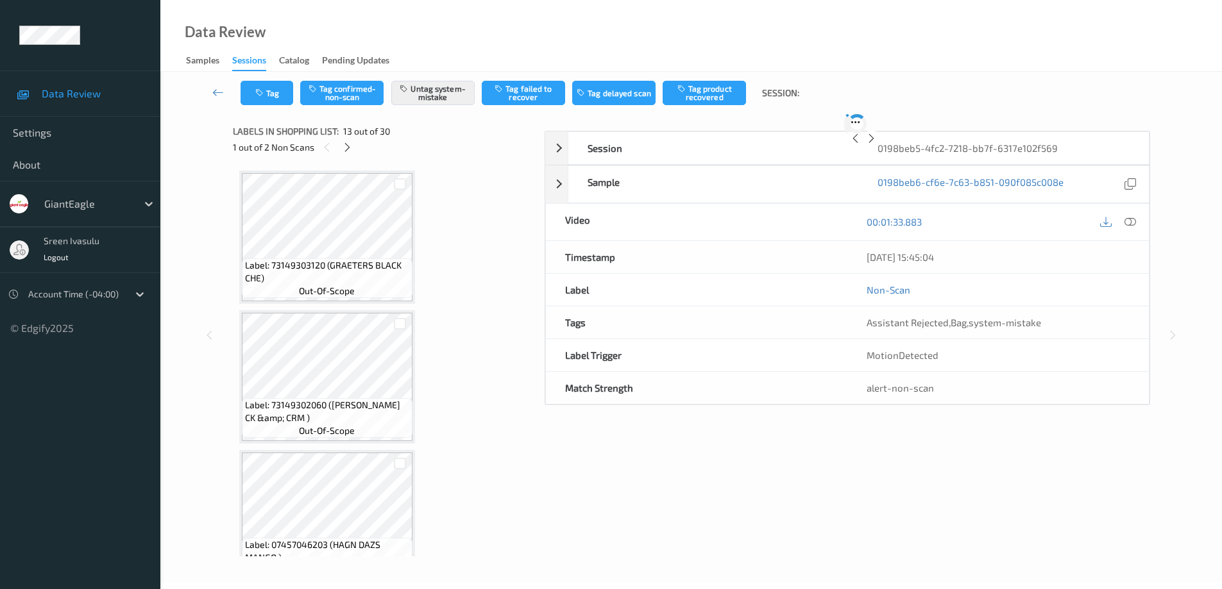
scroll to position [1544, 0]
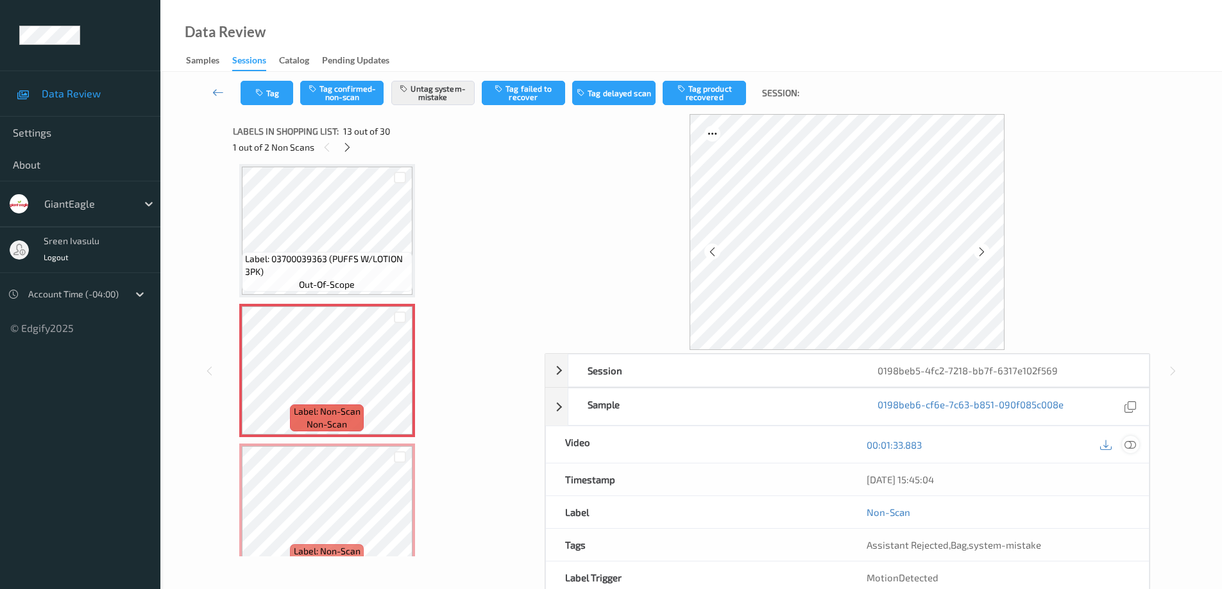
click at [1136, 443] on div at bounding box center [1130, 444] width 17 height 17
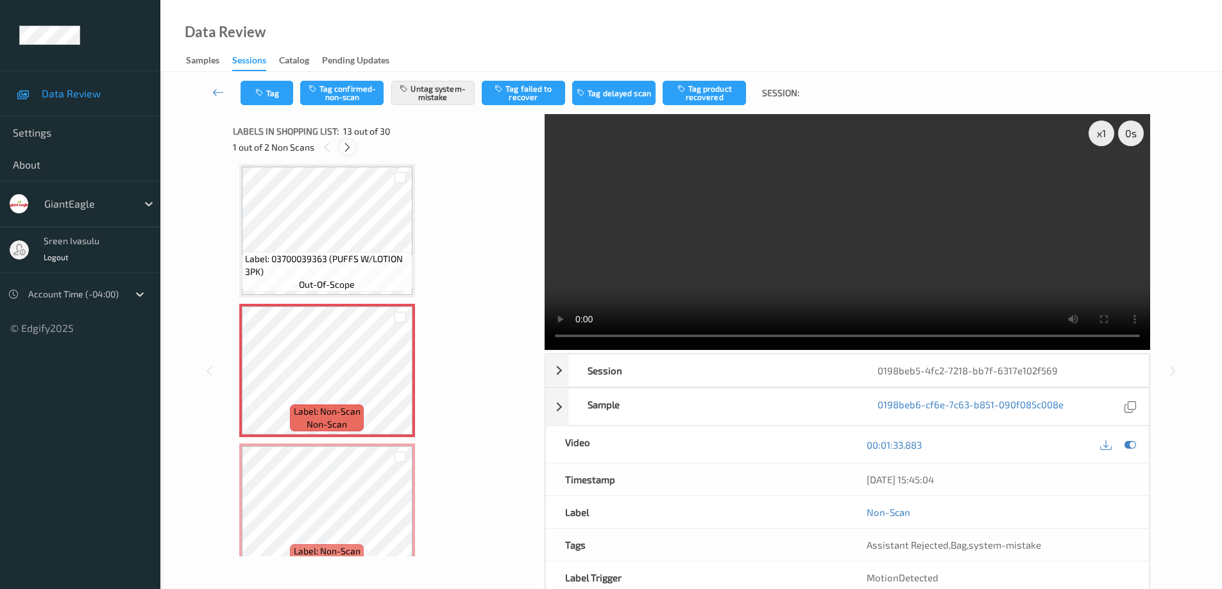
click at [348, 148] on icon at bounding box center [347, 148] width 11 height 12
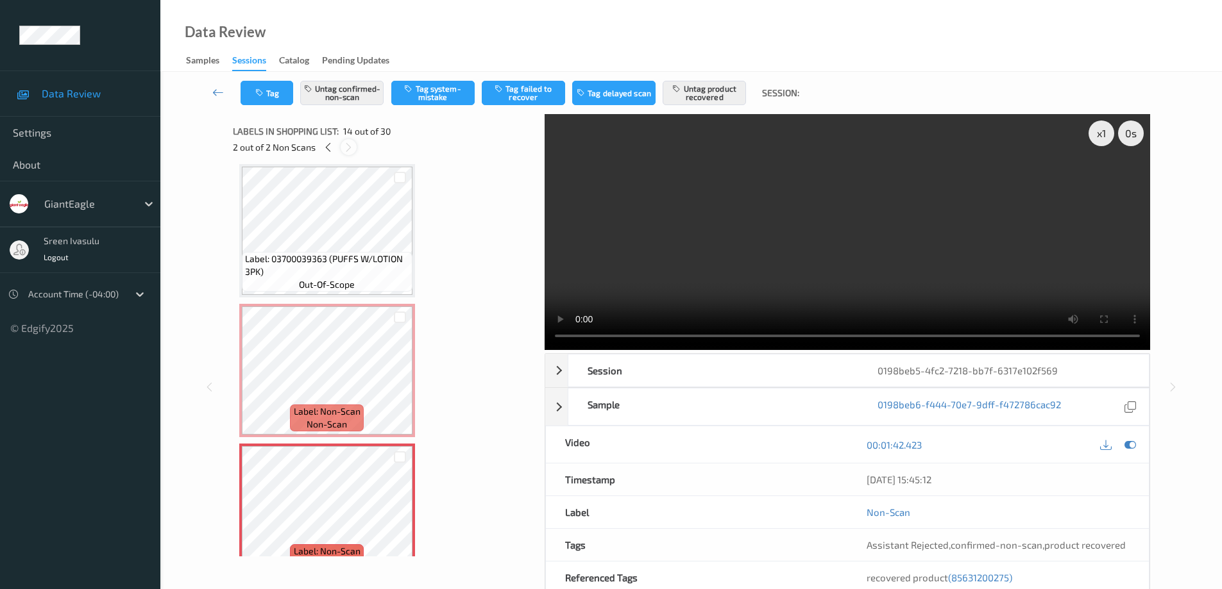
scroll to position [1684, 0]
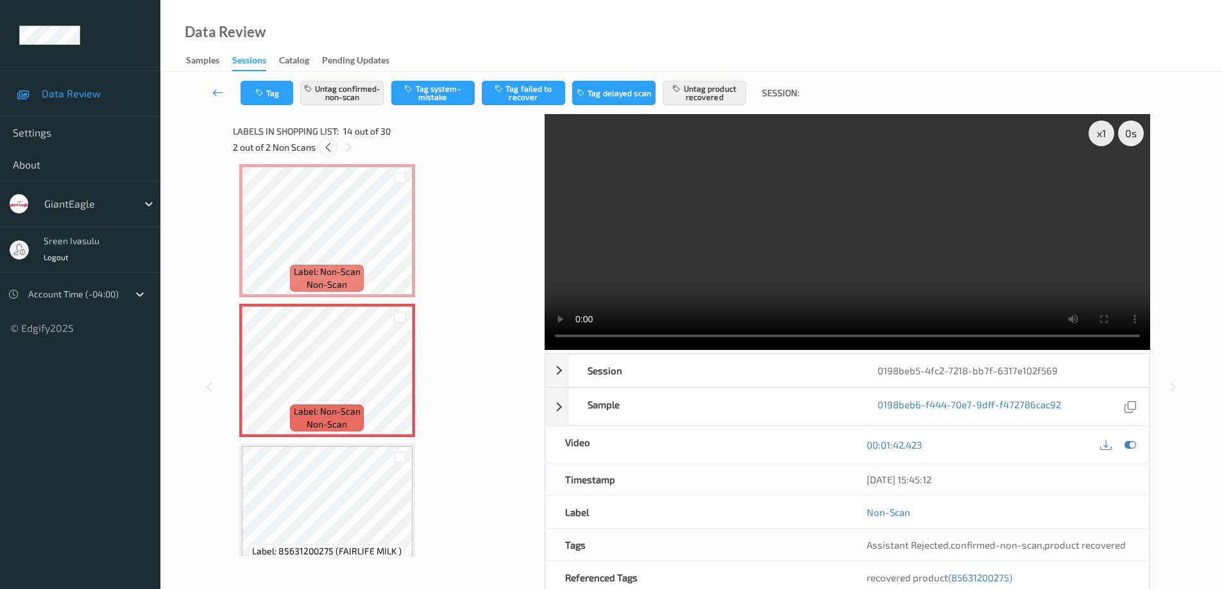
click at [326, 148] on icon at bounding box center [328, 148] width 11 height 12
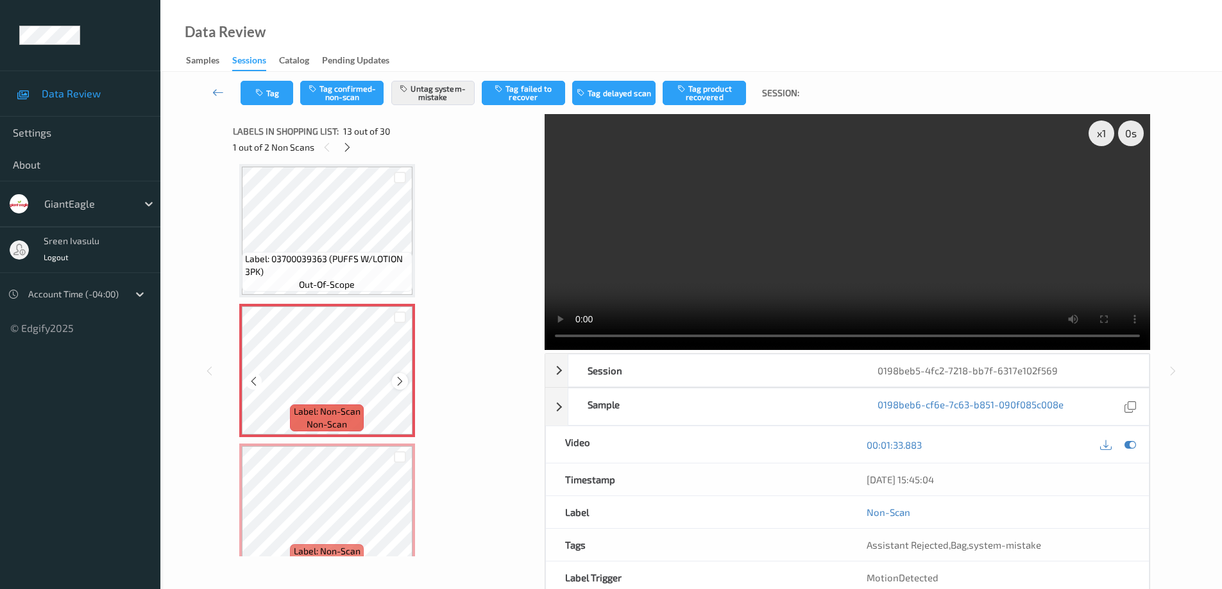
click at [399, 385] on icon at bounding box center [399, 382] width 11 height 12
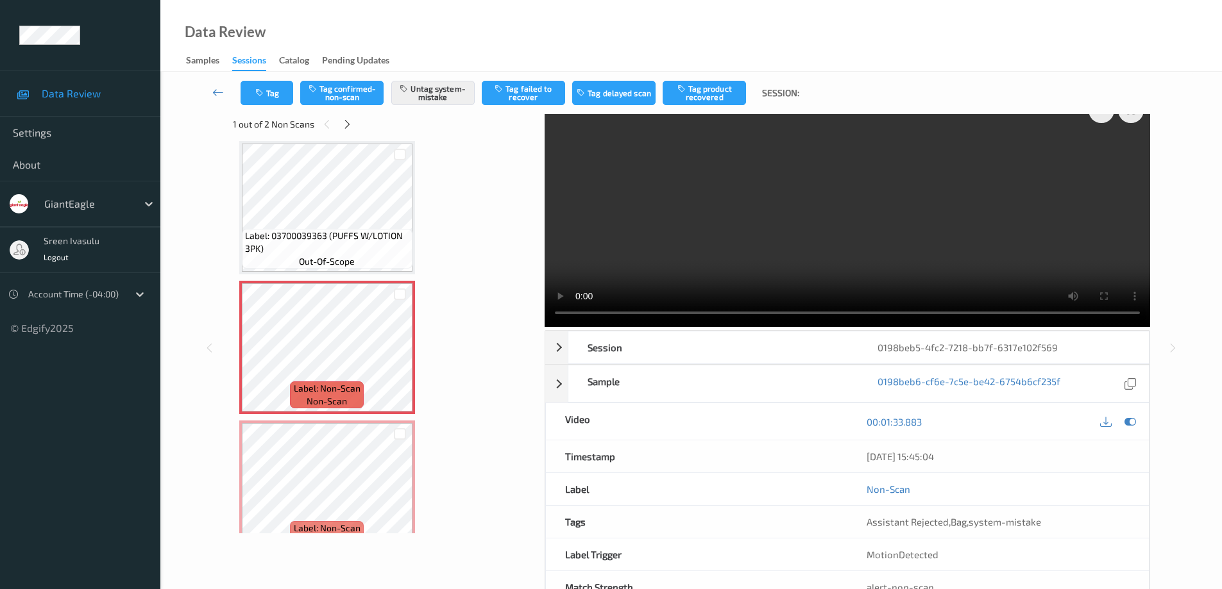
scroll to position [0, 0]
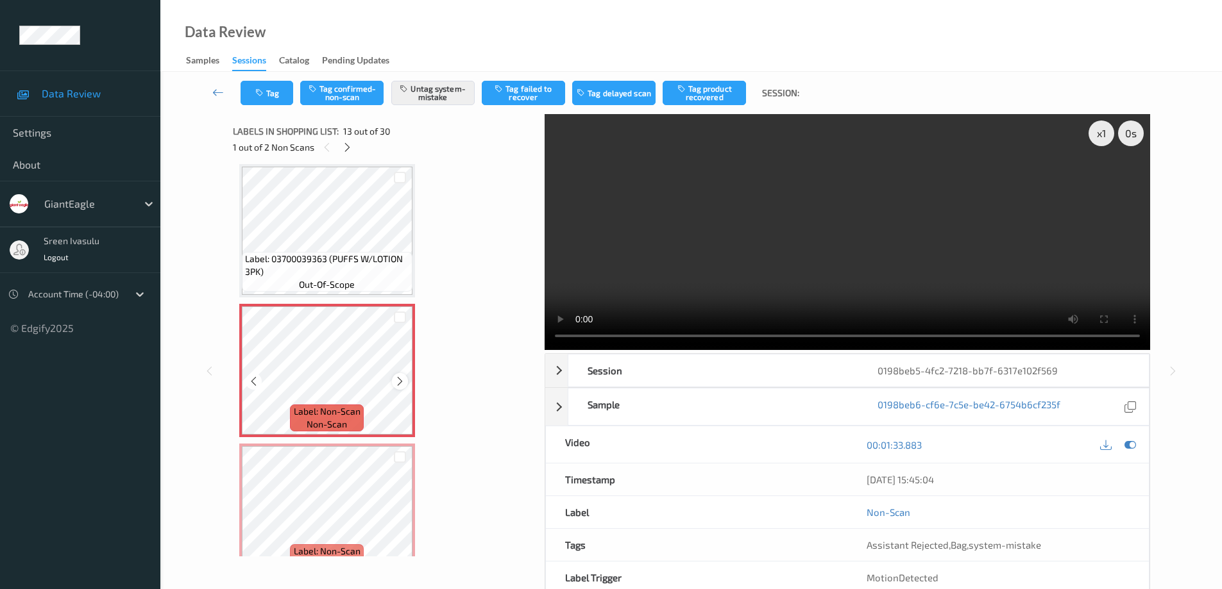
click at [398, 379] on icon at bounding box center [399, 382] width 11 height 12
click at [347, 147] on icon at bounding box center [347, 148] width 11 height 12
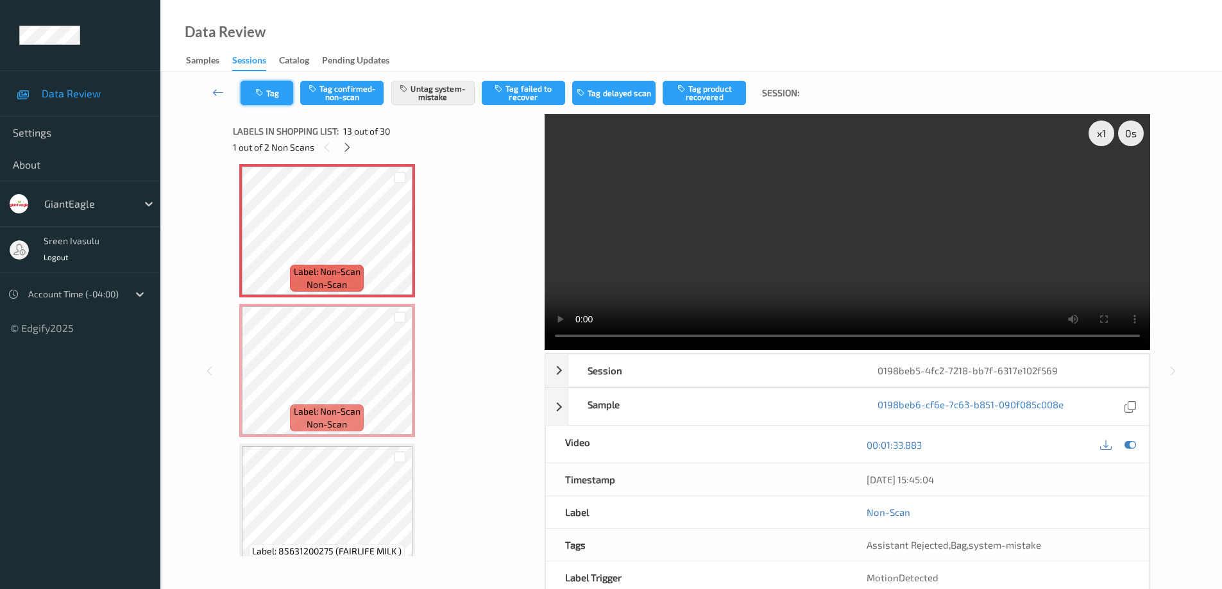
click at [264, 92] on icon "button" at bounding box center [260, 93] width 11 height 9
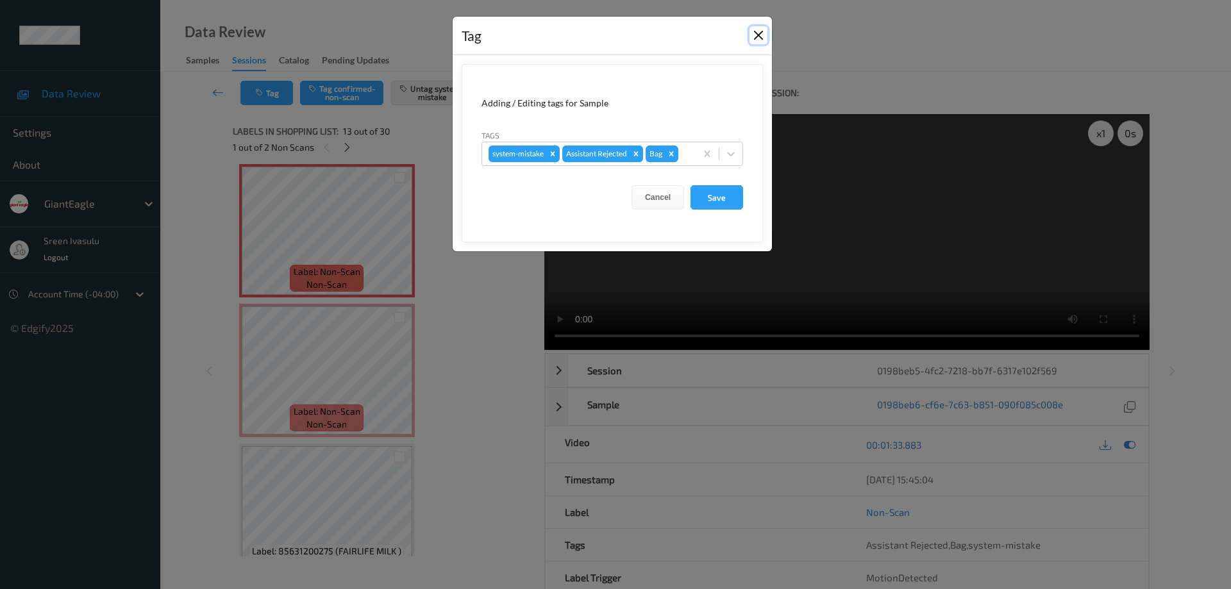
click at [754, 38] on button "Close" at bounding box center [759, 35] width 18 height 18
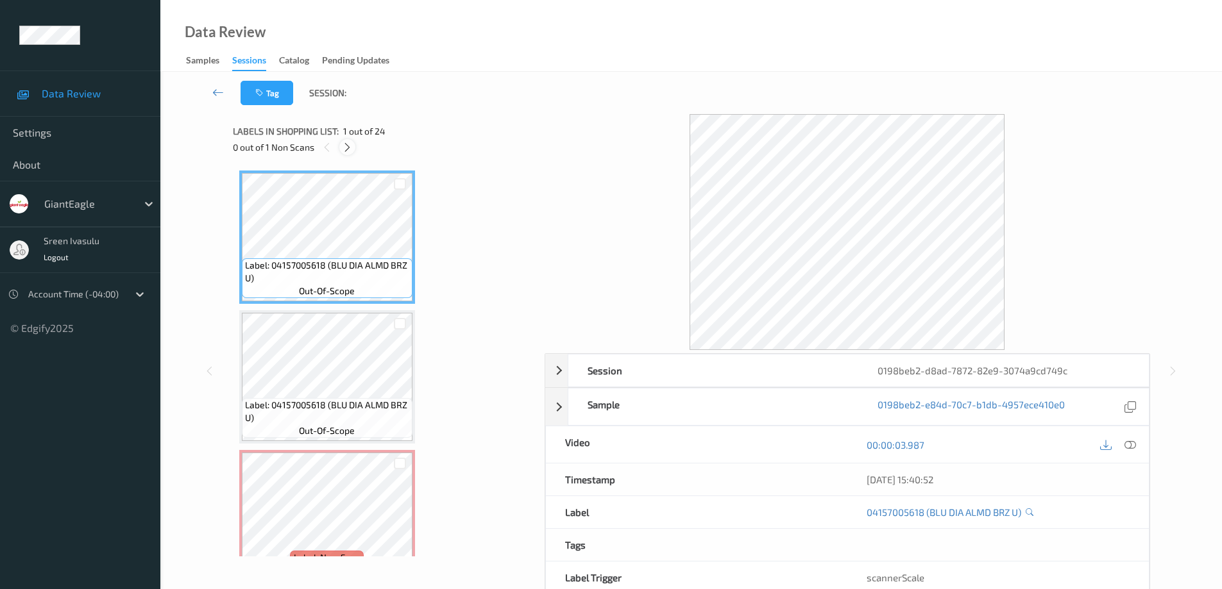
click at [348, 146] on icon at bounding box center [347, 148] width 11 height 12
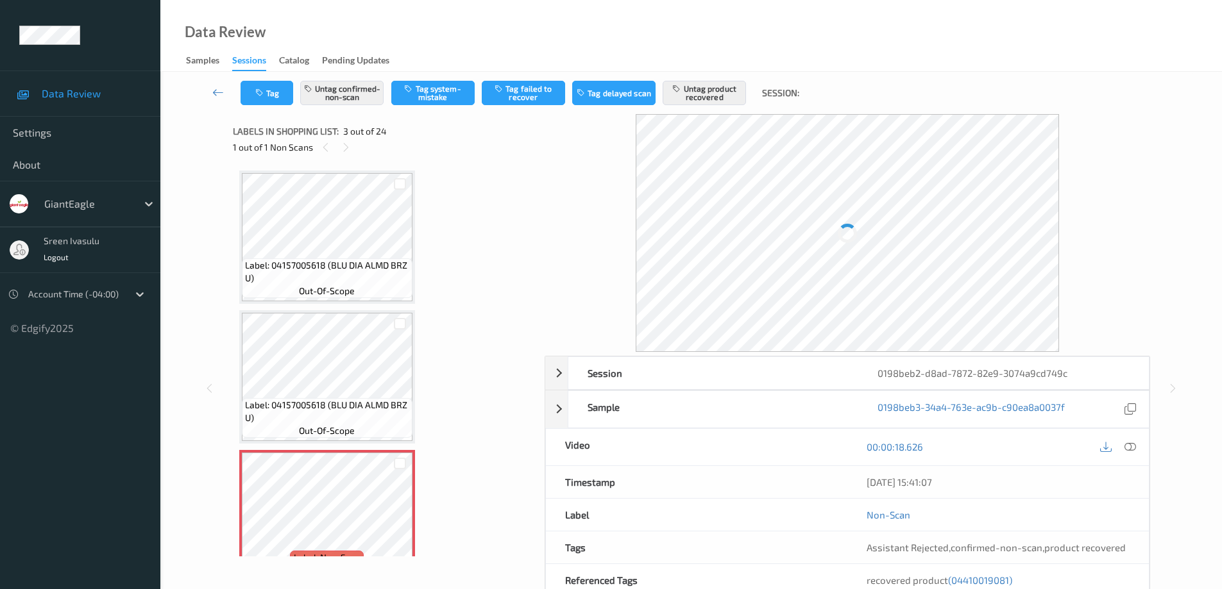
scroll to position [146, 0]
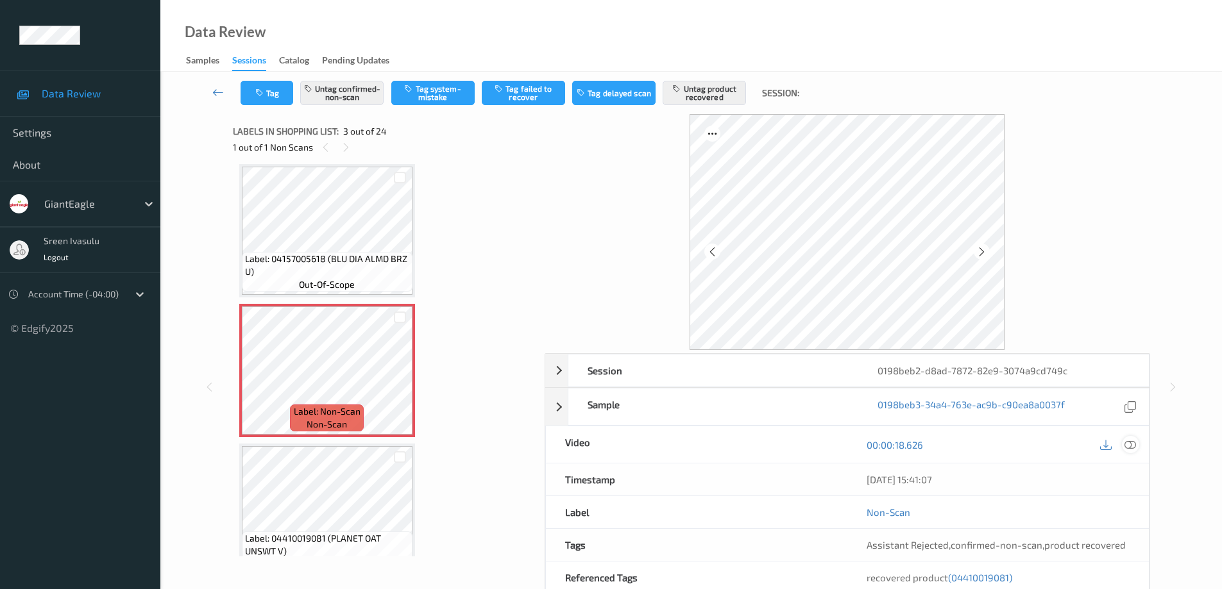
click at [1127, 445] on icon at bounding box center [1130, 445] width 12 height 12
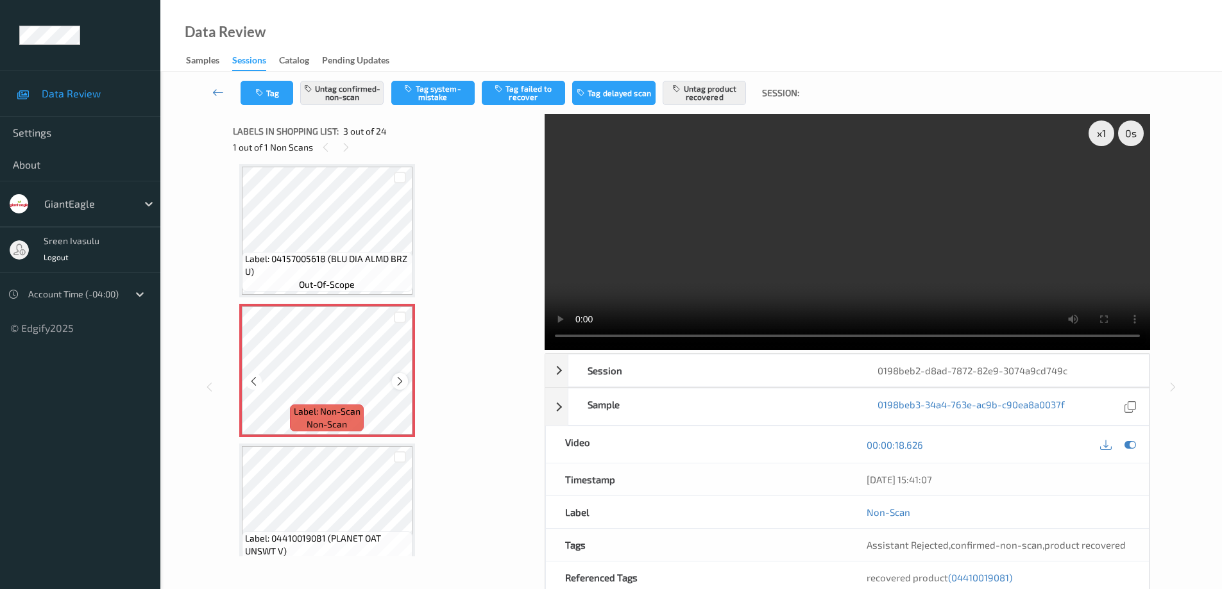
click at [396, 384] on icon at bounding box center [399, 382] width 11 height 12
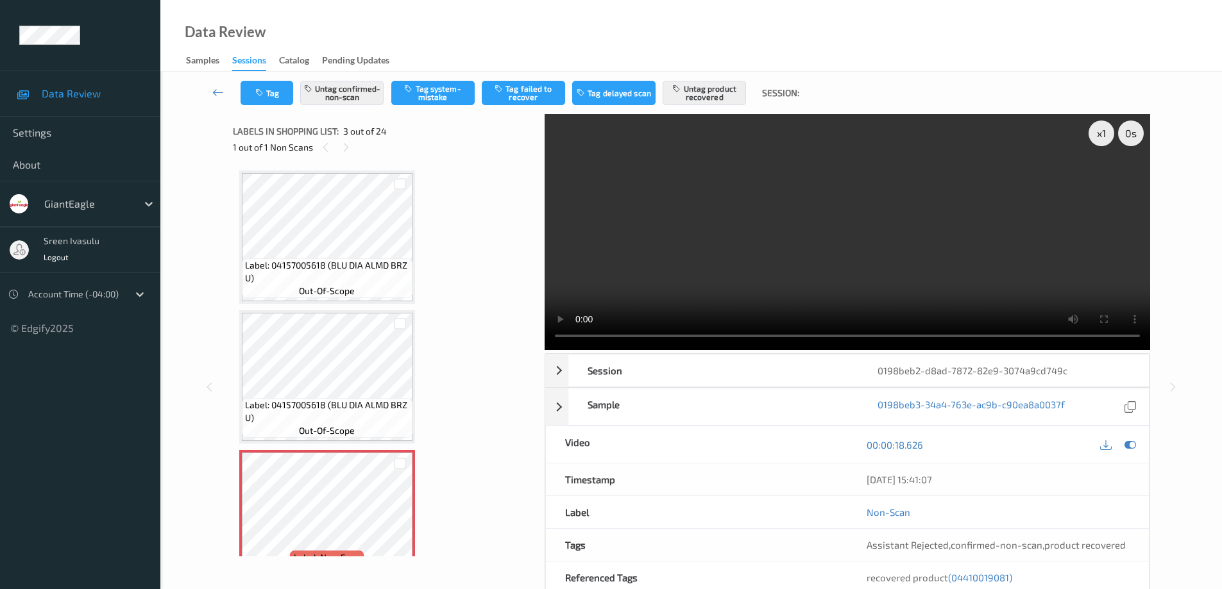
scroll to position [257, 0]
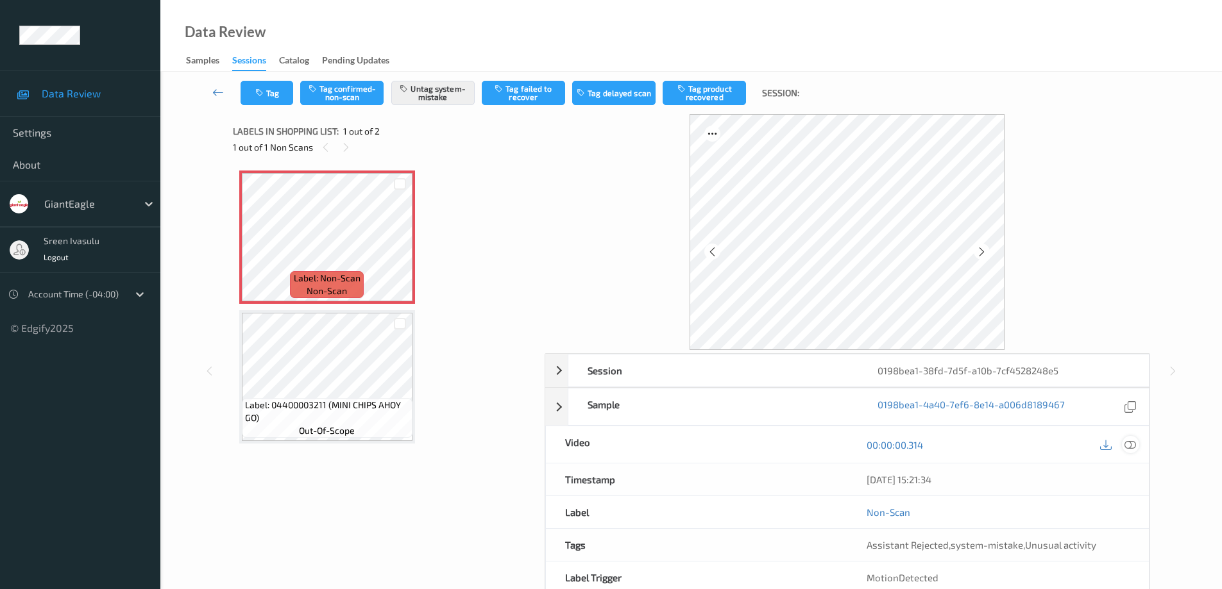
click at [1129, 444] on icon at bounding box center [1130, 445] width 12 height 12
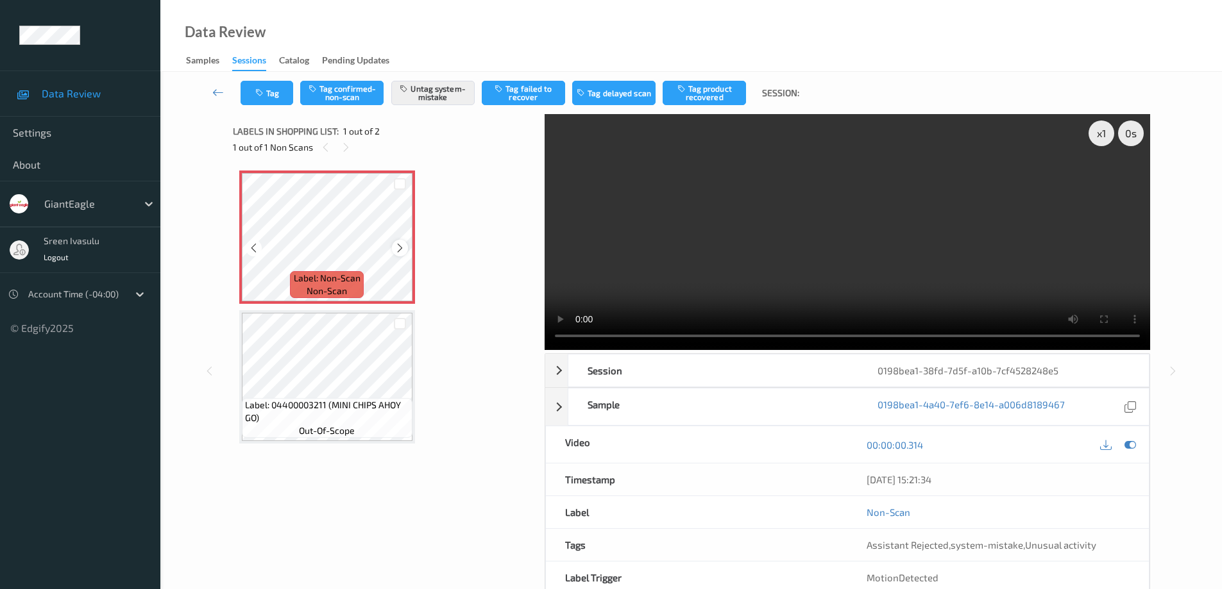
click at [398, 248] on icon at bounding box center [399, 248] width 11 height 12
click at [380, 399] on span "Label: 04400003211 (MINI CHIPS AHOY GO)" at bounding box center [327, 412] width 164 height 26
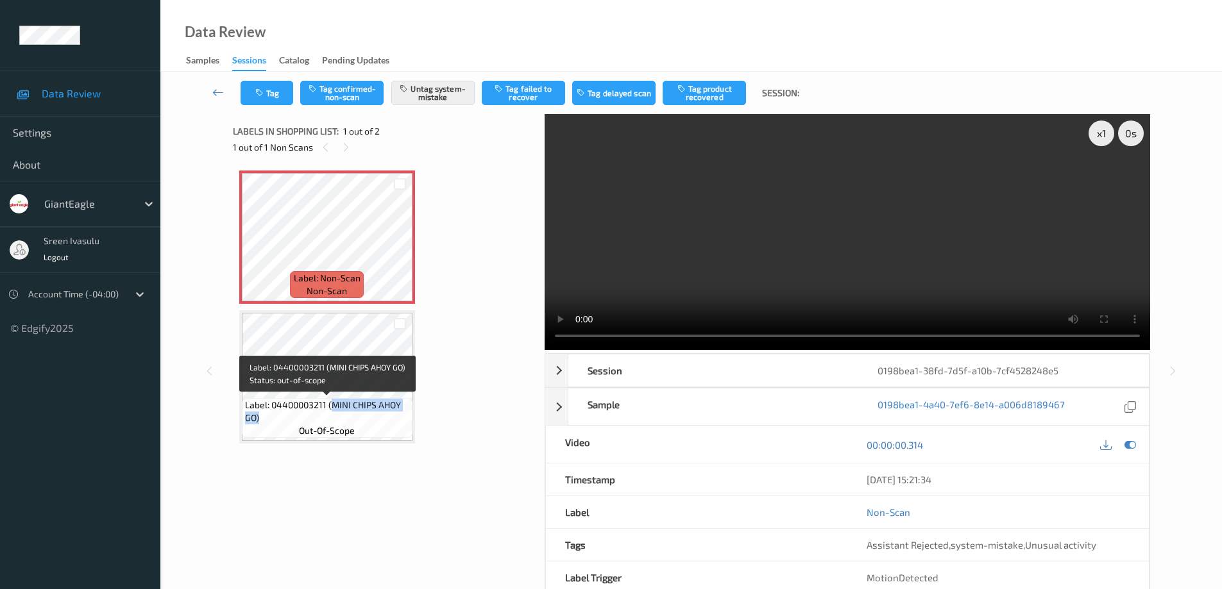
drag, startPoint x: 333, startPoint y: 407, endPoint x: 394, endPoint y: 427, distance: 64.3
click at [394, 427] on div "Label: 04400003211 (MINI CHIPS AHOY GO) out-of-scope" at bounding box center [327, 418] width 171 height 40
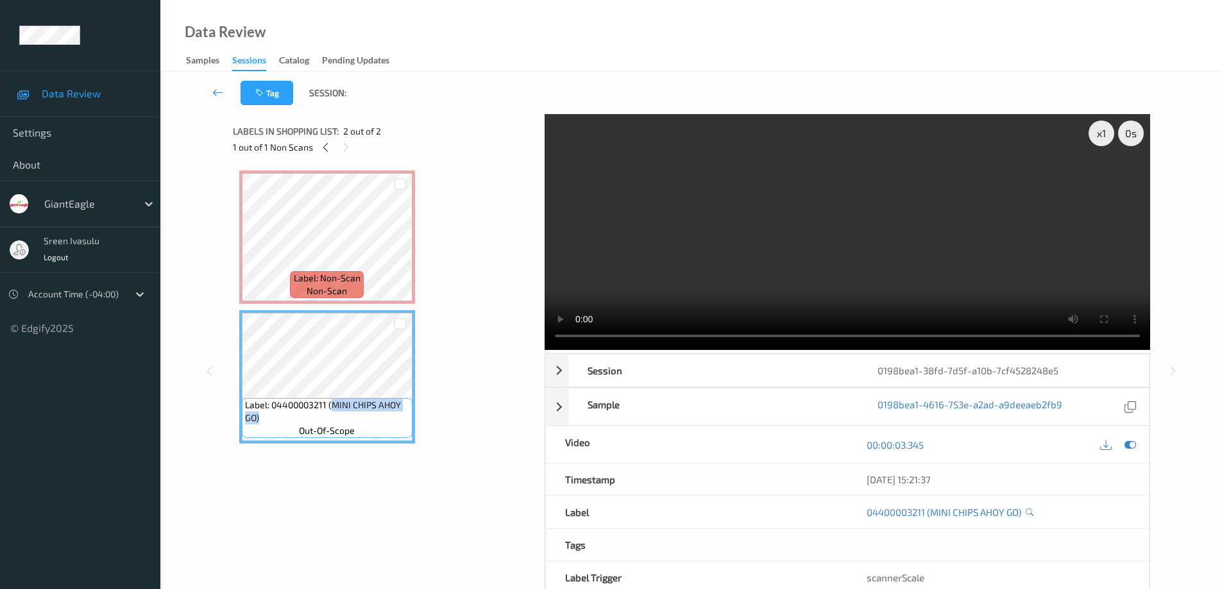
copy span "MINI CHIPS AHOY GO)"
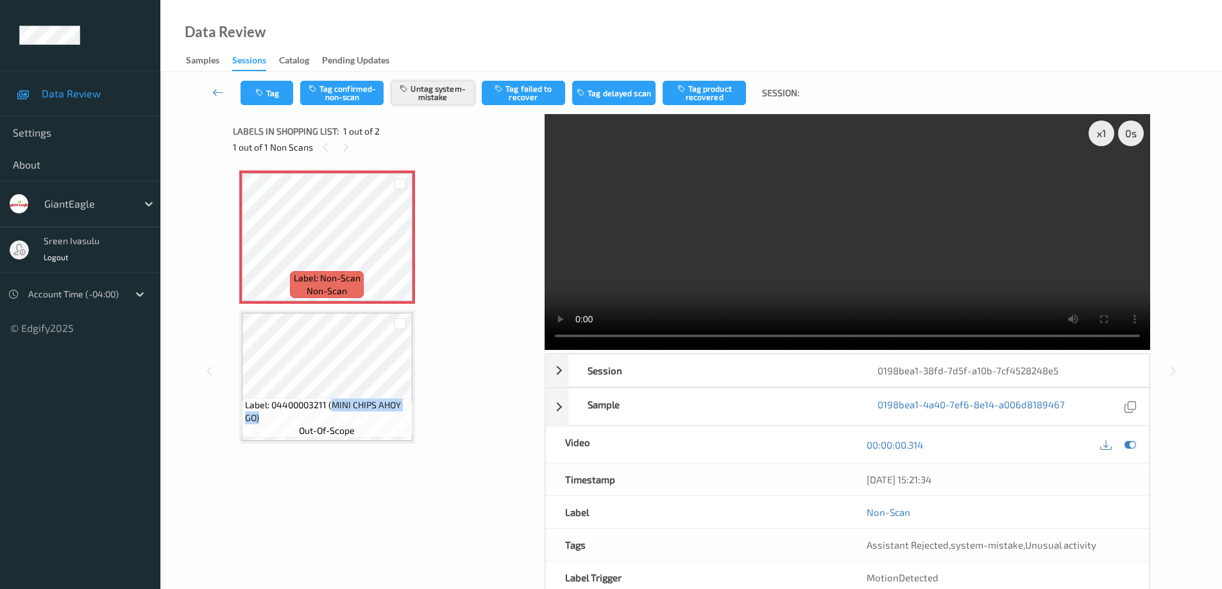
click at [426, 85] on button "Untag system-mistake" at bounding box center [432, 93] width 83 height 24
click at [336, 94] on button "Tag confirmed-non-scan" at bounding box center [341, 93] width 83 height 24
click at [702, 96] on button "Tag product recovered" at bounding box center [703, 93] width 83 height 24
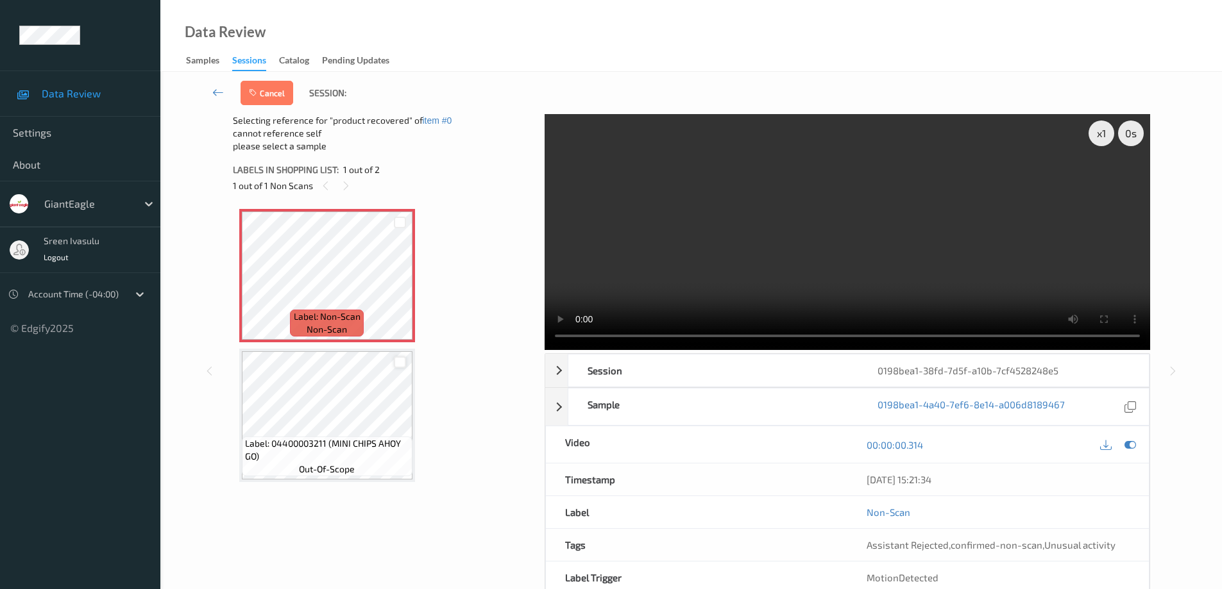
click at [397, 365] on div at bounding box center [400, 363] width 12 height 12
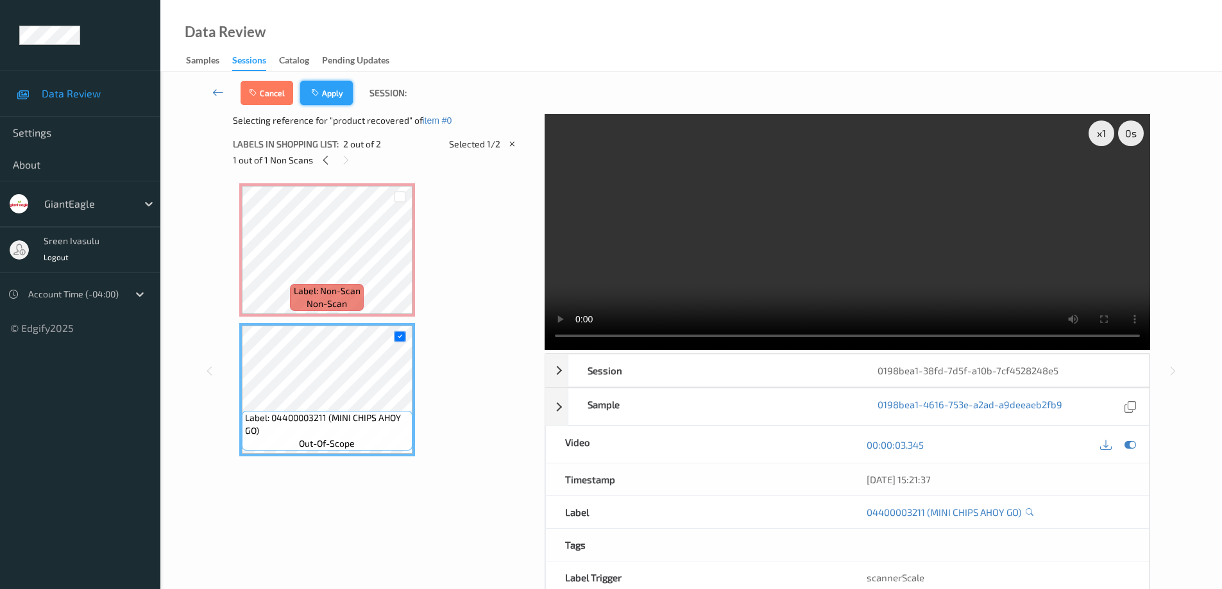
click at [329, 92] on button "Apply" at bounding box center [326, 93] width 53 height 24
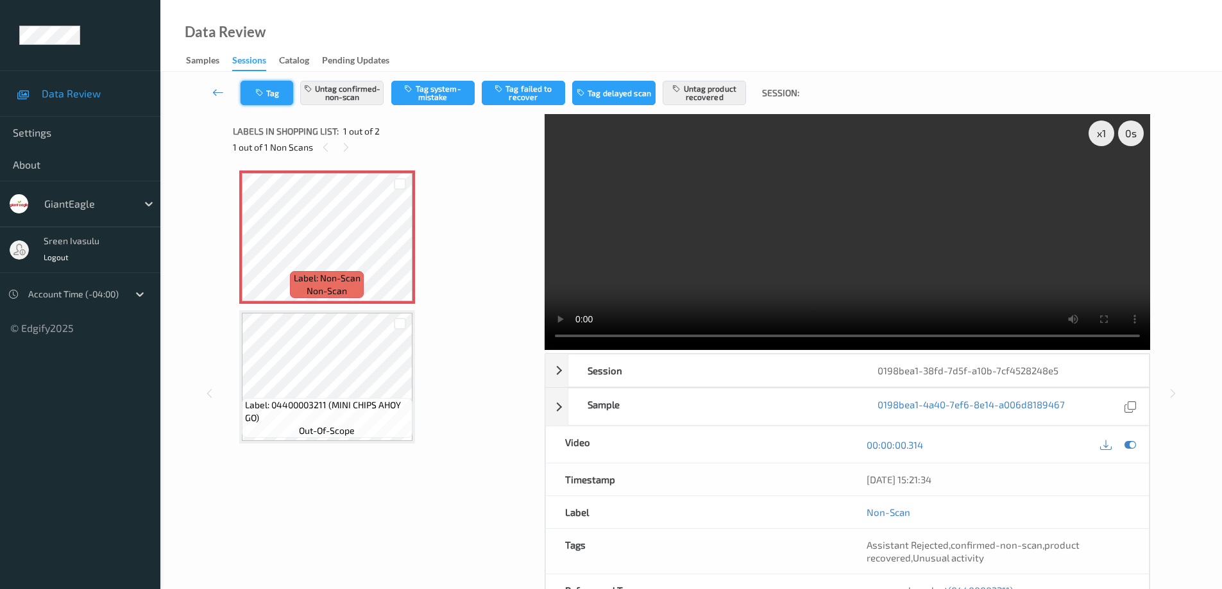
click at [278, 90] on button "Tag" at bounding box center [266, 93] width 53 height 24
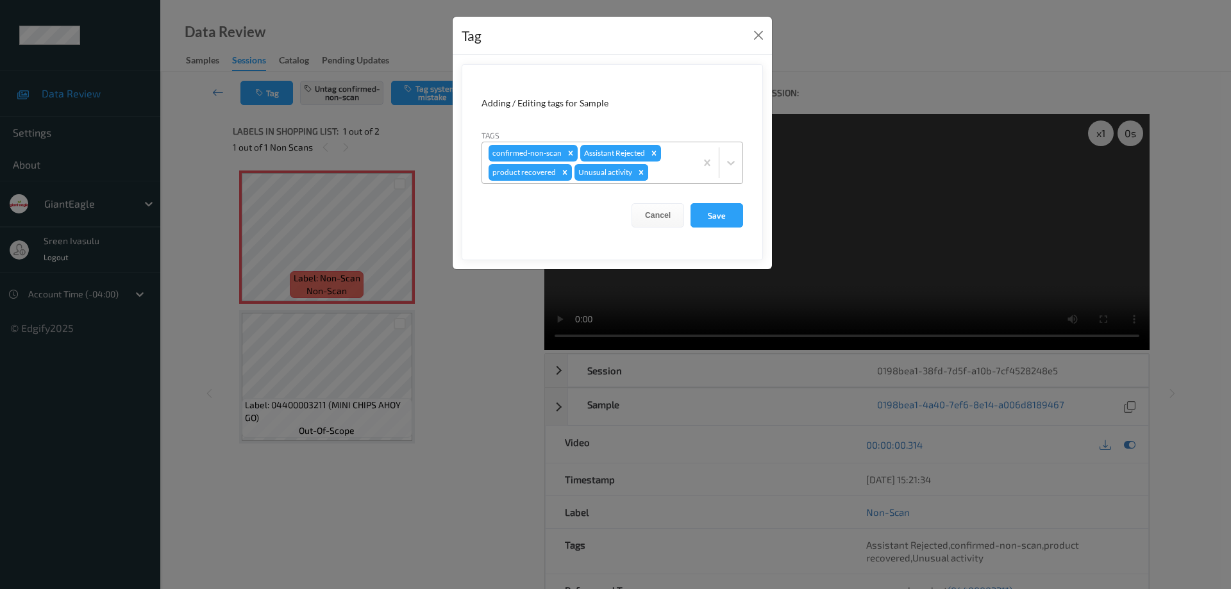
click at [637, 172] on icon "Remove Unusual activity" at bounding box center [641, 172] width 9 height 9
click at [737, 215] on button "Save" at bounding box center [717, 215] width 53 height 24
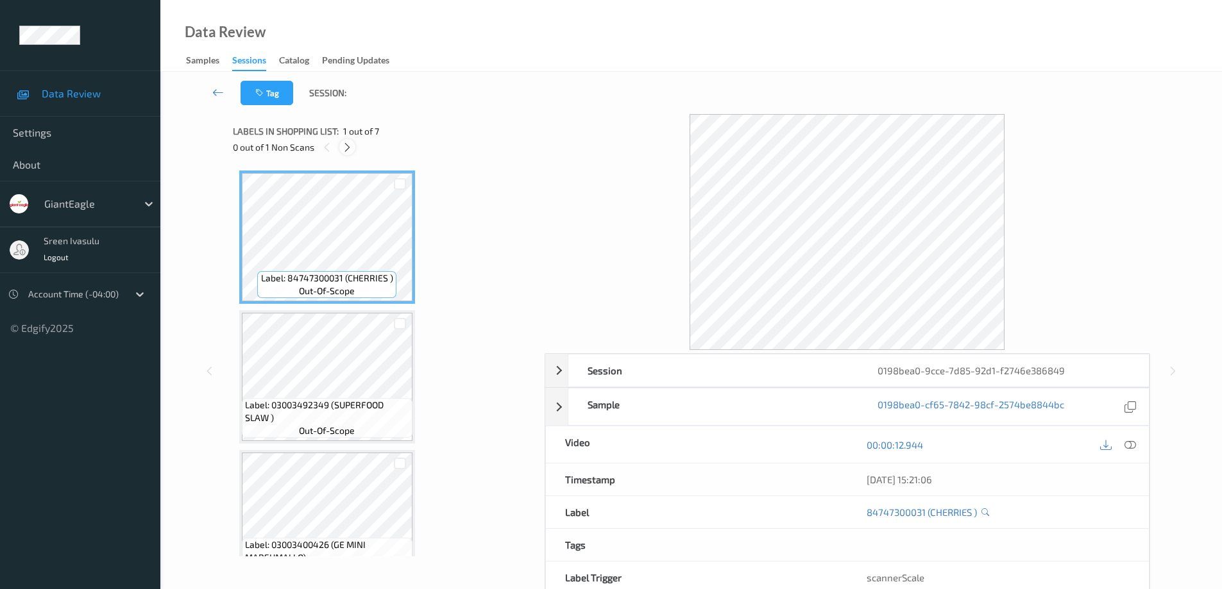
click at [344, 149] on icon at bounding box center [347, 148] width 11 height 12
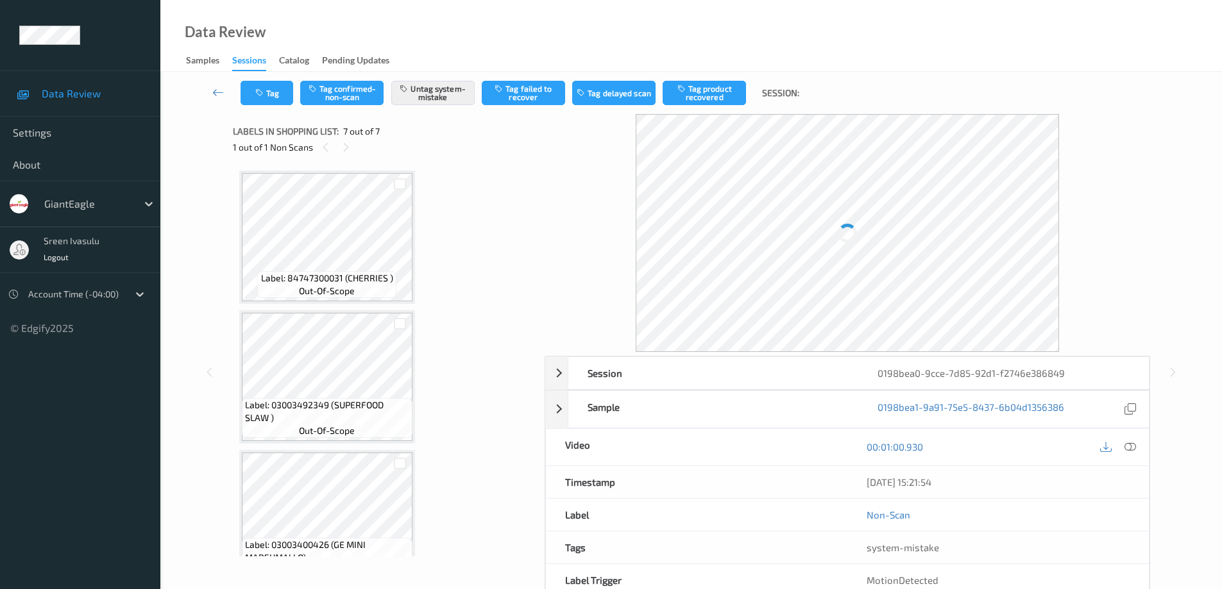
scroll to position [593, 0]
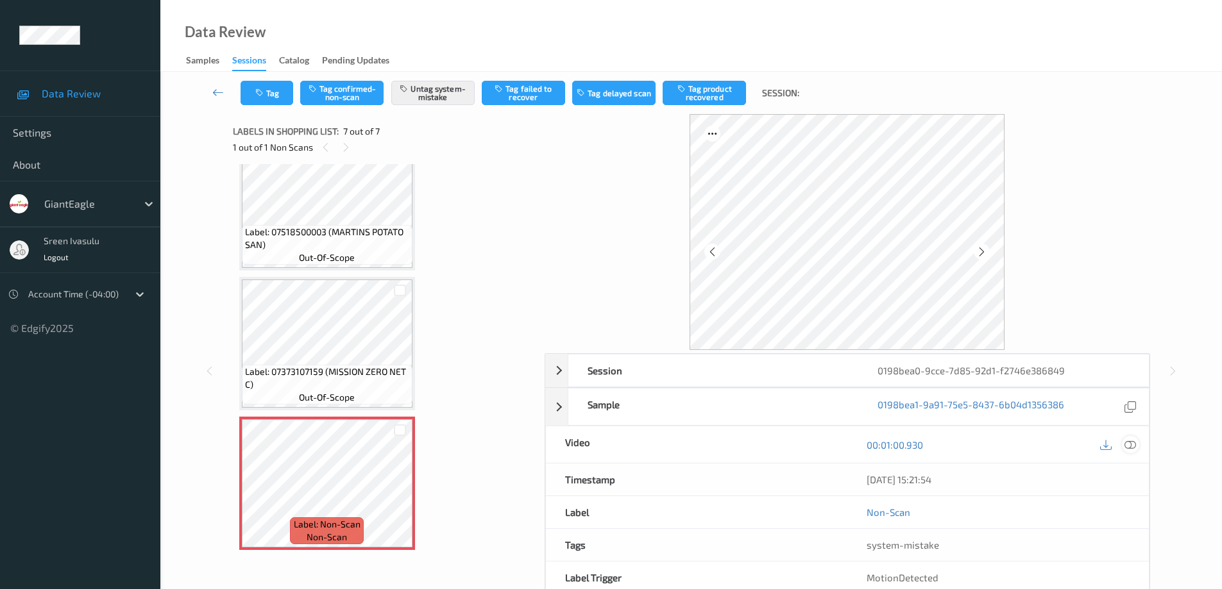
click at [1129, 439] on icon at bounding box center [1130, 445] width 12 height 12
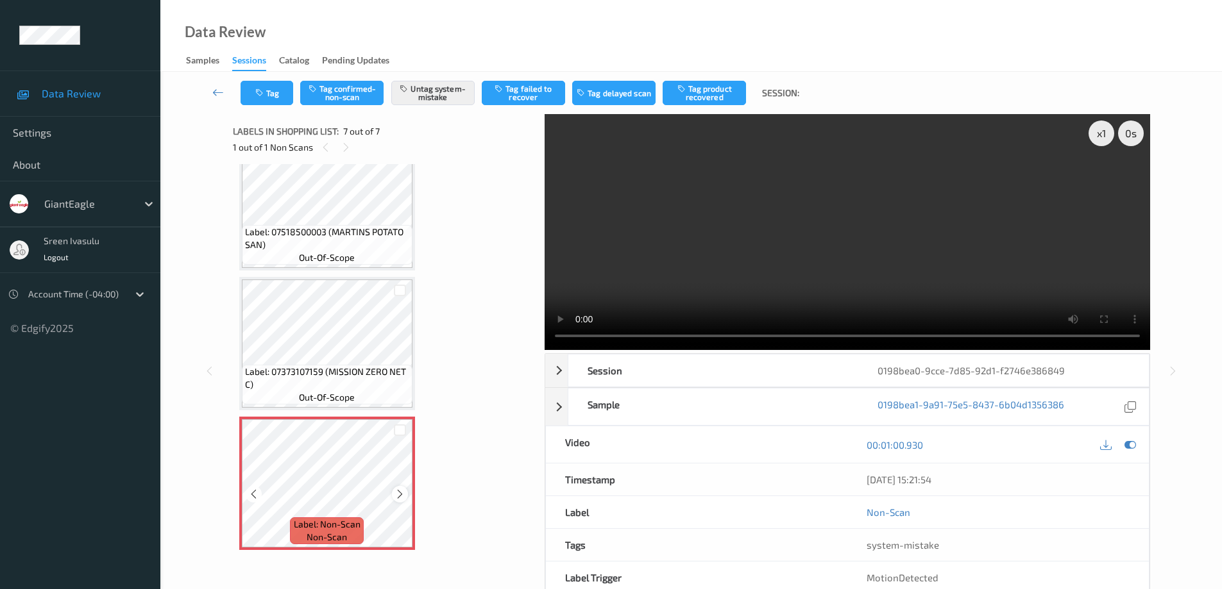
click at [397, 493] on icon at bounding box center [399, 495] width 11 height 12
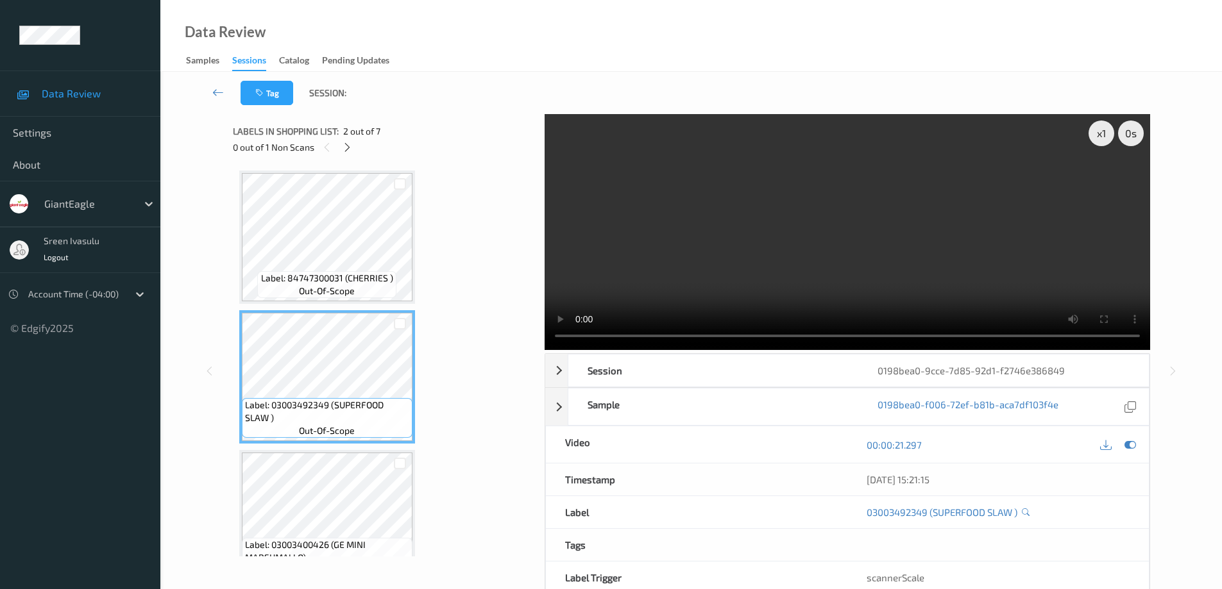
scroll to position [257, 0]
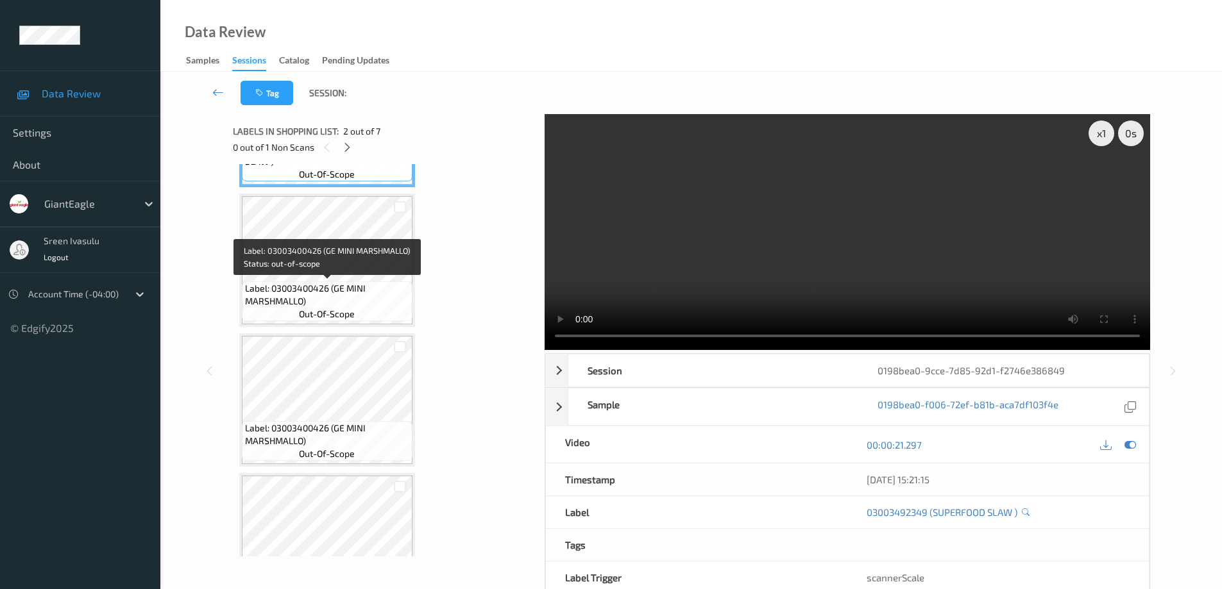
click at [368, 283] on span "Label: 03003400426 (GE MINI MARSHMALLO)" at bounding box center [327, 295] width 164 height 26
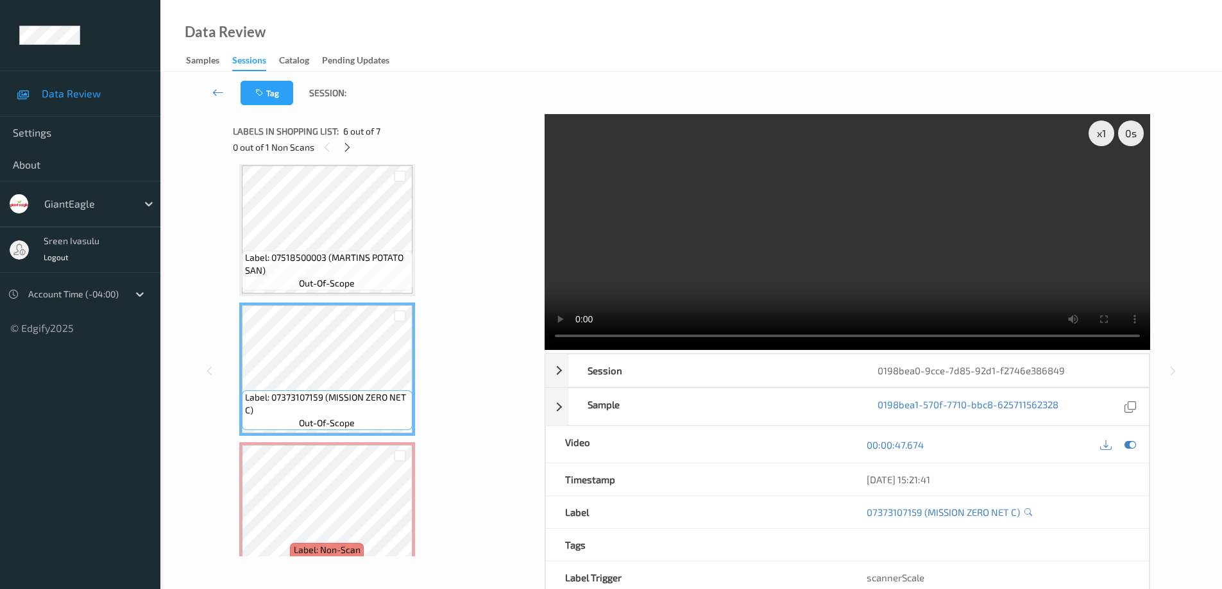
scroll to position [593, 0]
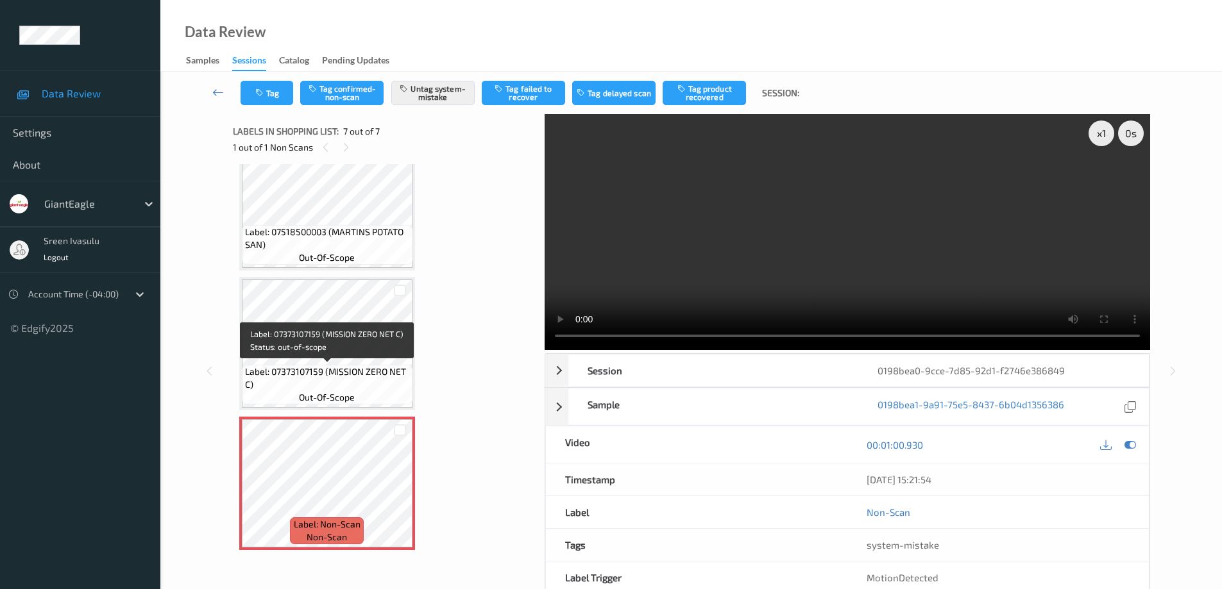
click at [351, 380] on span "Label: 07373107159 (MISSION ZERO NET C)" at bounding box center [327, 379] width 164 height 26
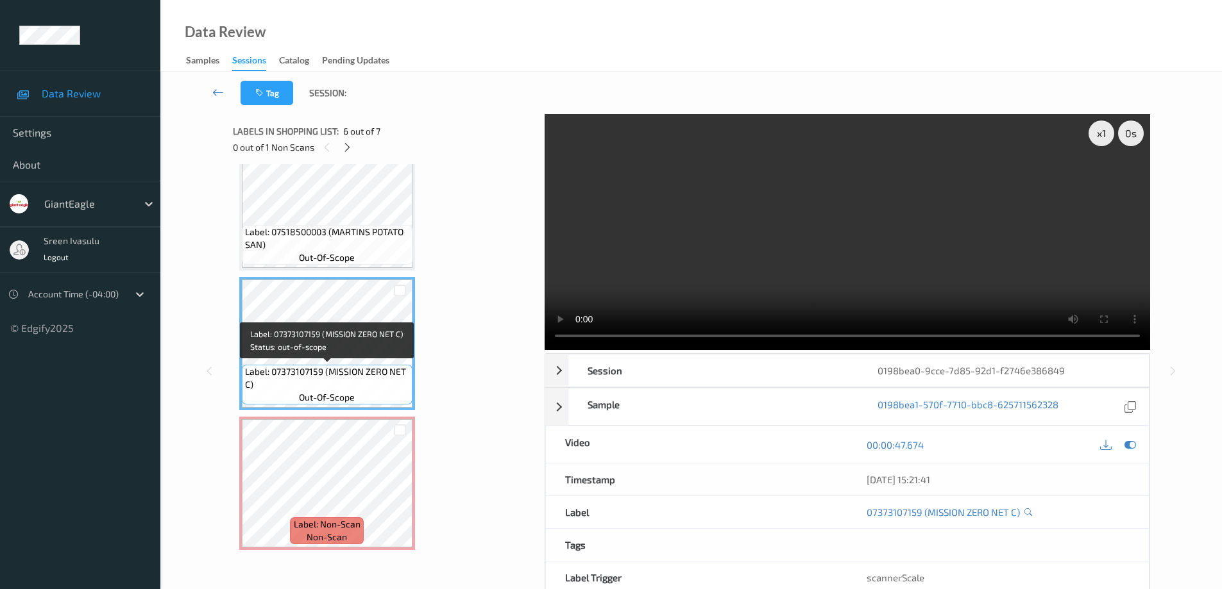
click at [375, 368] on span "Label: 07373107159 (MISSION ZERO NET C)" at bounding box center [327, 379] width 164 height 26
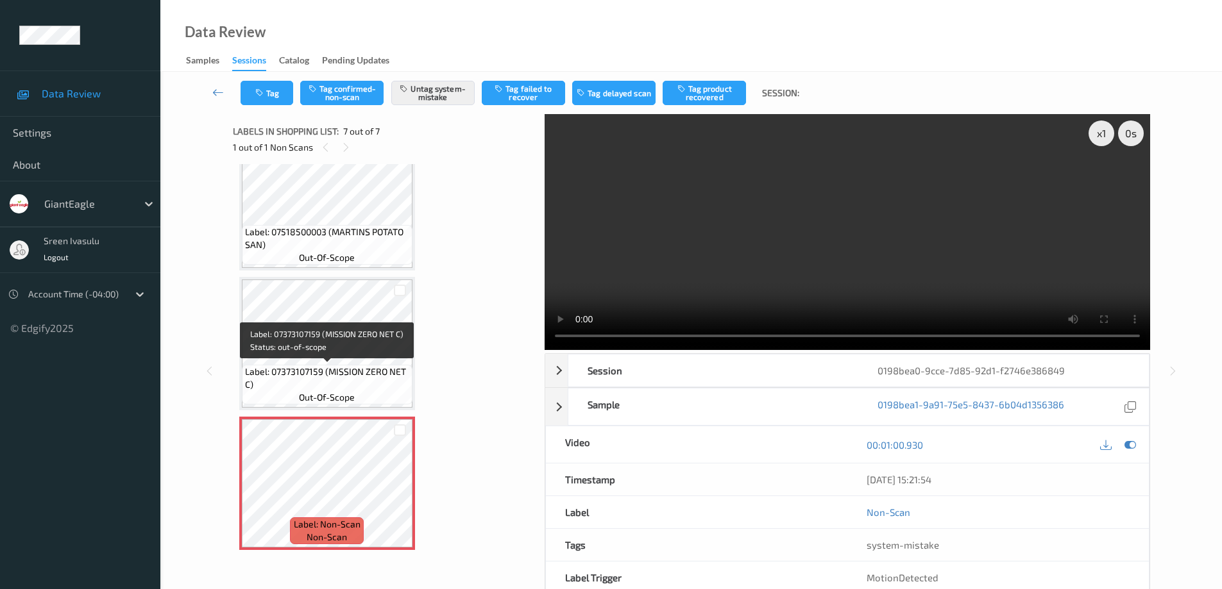
click at [366, 385] on span "Label: 07373107159 (MISSION ZERO NET C)" at bounding box center [327, 379] width 164 height 26
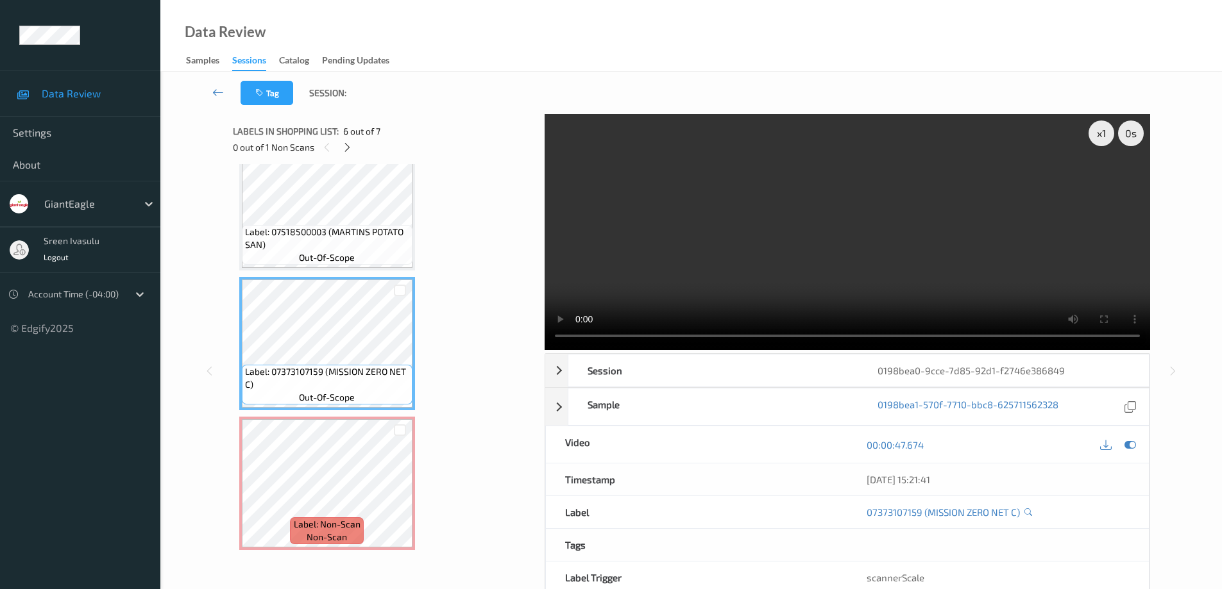
scroll to position [336, 0]
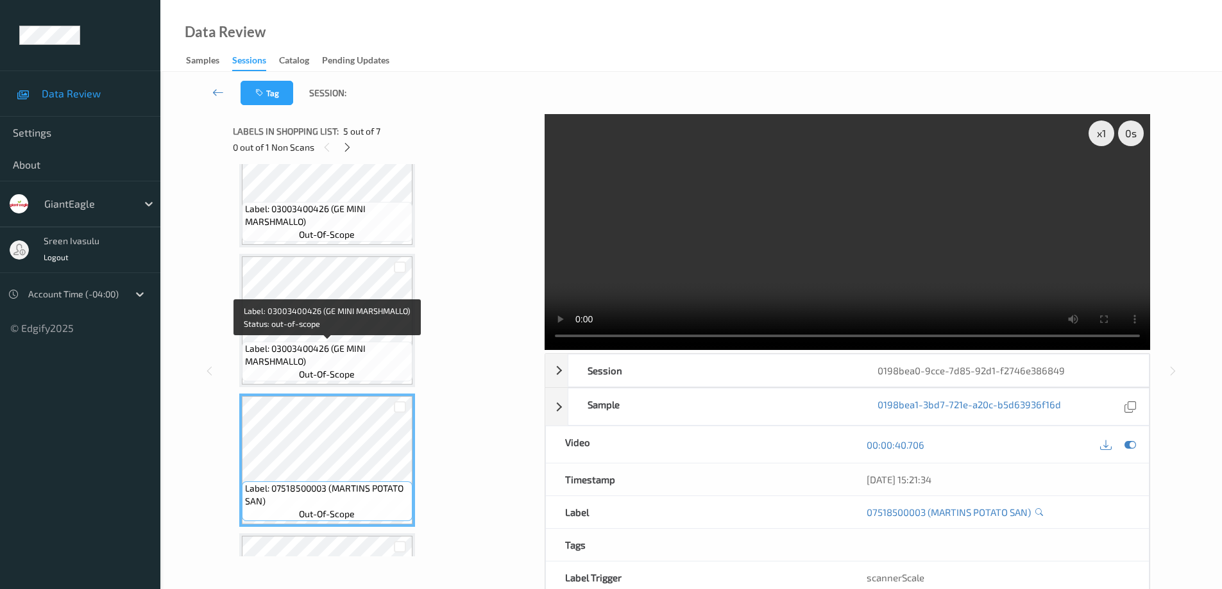
click at [364, 346] on span "Label: 03003400426 (GE MINI MARSHMALLO)" at bounding box center [327, 355] width 164 height 26
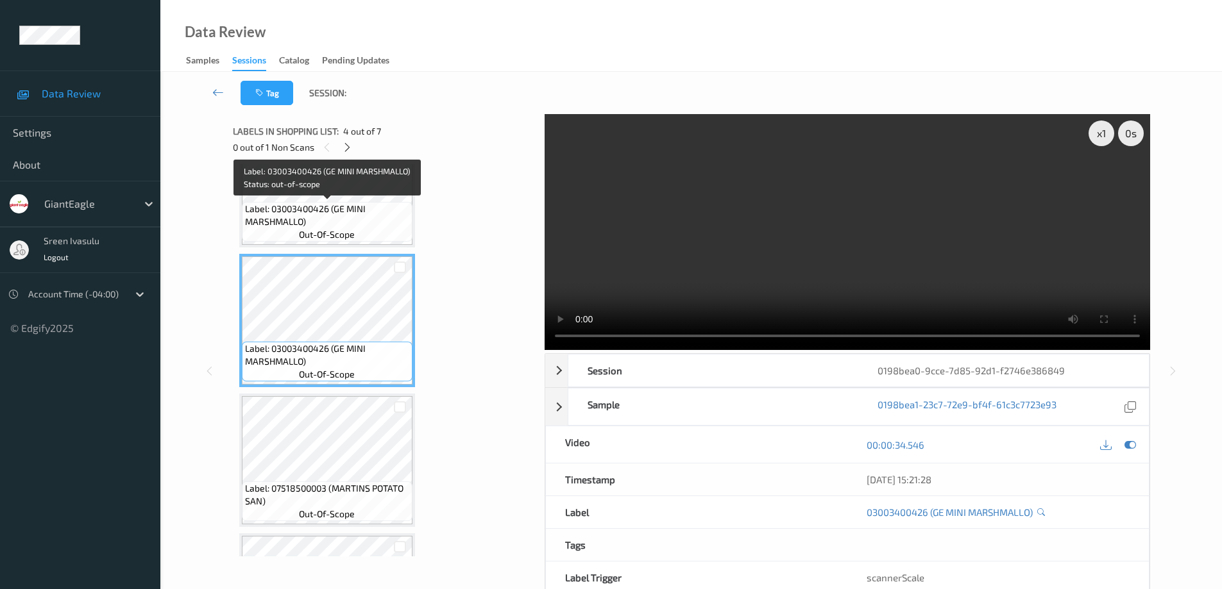
click at [378, 212] on span "Label: 03003400426 (GE MINI MARSHMALLO)" at bounding box center [327, 216] width 164 height 26
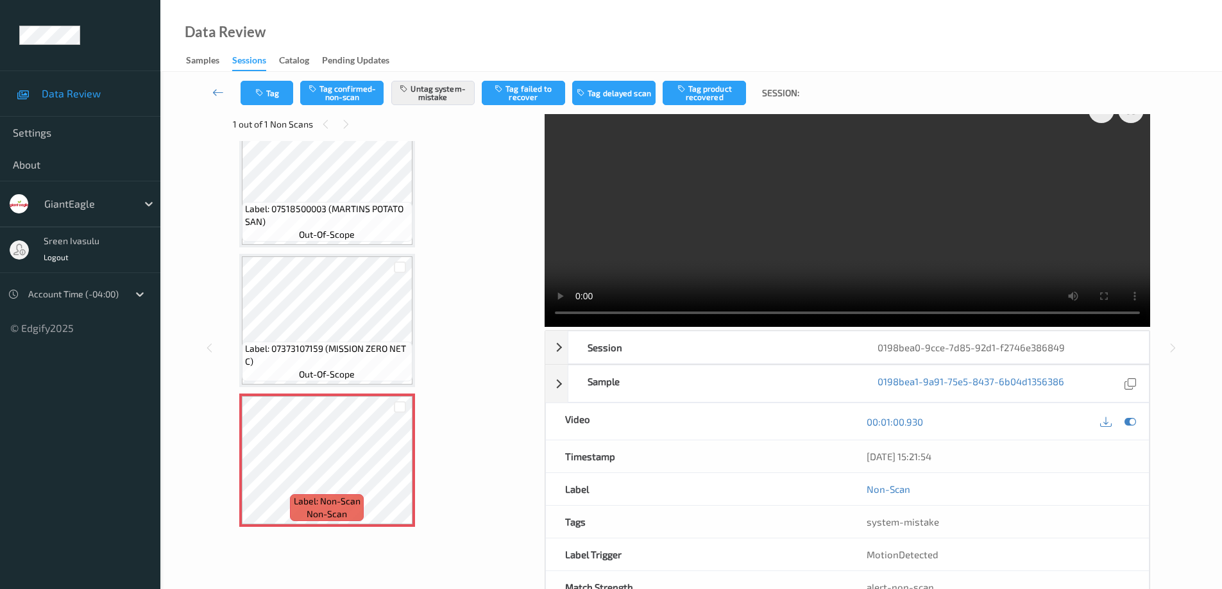
scroll to position [0, 0]
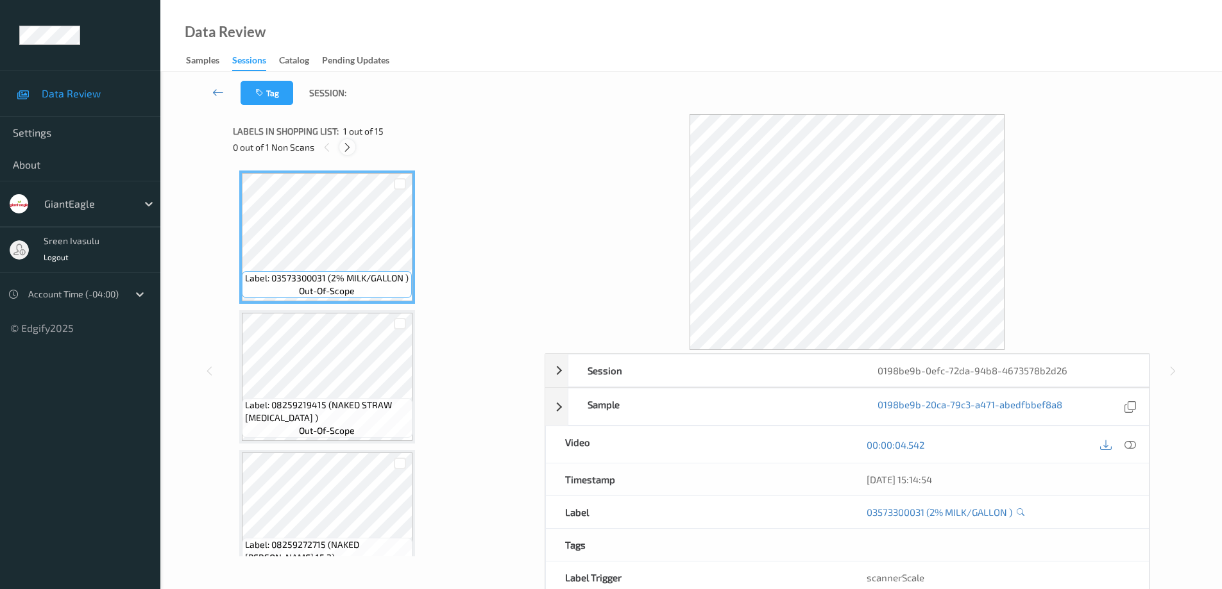
click at [351, 150] on icon at bounding box center [347, 148] width 11 height 12
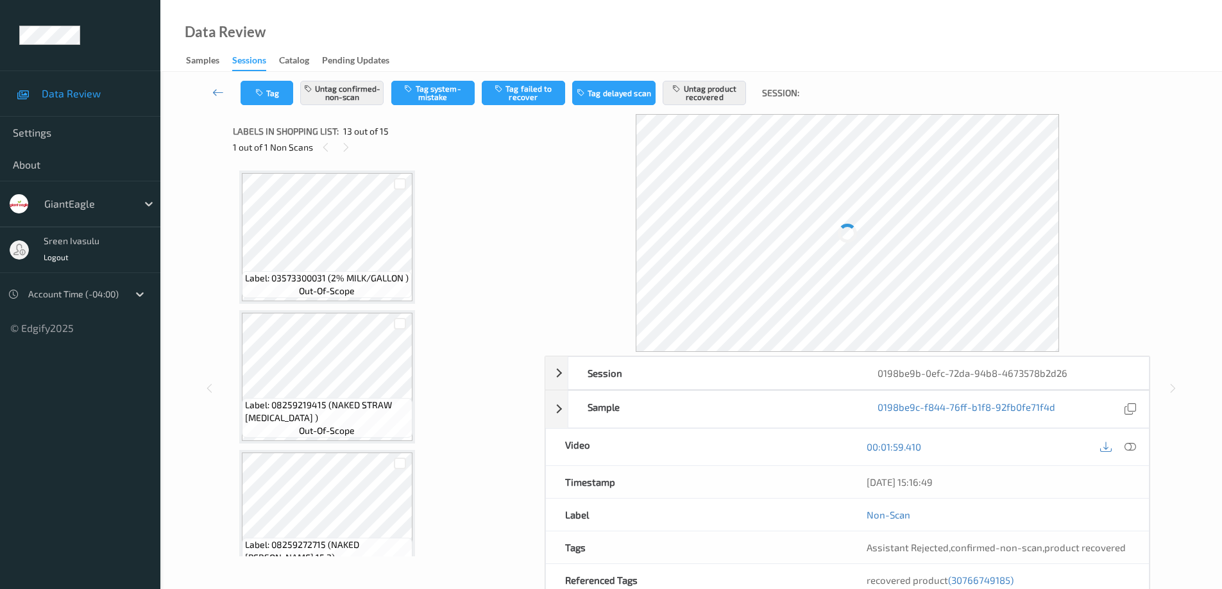
scroll to position [1544, 0]
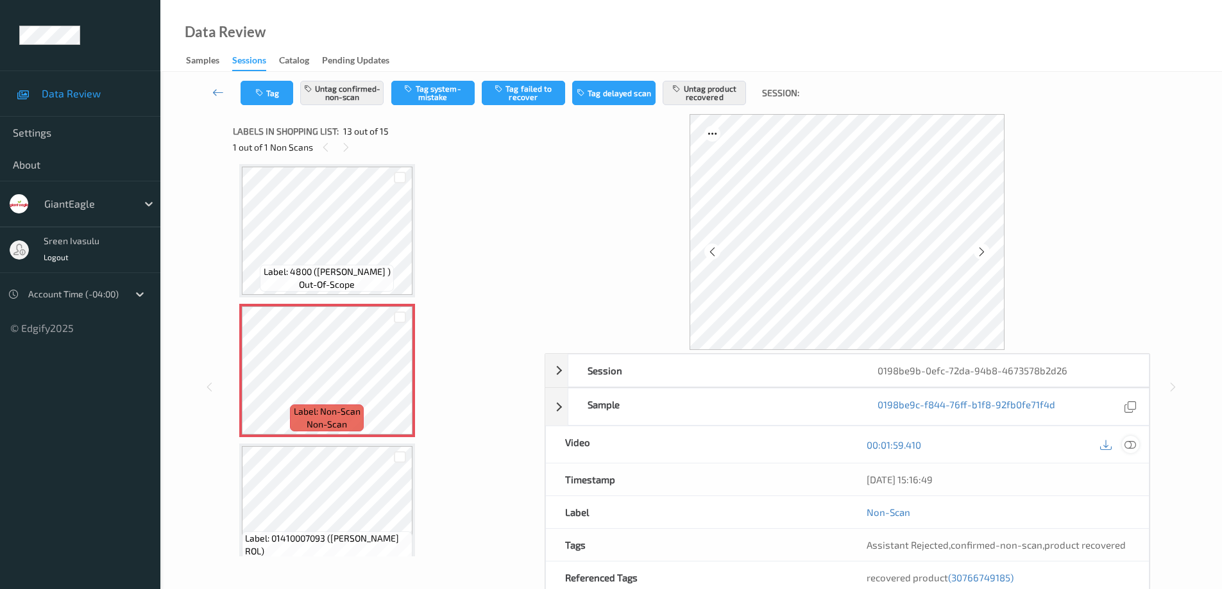
click at [1125, 444] on icon at bounding box center [1130, 445] width 12 height 12
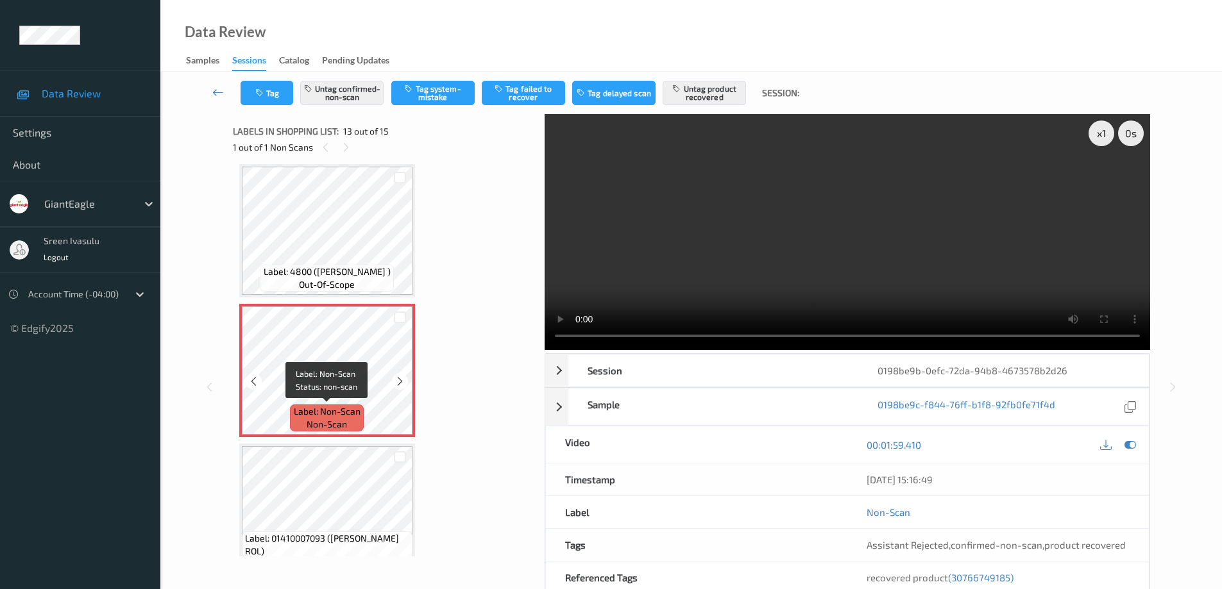
click at [330, 407] on span "Label: Non-Scan" at bounding box center [327, 411] width 67 height 13
click at [402, 382] on icon at bounding box center [399, 382] width 11 height 12
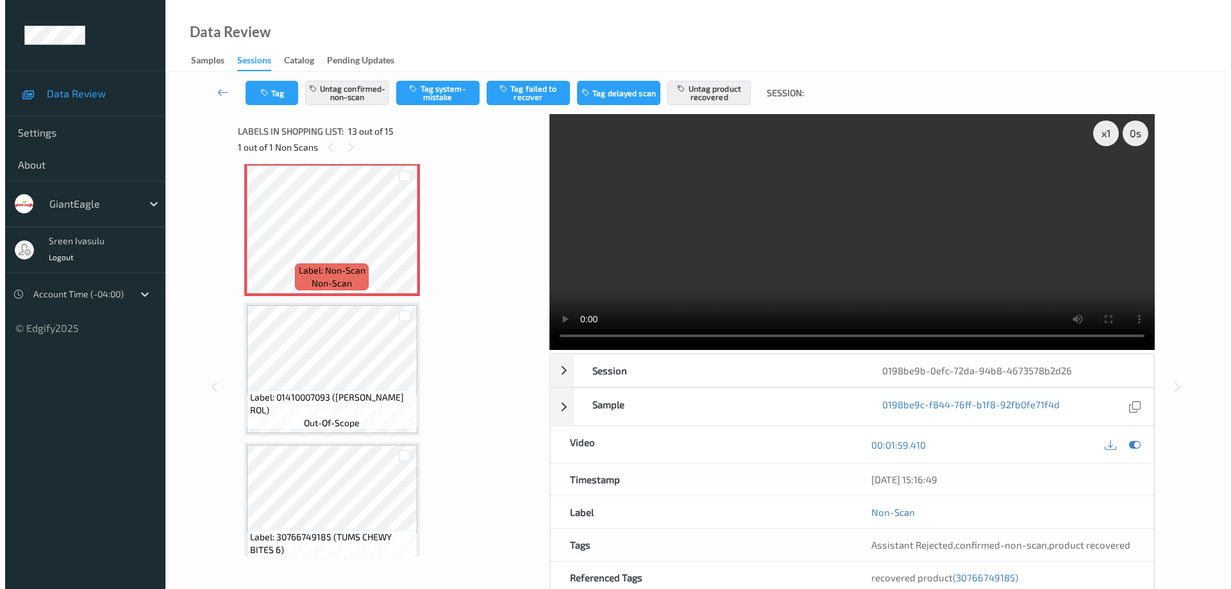
scroll to position [1711, 0]
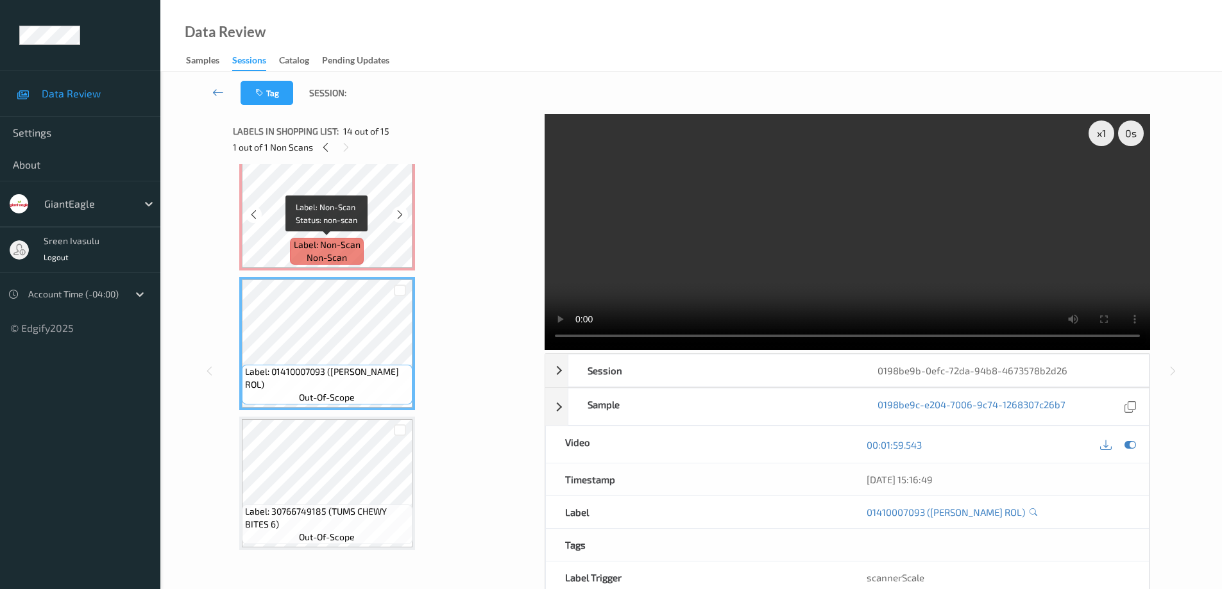
click at [343, 239] on span "Label: Non-Scan" at bounding box center [327, 245] width 67 height 13
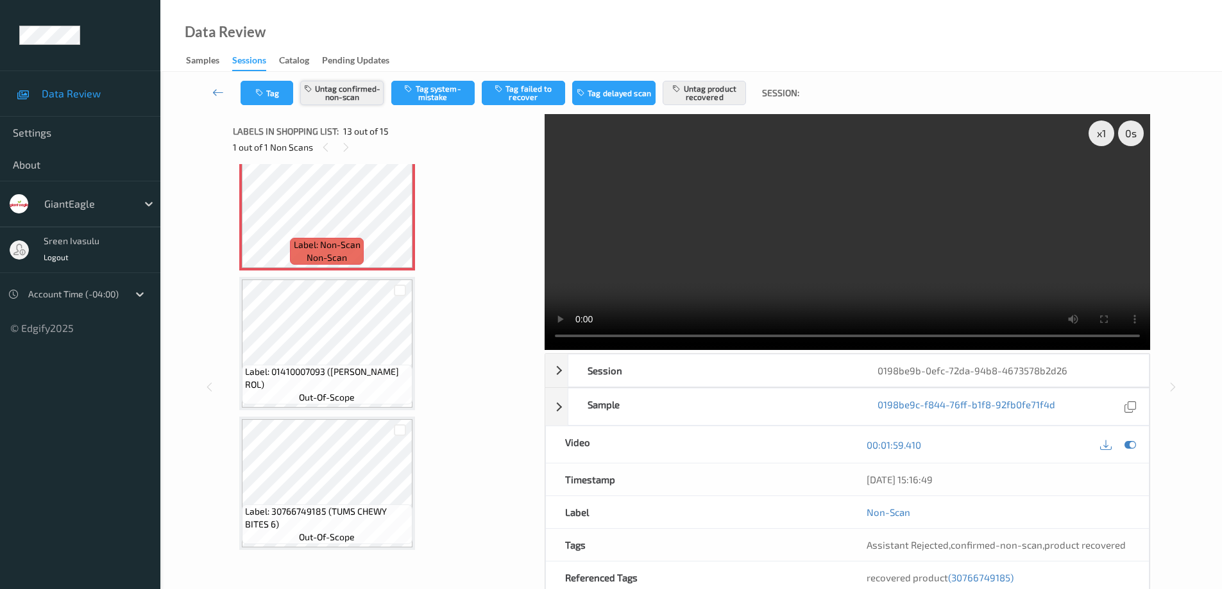
click at [338, 91] on button "Untag confirmed-non-scan" at bounding box center [341, 93] width 83 height 24
click at [708, 95] on button "Untag product recovered" at bounding box center [703, 93] width 83 height 24
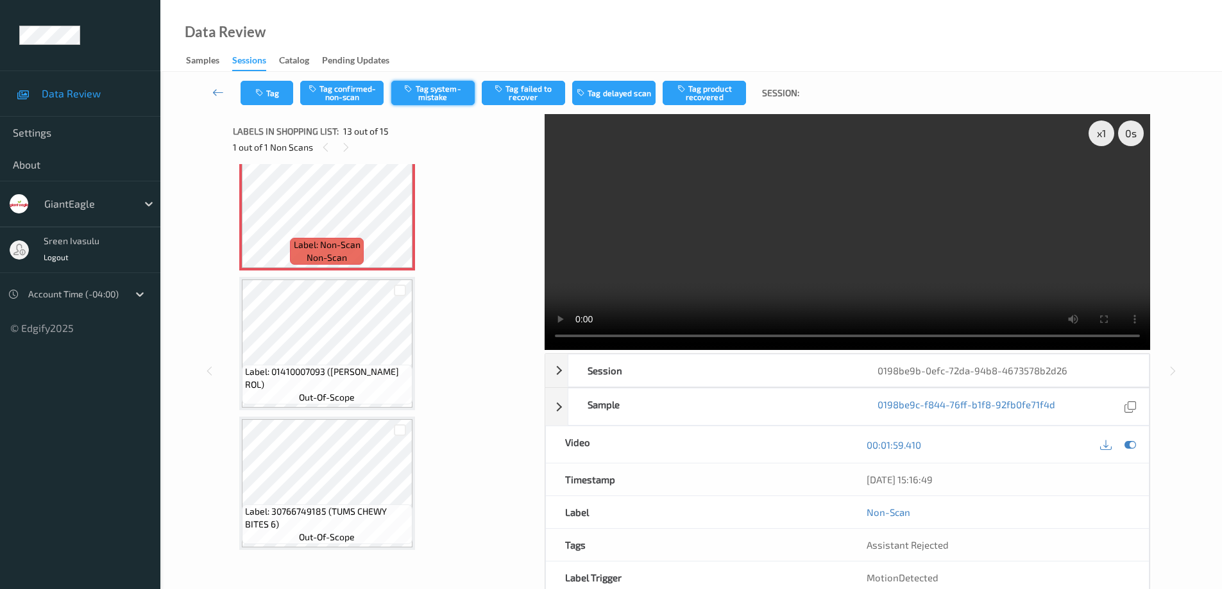
click at [439, 92] on button "Tag system-mistake" at bounding box center [432, 93] width 83 height 24
click at [278, 99] on button "Tag" at bounding box center [266, 93] width 53 height 24
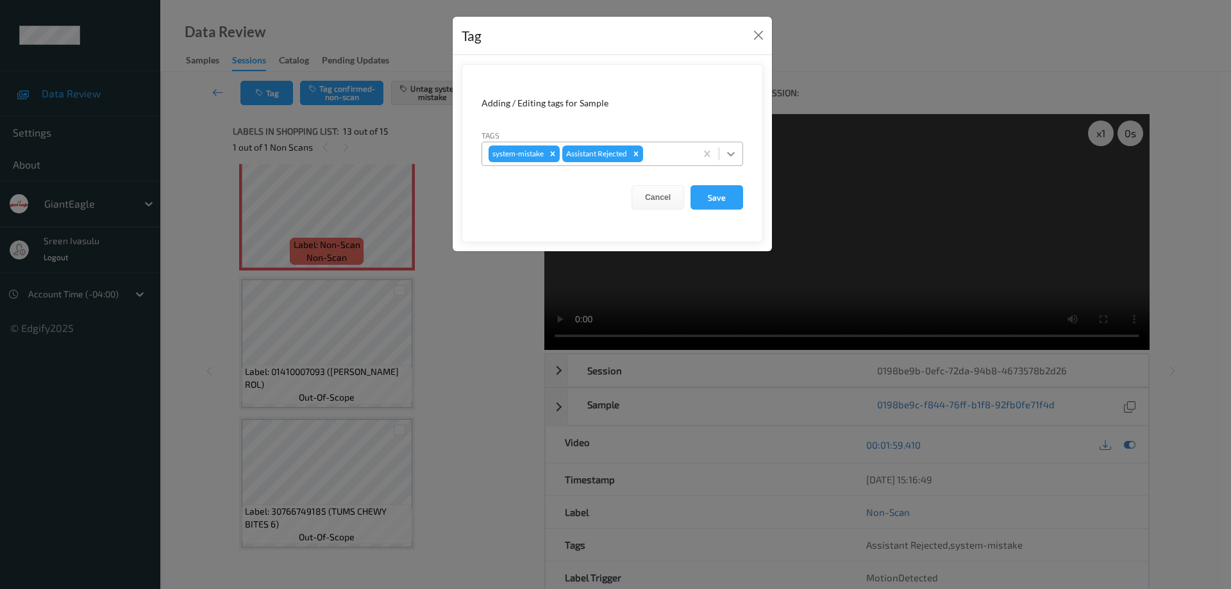
click at [734, 155] on icon at bounding box center [731, 154] width 13 height 13
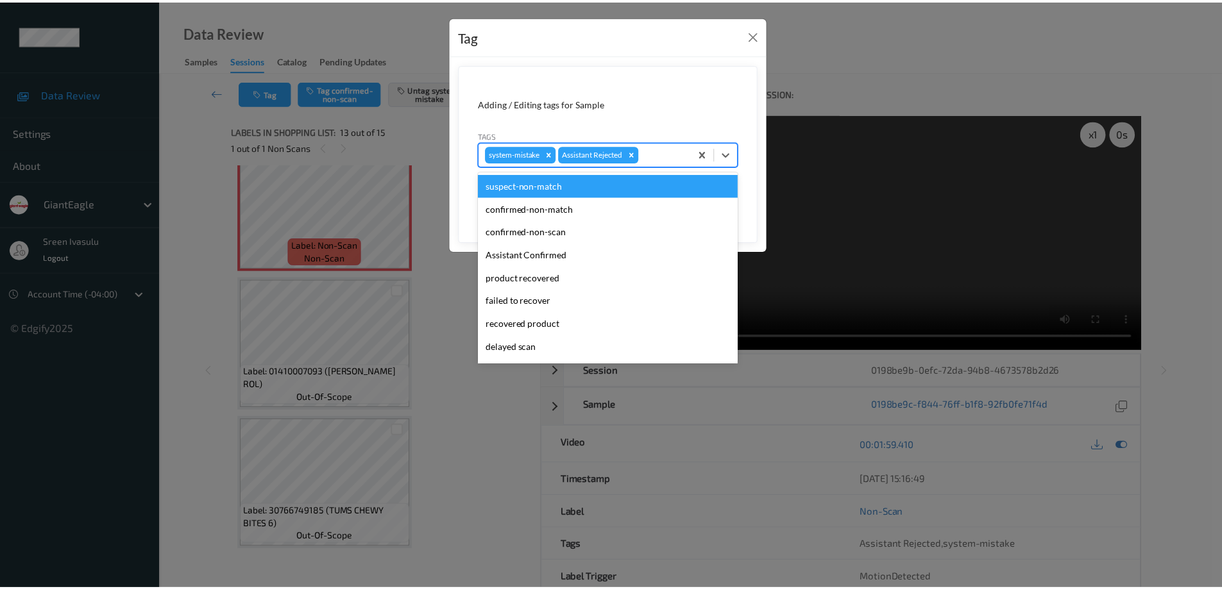
scroll to position [113, 0]
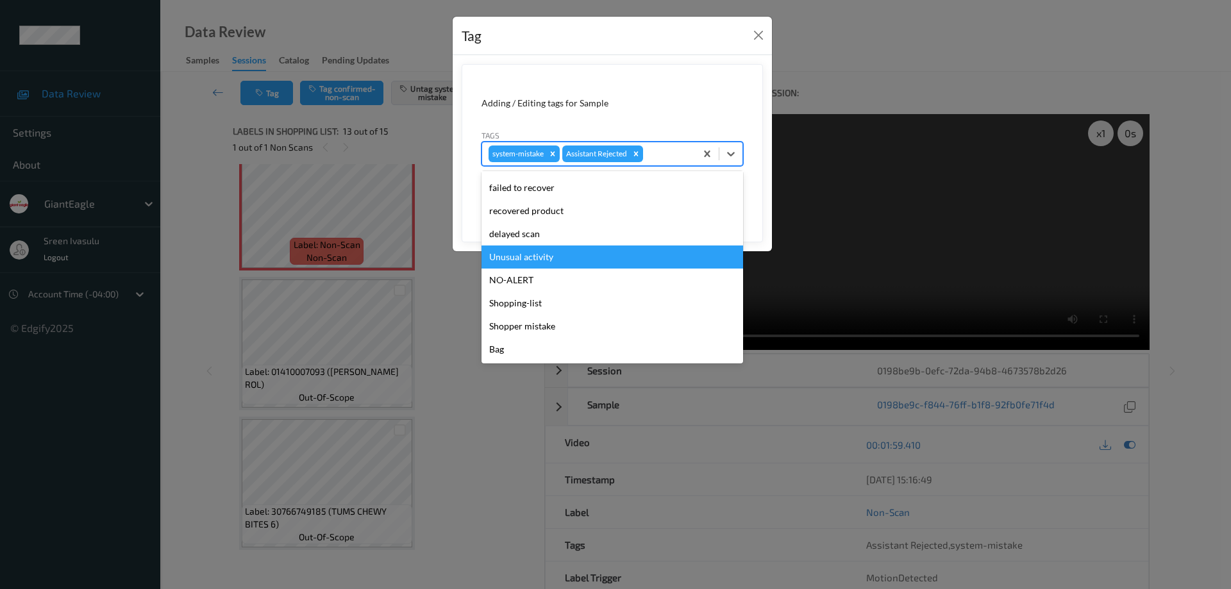
click at [539, 257] on div "Unusual activity" at bounding box center [613, 257] width 262 height 23
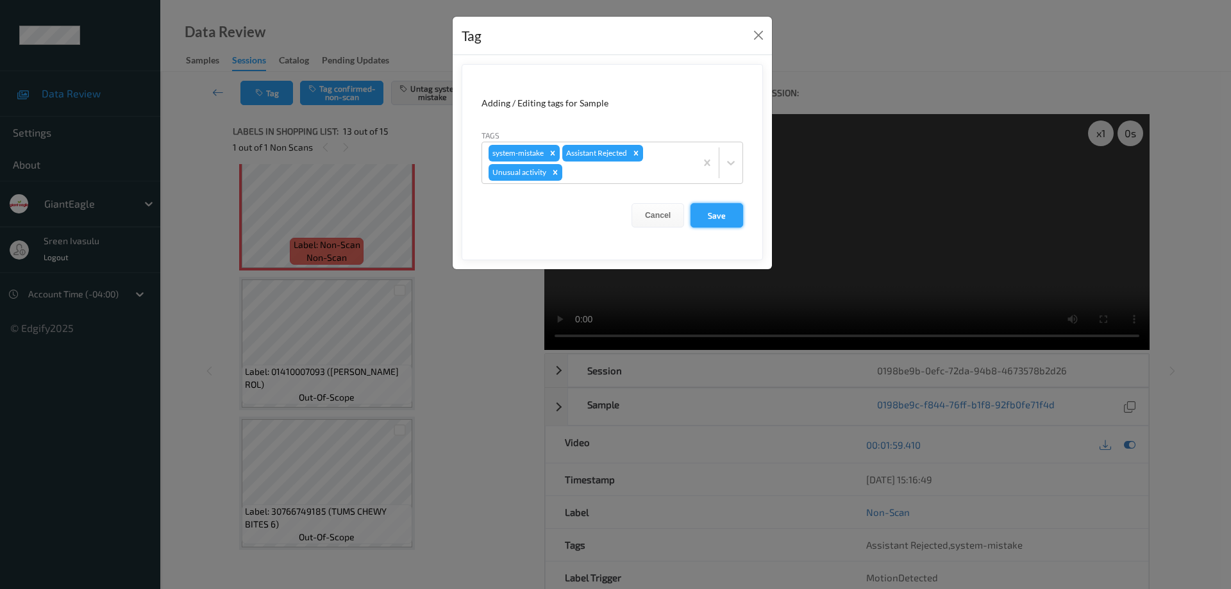
click at [721, 214] on button "Save" at bounding box center [717, 215] width 53 height 24
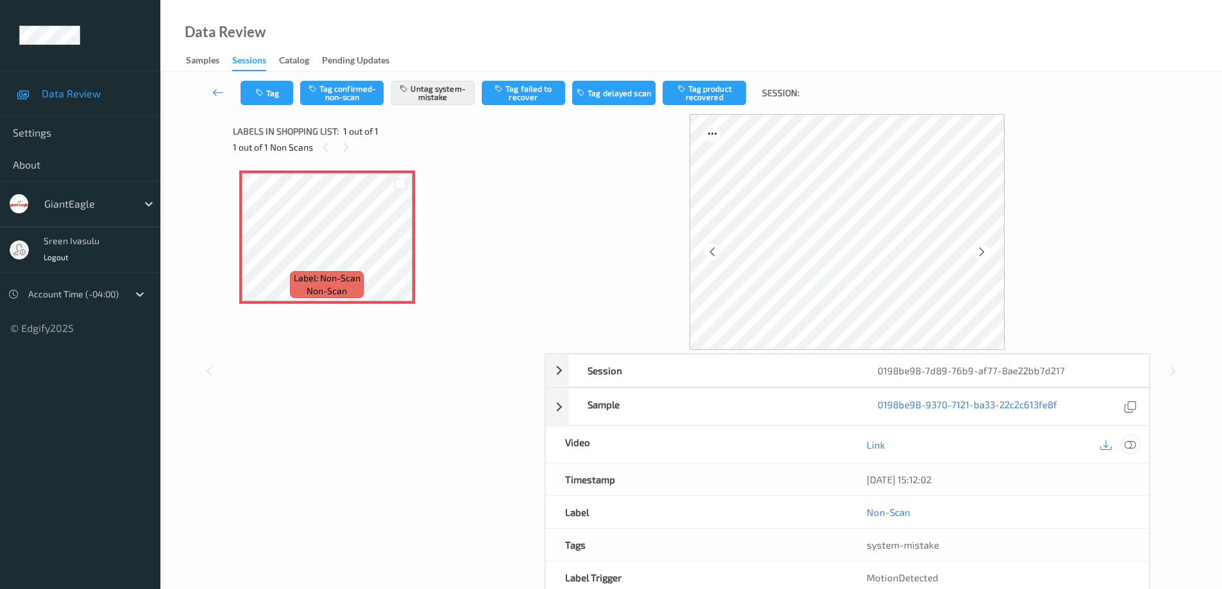
click at [1130, 443] on icon at bounding box center [1130, 445] width 12 height 12
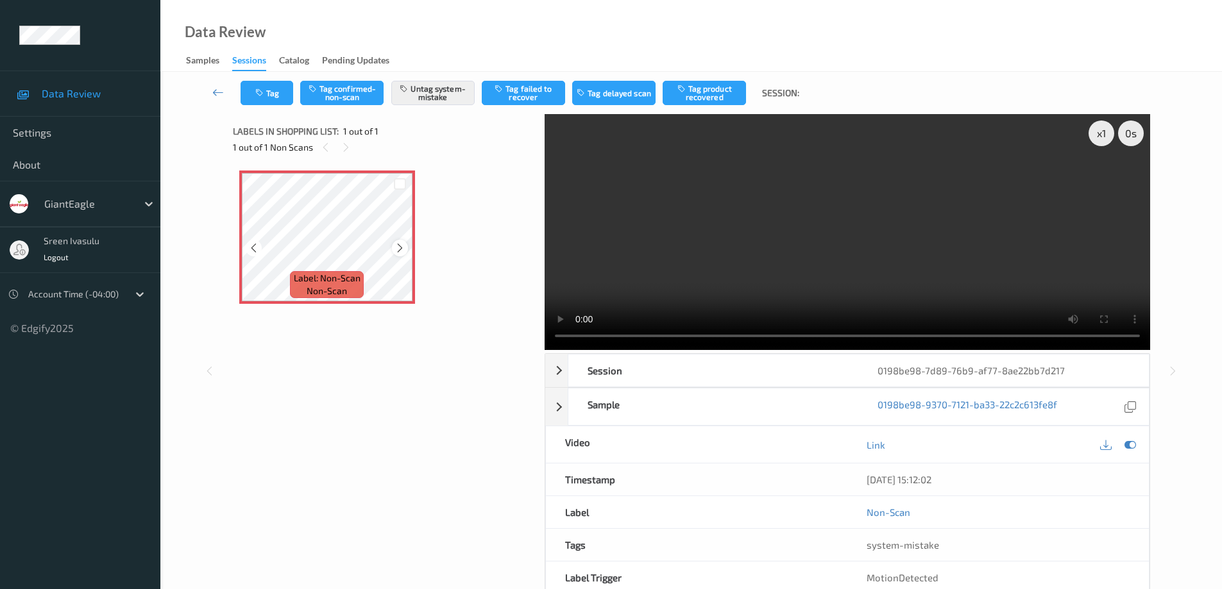
click at [404, 248] on icon at bounding box center [399, 248] width 11 height 12
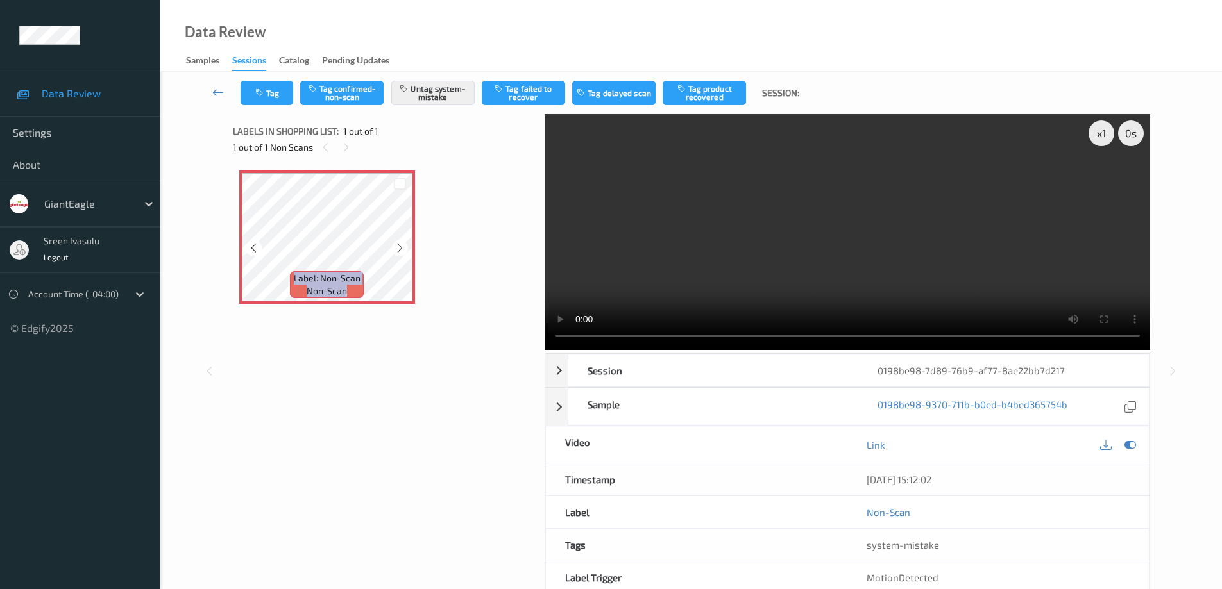
click at [404, 248] on icon at bounding box center [399, 248] width 11 height 12
click at [290, 97] on button "Tag" at bounding box center [266, 93] width 53 height 24
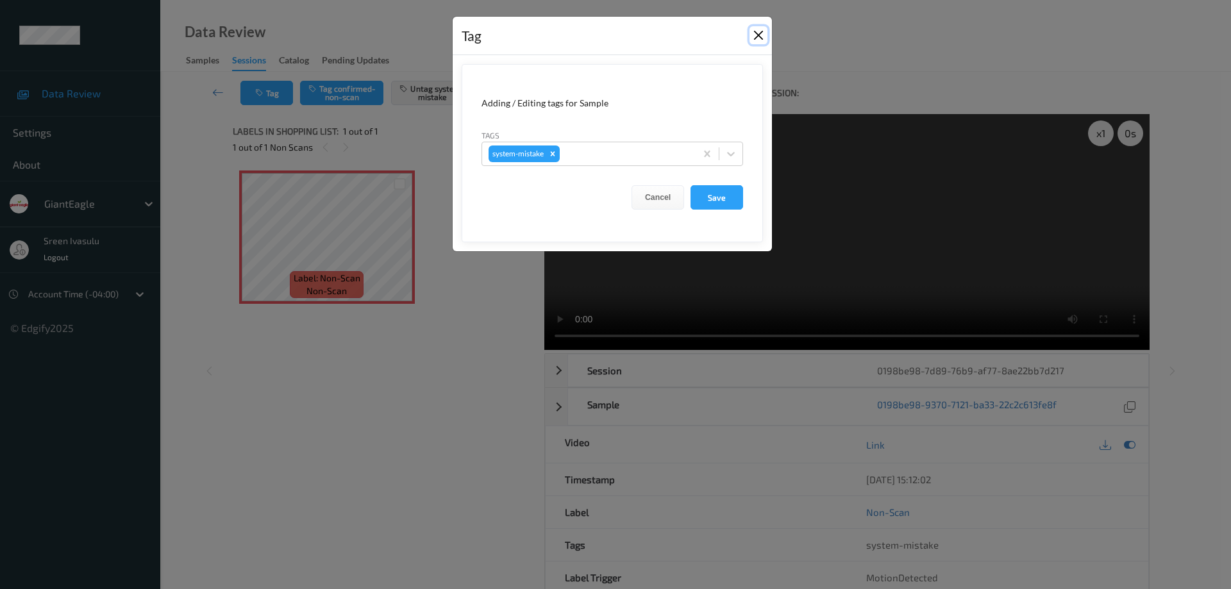
click at [753, 34] on button "Close" at bounding box center [759, 35] width 18 height 18
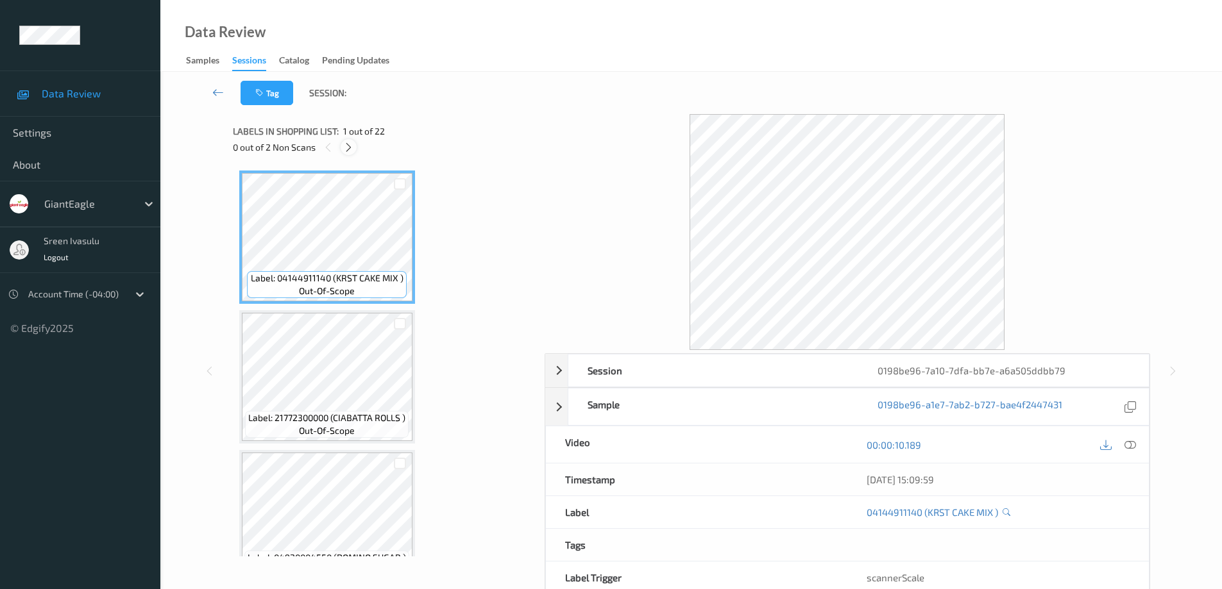
click at [344, 147] on icon at bounding box center [348, 148] width 11 height 12
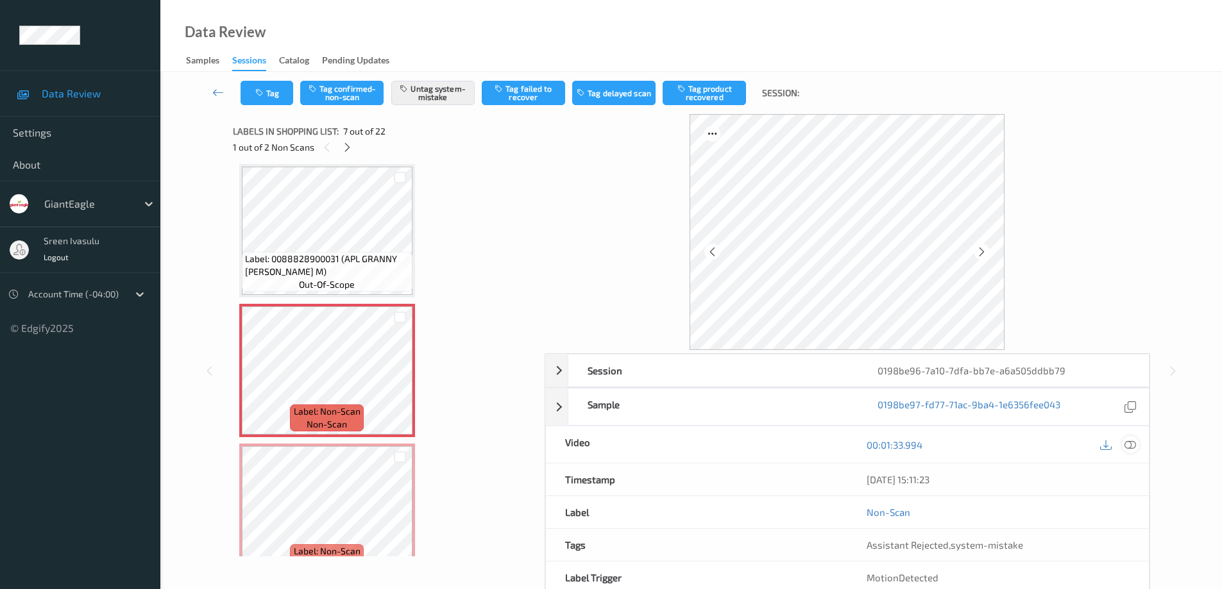
click at [1129, 444] on icon at bounding box center [1130, 445] width 12 height 12
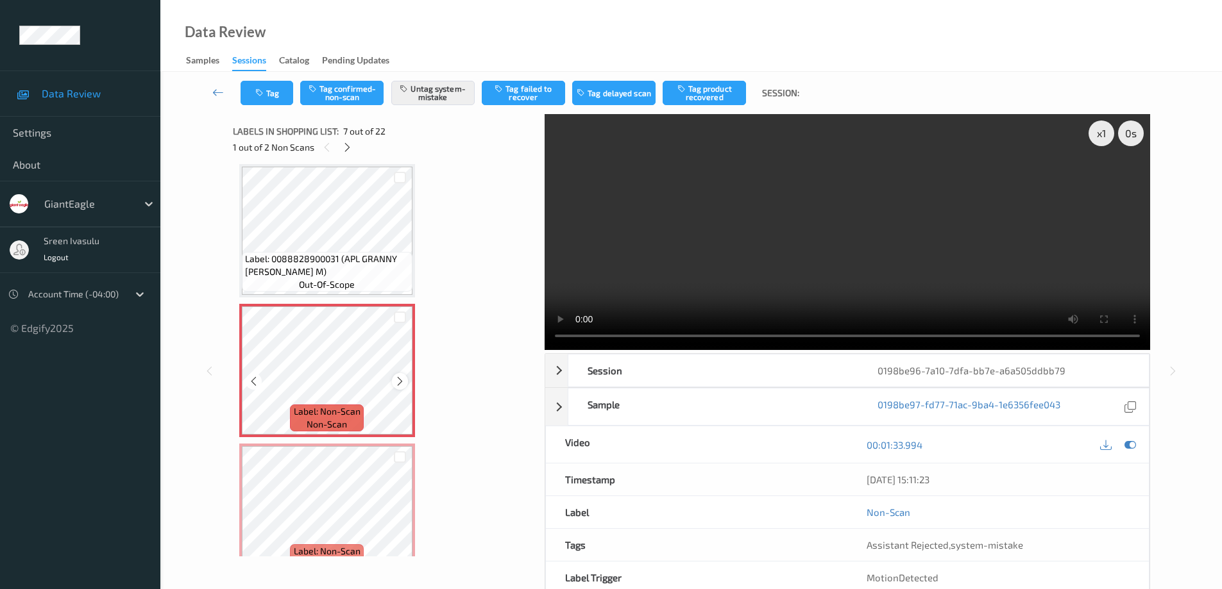
click at [401, 378] on icon at bounding box center [399, 382] width 11 height 12
click at [399, 378] on icon at bounding box center [399, 382] width 11 height 12
click at [273, 94] on button "Tag" at bounding box center [266, 93] width 53 height 24
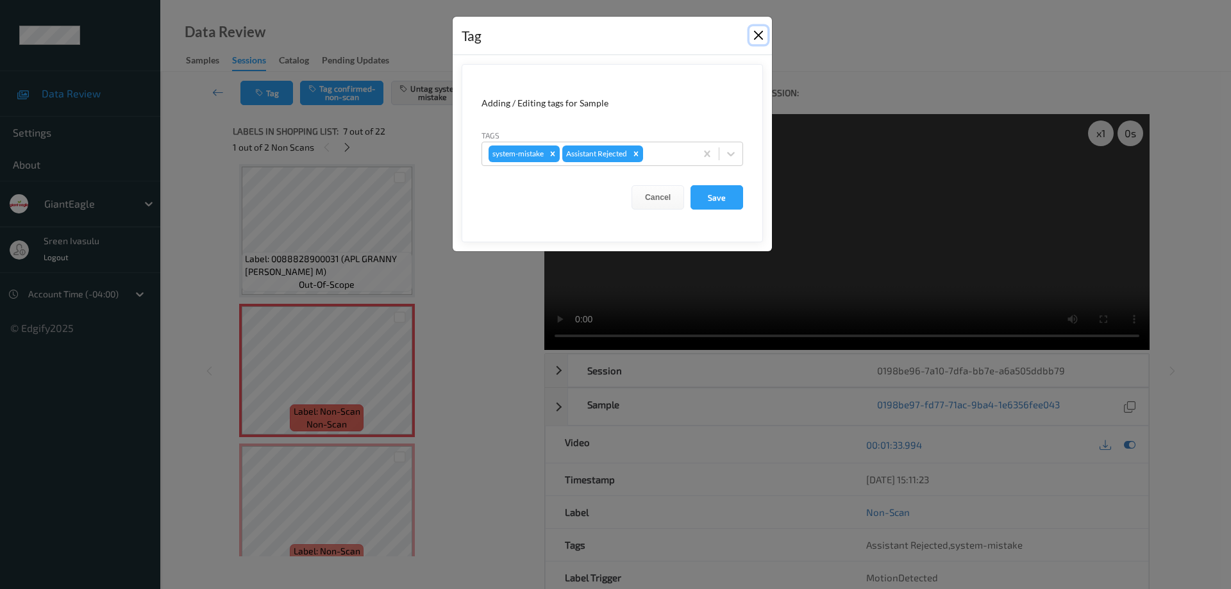
click at [757, 38] on button "Close" at bounding box center [759, 35] width 18 height 18
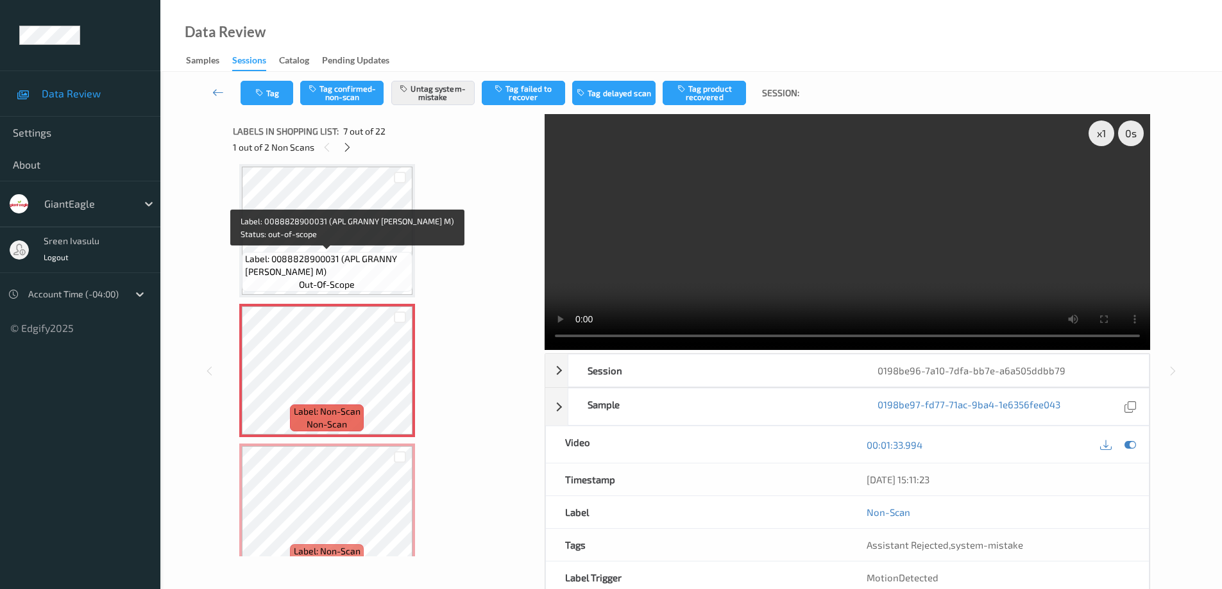
click at [355, 252] on div "Label: 0088828900031 (APL GRANNY SMITH M) out-of-scope" at bounding box center [327, 272] width 171 height 40
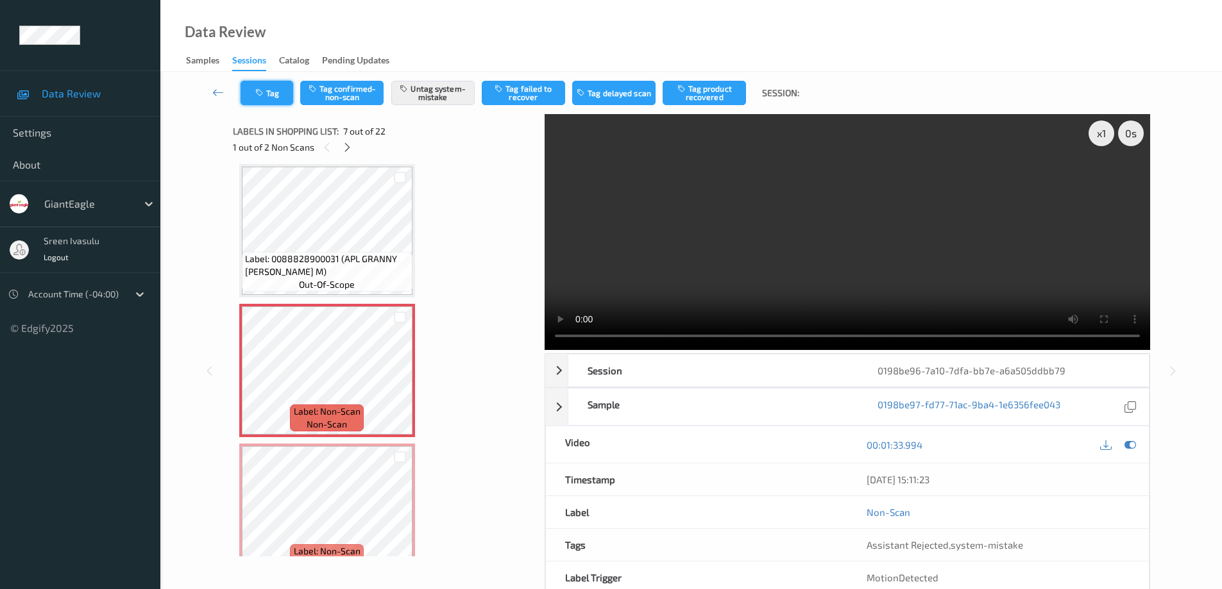
click at [278, 101] on button "Tag" at bounding box center [266, 93] width 53 height 24
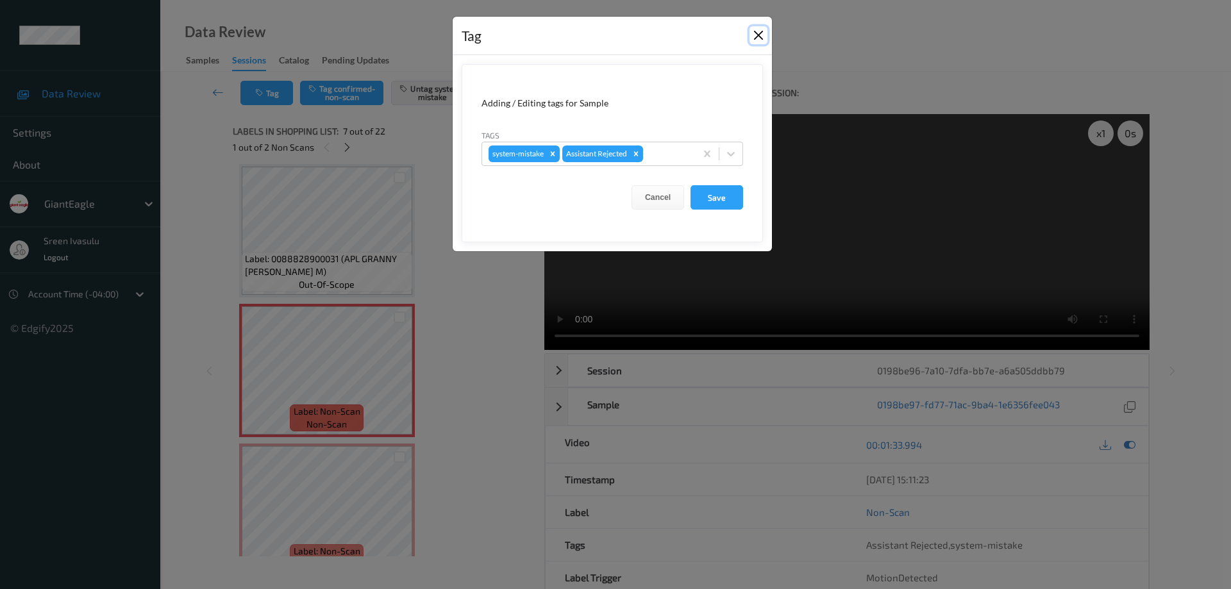
click at [755, 37] on button "Close" at bounding box center [759, 35] width 18 height 18
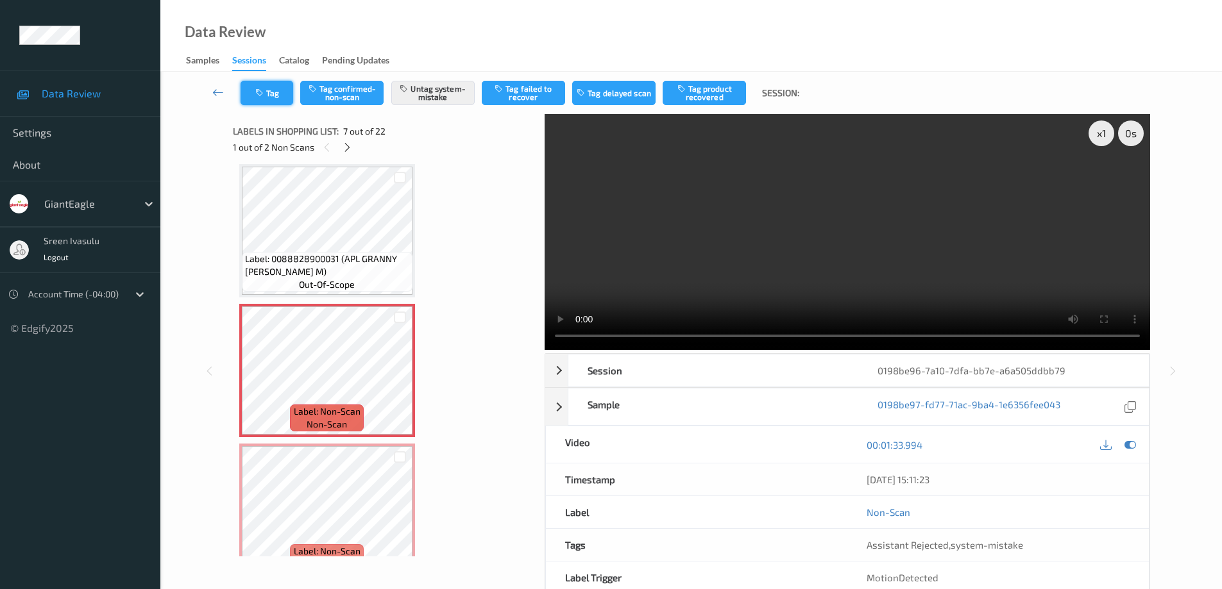
click at [278, 96] on button "Tag" at bounding box center [266, 93] width 53 height 24
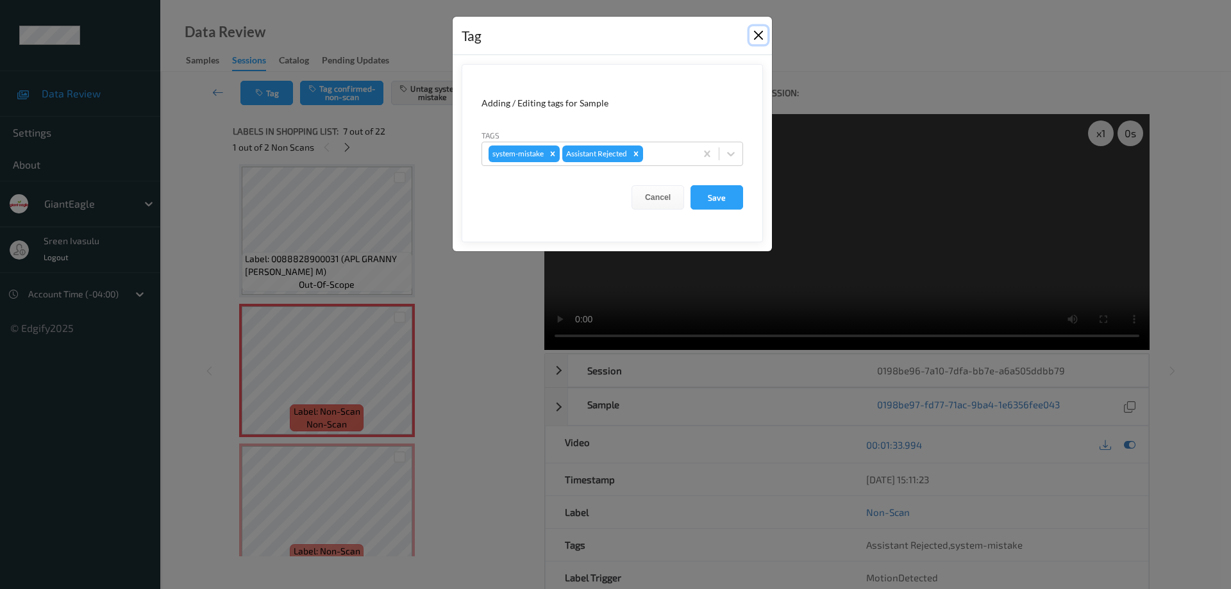
click at [756, 33] on button "Close" at bounding box center [759, 35] width 18 height 18
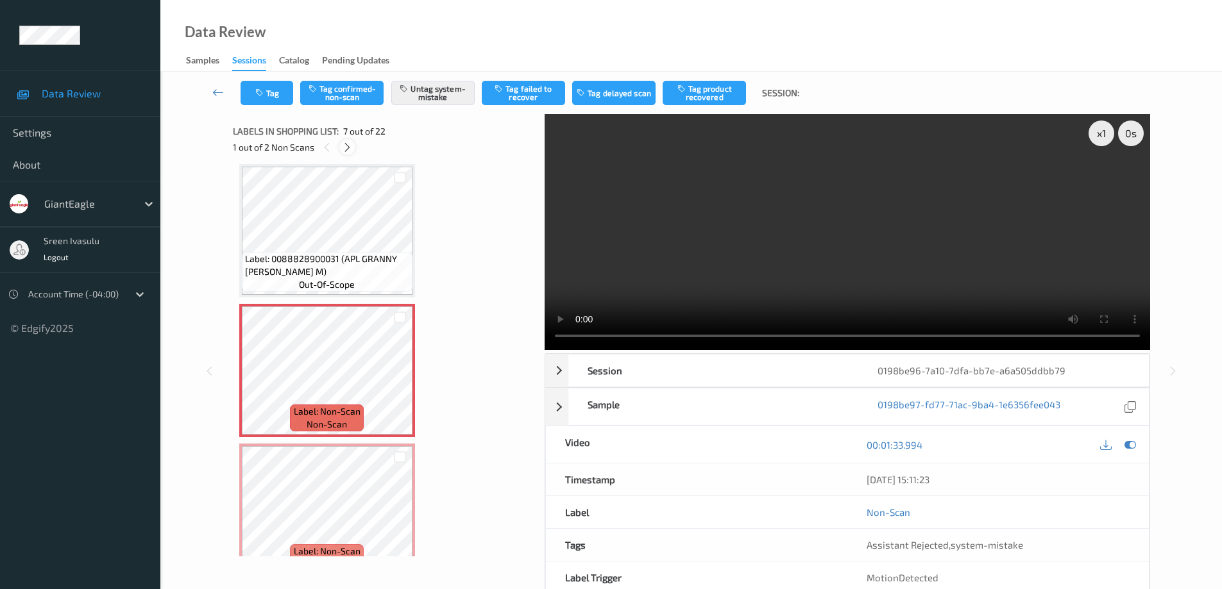
click at [350, 149] on icon at bounding box center [347, 148] width 11 height 12
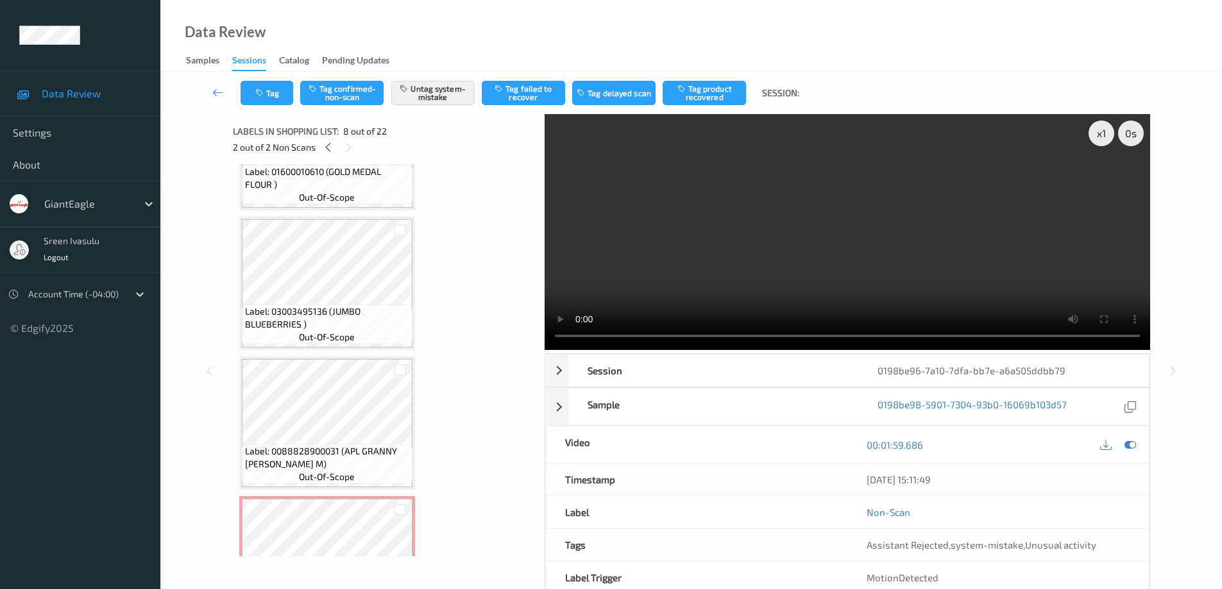
scroll to position [770, 0]
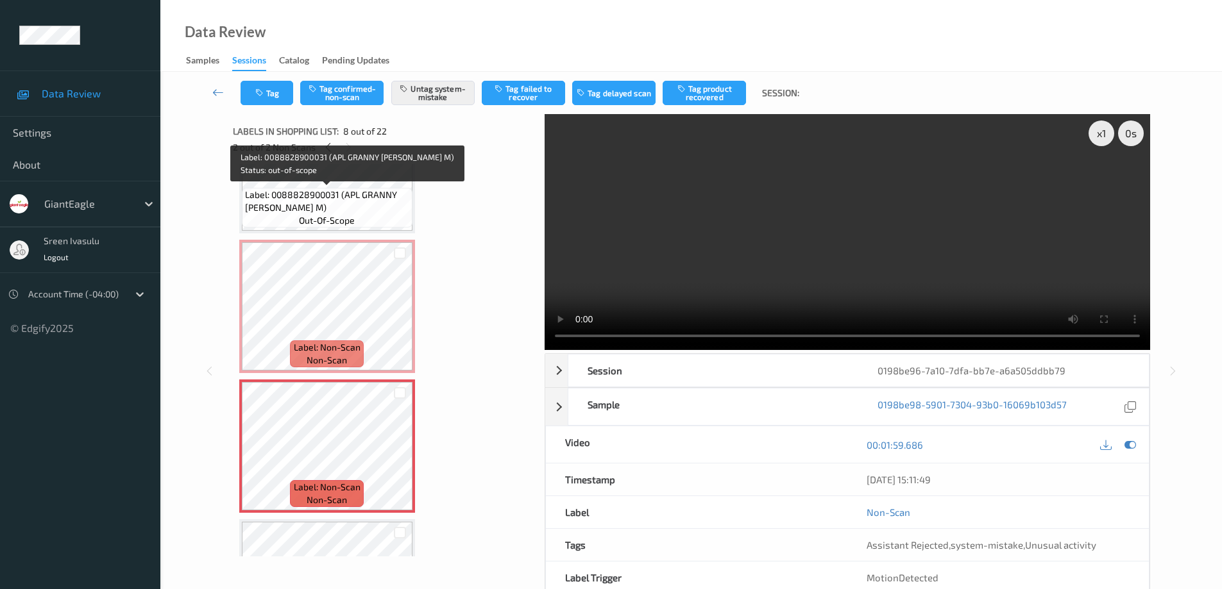
click at [384, 210] on span "Label: 0088828900031 (APL GRANNY SMITH M)" at bounding box center [327, 202] width 164 height 26
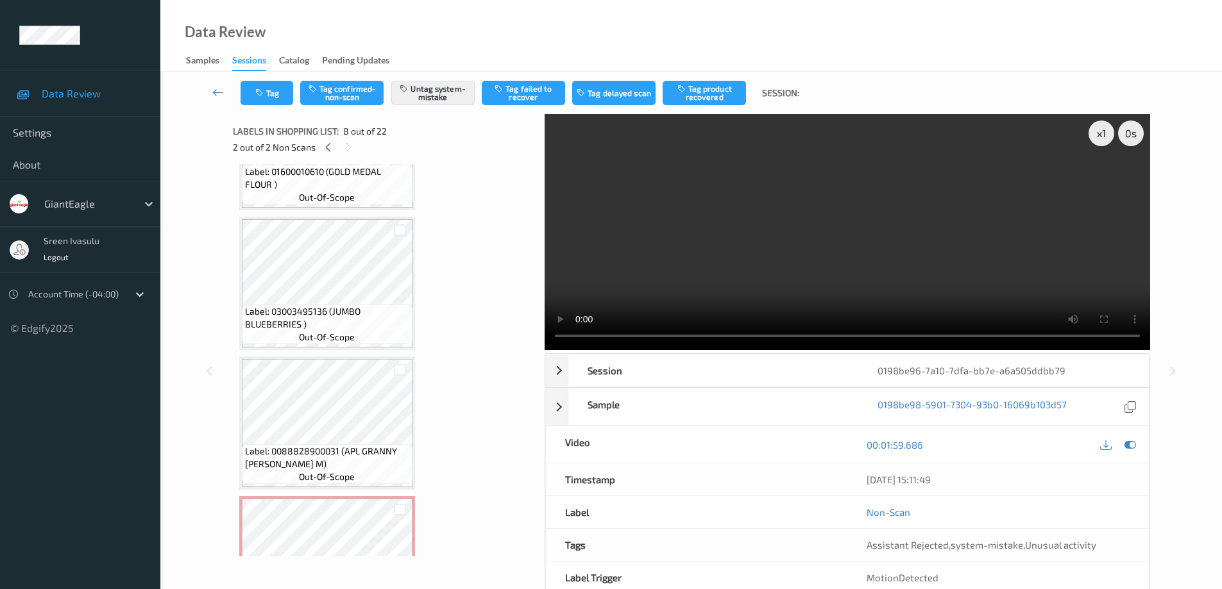
scroll to position [0, 0]
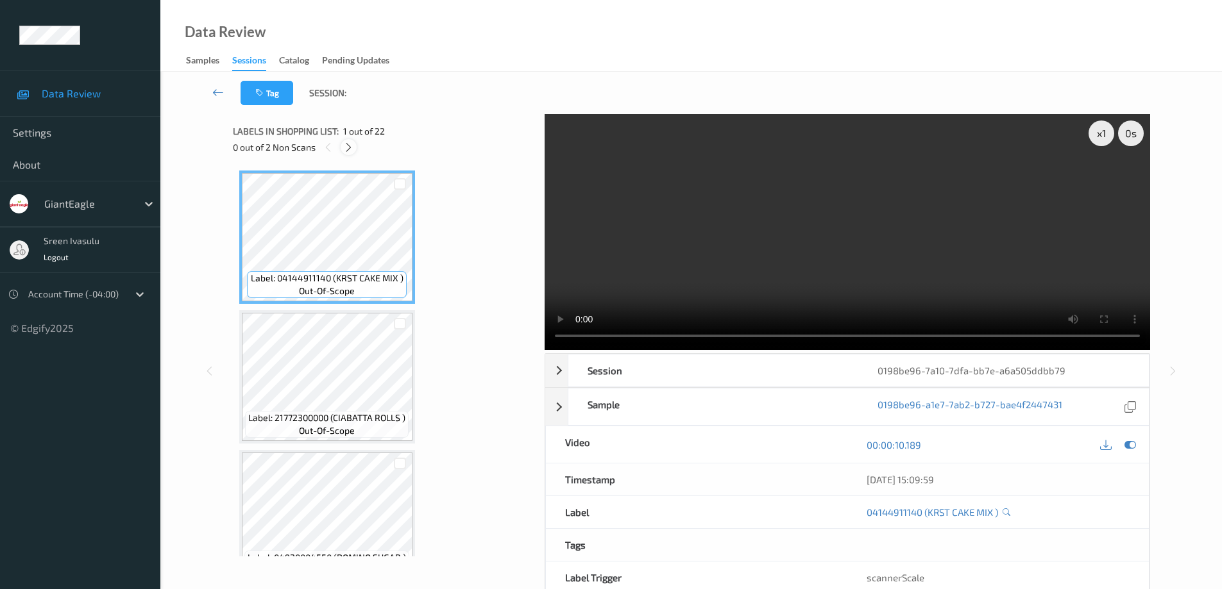
click at [353, 149] on icon at bounding box center [348, 148] width 11 height 12
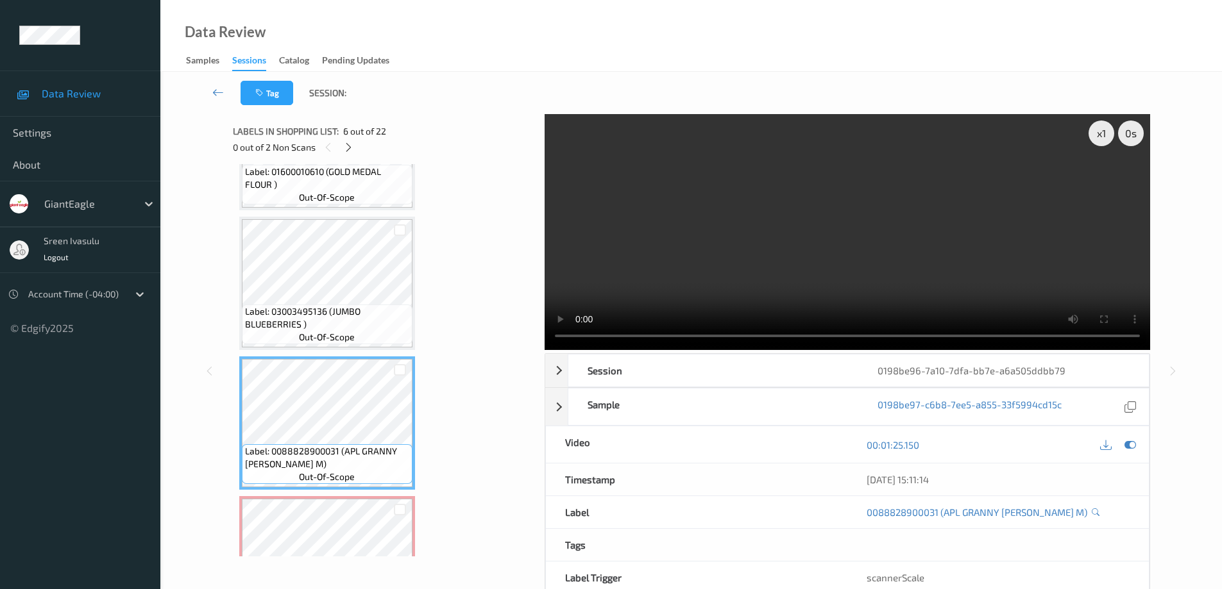
scroll to position [1026, 0]
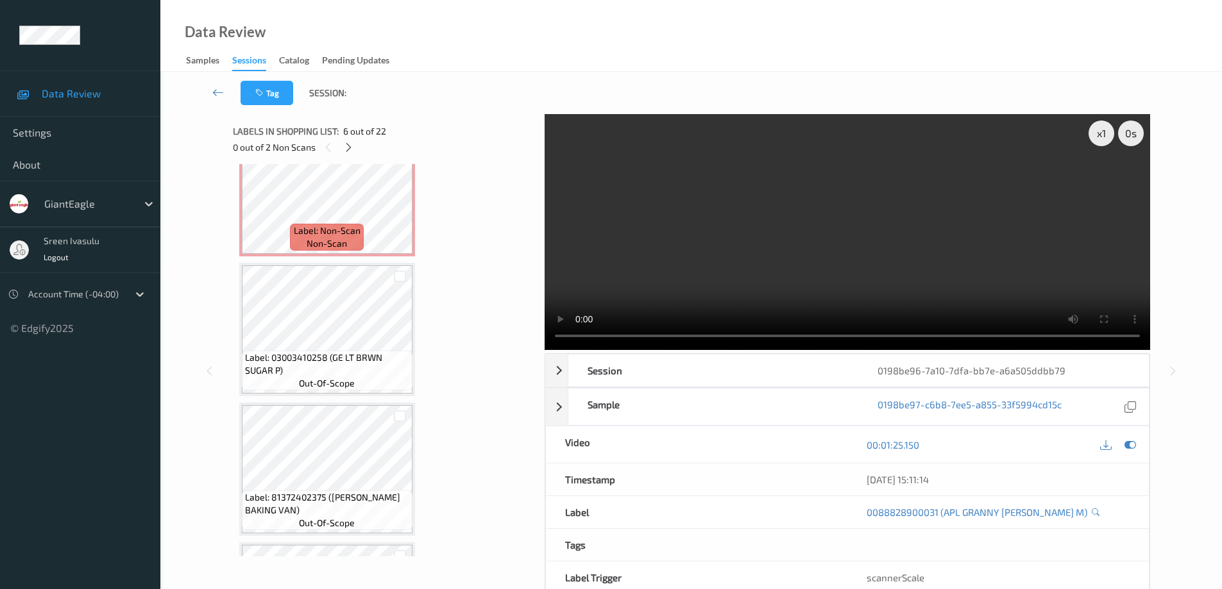
click at [362, 240] on div "Label: Non-Scan non-scan" at bounding box center [326, 237] width 73 height 27
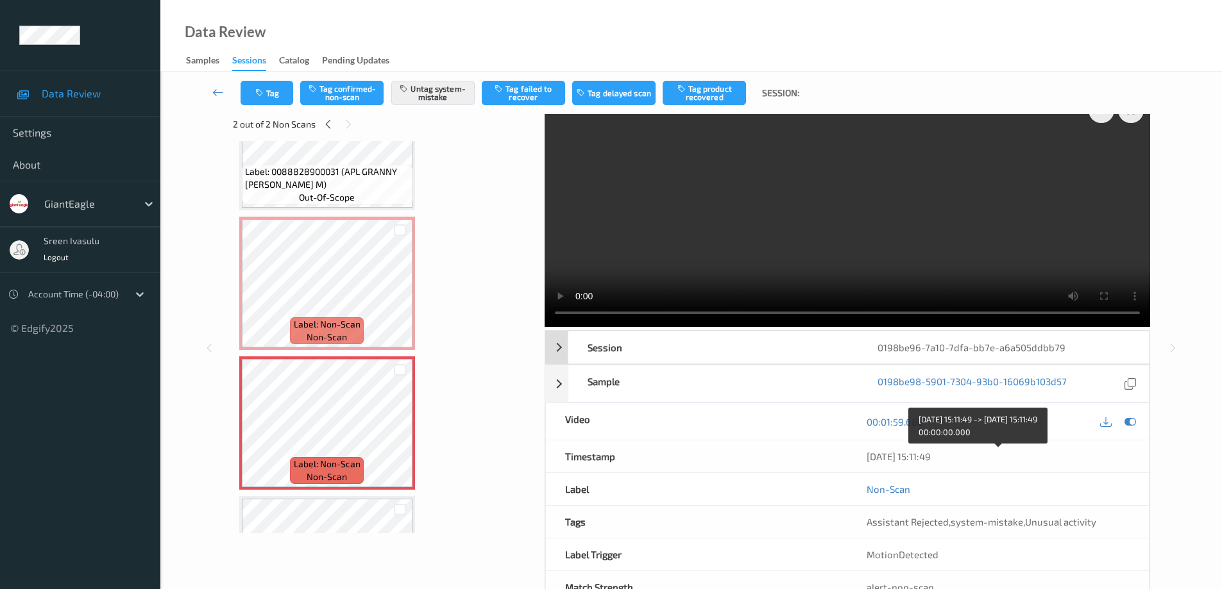
scroll to position [0, 0]
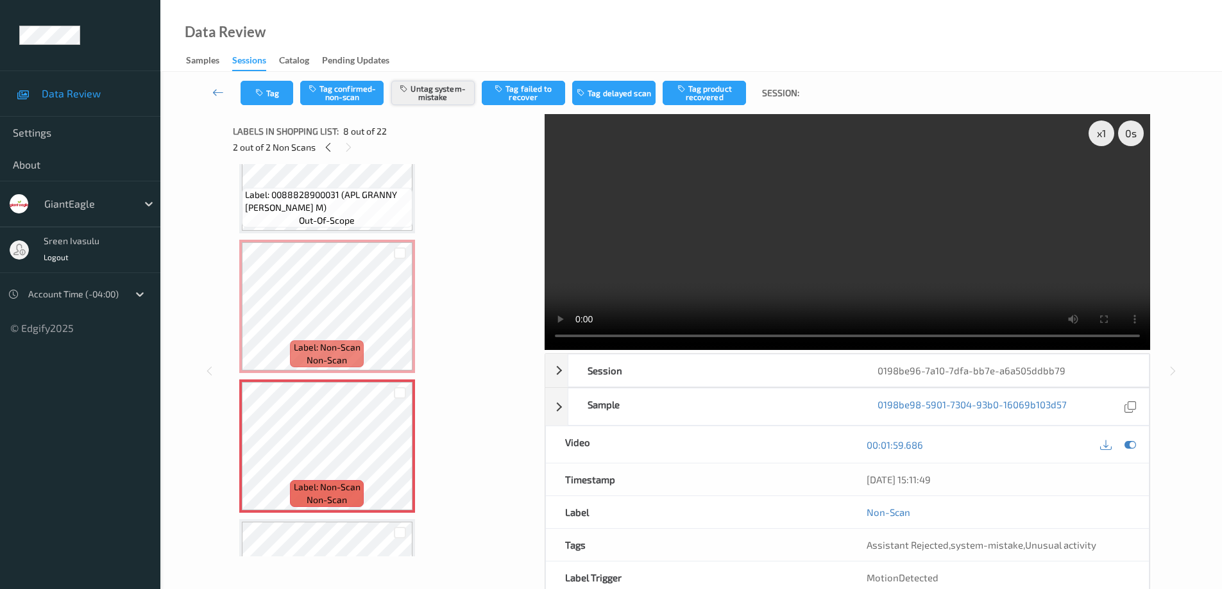
click at [443, 94] on button "Untag system-mistake" at bounding box center [432, 93] width 83 height 24
click at [360, 89] on button "Tag confirmed-non-scan" at bounding box center [341, 93] width 83 height 24
click at [701, 98] on button "Tag product recovered" at bounding box center [703, 93] width 83 height 24
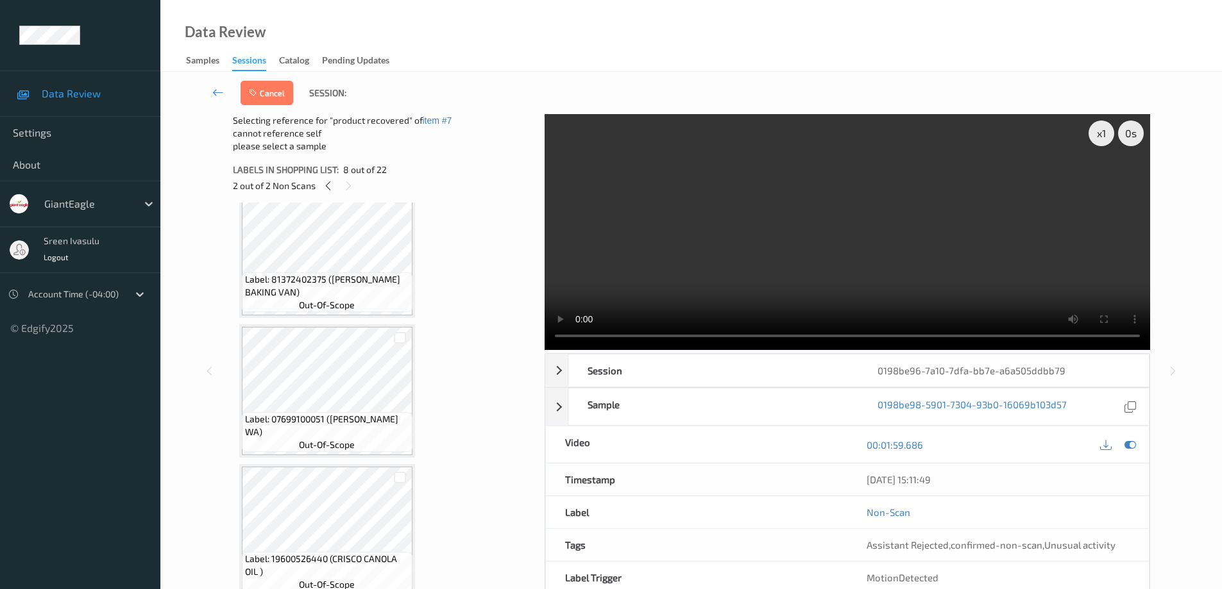
scroll to position [1539, 0]
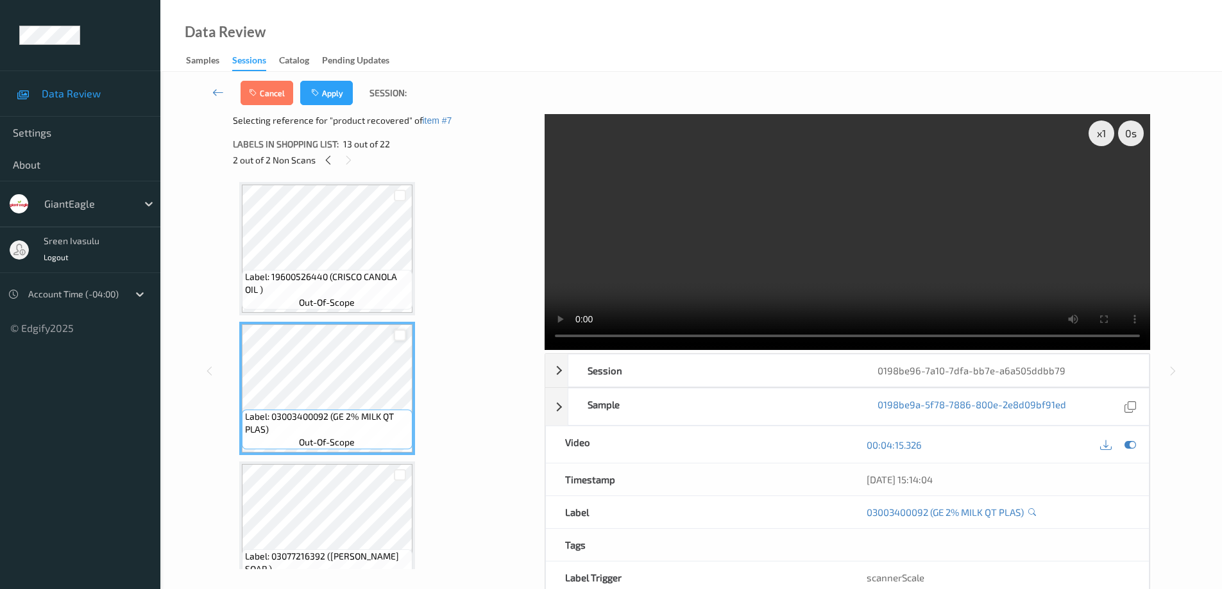
click at [400, 335] on div at bounding box center [400, 336] width 12 height 12
click at [328, 92] on button "Apply" at bounding box center [326, 93] width 53 height 24
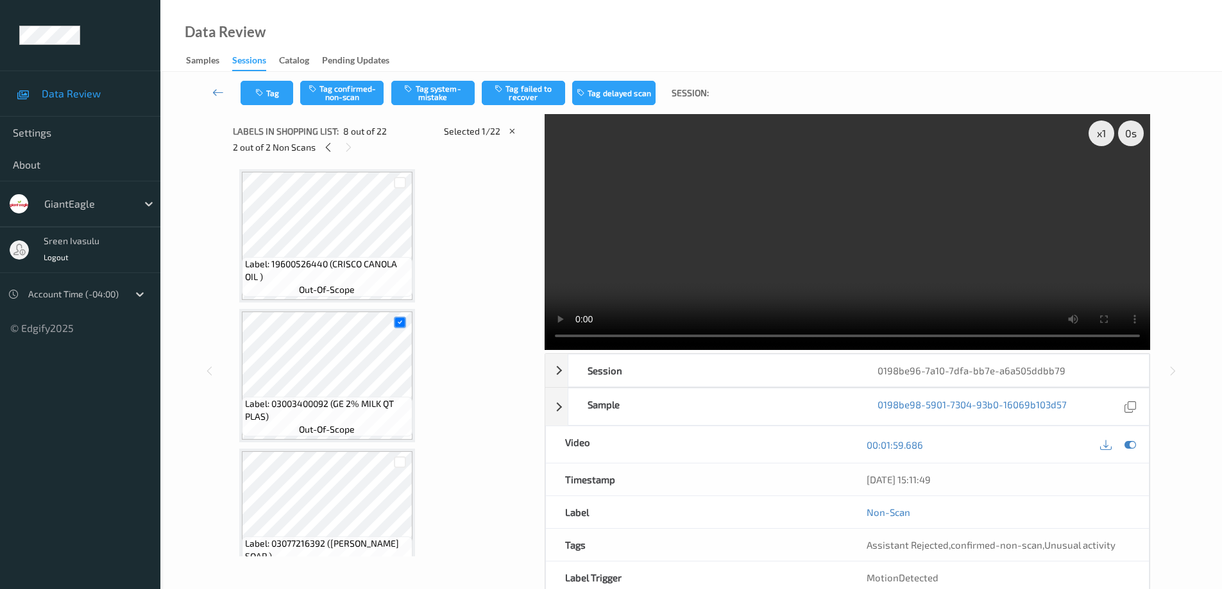
scroll to position [845, 0]
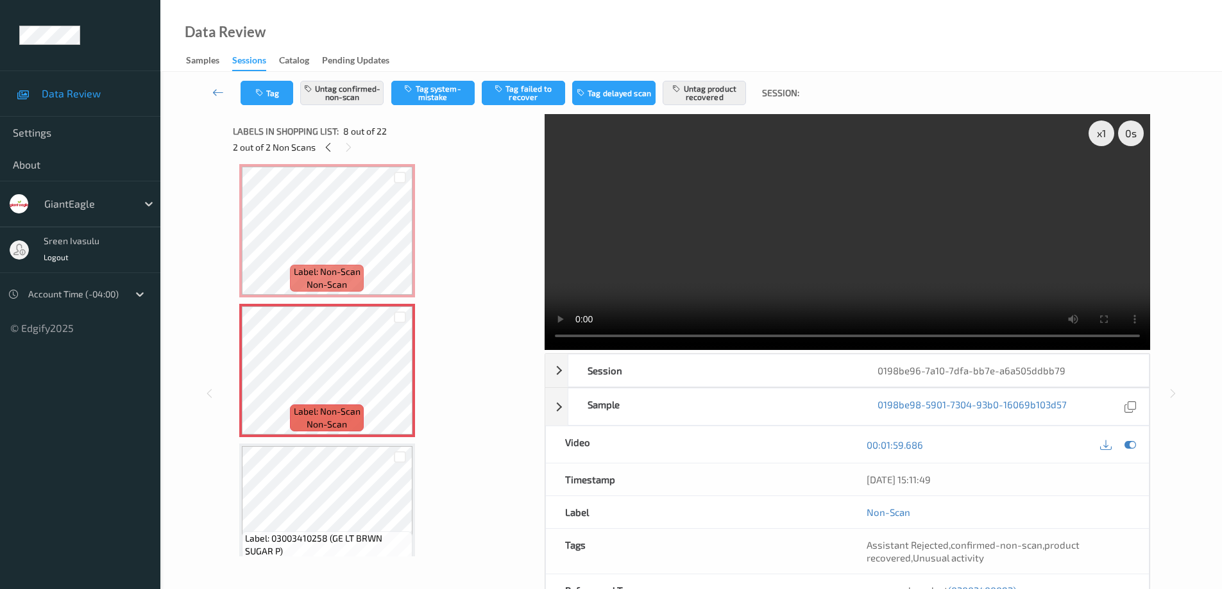
click at [333, 139] on div "Labels in shopping list: 8 out of 22" at bounding box center [384, 131] width 303 height 16
click at [329, 144] on icon at bounding box center [328, 148] width 11 height 12
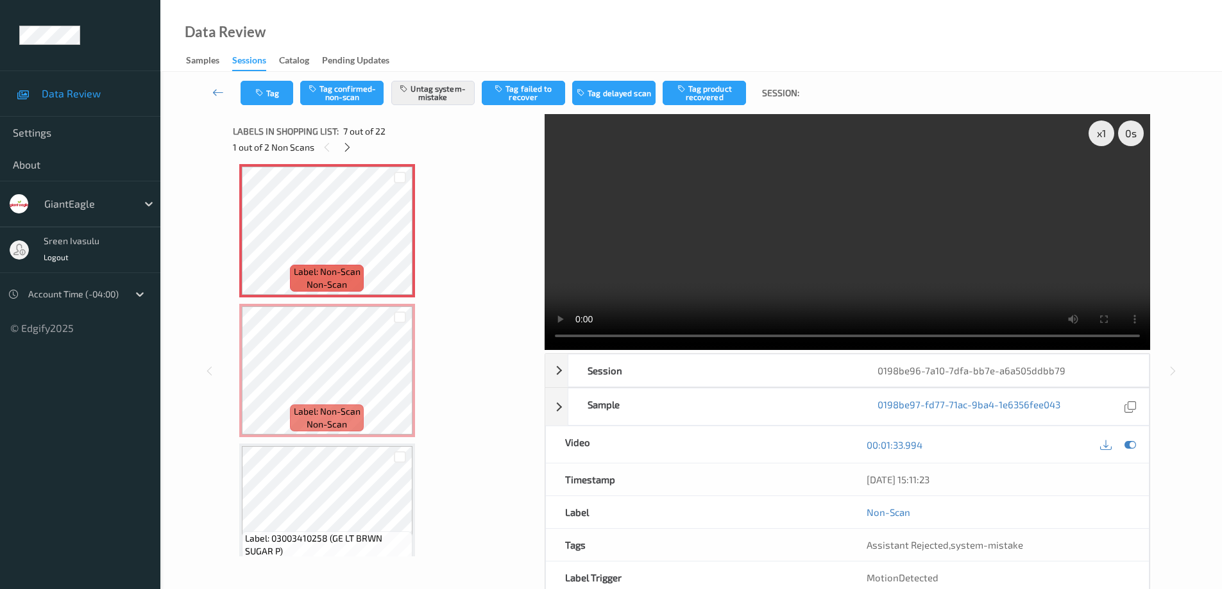
scroll to position [705, 0]
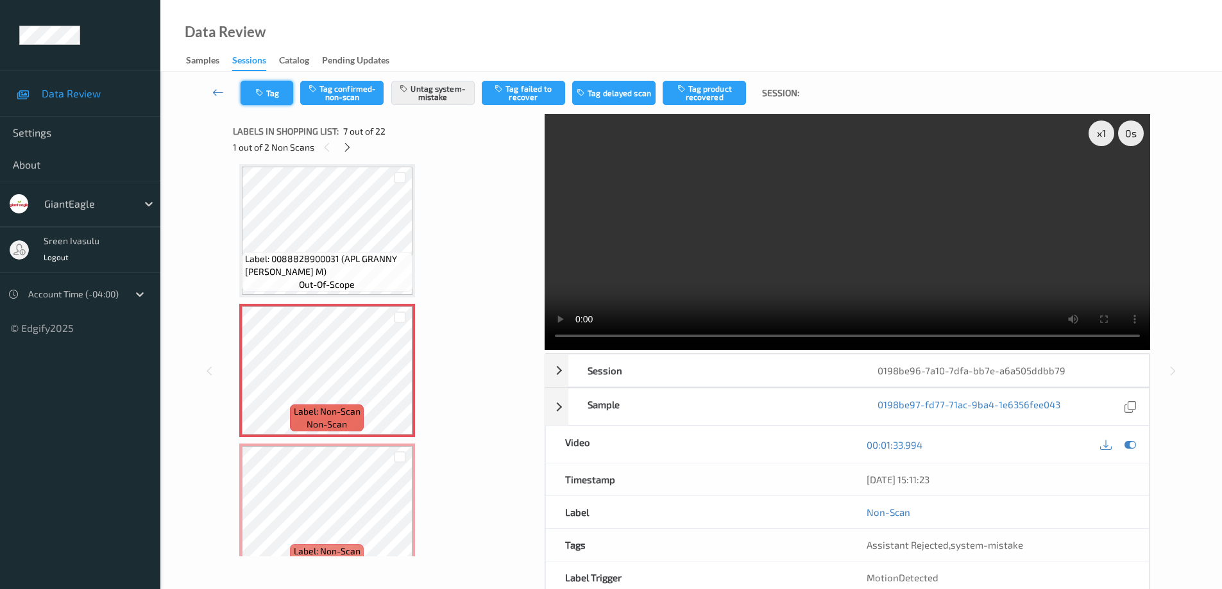
click at [278, 99] on button "Tag" at bounding box center [266, 93] width 53 height 24
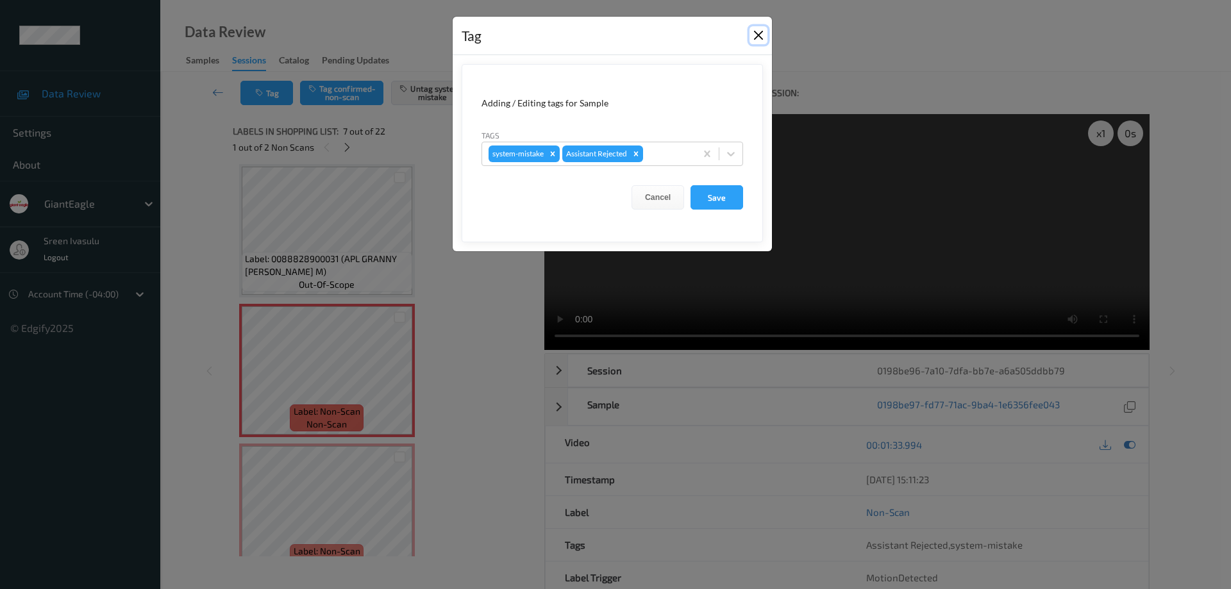
click at [758, 35] on button "Close" at bounding box center [759, 35] width 18 height 18
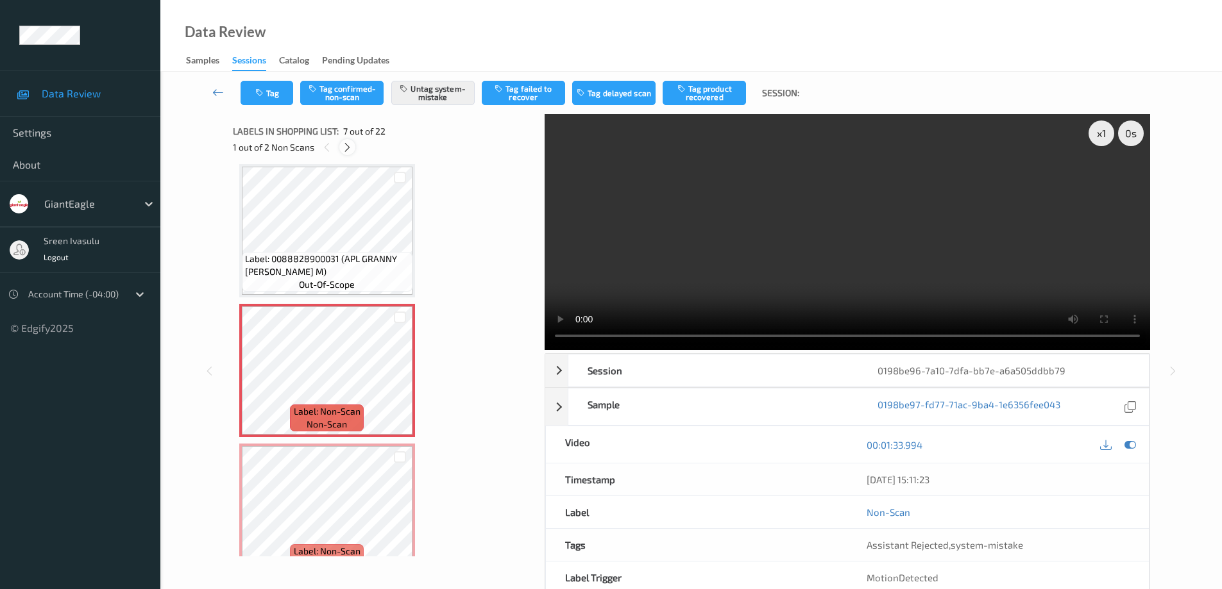
click at [346, 145] on icon at bounding box center [347, 148] width 11 height 12
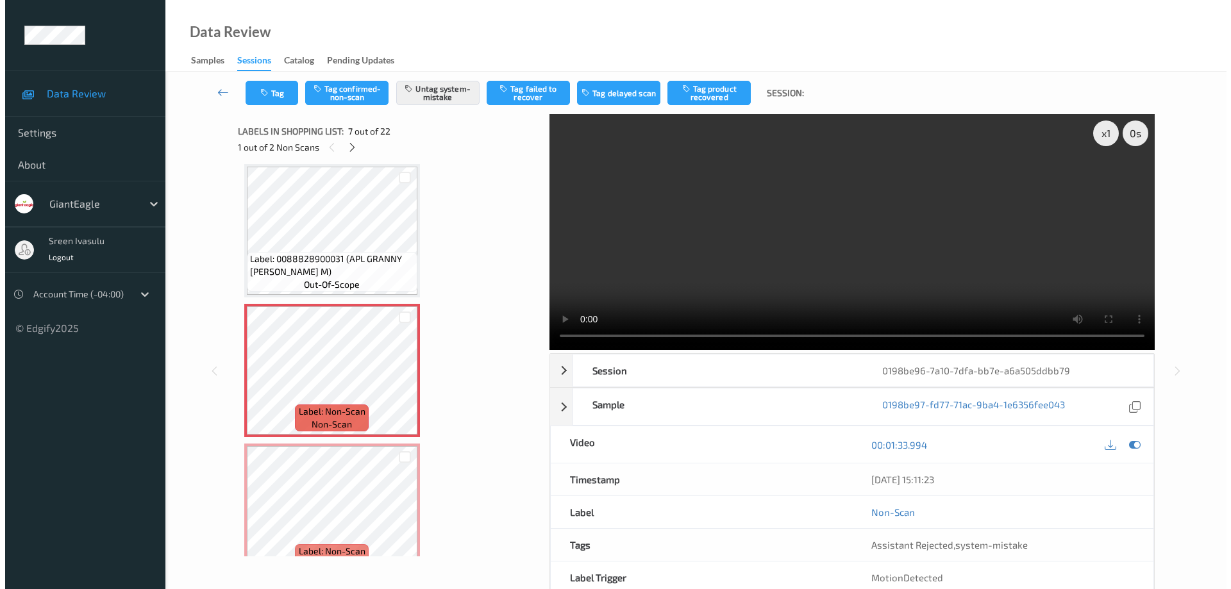
scroll to position [845, 0]
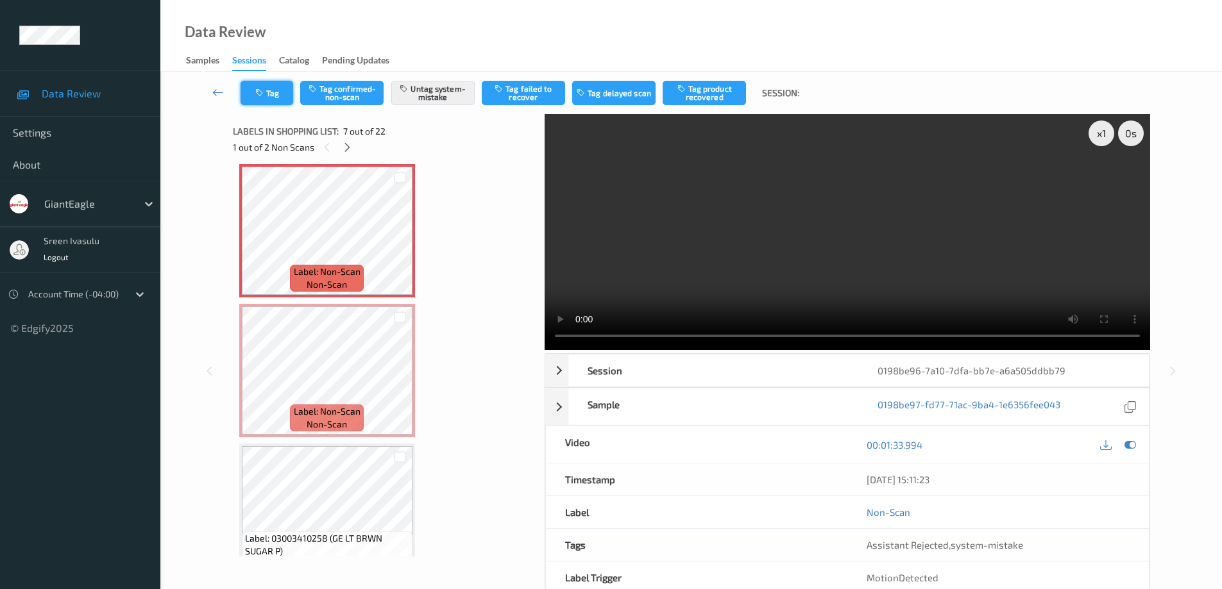
click at [278, 96] on button "Tag" at bounding box center [266, 93] width 53 height 24
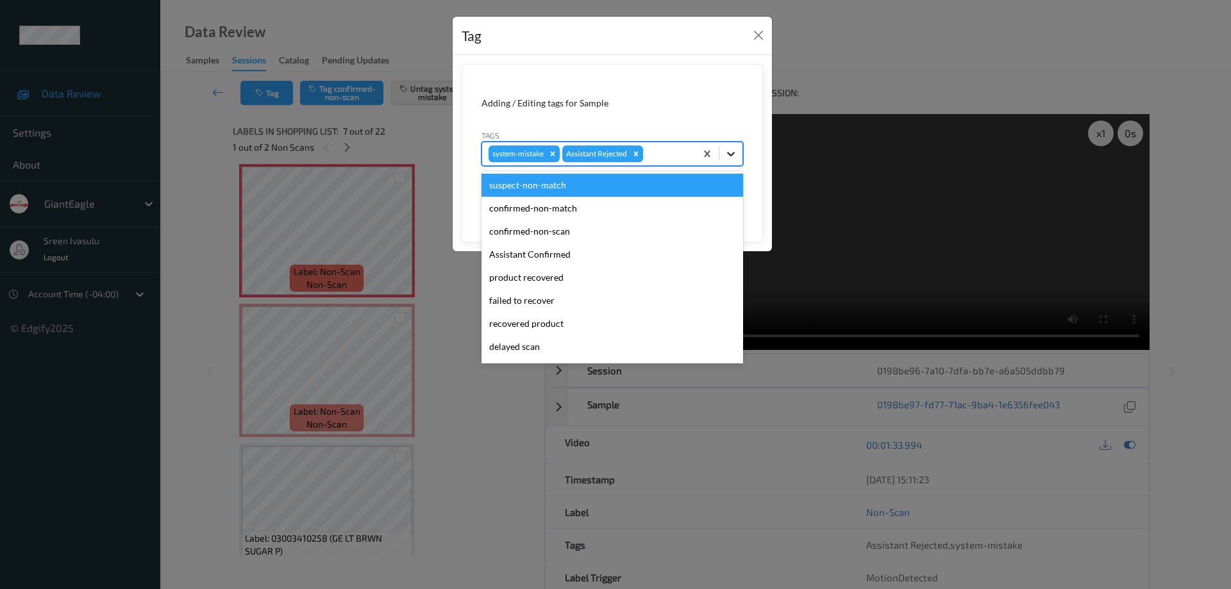
click at [731, 157] on icon at bounding box center [731, 154] width 13 height 13
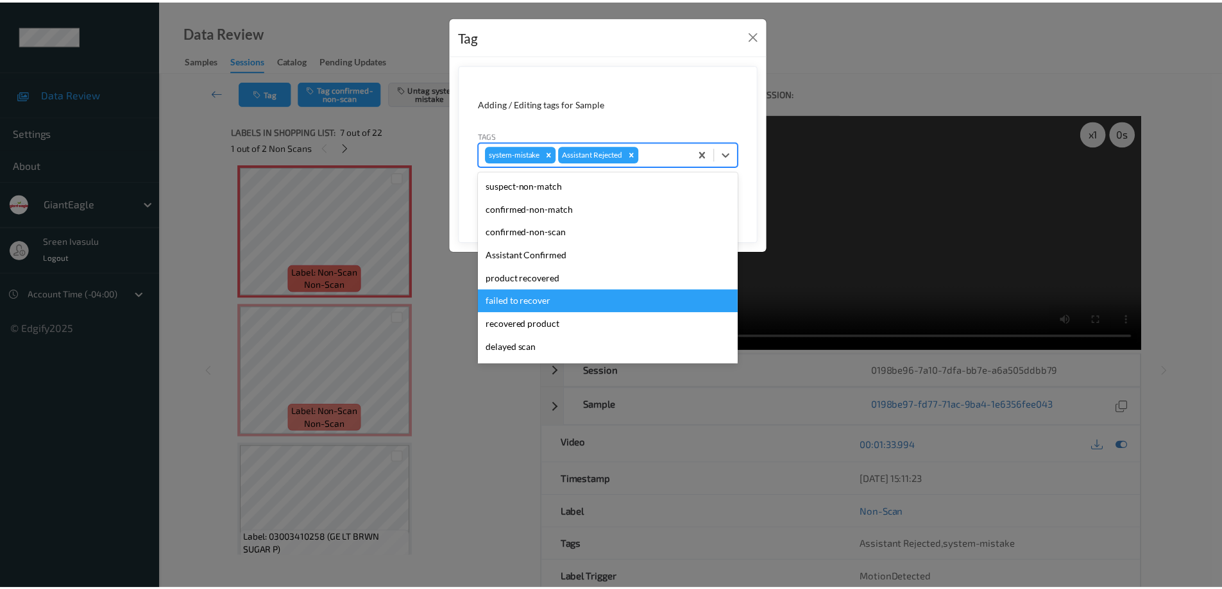
scroll to position [113, 0]
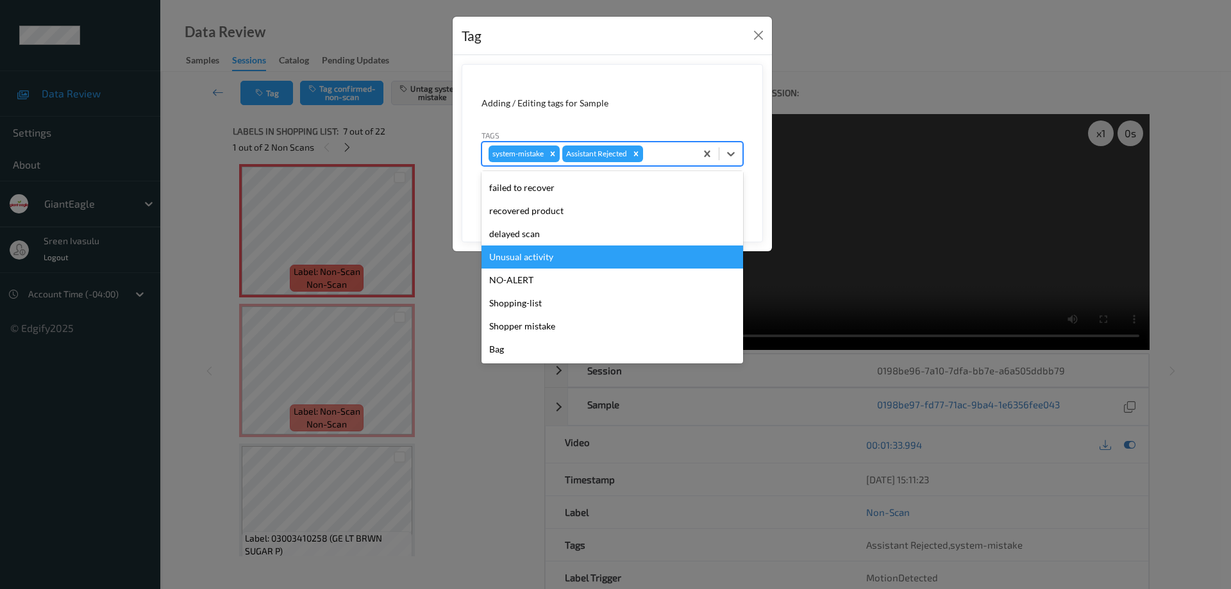
click at [544, 264] on div "Unusual activity" at bounding box center [613, 257] width 262 height 23
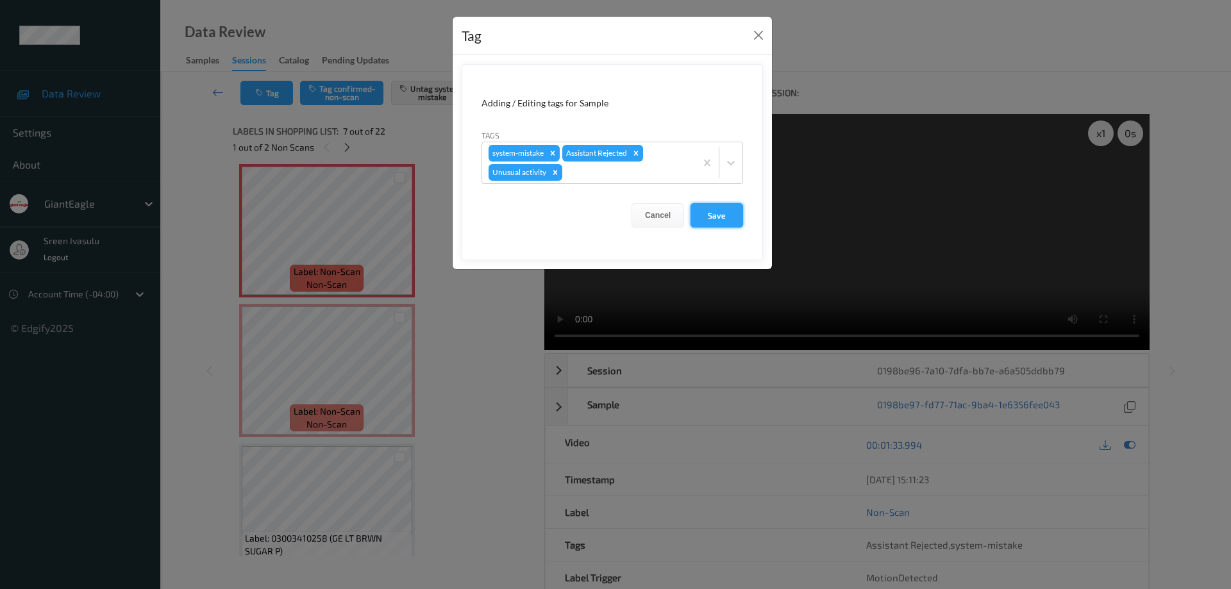
click at [725, 214] on button "Save" at bounding box center [717, 215] width 53 height 24
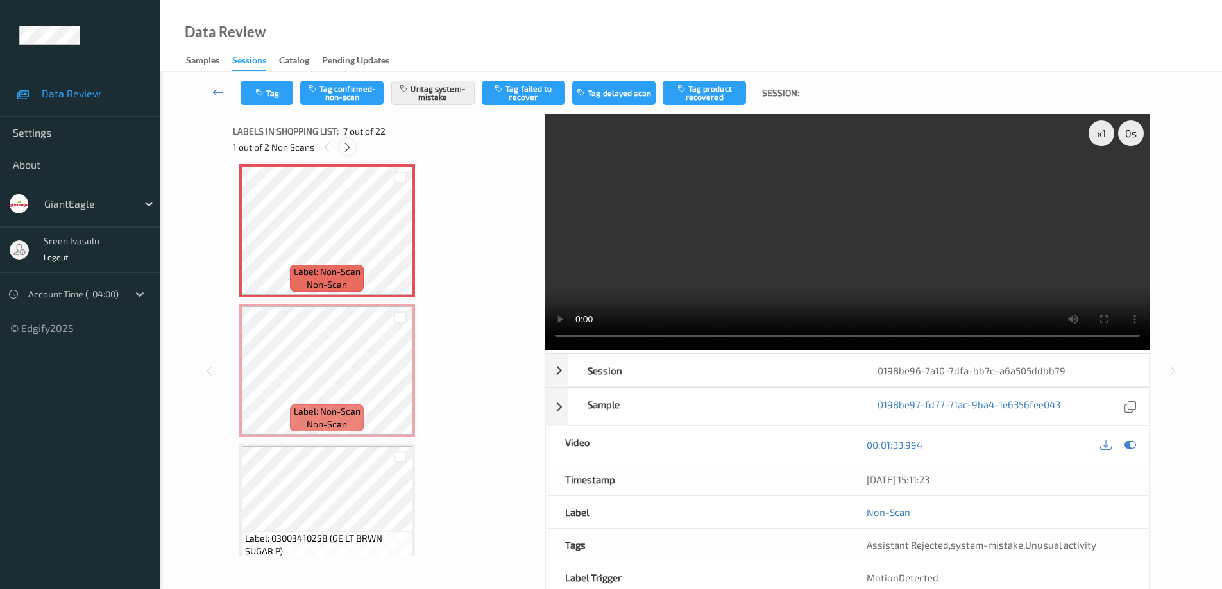
click at [346, 153] on icon at bounding box center [347, 148] width 11 height 12
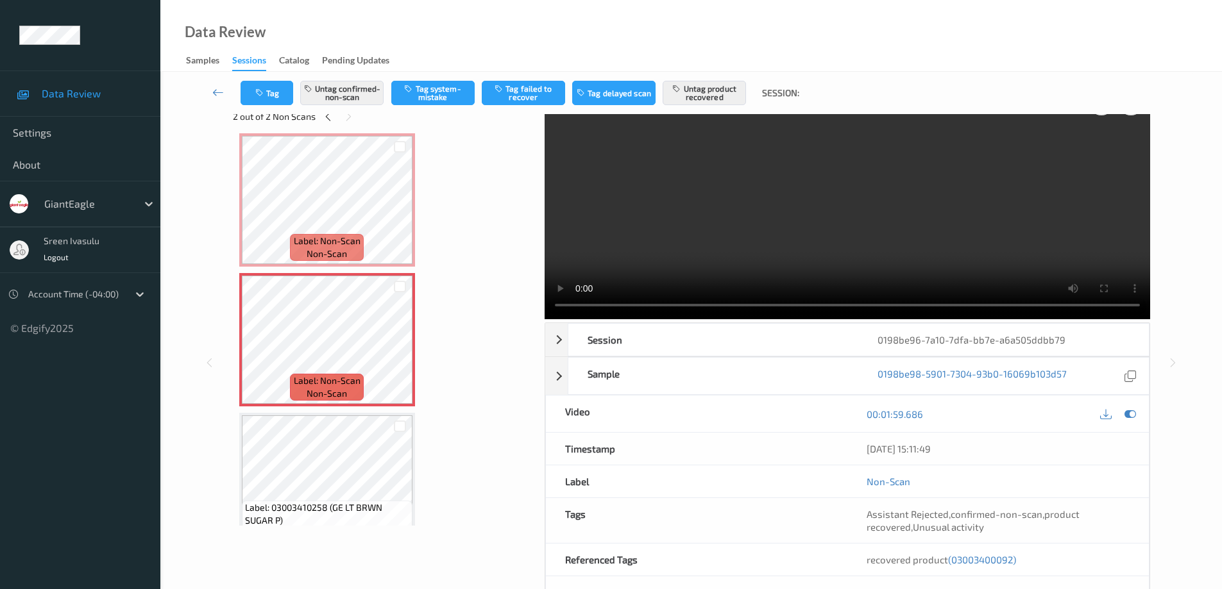
scroll to position [0, 0]
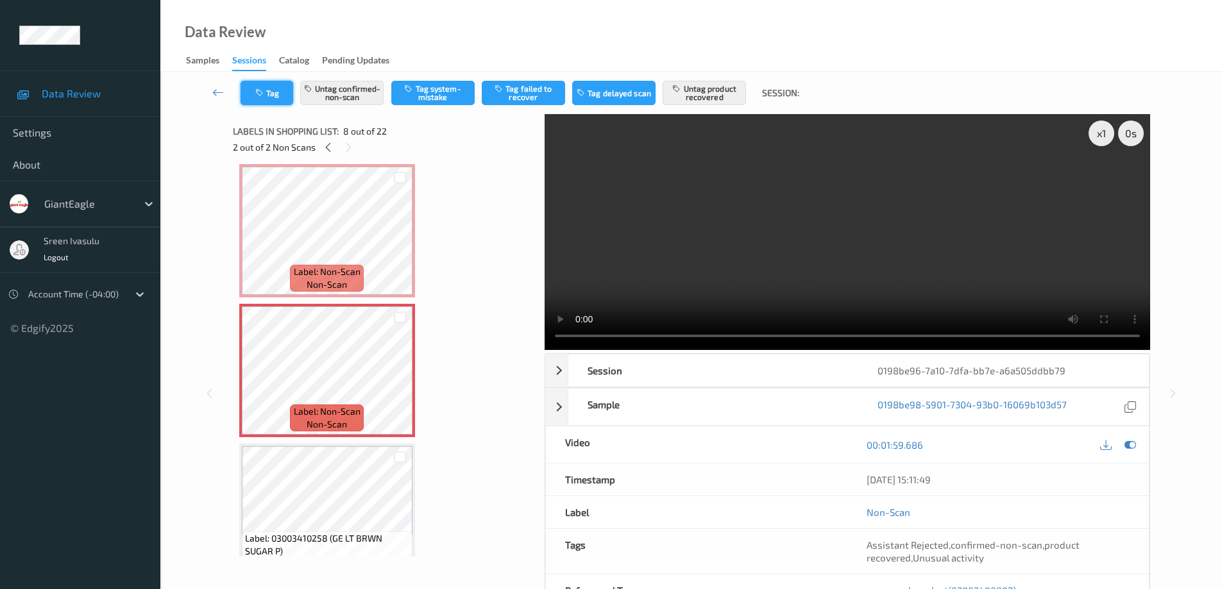
click at [286, 97] on button "Tag" at bounding box center [266, 93] width 53 height 24
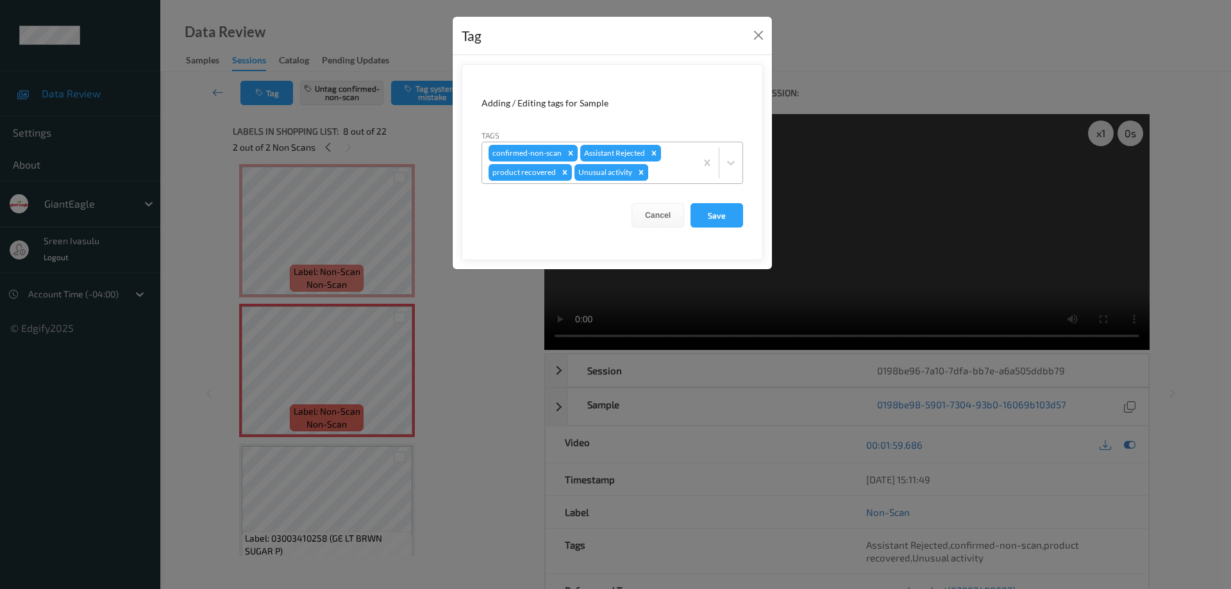
click at [639, 174] on icon "Remove Unusual activity" at bounding box center [641, 172] width 4 height 4
click at [721, 215] on button "Save" at bounding box center [717, 215] width 53 height 24
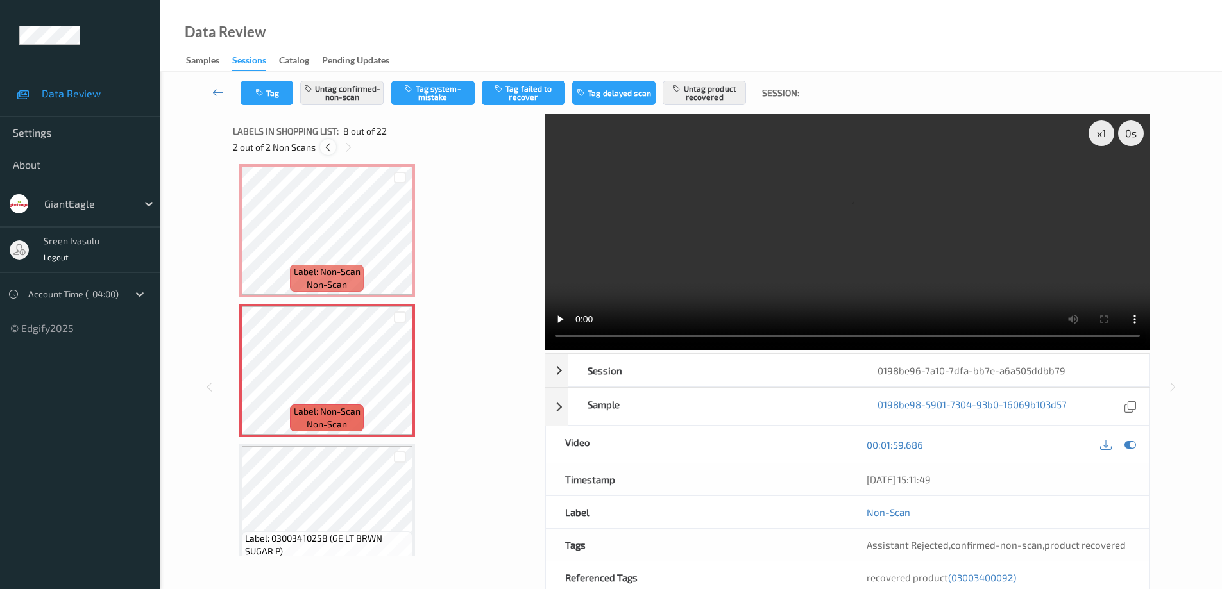
click at [323, 149] on icon at bounding box center [328, 148] width 11 height 12
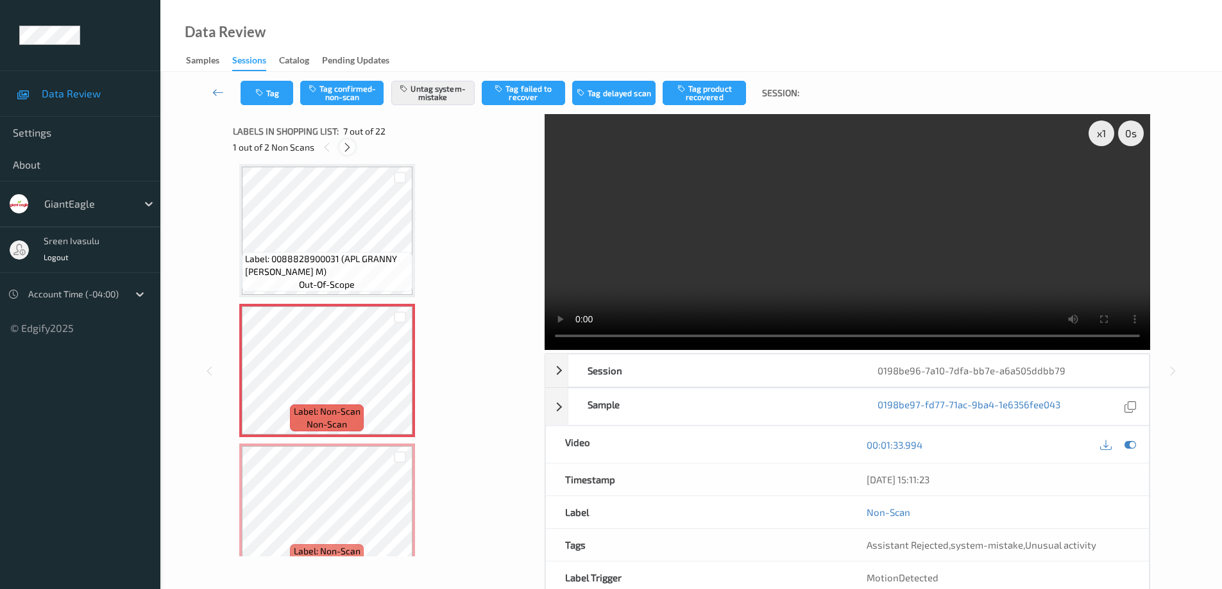
click at [345, 145] on icon at bounding box center [347, 148] width 11 height 12
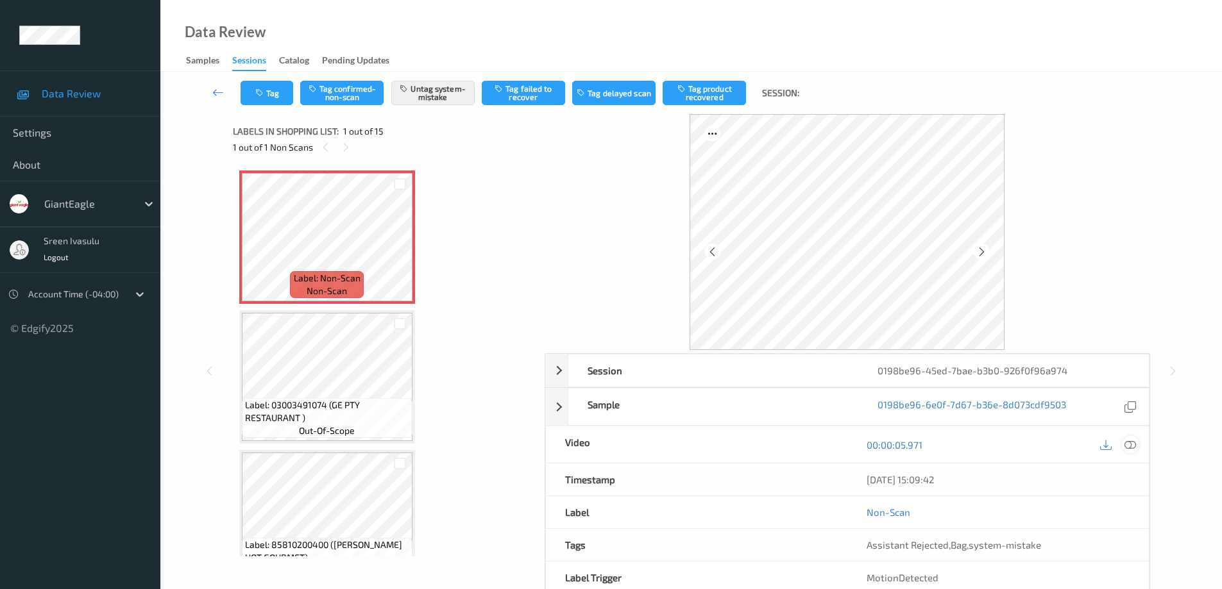
click at [1131, 445] on icon at bounding box center [1130, 445] width 12 height 12
click at [1125, 445] on icon at bounding box center [1130, 445] width 12 height 12
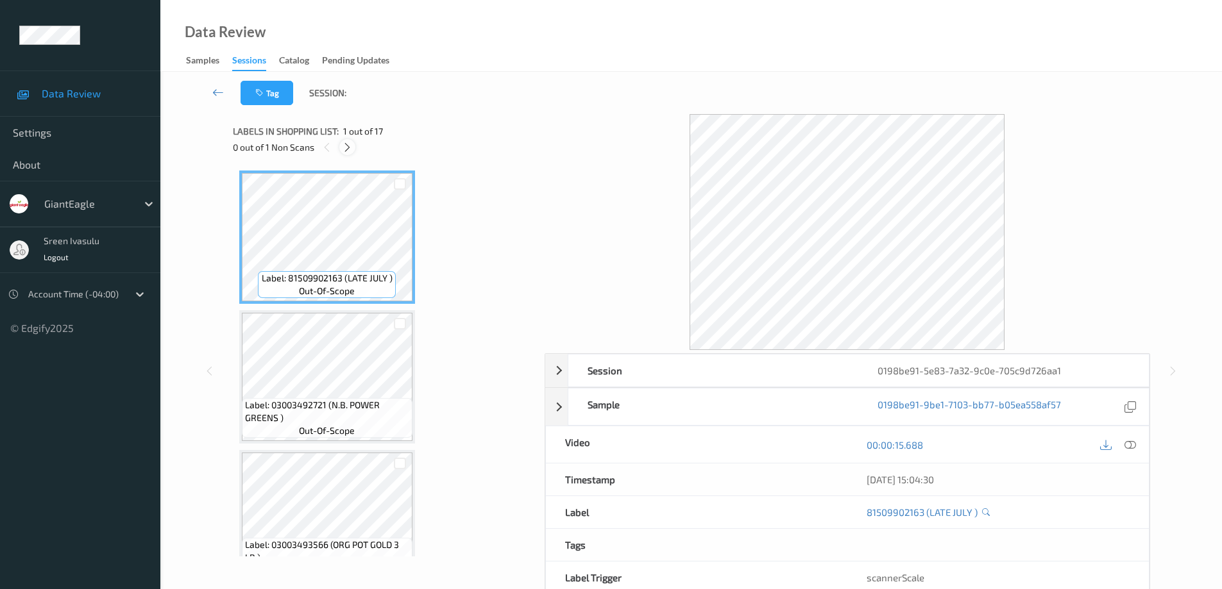
click at [350, 151] on icon at bounding box center [347, 148] width 11 height 12
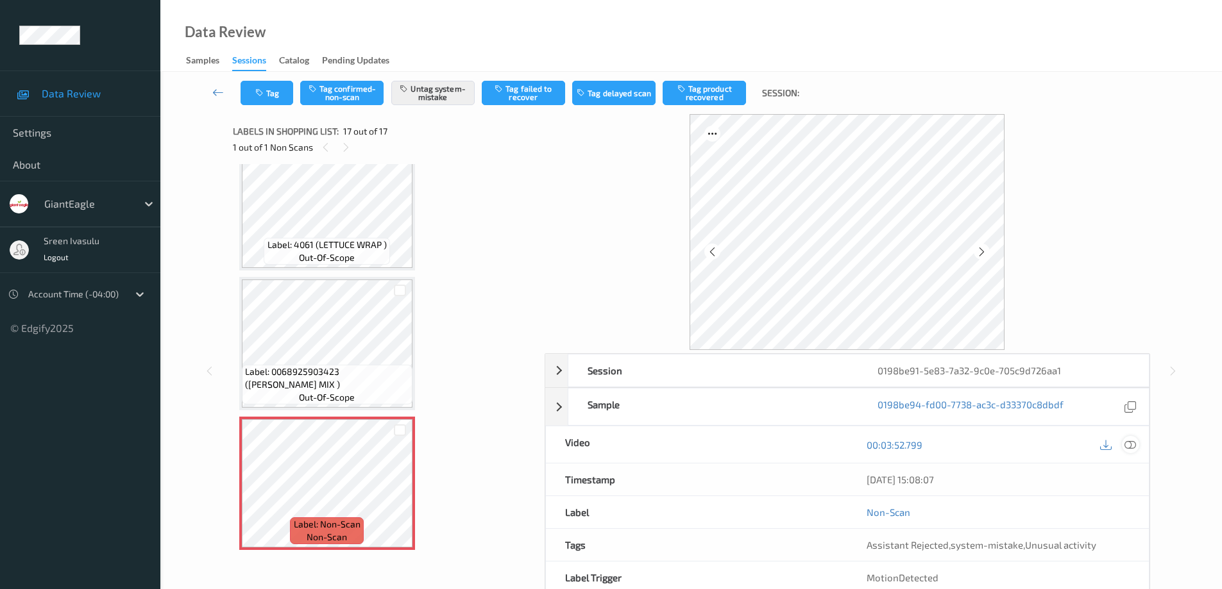
click at [1129, 443] on icon at bounding box center [1130, 445] width 12 height 12
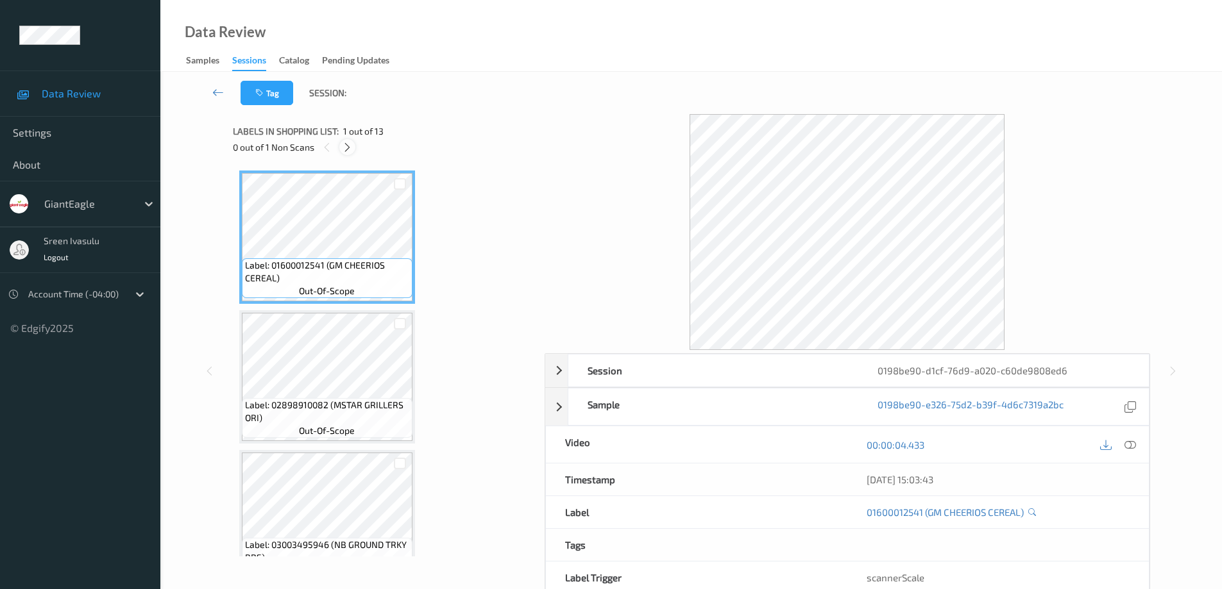
click at [342, 145] on icon at bounding box center [347, 148] width 11 height 12
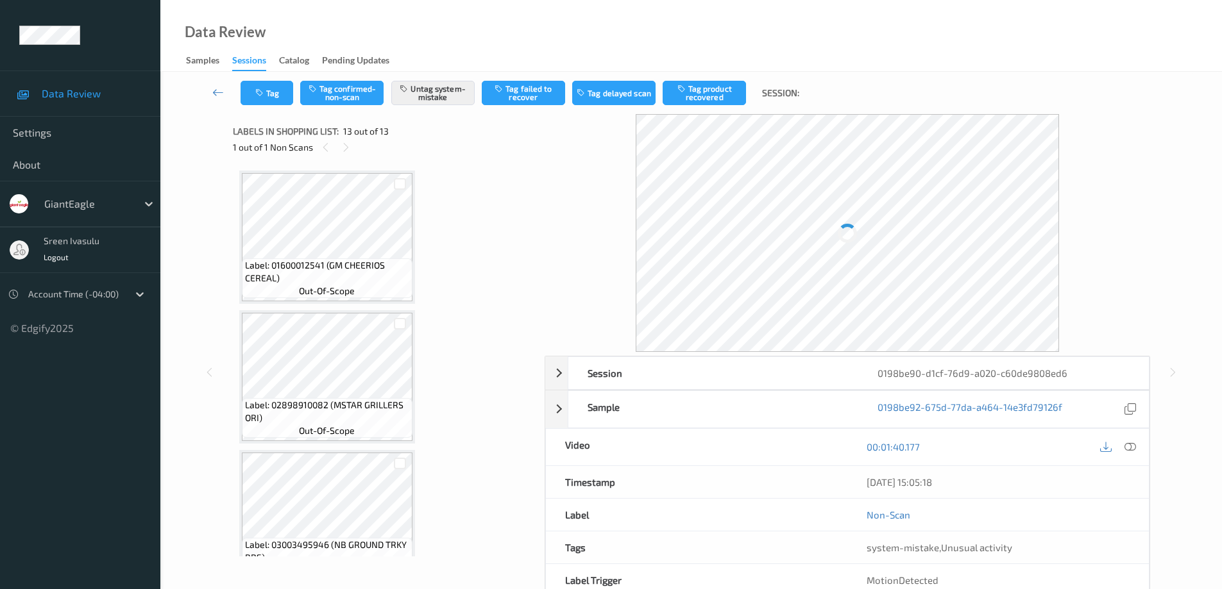
scroll to position [1431, 0]
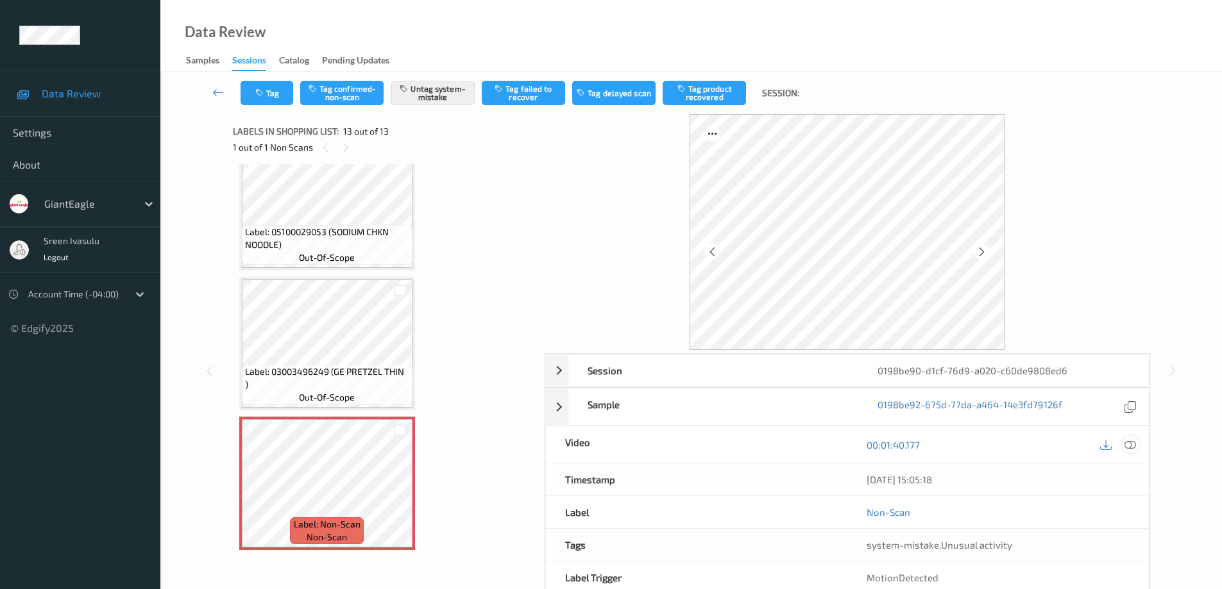
click at [1134, 444] on icon at bounding box center [1130, 445] width 12 height 12
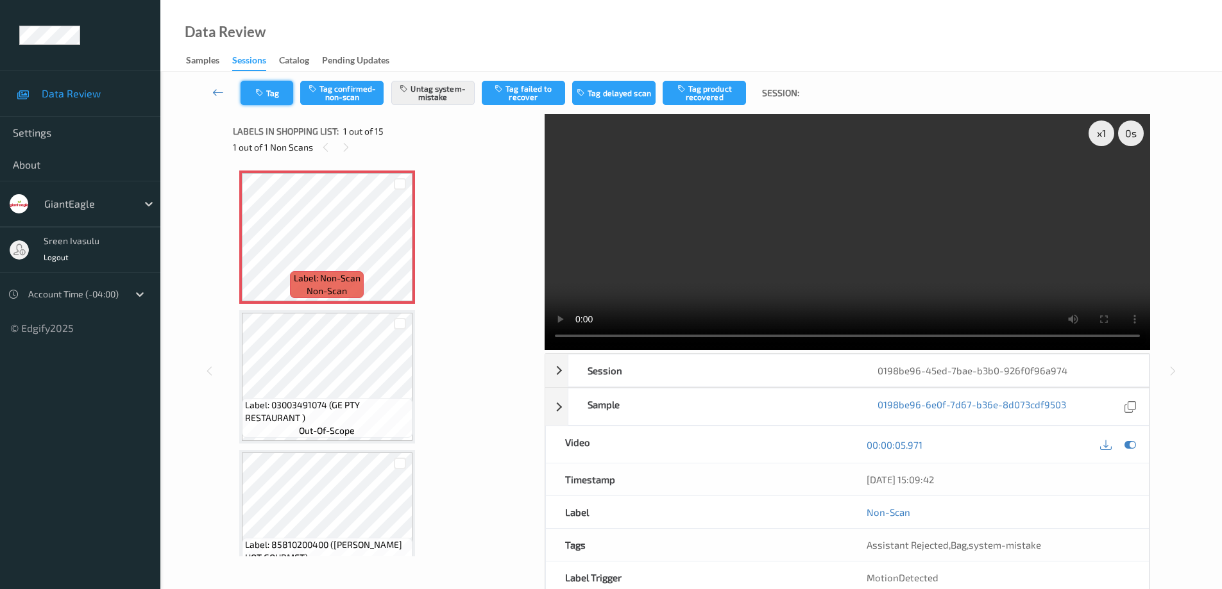
click at [262, 101] on button "Tag" at bounding box center [266, 93] width 53 height 24
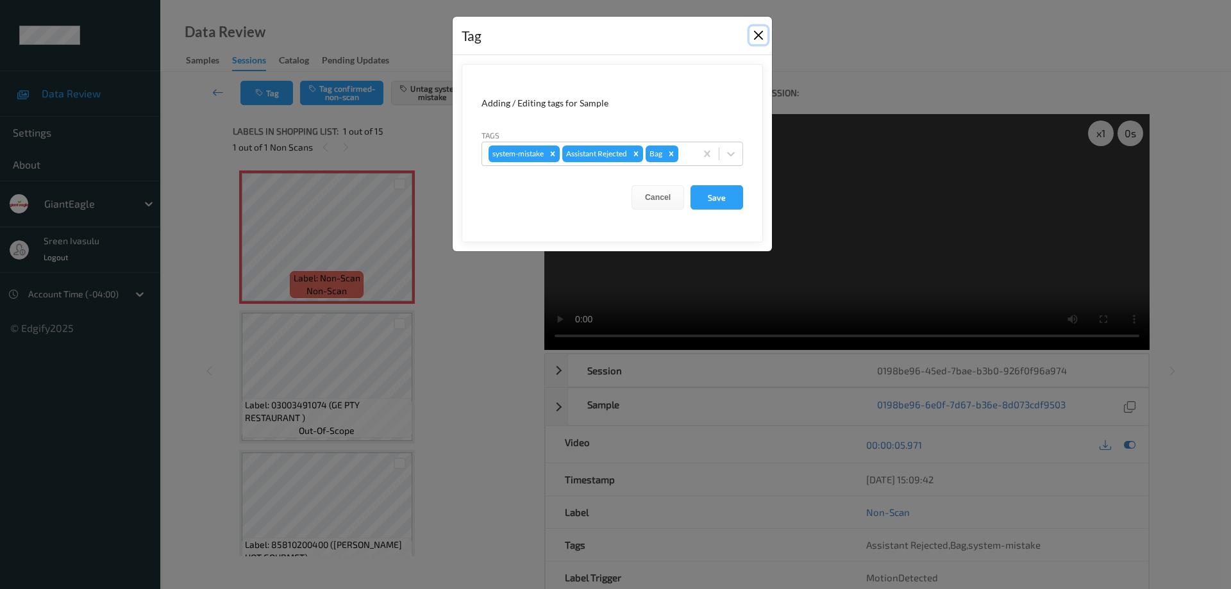
click at [754, 32] on button "Close" at bounding box center [759, 35] width 18 height 18
